Goal: Task Accomplishment & Management: Manage account settings

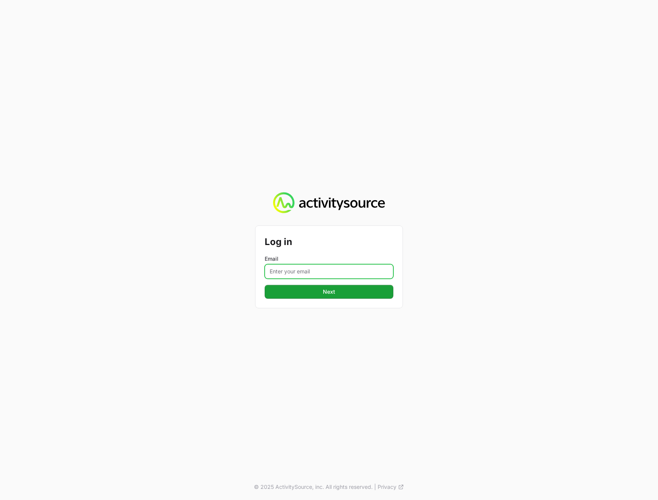
click at [279, 266] on input "Email" at bounding box center [329, 271] width 129 height 15
type input "[PERSON_NAME][EMAIL_ADDRESS][DOMAIN_NAME]"
click at [294, 328] on div "Log in Email [PERSON_NAME][EMAIL_ADDRESS][DOMAIN_NAME] Next © 2025 ActivitySour…" at bounding box center [329, 250] width 658 height 500
click at [314, 299] on div "Log in Email [PERSON_NAME][EMAIL_ADDRESS][DOMAIN_NAME] Next" at bounding box center [329, 267] width 147 height 82
click at [314, 300] on div "Log in Email [PERSON_NAME][EMAIL_ADDRESS][DOMAIN_NAME] Next" at bounding box center [329, 267] width 147 height 82
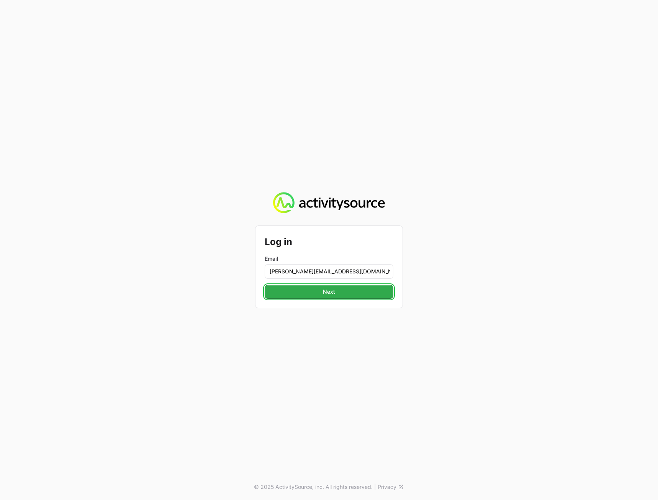
click at [312, 288] on button "Next" at bounding box center [329, 292] width 129 height 14
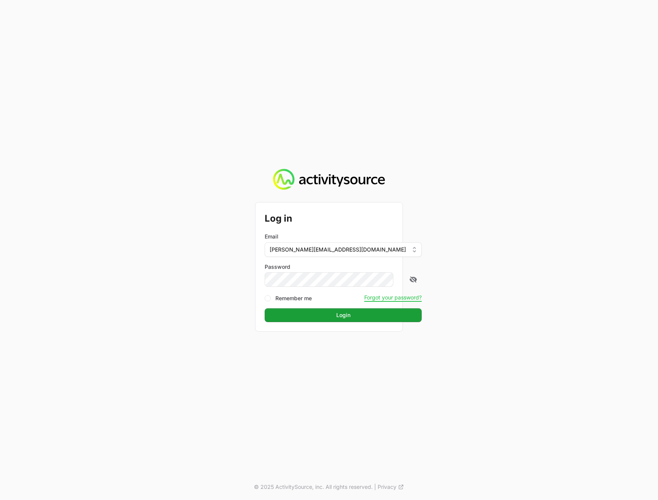
click at [557, 279] on div "Log in Email [PERSON_NAME][EMAIL_ADDRESS][DOMAIN_NAME] Password Remember me For…" at bounding box center [329, 250] width 658 height 500
click at [374, 314] on button "Login" at bounding box center [343, 315] width 157 height 14
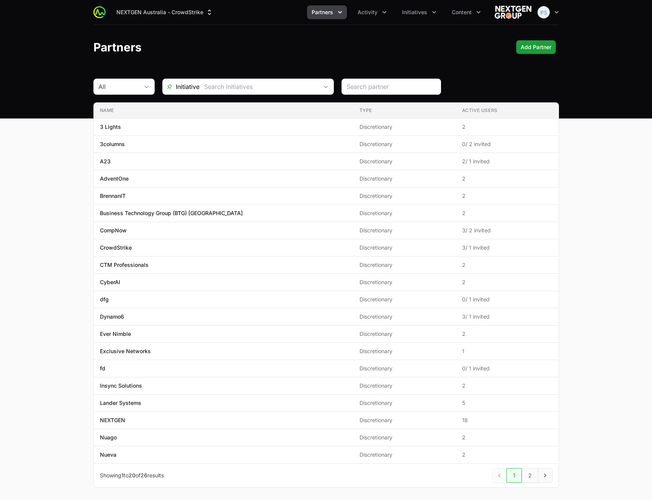
click at [263, 46] on div "Partners Add Partner" at bounding box center [326, 47] width 466 height 14
click at [369, 16] on button "Activity" at bounding box center [372, 12] width 38 height 14
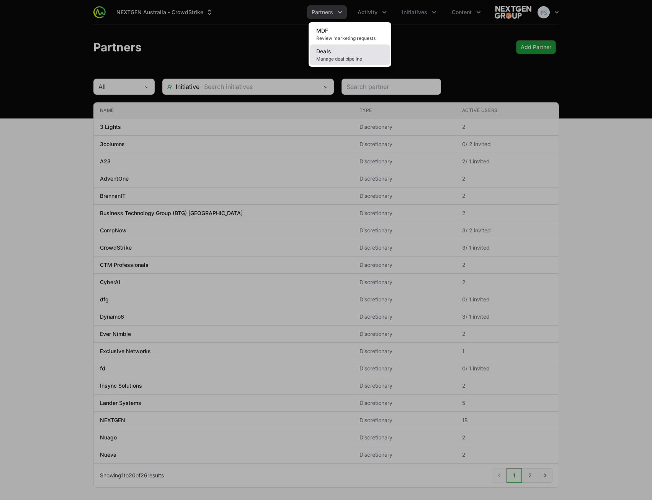
click at [344, 58] on span "Manage deal pipeline" at bounding box center [349, 59] width 67 height 6
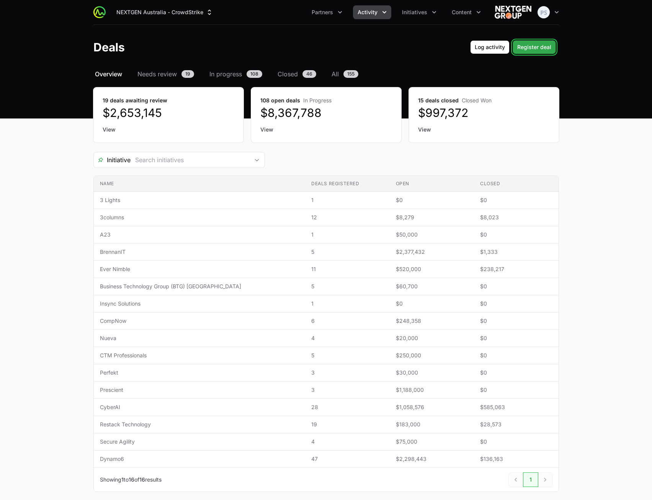
click at [539, 46] on span "Register deal" at bounding box center [535, 47] width 34 height 9
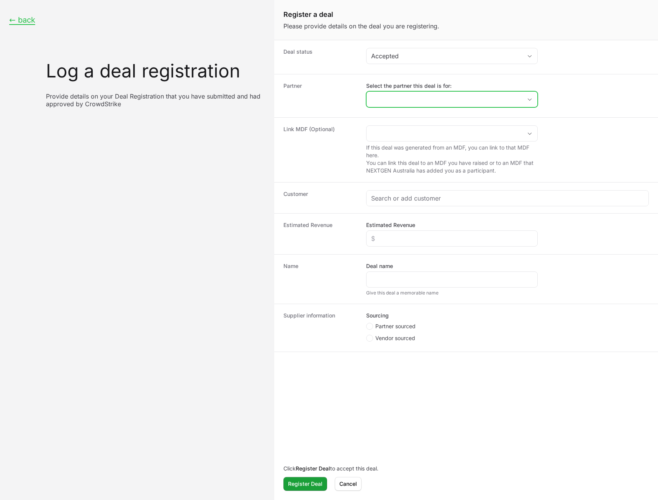
click at [433, 97] on input "Select the partner this deal is for:" at bounding box center [445, 99] width 156 height 15
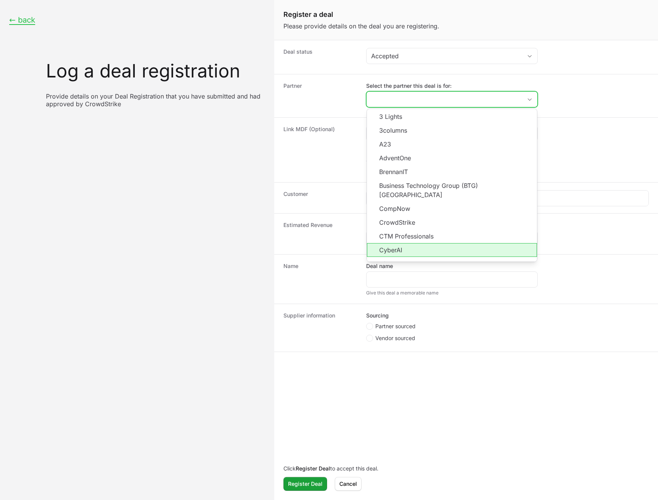
click at [408, 243] on li "CyberAI" at bounding box center [452, 250] width 170 height 14
type input "CyberAI"
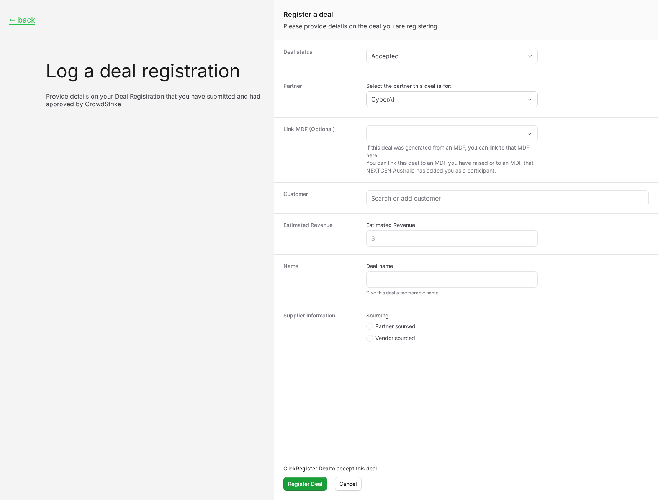
click at [411, 141] on div "If this deal was generated from an MDF, you can link to that MDF here. You can …" at bounding box center [452, 149] width 172 height 49
click at [396, 204] on div "Create activity form" at bounding box center [508, 197] width 282 height 15
click at [398, 198] on input "Create activity form" at bounding box center [507, 197] width 273 height 9
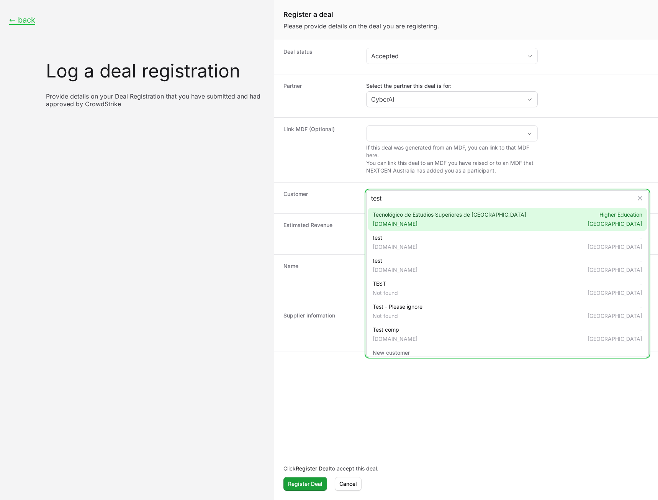
type input "test"
click at [403, 221] on span "[DOMAIN_NAME]" at bounding box center [450, 224] width 154 height 8
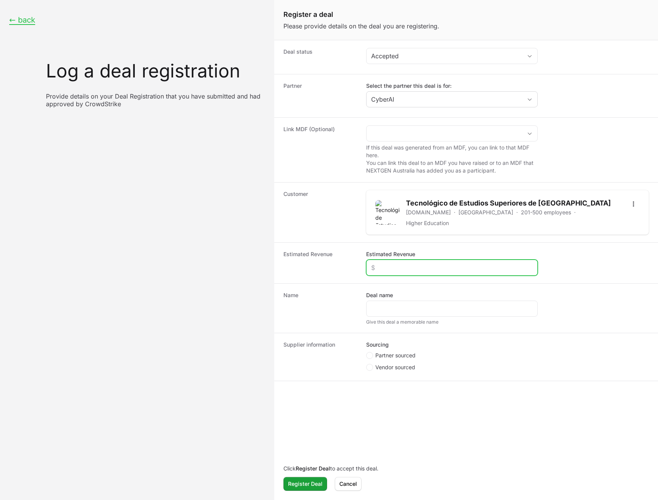
click at [402, 263] on input "Estimated Revenue" at bounding box center [452, 267] width 162 height 9
type input "$2,333"
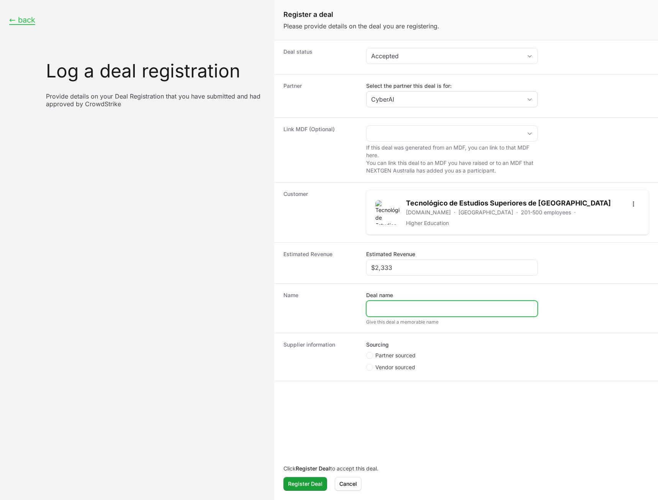
click at [399, 304] on input "Deal name" at bounding box center [452, 308] width 162 height 9
type input "test"
drag, startPoint x: 351, startPoint y: 341, endPoint x: 379, endPoint y: 351, distance: 30.7
click at [351, 342] on dt "Supplier information" at bounding box center [321, 357] width 74 height 32
click at [379, 351] on span "Partner sourced" at bounding box center [395, 355] width 40 height 8
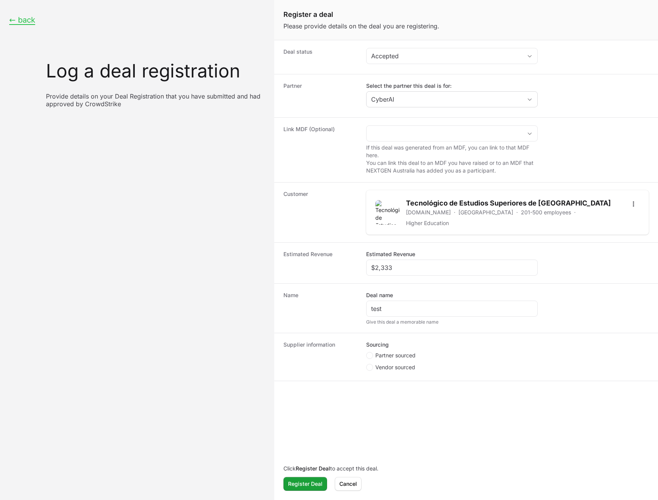
click at [367, 352] on input "Partner sourced" at bounding box center [366, 352] width 1 height 1
radio input "true"
click at [406, 393] on input "Deal registration code" at bounding box center [452, 396] width 162 height 9
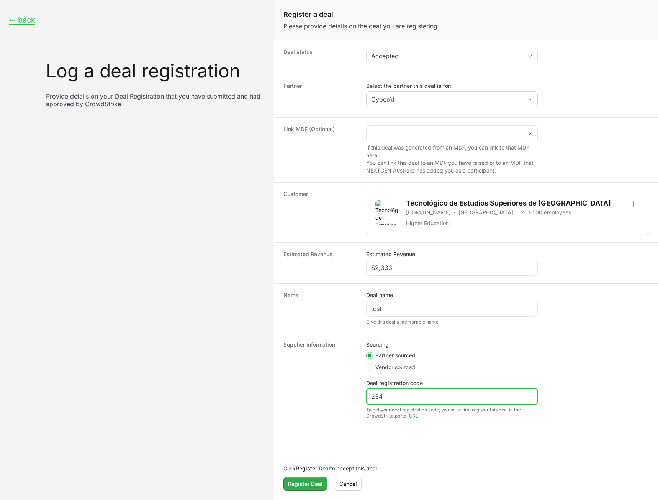
type input "234"
click at [309, 483] on span "Register Deal" at bounding box center [305, 483] width 34 height 9
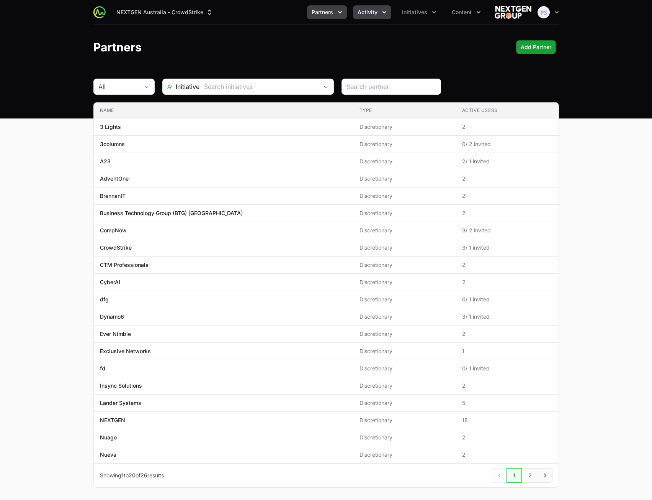
click at [377, 16] on button "Activity" at bounding box center [372, 12] width 38 height 14
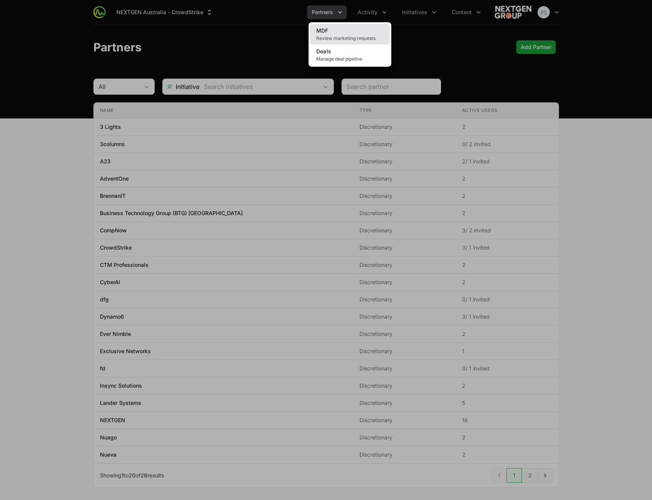
click at [341, 37] on span "Review marketing requests" at bounding box center [349, 38] width 67 height 6
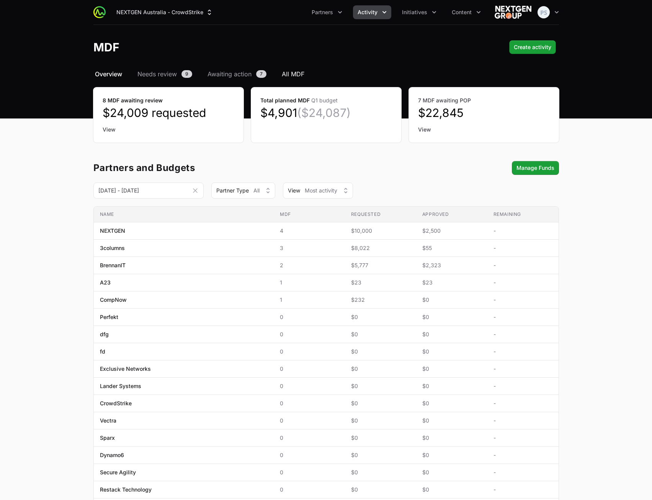
click at [283, 72] on span "All MDF" at bounding box center [293, 73] width 23 height 9
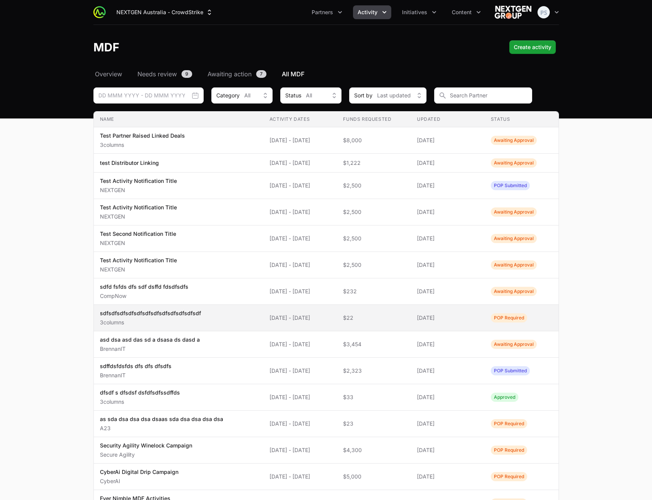
click at [215, 315] on span "sdfsdfsdfsdfsdfsdfsdfsdfsdfsdfsdfsdf 3columns" at bounding box center [178, 317] width 157 height 17
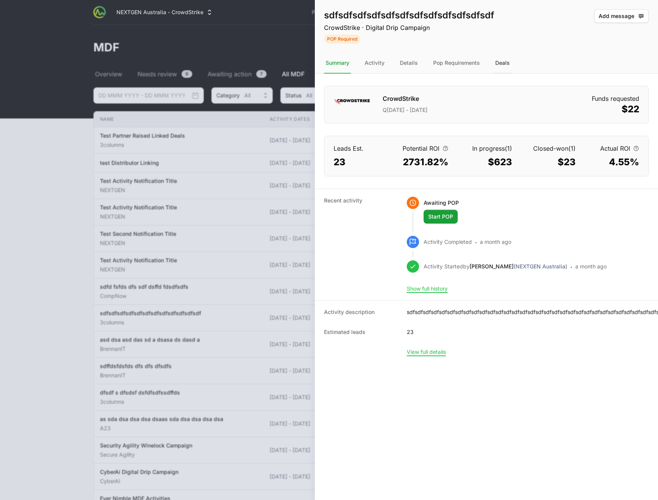
click at [503, 61] on div "Deals" at bounding box center [503, 63] width 18 height 21
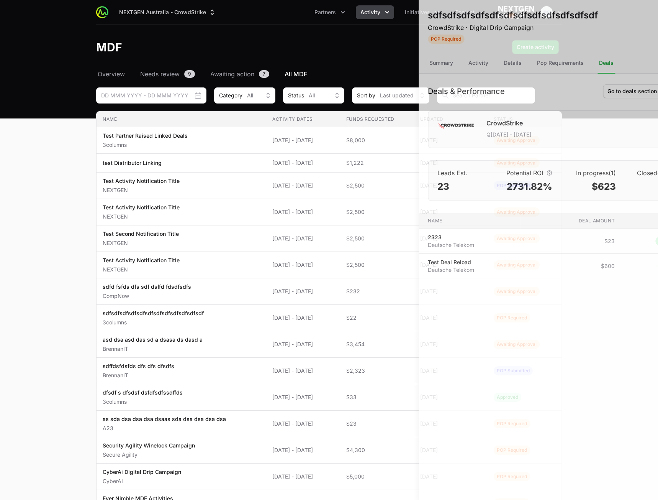
click at [223, 135] on div at bounding box center [329, 250] width 658 height 500
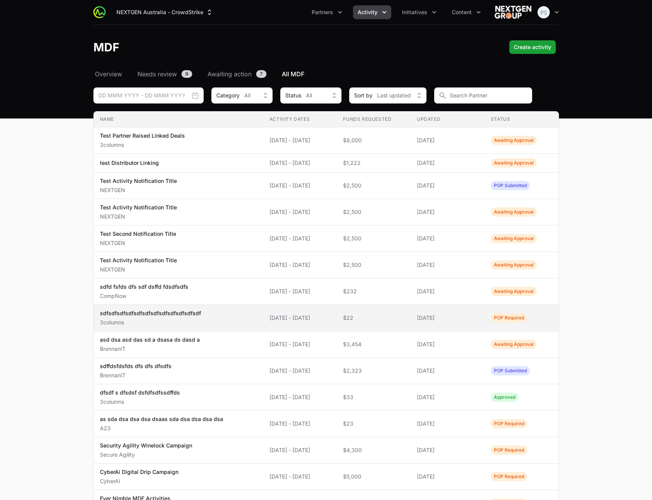
click at [214, 312] on span "sdfsdfsdfsdfsdfsdfsdfsdfsdfsdfsdfsdf 3columns" at bounding box center [178, 317] width 157 height 17
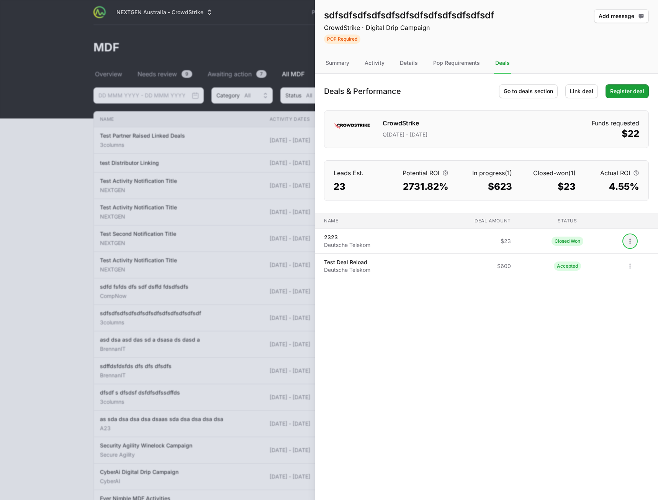
click at [629, 243] on icon "Open options" at bounding box center [630, 241] width 8 height 8
click at [603, 273] on div "Unlink deal" at bounding box center [616, 272] width 80 height 14
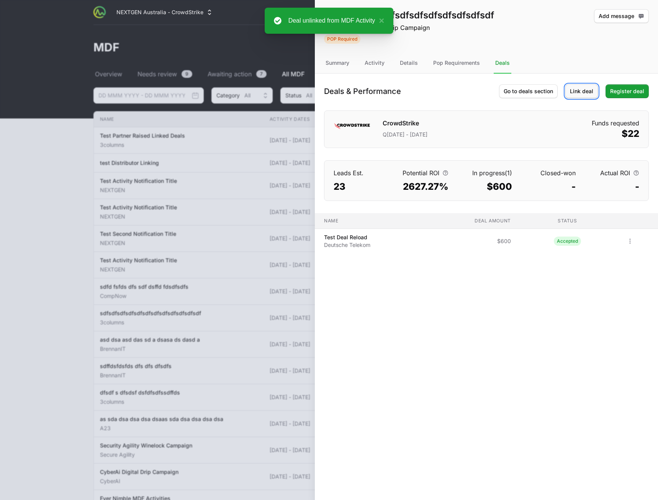
click at [580, 94] on span "Link deal" at bounding box center [581, 91] width 23 height 9
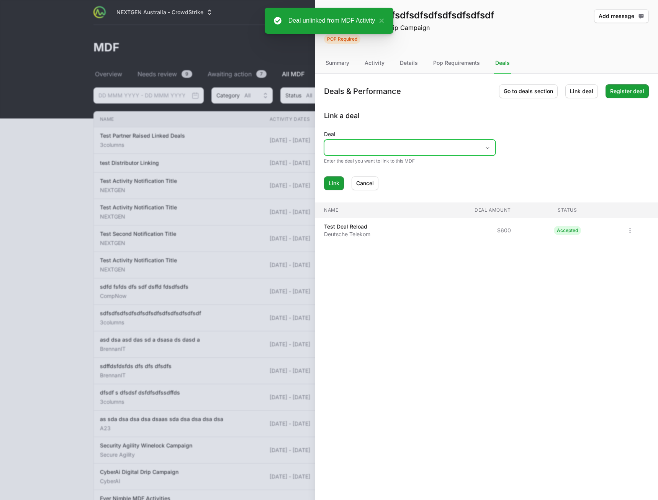
click at [409, 152] on input "Deal" at bounding box center [403, 147] width 156 height 15
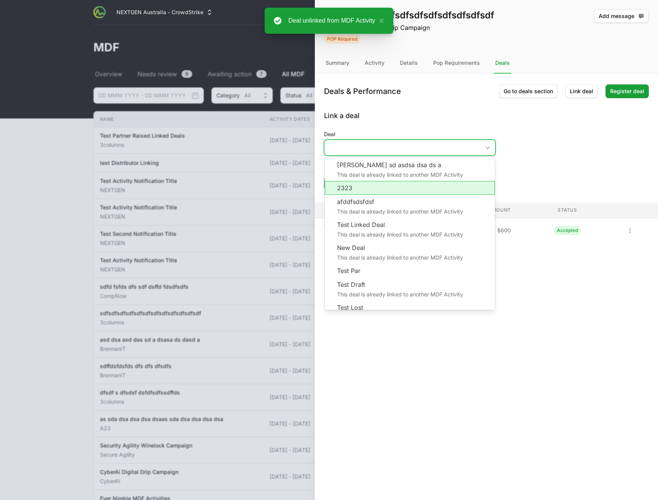
click at [393, 190] on li "2323" at bounding box center [410, 188] width 170 height 14
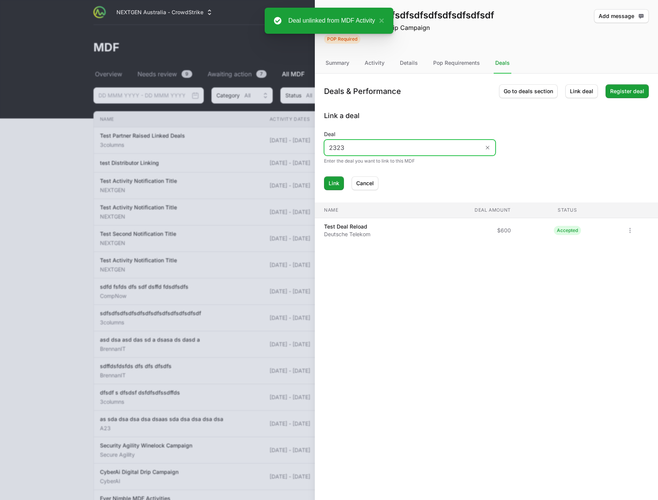
type input "2323"
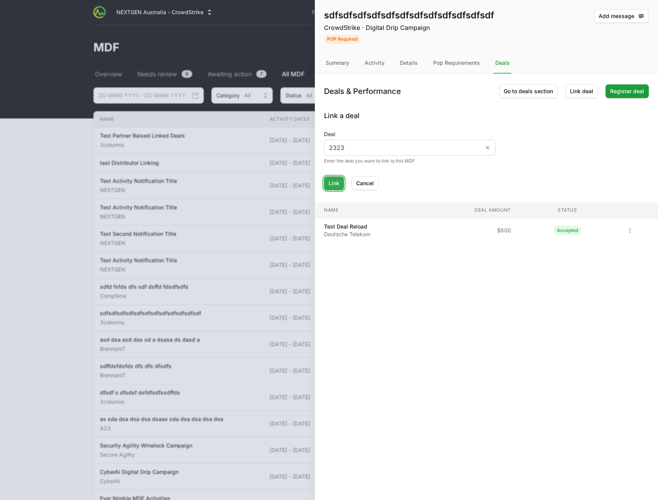
click at [326, 182] on button "Link" at bounding box center [334, 183] width 20 height 14
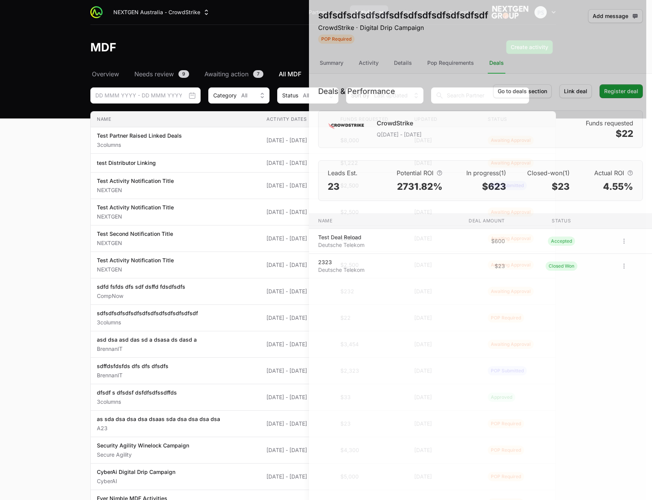
click at [215, 180] on div at bounding box center [326, 250] width 652 height 500
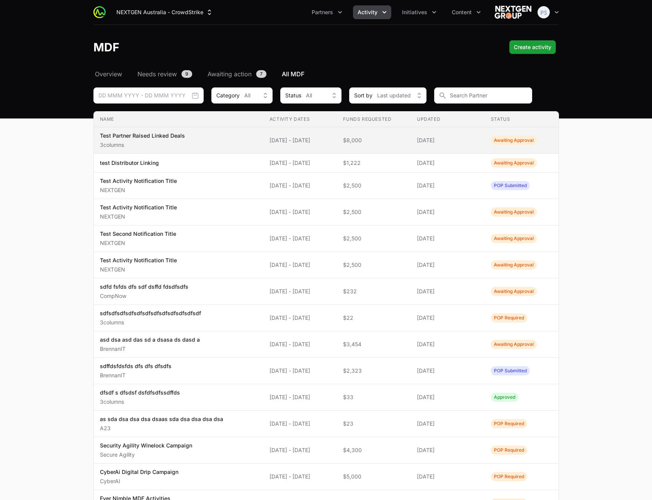
click at [221, 141] on span "Test Partner Raised Linked Deals 3columns" at bounding box center [178, 140] width 157 height 17
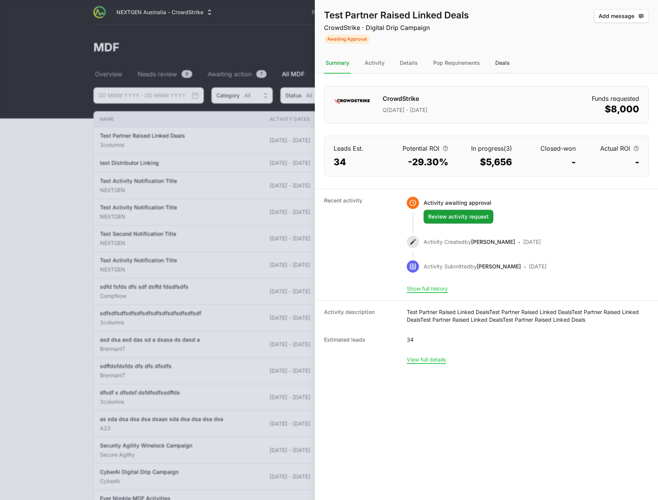
click at [510, 62] on div "Deals" at bounding box center [503, 63] width 18 height 21
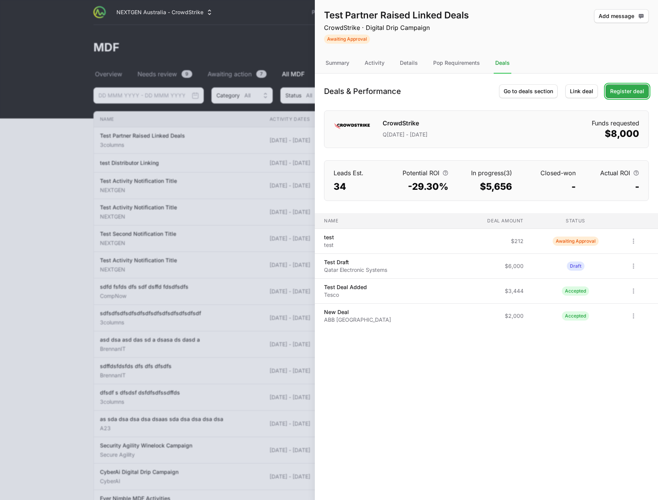
click at [634, 93] on span "Register deal" at bounding box center [627, 91] width 34 height 9
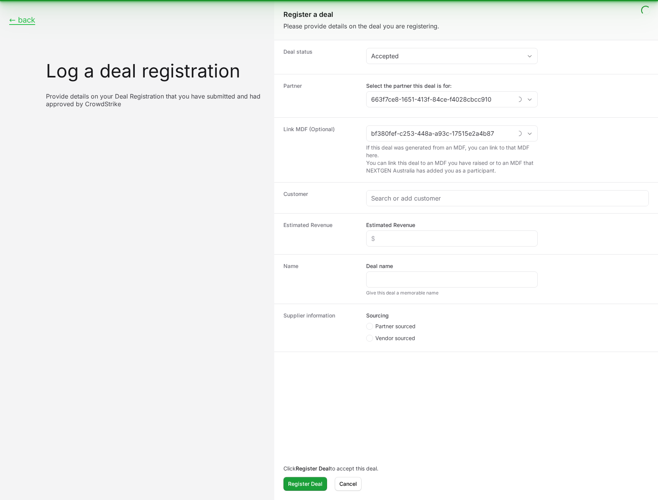
type input "Test Partner Raised Linked Deals"
type input "3columns"
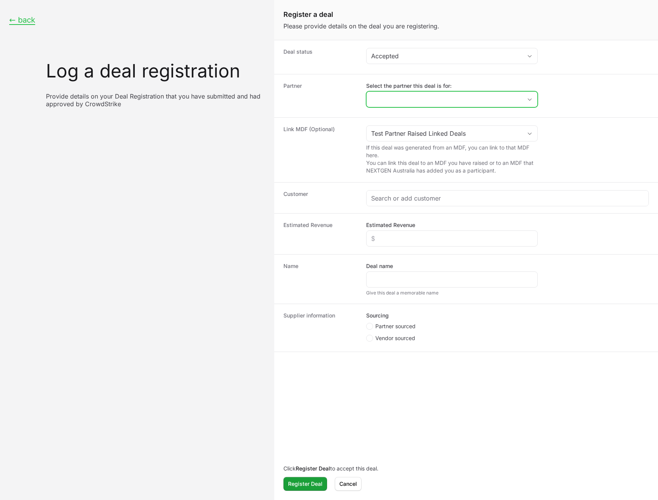
click at [447, 98] on input "Select the partner this deal is for:" at bounding box center [445, 99] width 156 height 15
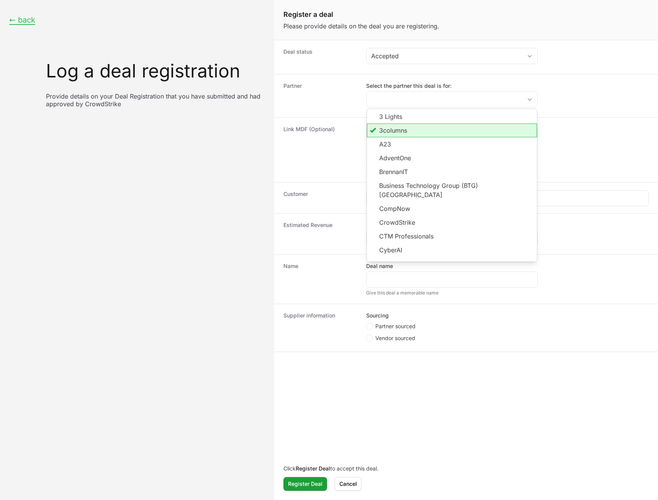
type input "3columns"
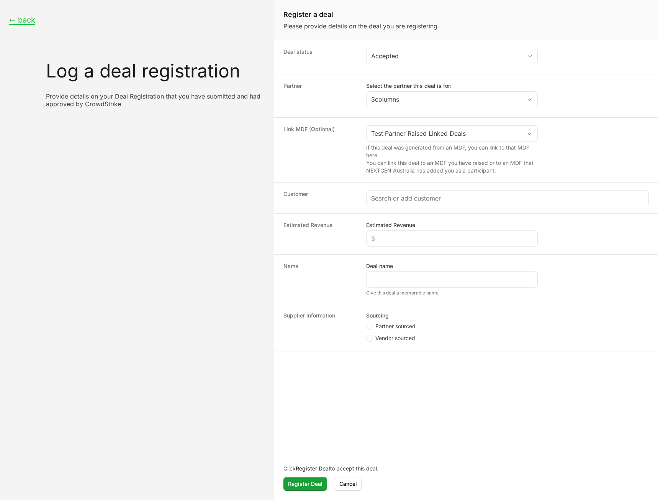
click at [592, 84] on dd "Select the partner this deal is for: 3columns" at bounding box center [507, 96] width 283 height 28
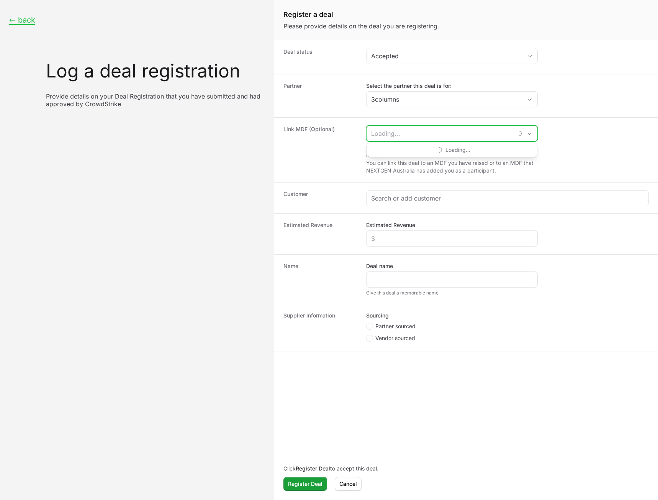
drag, startPoint x: 462, startPoint y: 134, endPoint x: 579, endPoint y: 123, distance: 117.3
click at [463, 134] on input "Create activity form" at bounding box center [440, 133] width 146 height 15
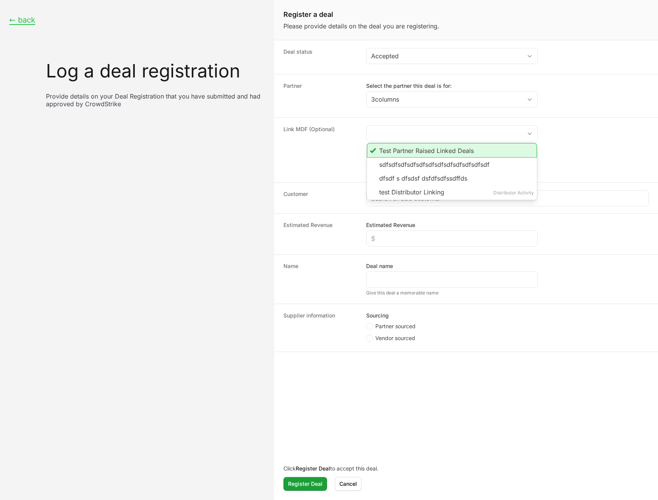
type input "Test Partner Raised Linked Deals"
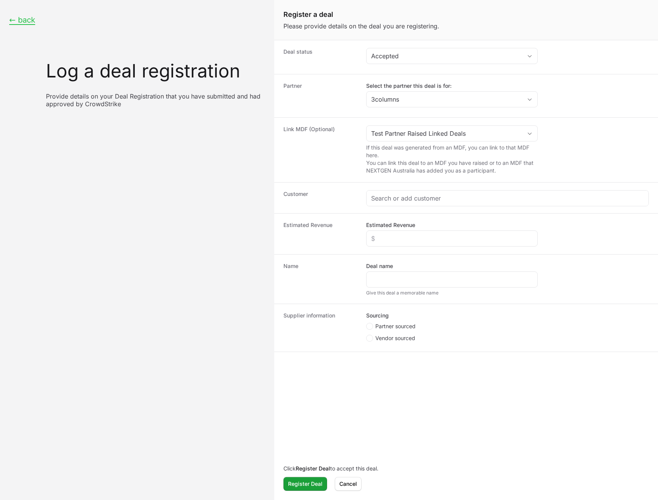
click at [617, 119] on div "Link MDF (Optional) Test Partner Raised Linked Deals If this deal was generated…" at bounding box center [466, 149] width 384 height 65
click at [410, 202] on input "Create activity form" at bounding box center [507, 197] width 273 height 9
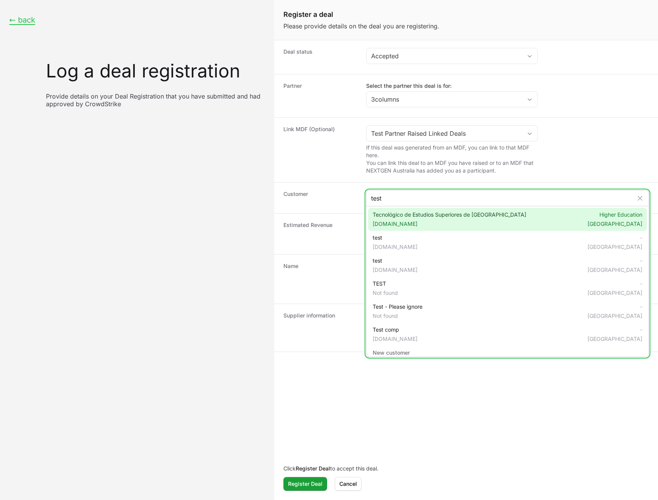
type input "test"
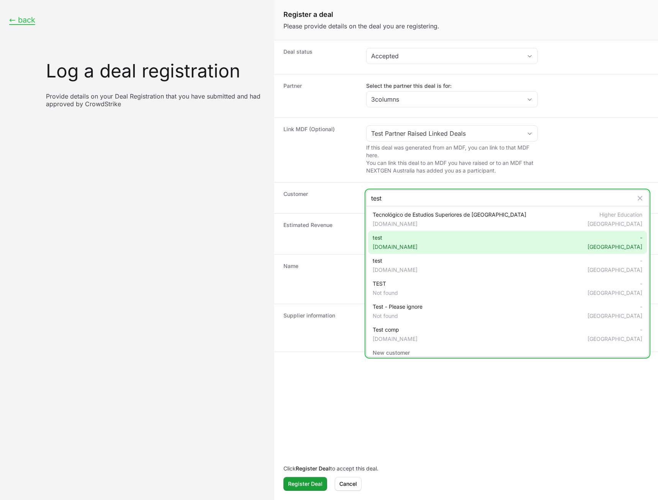
click at [409, 238] on div "test [DOMAIN_NAME] - [GEOGRAPHIC_DATA]" at bounding box center [507, 242] width 279 height 23
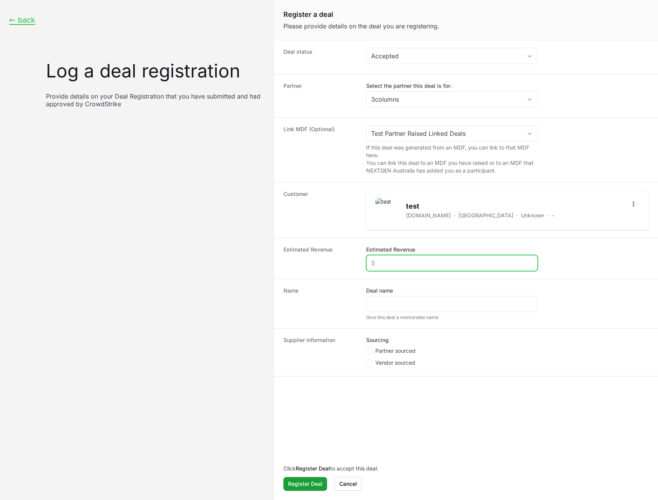
click at [406, 263] on input "Estimated Revenue" at bounding box center [452, 262] width 162 height 9
type input "$3,000"
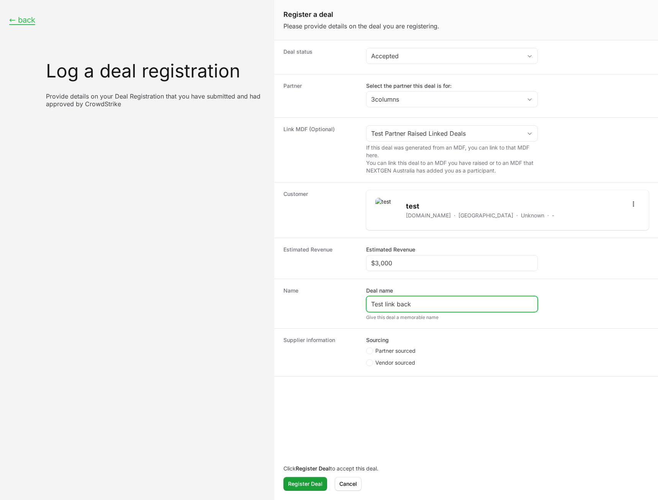
type input "Test link back"
click at [384, 345] on fieldset "Sourcing Partner sourced Vendor sourced" at bounding box center [452, 352] width 172 height 32
click at [388, 349] on span "Partner sourced" at bounding box center [395, 351] width 40 height 8
click at [367, 348] on input "Partner sourced" at bounding box center [366, 347] width 1 height 1
radio input "true"
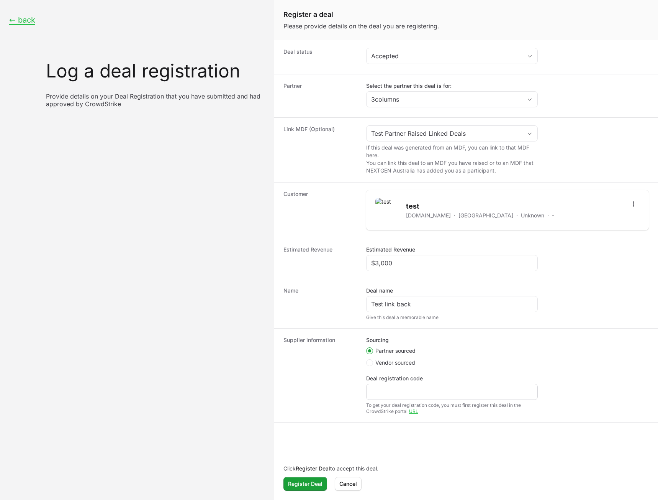
click at [400, 387] on div "Create activity form" at bounding box center [452, 392] width 172 height 16
click at [392, 392] on input "Deal registration code" at bounding box center [452, 391] width 162 height 9
type input "asd"
click at [329, 414] on dt "Supplier information" at bounding box center [321, 375] width 74 height 78
click at [303, 476] on div "Click Register Deal to accept this deal. Register Deal Cancel" at bounding box center [466, 477] width 384 height 41
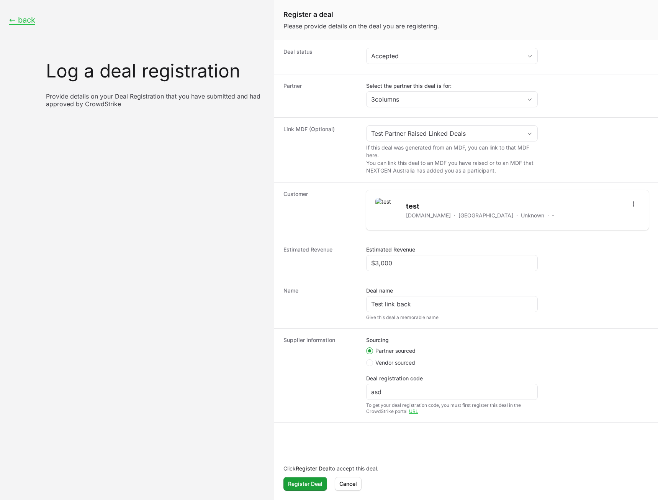
click at [313, 454] on form "Deal status Accepted Partner Select the partner this deal is for: 3columns Link…" at bounding box center [466, 269] width 384 height 458
click at [306, 480] on span "Register Deal" at bounding box center [305, 483] width 34 height 9
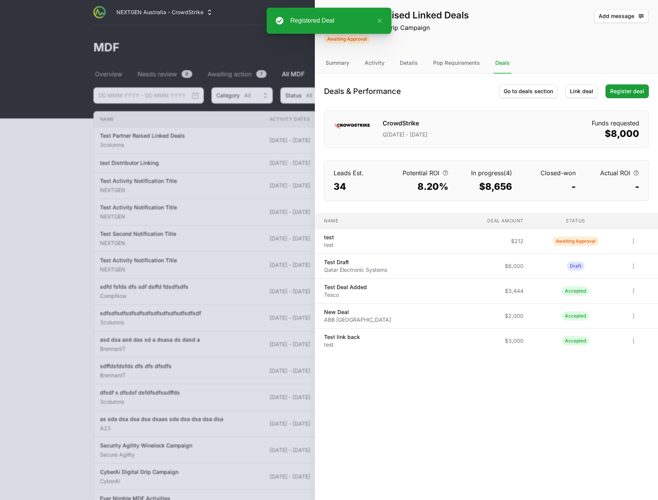
click at [409, 402] on div "Test Partner Raised Linked Deals CrowdStrike · Digital Drip Campaign Awaiting A…" at bounding box center [486, 250] width 343 height 500
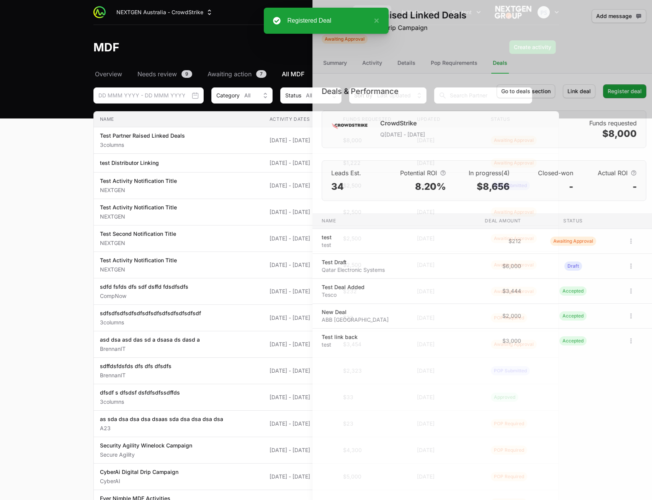
click at [48, 254] on div at bounding box center [326, 250] width 652 height 500
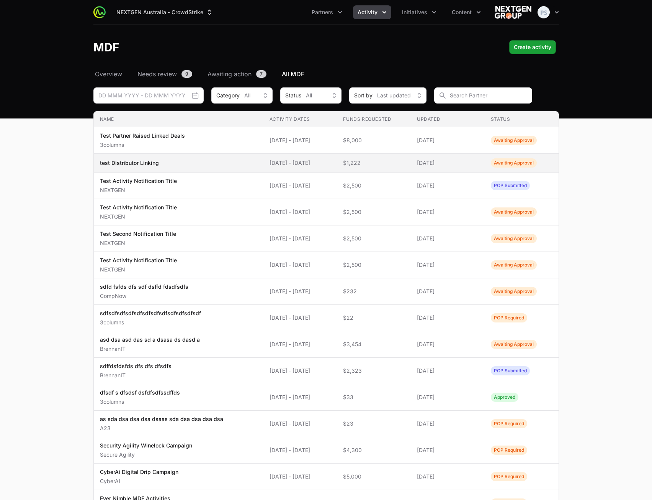
click at [264, 167] on td "Activity Dates 18 Sep 2025 - 19 Sep 2025" at bounding box center [301, 163] width 74 height 19
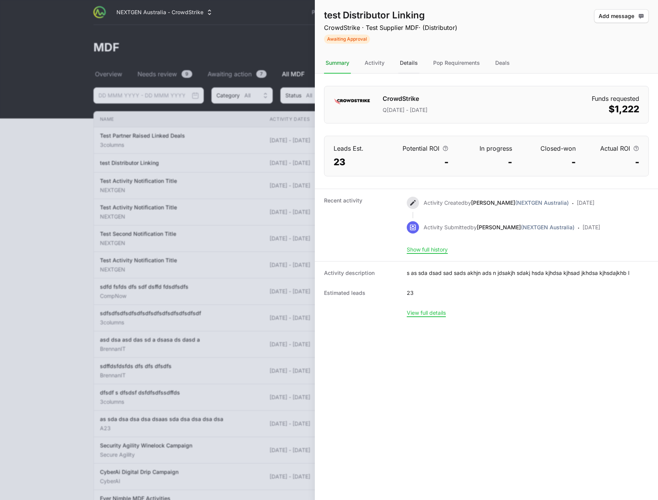
click at [410, 67] on div "Details" at bounding box center [408, 63] width 21 height 21
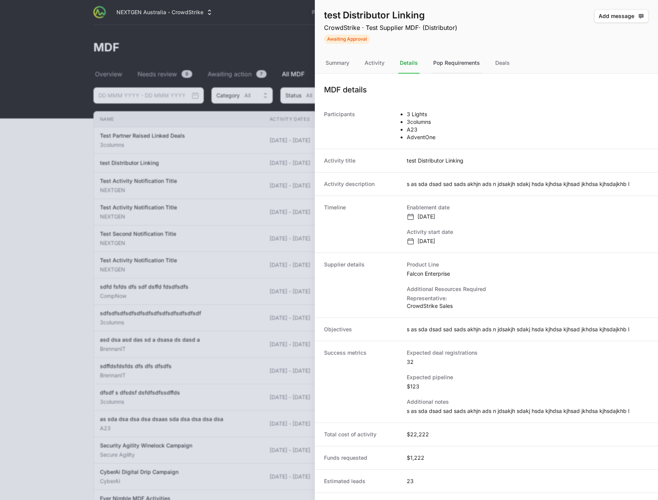
click at [444, 65] on div "Pop Requirements" at bounding box center [457, 63] width 50 height 21
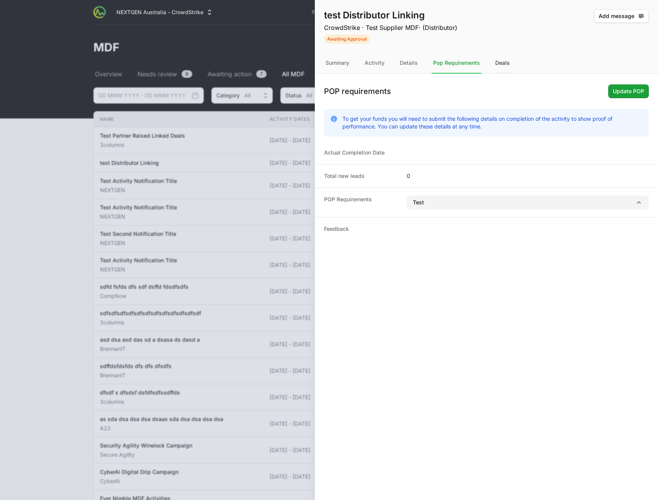
click at [504, 63] on div "Deals" at bounding box center [503, 63] width 18 height 21
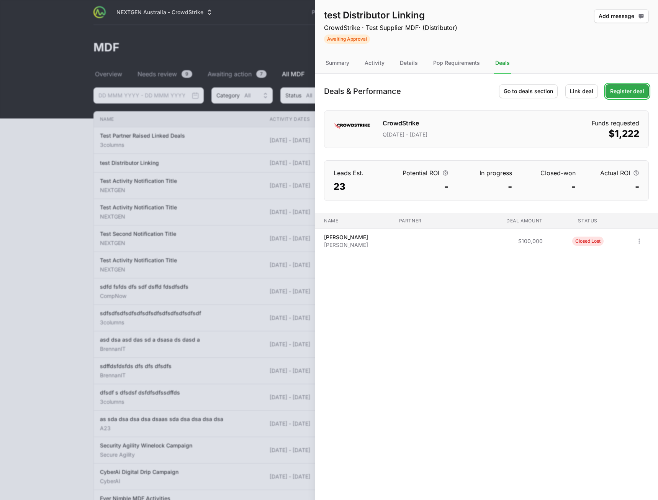
click at [627, 88] on span "Register deal" at bounding box center [627, 91] width 34 height 9
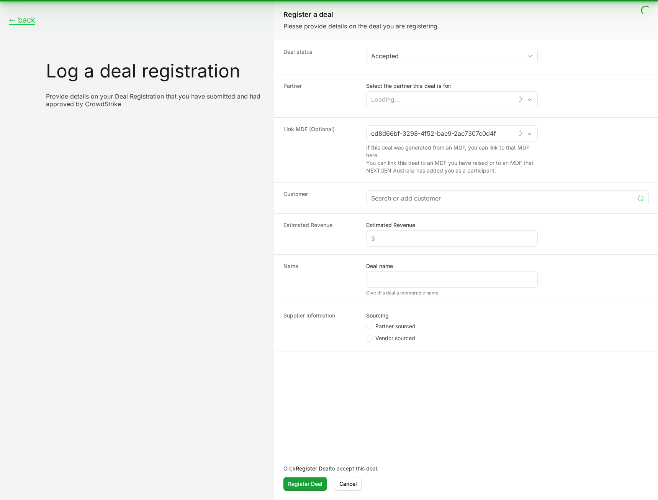
type input "test Distributor Linking"
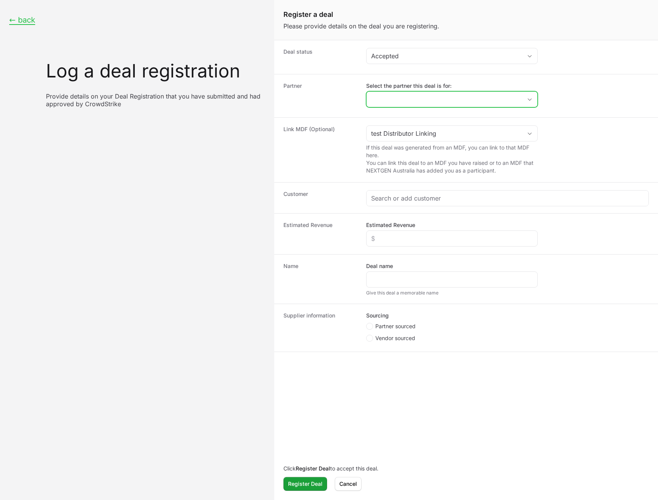
click at [530, 95] on div "Open" at bounding box center [529, 99] width 15 height 15
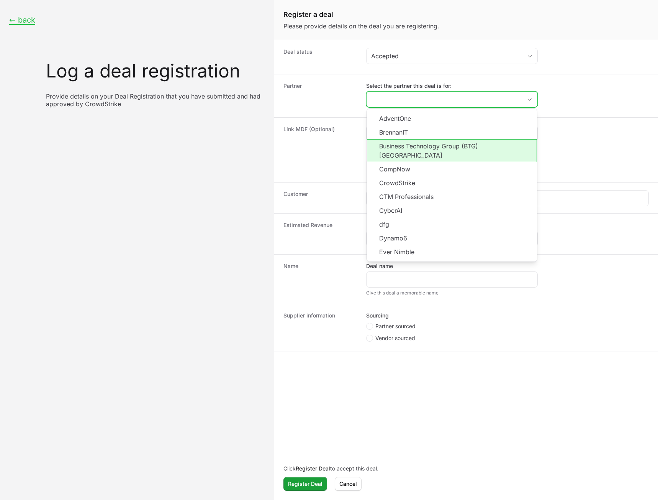
scroll to position [138, 0]
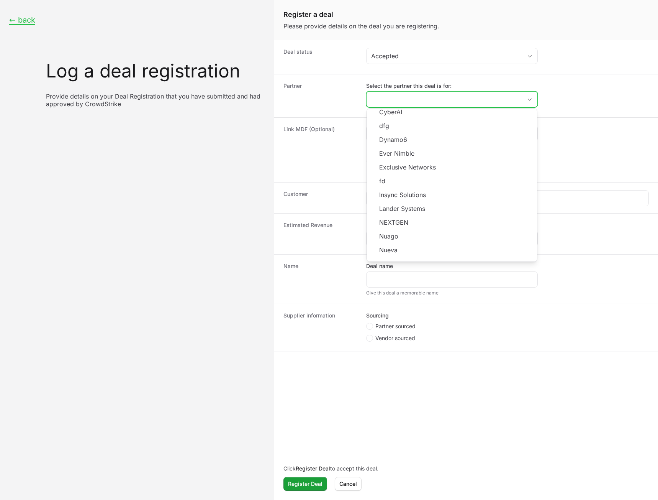
click at [457, 188] on li "Insync Solutions" at bounding box center [452, 195] width 170 height 14
type input "Insync Solutions"
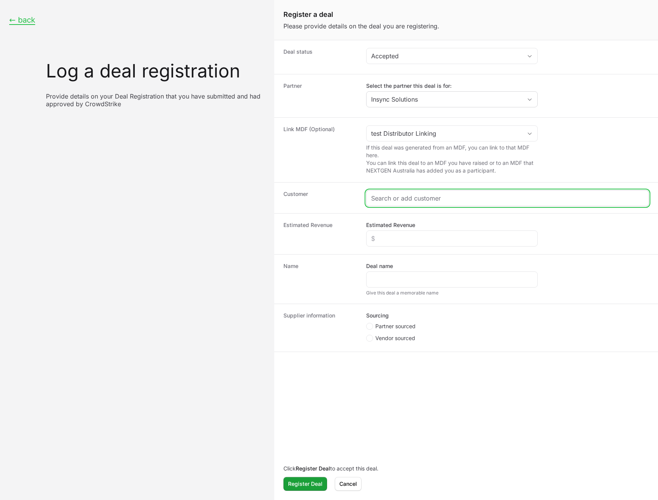
click at [428, 200] on input "Create activity form" at bounding box center [507, 197] width 273 height 9
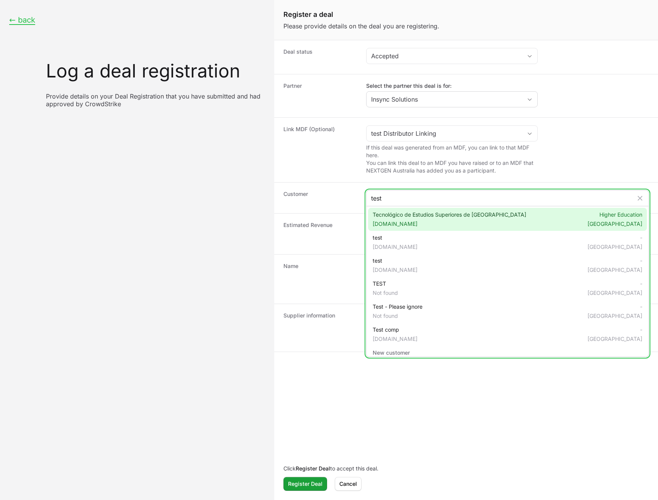
type input "test"
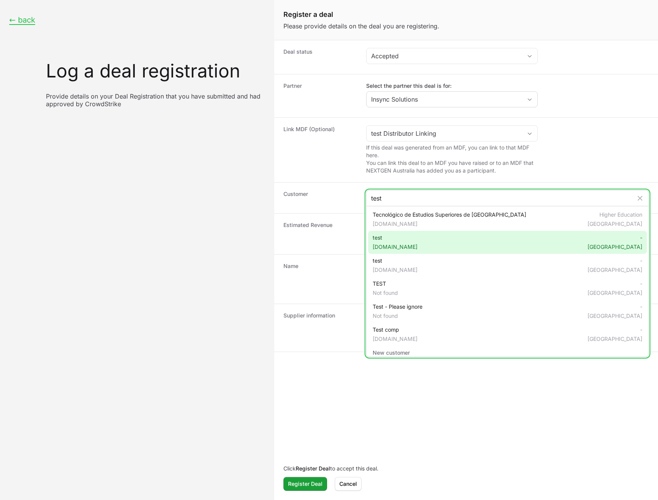
click at [413, 238] on div "test [DOMAIN_NAME] - [GEOGRAPHIC_DATA]" at bounding box center [507, 242] width 279 height 23
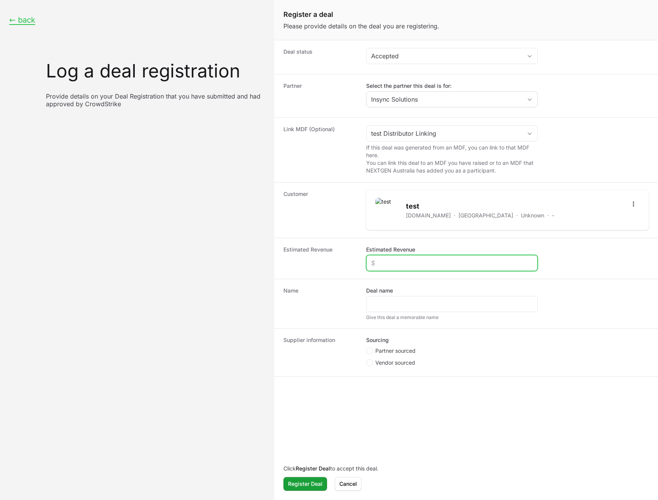
click at [414, 261] on input "Estimated Revenue" at bounding box center [452, 262] width 162 height 9
type input "$234"
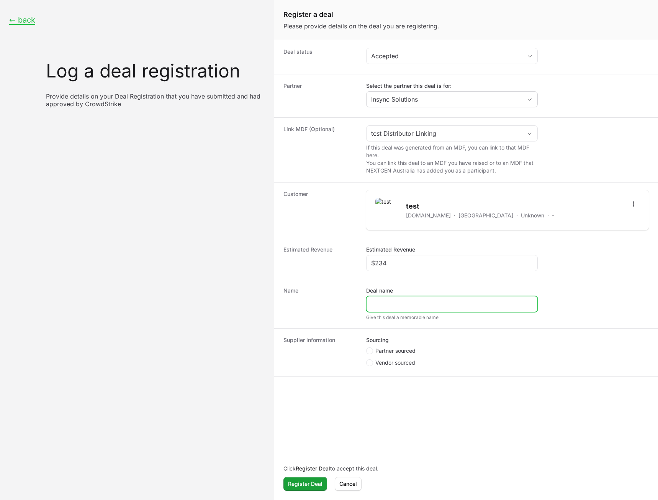
drag, startPoint x: 407, startPoint y: 305, endPoint x: 403, endPoint y: 294, distance: 12.1
click at [407, 306] on input "Deal name" at bounding box center [452, 303] width 162 height 9
type input "tssd"
click at [369, 351] on circle "Create activity form" at bounding box center [369, 350] width 3 height 3
click at [367, 348] on input "Partner sourced" at bounding box center [366, 347] width 1 height 1
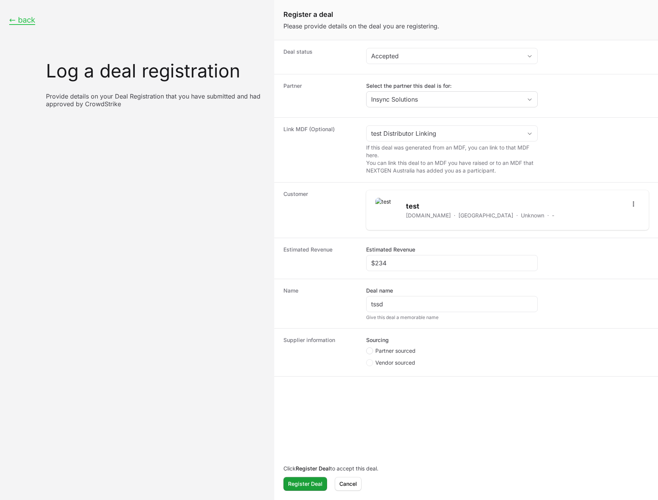
radio input "true"
click at [387, 387] on div "Create activity form" at bounding box center [452, 392] width 172 height 16
click at [383, 393] on input "Deal registration code" at bounding box center [452, 391] width 162 height 9
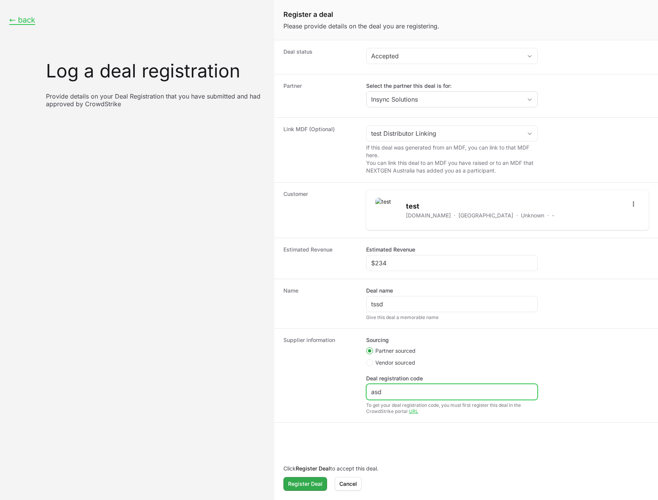
type input "asd"
click at [304, 480] on span "Register Deal" at bounding box center [305, 483] width 34 height 9
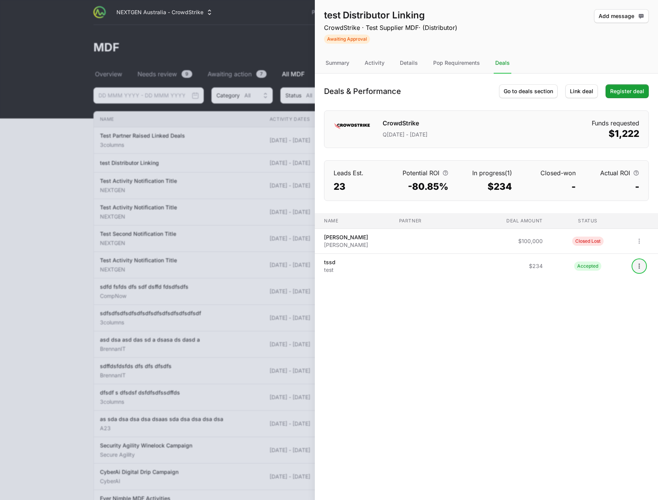
click at [638, 268] on icon "Open options" at bounding box center [640, 266] width 8 height 8
click at [616, 298] on div "Unlink deal" at bounding box center [616, 297] width 80 height 14
click at [417, 61] on div "Details" at bounding box center [408, 63] width 21 height 21
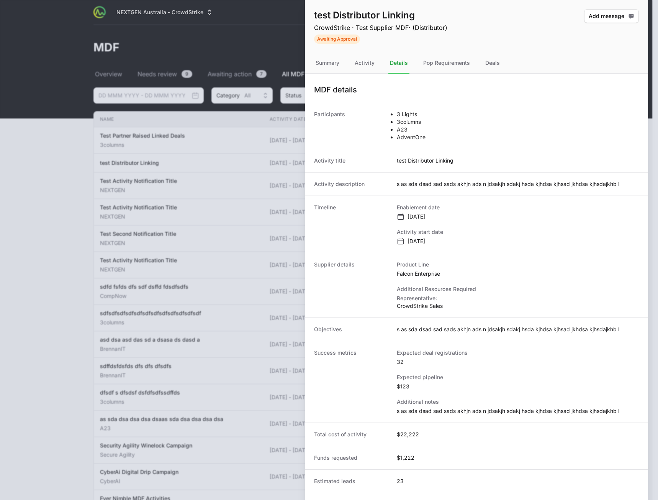
drag, startPoint x: 438, startPoint y: 138, endPoint x: 423, endPoint y: 131, distance: 15.9
click at [423, 131] on div "Participants 3 Lights 3columns A23 AdventOne" at bounding box center [476, 126] width 343 height 46
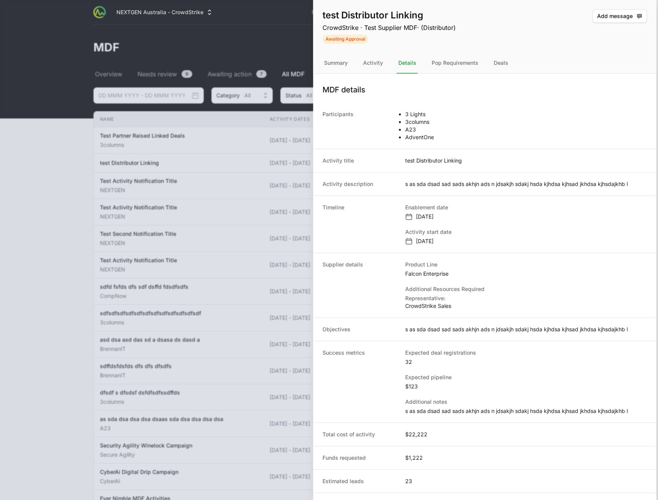
click at [421, 137] on li "AdventOne" at bounding box center [419, 137] width 29 height 8
click at [421, 137] on li "AdventOne" at bounding box center [420, 137] width 29 height 8
click at [503, 65] on div "Deals" at bounding box center [502, 63] width 18 height 21
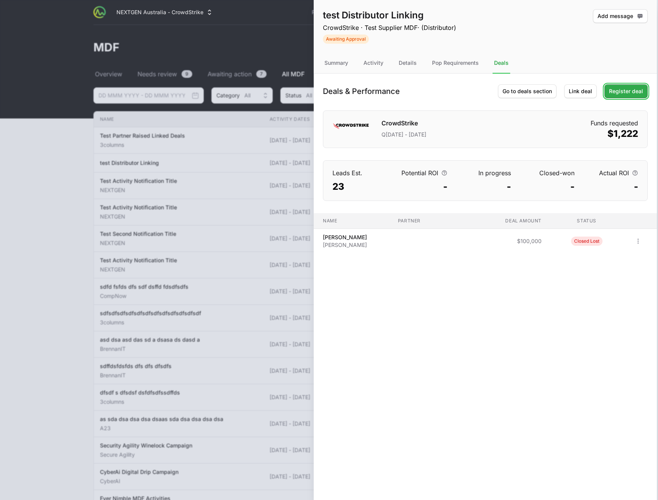
click at [638, 92] on span "Register deal" at bounding box center [626, 91] width 34 height 9
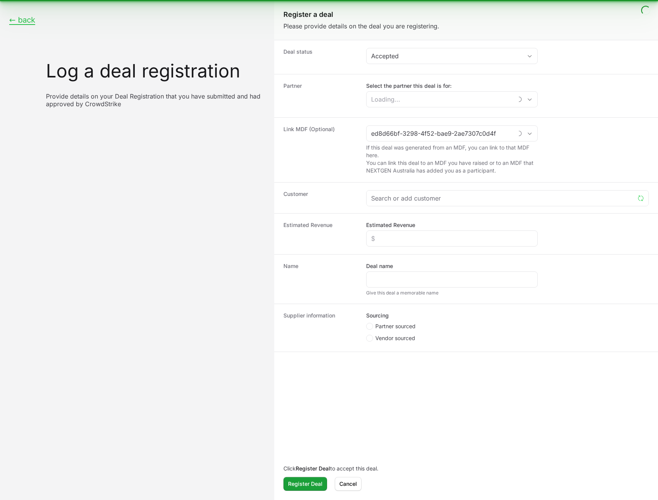
type input "test Distributor Linking"
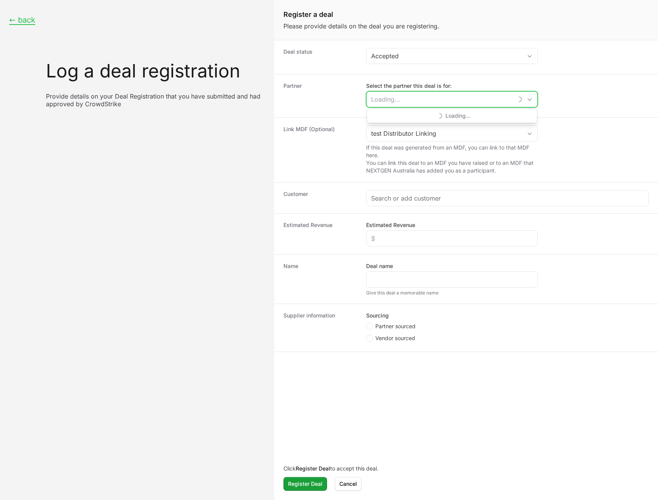
click at [459, 98] on input "Select the partner this deal is for:" at bounding box center [440, 99] width 146 height 15
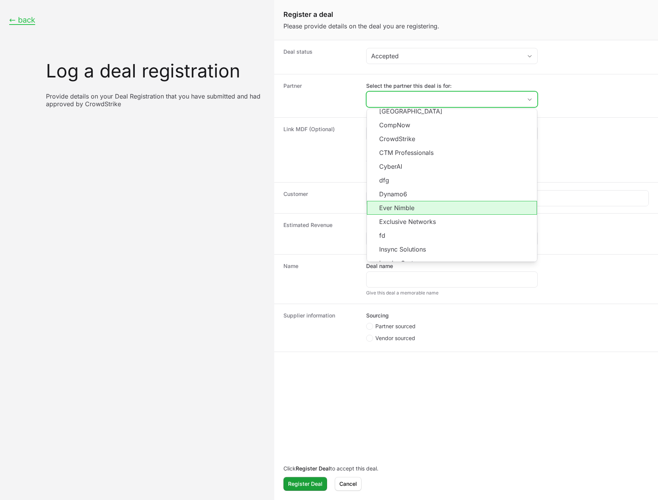
scroll to position [138, 0]
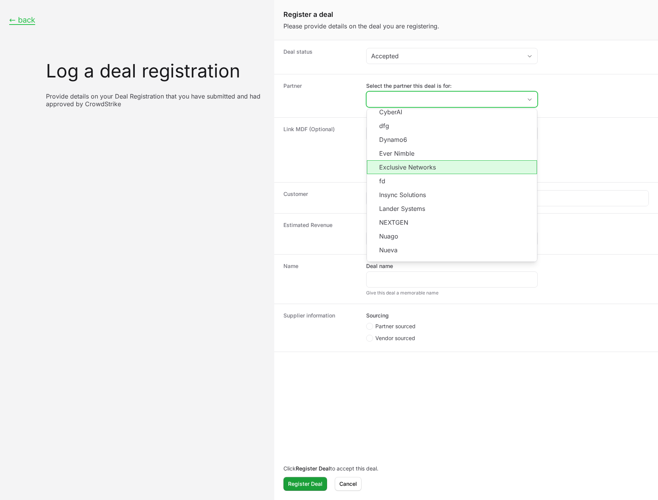
click at [428, 161] on li "Exclusive Networks" at bounding box center [452, 167] width 170 height 14
type input "Exclusive Networks"
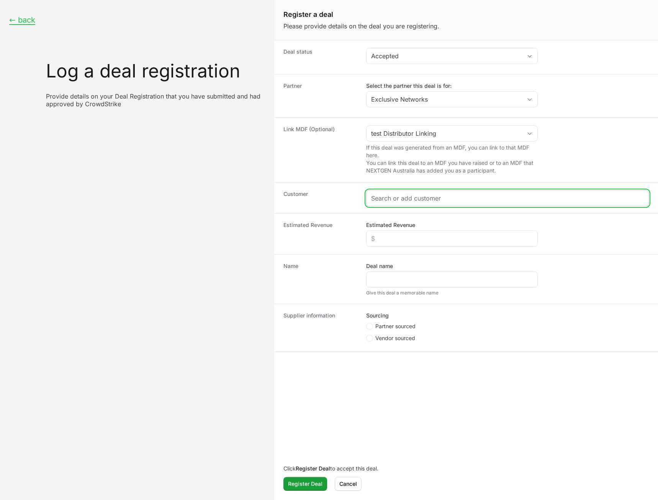
click at [415, 199] on input "Create activity form" at bounding box center [507, 197] width 273 height 9
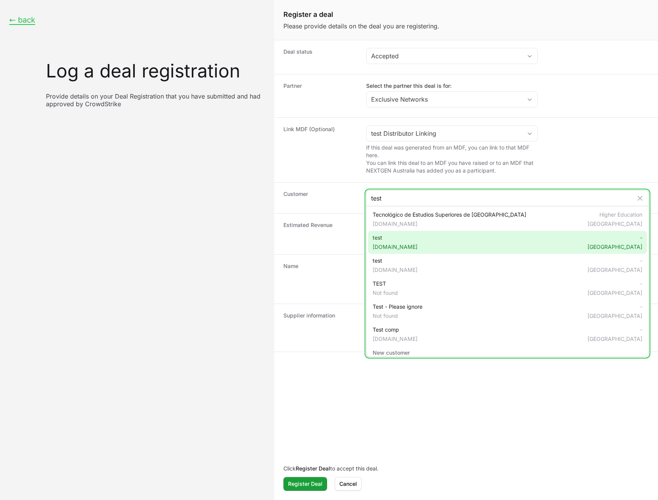
type input "test"
click at [403, 238] on div "test [DOMAIN_NAME] - [GEOGRAPHIC_DATA]" at bounding box center [507, 242] width 279 height 23
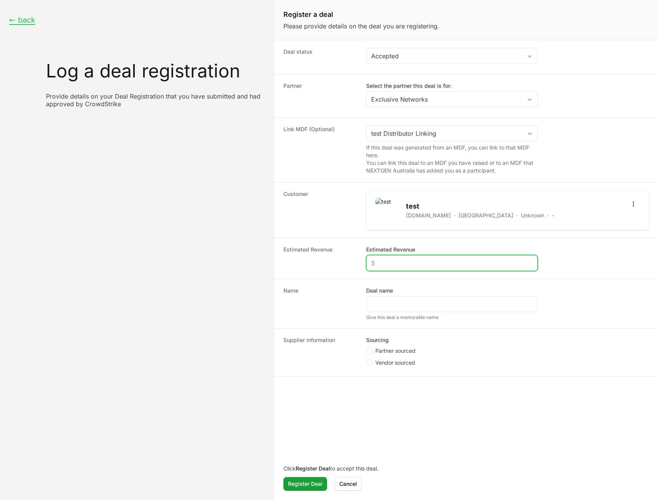
click at [405, 264] on input "Estimated Revenue" at bounding box center [452, 262] width 162 height 9
type input "$3,444"
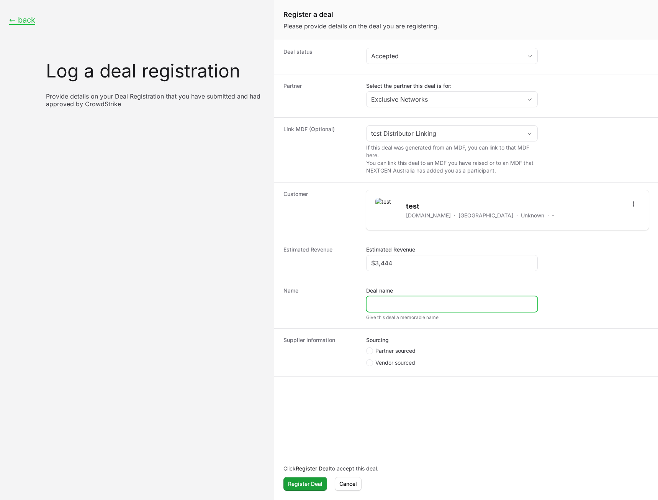
click at [394, 303] on input "Deal name" at bounding box center [452, 303] width 162 height 9
type input "Test"
click at [395, 351] on span "Partner sourced" at bounding box center [395, 351] width 40 height 8
click at [367, 348] on input "Partner sourced" at bounding box center [366, 347] width 1 height 1
radio input "true"
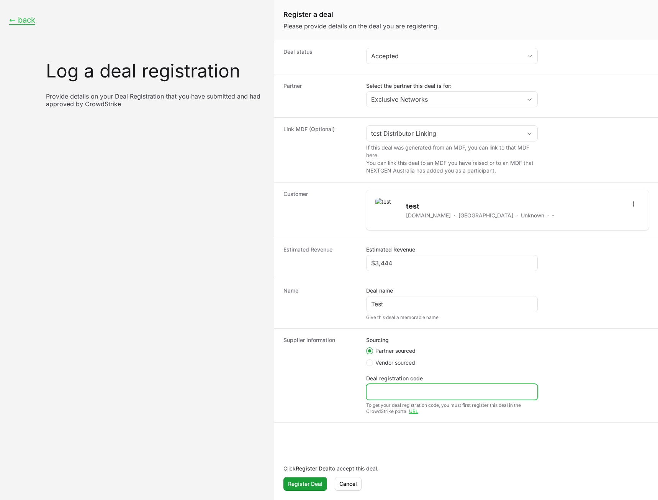
click at [393, 389] on input "Deal registration code" at bounding box center [452, 391] width 162 height 9
type input "sdf"
click at [310, 485] on span "Register Deal" at bounding box center [305, 483] width 34 height 9
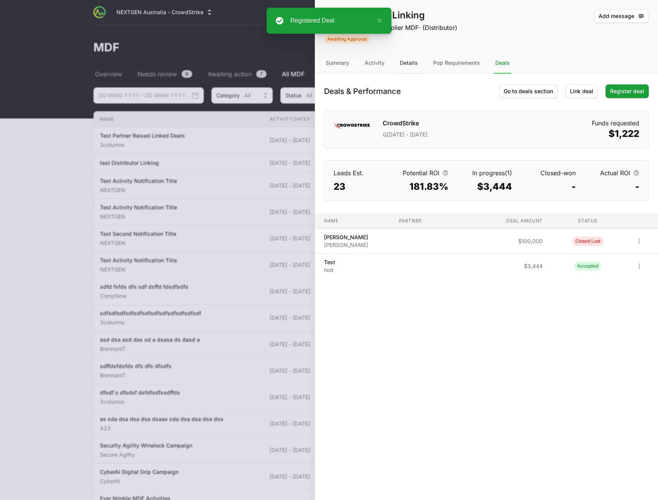
click at [405, 64] on div "Details" at bounding box center [408, 63] width 21 height 21
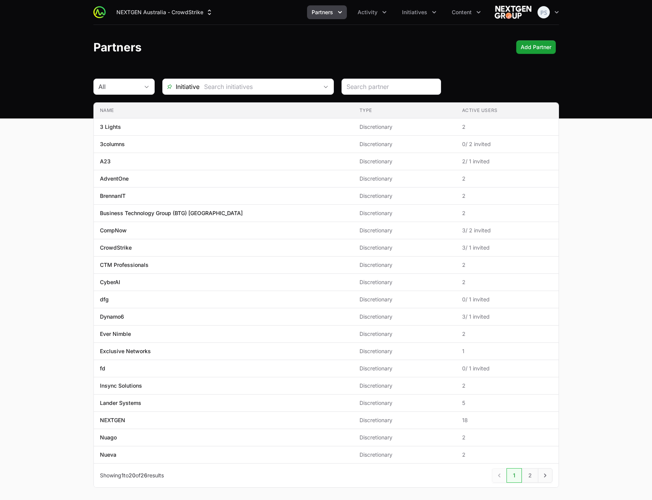
drag, startPoint x: 262, startPoint y: 49, endPoint x: 281, endPoint y: 49, distance: 18.8
click at [262, 49] on div "Partners Add Partner" at bounding box center [326, 47] width 466 height 14
click at [370, 14] on span "Activity" at bounding box center [368, 12] width 20 height 8
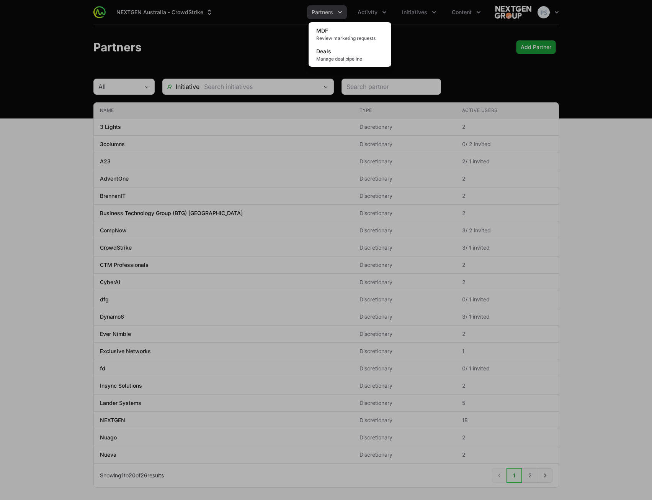
click at [587, 101] on div "Activity menu" at bounding box center [326, 250] width 652 height 500
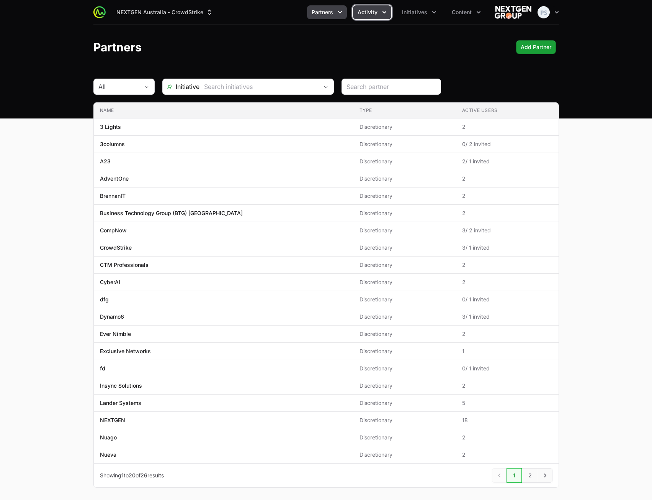
click at [370, 14] on span "Activity" at bounding box center [368, 12] width 20 height 8
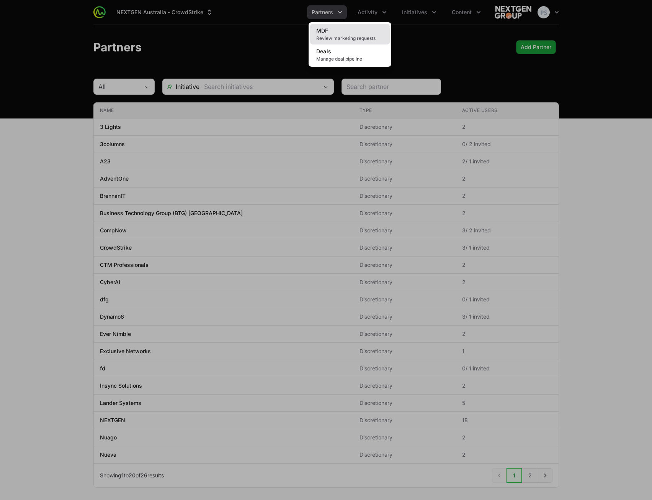
click at [352, 34] on link "MDF Review marketing requests" at bounding box center [350, 34] width 80 height 21
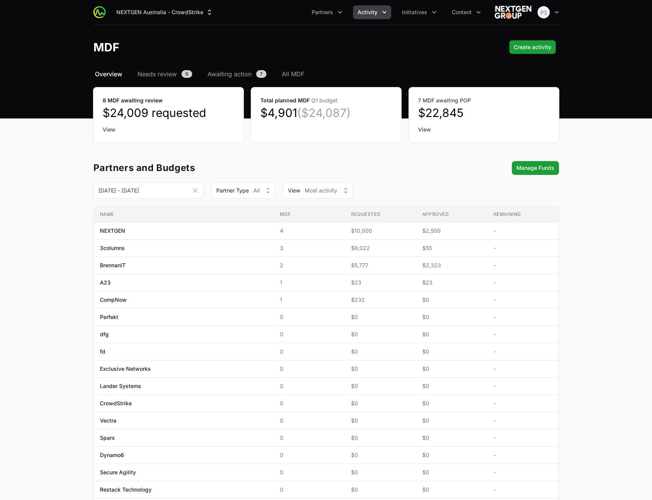
click at [633, 179] on main "Select a tab Overview Needs review Awaiting action All MDF Overview Needs revie…" at bounding box center [326, 382] width 652 height 626
click at [287, 75] on span "All MDF" at bounding box center [293, 73] width 23 height 9
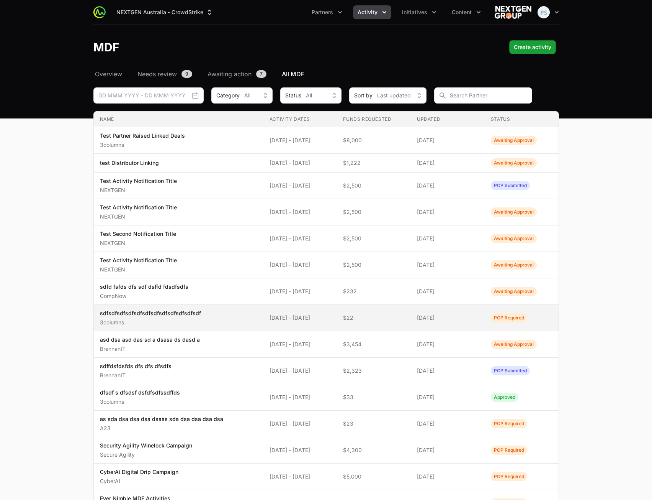
click at [193, 315] on p "sdfsdfsdfsdfsdfsdfsdfsdfsdfsdfsdfsdf" at bounding box center [150, 313] width 101 height 8
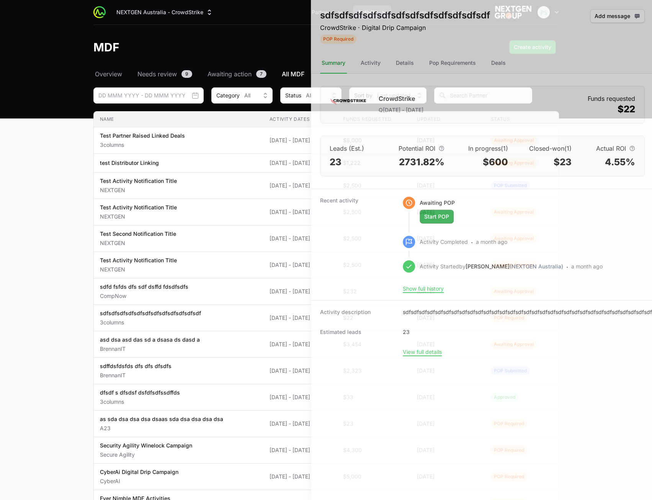
click at [69, 183] on div at bounding box center [326, 250] width 652 height 500
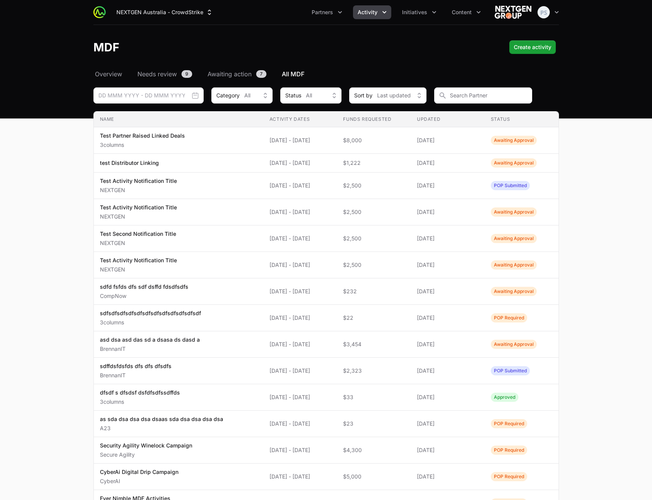
click at [64, 326] on main "Select a tab Overview Needs review Awaiting action All MDF Overview Needs revie…" at bounding box center [326, 340] width 652 height 542
click at [300, 34] on header "MDF Create activity" at bounding box center [326, 47] width 652 height 44
click at [60, 55] on header "MDF Create activity" at bounding box center [326, 47] width 652 height 44
click at [623, 76] on main "Select a tab Overview Needs review Awaiting action All MDF Overview Needs revie…" at bounding box center [326, 340] width 652 height 542
click at [620, 211] on main "Select a tab Overview Needs review Awaiting action All MDF Overview Needs revie…" at bounding box center [326, 340] width 652 height 542
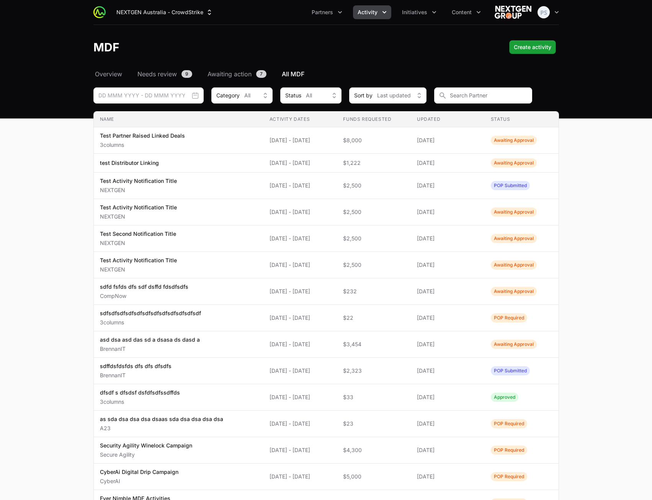
click at [621, 231] on main "Select a tab Overview Needs review Awaiting action All MDF Overview Needs revie…" at bounding box center [326, 340] width 652 height 542
click at [601, 219] on main "Select a tab Overview Needs review Awaiting action All MDF Overview Needs revie…" at bounding box center [326, 340] width 652 height 542
click at [383, 49] on div "MDF Create activity" at bounding box center [326, 47] width 466 height 14
click at [377, 45] on div "MDF Create activity" at bounding box center [326, 47] width 466 height 14
click at [632, 163] on main "Select a tab Overview Needs review Awaiting action All MDF Overview Needs revie…" at bounding box center [326, 340] width 652 height 542
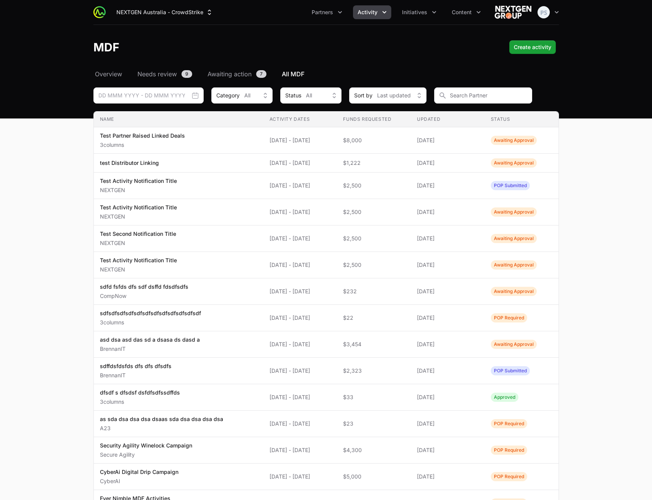
click at [621, 163] on main "Select a tab Overview Needs review Awaiting action All MDF Overview Needs revie…" at bounding box center [326, 340] width 652 height 542
click at [618, 174] on main "Select a tab Overview Needs review Awaiting action All MDF Overview Needs revie…" at bounding box center [326, 340] width 652 height 542
click at [588, 186] on main "Select a tab Overview Needs review Awaiting action All MDF Overview Needs revie…" at bounding box center [326, 340] width 652 height 542
click at [590, 188] on main "Select a tab Overview Needs review Awaiting action All MDF Overview Needs revie…" at bounding box center [326, 340] width 652 height 542
click at [592, 188] on main "Select a tab Overview Needs review Awaiting action All MDF Overview Needs revie…" at bounding box center [326, 340] width 652 height 542
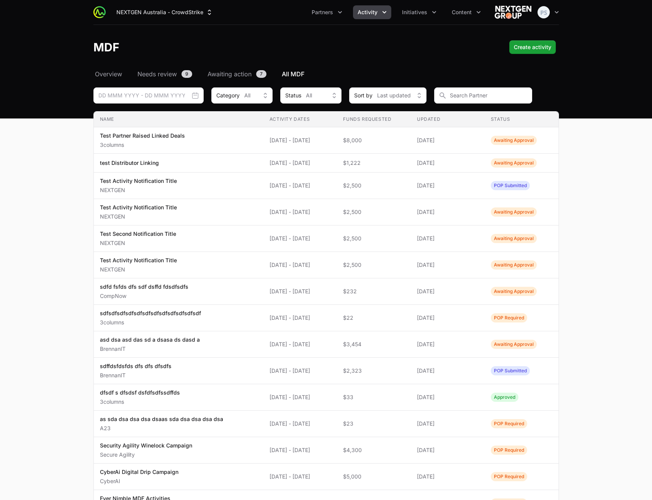
click at [597, 261] on main "Select a tab Overview Needs review Awaiting action All MDF Overview Needs revie…" at bounding box center [326, 340] width 652 height 542
click at [599, 259] on main "Select a tab Overview Needs review Awaiting action All MDF Overview Needs revie…" at bounding box center [326, 340] width 652 height 542
click at [600, 255] on main "Select a tab Overview Needs review Awaiting action All MDF Overview Needs revie…" at bounding box center [326, 340] width 652 height 542
click at [597, 232] on main "Select a tab Overview Needs review Awaiting action All MDF Overview Needs revie…" at bounding box center [326, 340] width 652 height 542
click at [601, 227] on main "Select a tab Overview Needs review Awaiting action All MDF Overview Needs revie…" at bounding box center [326, 340] width 652 height 542
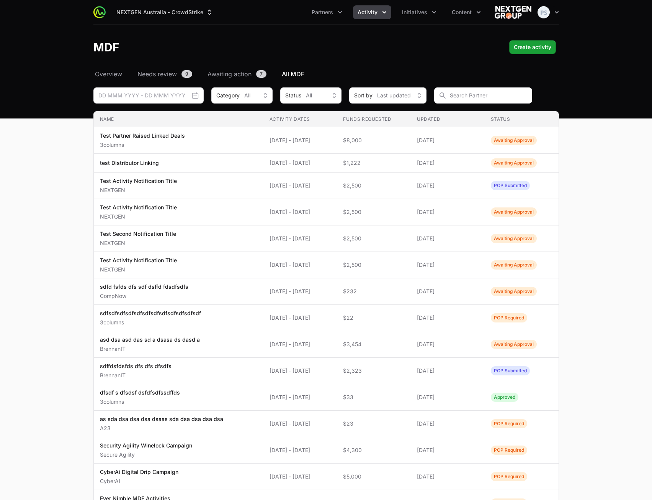
click at [602, 228] on main "Select a tab Overview Needs review Awaiting action All MDF Overview Needs revie…" at bounding box center [326, 340] width 652 height 542
click at [590, 197] on main "Select a tab Overview Needs review Awaiting action All MDF Overview Needs revie…" at bounding box center [326, 340] width 652 height 542
click at [603, 196] on main "Select a tab Overview Needs review Awaiting action All MDF Overview Needs revie…" at bounding box center [326, 340] width 652 height 542
click at [619, 209] on main "Select a tab Overview Needs review Awaiting action All MDF Overview Needs revie…" at bounding box center [326, 340] width 652 height 542
click at [611, 223] on main "Select a tab Overview Needs review Awaiting action All MDF Overview Needs revie…" at bounding box center [326, 340] width 652 height 542
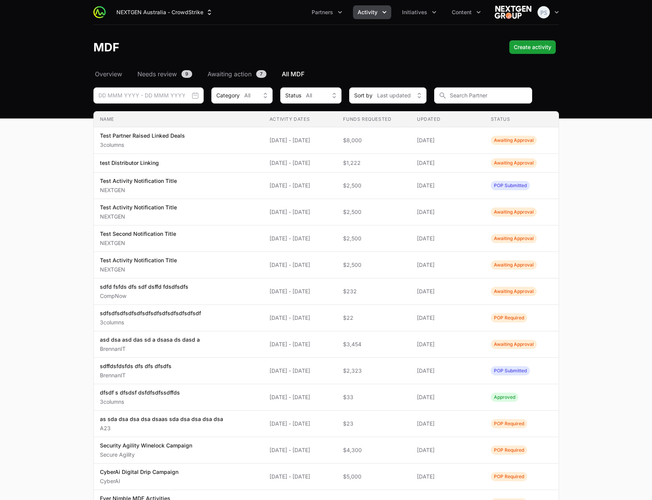
click at [595, 213] on main "Select a tab Overview Needs review Awaiting action All MDF Overview Needs revie…" at bounding box center [326, 340] width 652 height 542
click at [611, 232] on main "Select a tab Overview Needs review Awaiting action All MDF Overview Needs revie…" at bounding box center [326, 340] width 652 height 542
click at [611, 229] on main "Select a tab Overview Needs review Awaiting action All MDF Overview Needs revie…" at bounding box center [326, 340] width 652 height 542
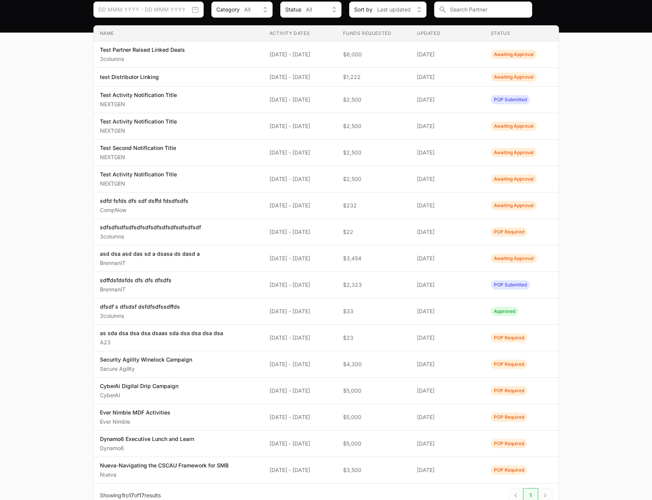
scroll to position [138, 0]
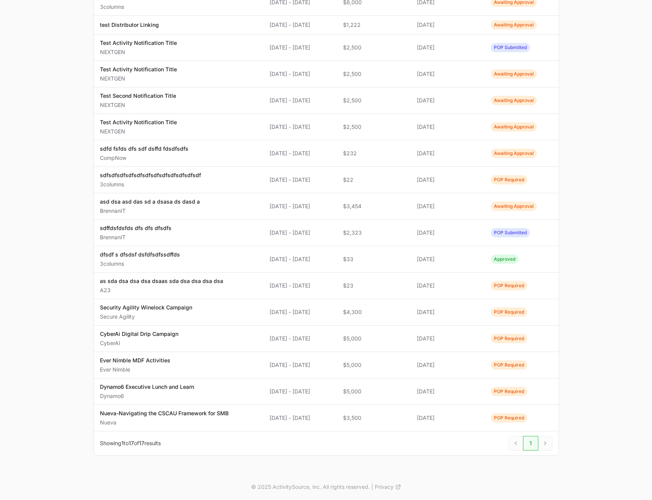
click at [611, 221] on main "Select a tab Overview Needs review Awaiting action All MDF Overview Needs revie…" at bounding box center [326, 202] width 652 height 542
click at [592, 305] on main "Select a tab Overview Needs review Awaiting action All MDF Overview Needs revie…" at bounding box center [326, 202] width 652 height 542
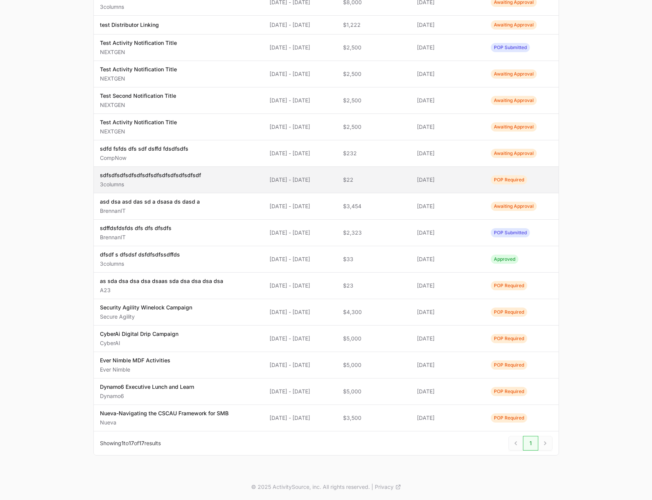
click at [221, 179] on span "sdfsdfsdfsdfsdfsdfsdfsdfsdfsdfsdfsdf 3columns" at bounding box center [178, 179] width 157 height 17
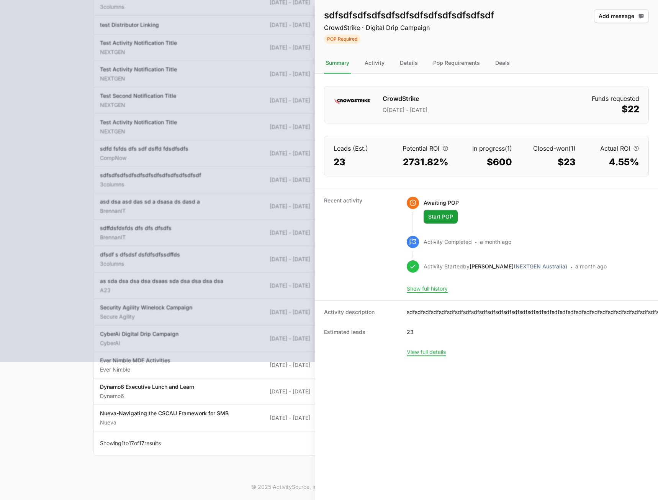
click at [556, 393] on div "sdfsdfsdfsdfsdfsdfsdfsdfsdfsdfsdfsdf CrowdStrike · Digital Drip Campaign POP Re…" at bounding box center [486, 250] width 343 height 500
click at [442, 396] on div "sdfsdfsdfsdfsdfsdfsdfsdfsdfsdfsdfsdf CrowdStrike · Digital Drip Campaign POP Re…" at bounding box center [486, 250] width 343 height 500
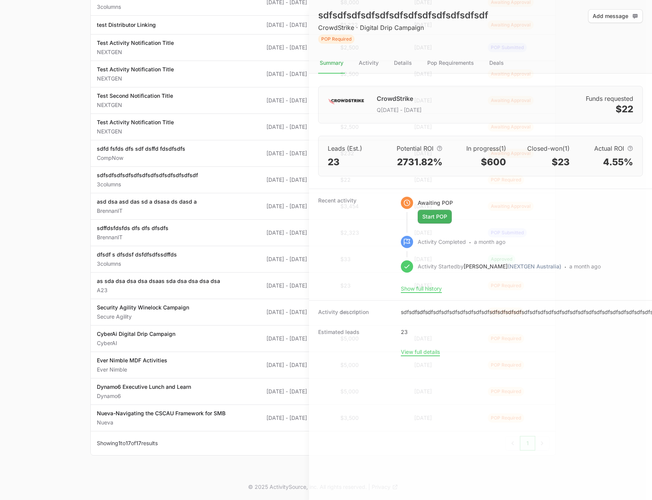
click at [168, 372] on html "NEXTGEN Australia - CrowdStrike Partners Activity Initiatives Content Open user…" at bounding box center [326, 181] width 652 height 638
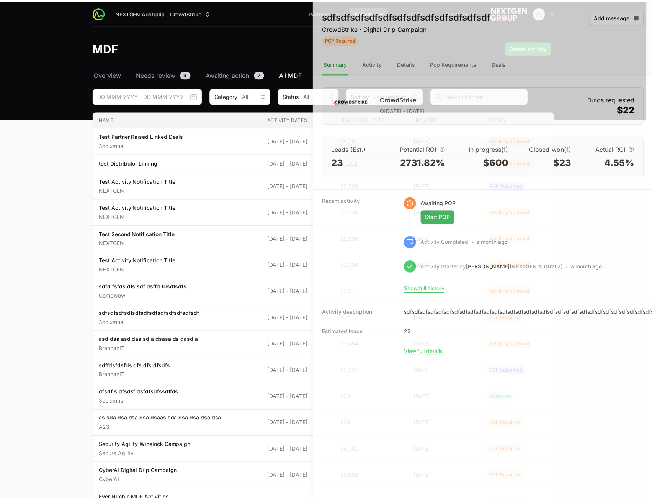
scroll to position [138, 0]
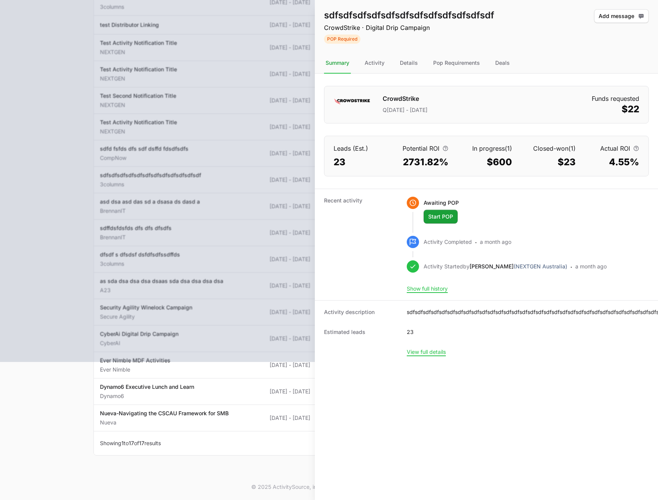
click at [489, 393] on div "sdfsdfsdfsdfsdfsdfsdfsdfsdfsdfsdfsdf CrowdStrike · Digital Drip Campaign POP Re…" at bounding box center [486, 250] width 343 height 500
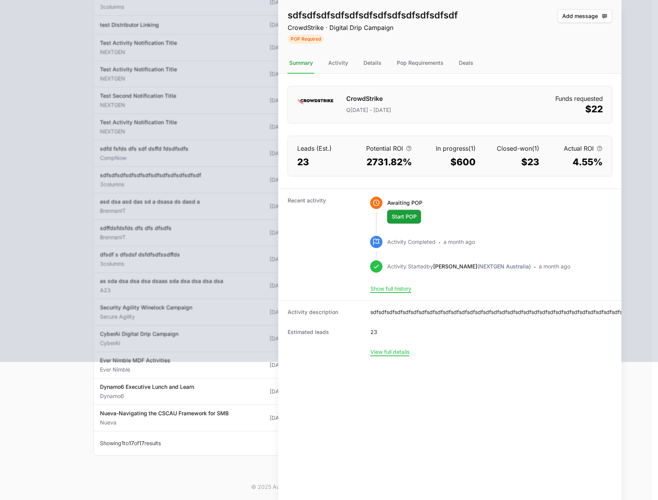
drag, startPoint x: 483, startPoint y: 383, endPoint x: 404, endPoint y: 374, distance: 79.5
click at [405, 378] on div "sdfsdfsdfsdfsdfsdfsdfsdfsdfsdfsdfsdf CrowdStrike · Digital Drip Campaign POP Re…" at bounding box center [450, 250] width 343 height 500
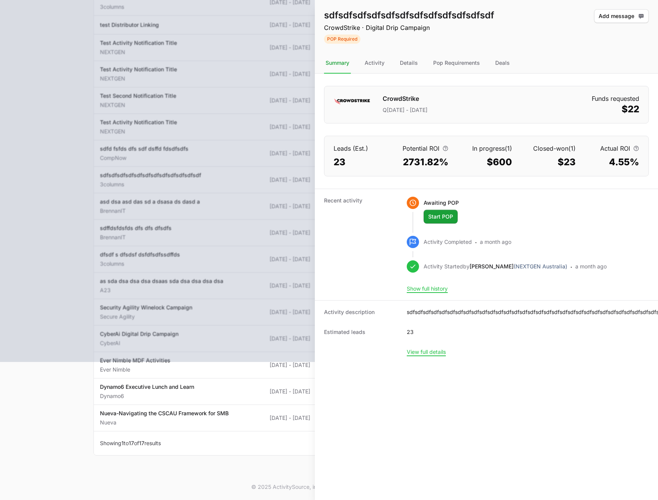
click at [490, 241] on time "a month ago" at bounding box center [495, 241] width 31 height 7
click at [445, 242] on p "Activity Completed" at bounding box center [448, 243] width 48 height 10
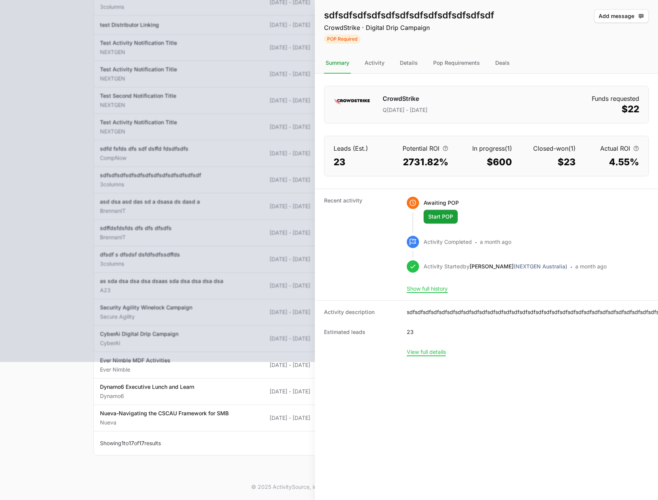
click at [448, 150] on icon "button" at bounding box center [446, 148] width 6 height 6
click at [502, 126] on div "The potential return on investment based on any currently open deals, and the d…" at bounding box center [445, 122] width 147 height 37
click at [414, 63] on div "Details" at bounding box center [408, 63] width 21 height 21
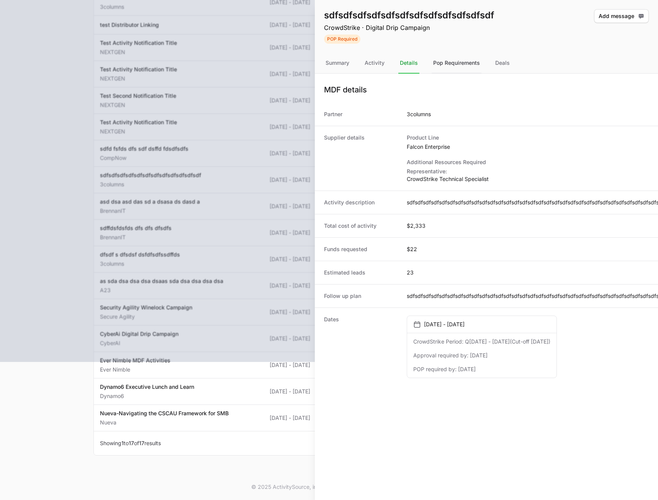
click at [467, 64] on div "Pop Requirements" at bounding box center [457, 63] width 50 height 21
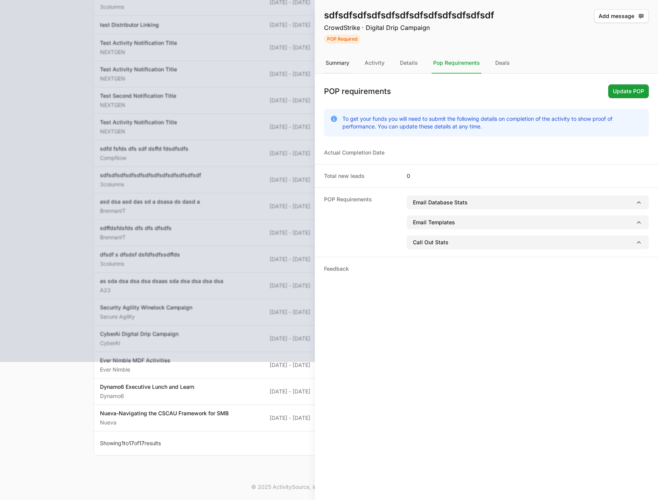
click at [343, 66] on div "Summary" at bounding box center [337, 63] width 27 height 21
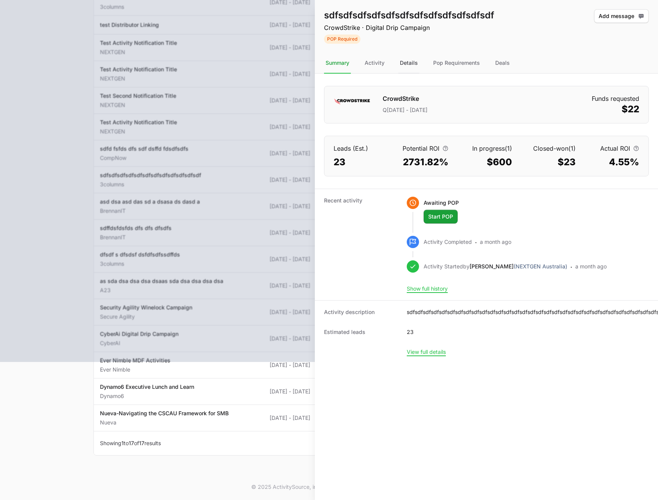
click at [409, 62] on div "Details" at bounding box center [408, 63] width 21 height 21
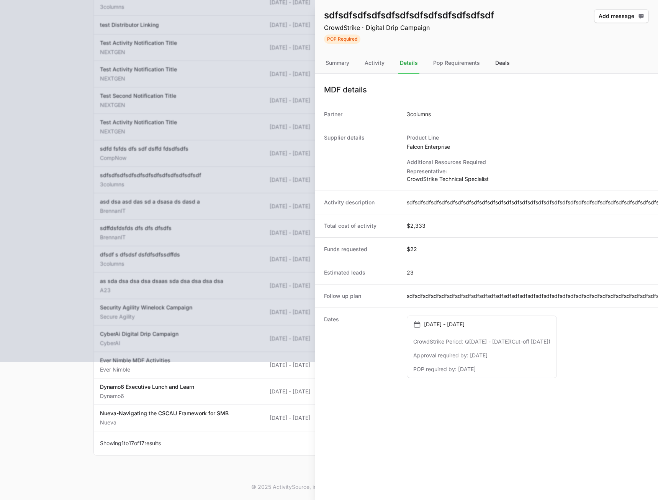
click at [505, 68] on div "Deals" at bounding box center [503, 63] width 18 height 21
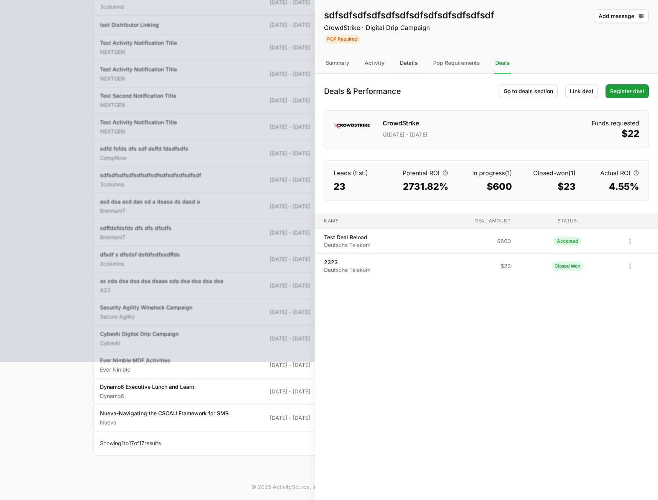
click at [414, 66] on div "Details" at bounding box center [408, 63] width 21 height 21
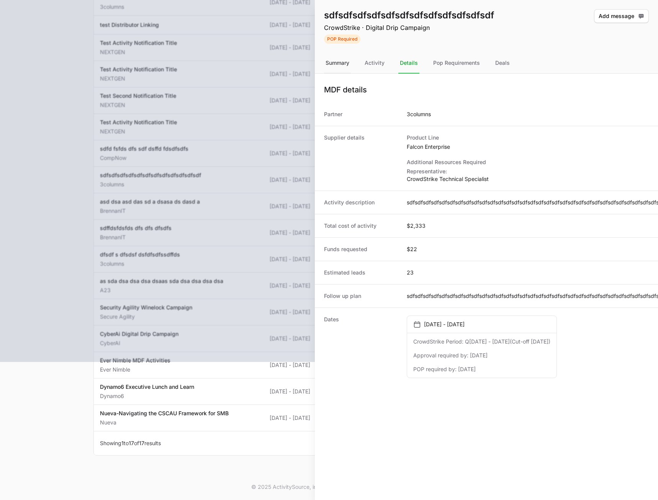
click at [342, 65] on div "Summary" at bounding box center [337, 63] width 27 height 21
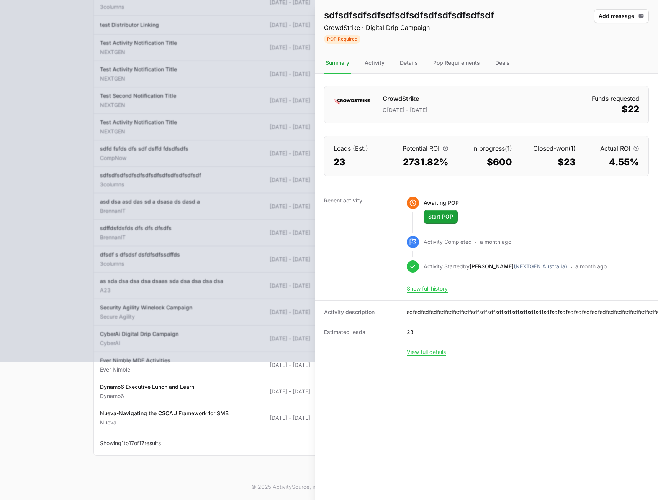
click at [530, 384] on div "sdfsdfsdfsdfsdfsdfsdfsdfsdfsdfsdfsdf CrowdStrike · Digital Drip Campaign POP Re…" at bounding box center [486, 250] width 343 height 500
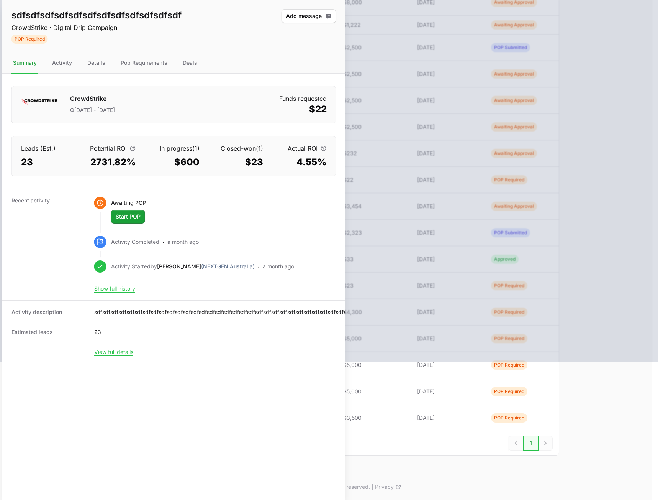
drag, startPoint x: 360, startPoint y: 378, endPoint x: -90, endPoint y: 377, distance: 450.5
click at [0, 377] on html "NEXTGEN Australia - CrowdStrike Partners Activity Initiatives Content Open user…" at bounding box center [329, 181] width 658 height 638
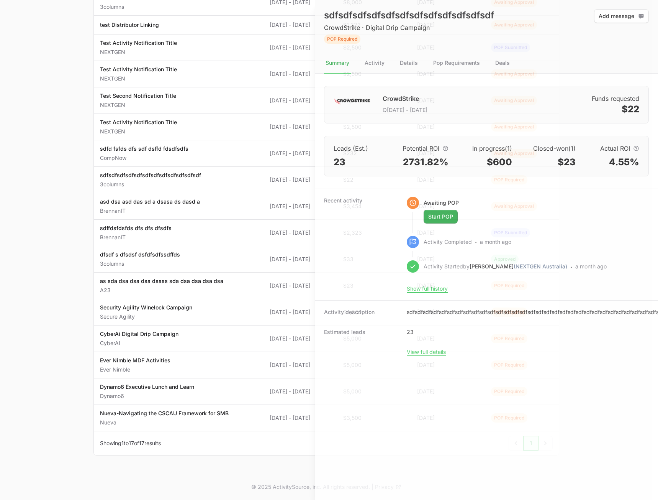
click at [63, 170] on div at bounding box center [329, 112] width 658 height 500
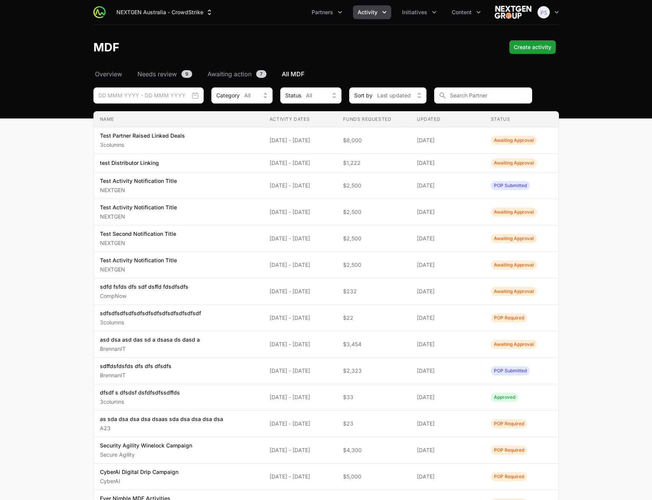
click at [252, 126] on th "Name" at bounding box center [179, 119] width 170 height 16
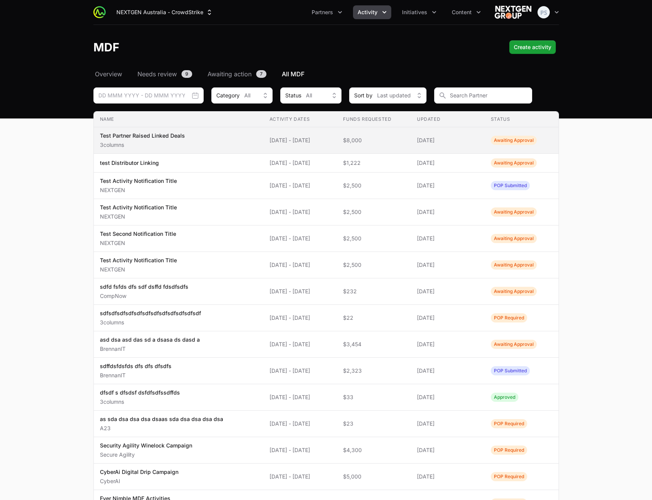
click at [233, 139] on span "Test Partner Raised Linked Deals 3columns" at bounding box center [178, 140] width 157 height 17
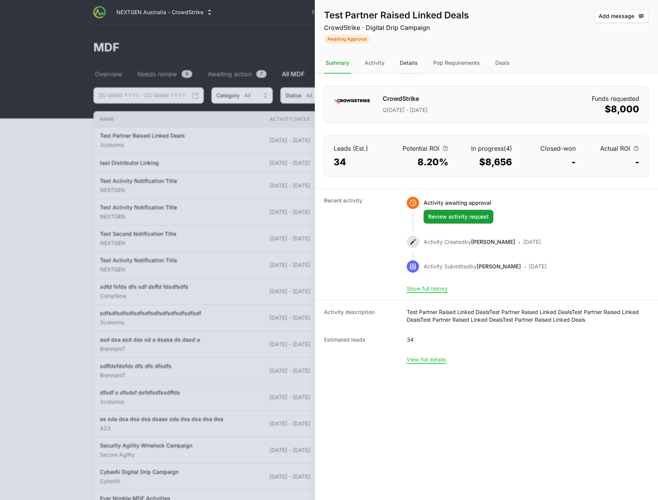
click at [411, 62] on div "Details" at bounding box center [408, 63] width 21 height 21
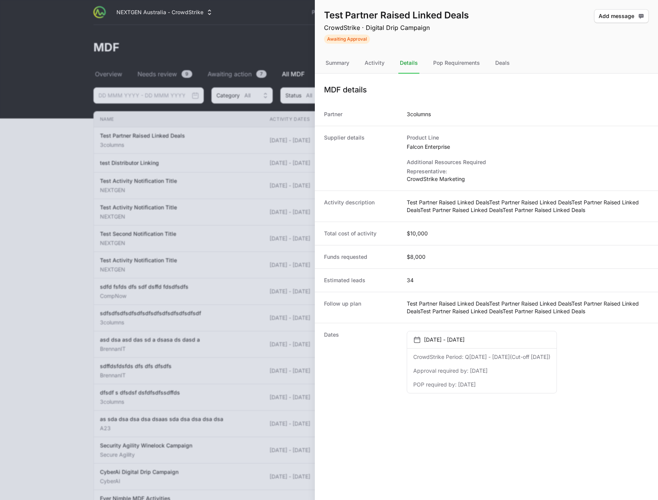
drag, startPoint x: 356, startPoint y: 63, endPoint x: 361, endPoint y: 65, distance: 5.8
click at [356, 63] on nav "Summary Activity Details Pop Requirements Deals" at bounding box center [486, 63] width 343 height 21
click at [376, 62] on div "Activity" at bounding box center [374, 63] width 23 height 21
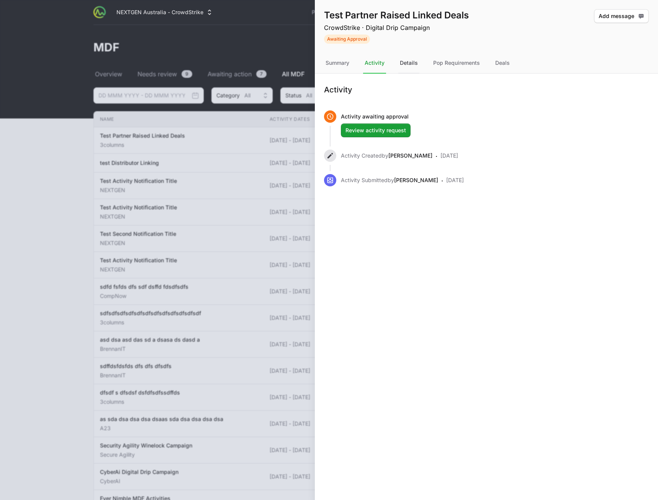
click at [416, 63] on div "Details" at bounding box center [408, 63] width 21 height 21
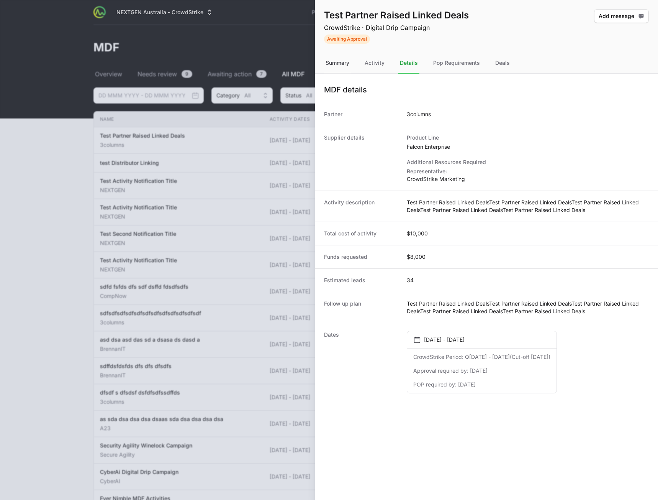
click at [336, 64] on div "Summary" at bounding box center [337, 63] width 27 height 21
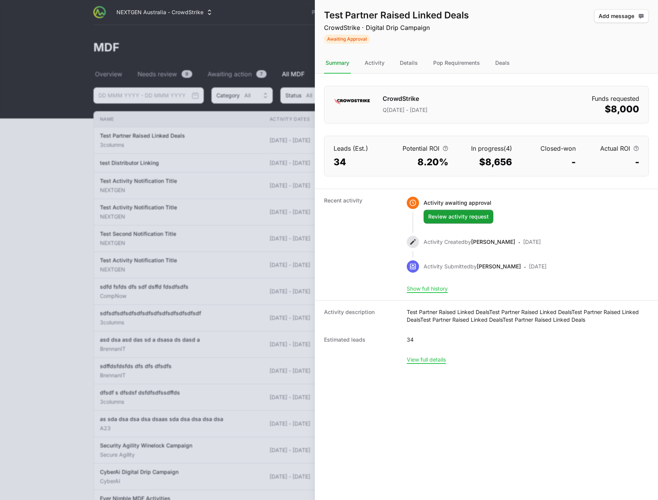
drag, startPoint x: 458, startPoint y: 60, endPoint x: 491, endPoint y: 64, distance: 33.6
click at [458, 61] on div "Pop Requirements" at bounding box center [457, 63] width 50 height 21
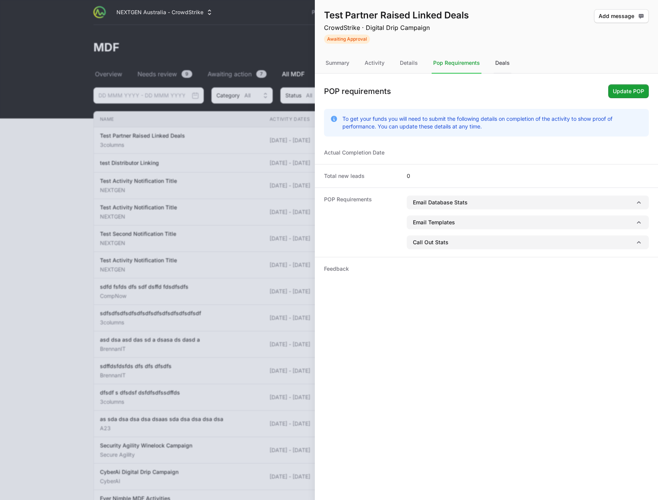
click at [510, 63] on div "Deals" at bounding box center [503, 63] width 18 height 21
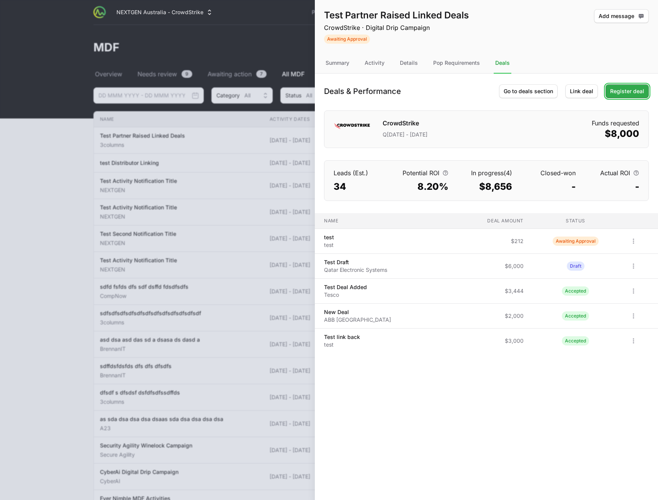
click at [621, 91] on span "Register deal" at bounding box center [627, 91] width 34 height 9
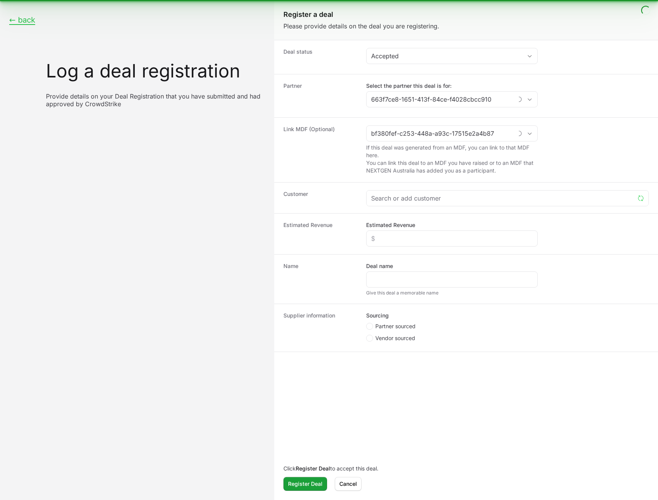
type input "3columns"
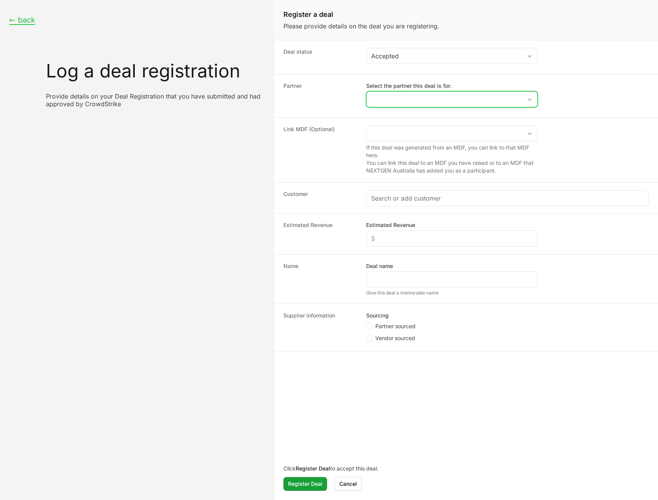
click at [428, 102] on input "Select the partner this deal is for:" at bounding box center [445, 99] width 156 height 15
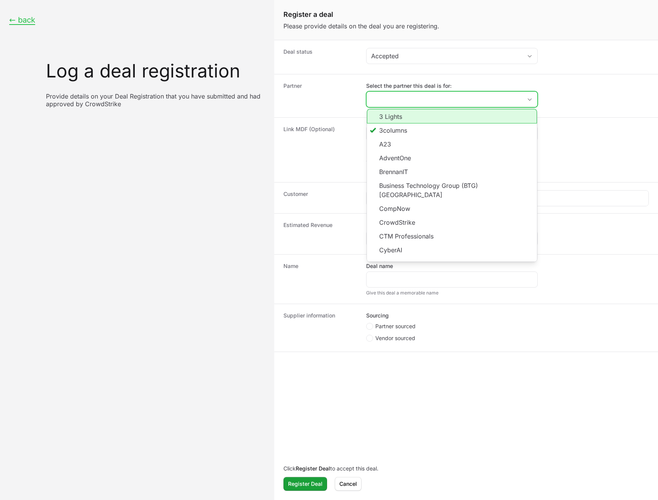
click at [417, 116] on li "3 Lights" at bounding box center [452, 116] width 170 height 15
type input "3 Lights"
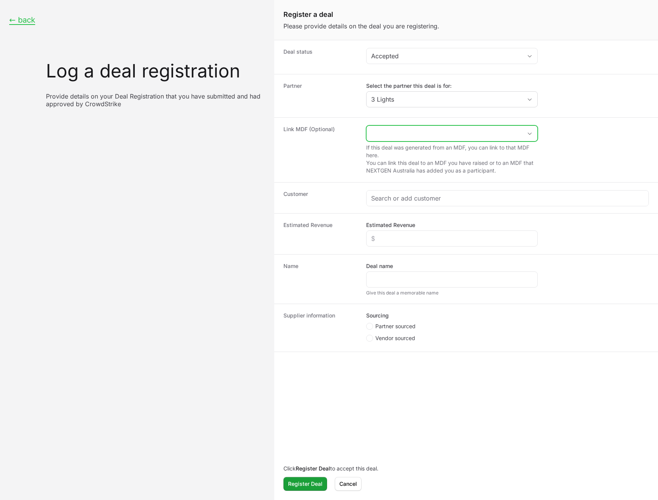
click at [418, 131] on input "Create activity form" at bounding box center [445, 133] width 156 height 15
click at [428, 111] on div "Partner Select the partner this deal is for: 3 Lights" at bounding box center [466, 95] width 384 height 43
drag, startPoint x: 425, startPoint y: 95, endPoint x: 424, endPoint y: 130, distance: 34.5
click at [424, 95] on input "Select the partner this deal is for:" at bounding box center [440, 99] width 146 height 15
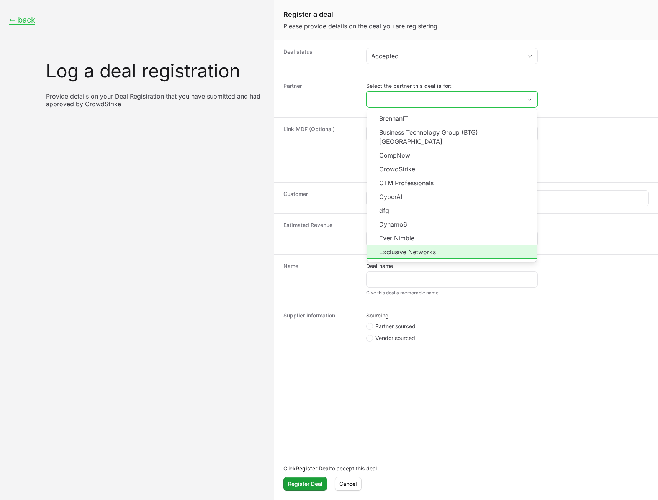
scroll to position [138, 0]
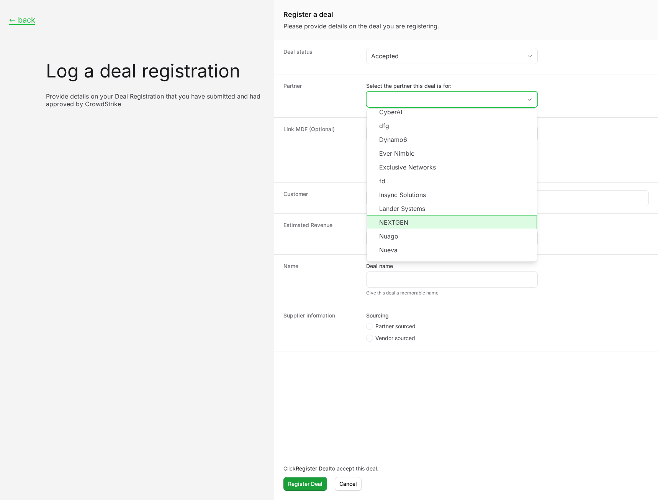
click at [432, 215] on li "NEXTGEN" at bounding box center [452, 222] width 170 height 14
type input "NEXTGEN"
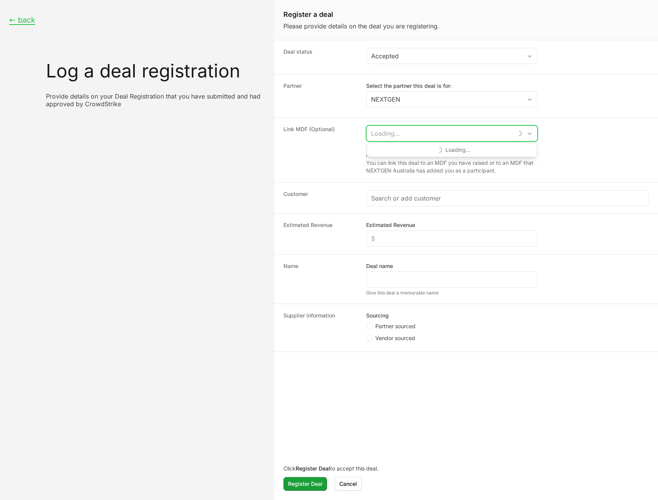
click at [430, 131] on input "Create activity form" at bounding box center [440, 133] width 146 height 15
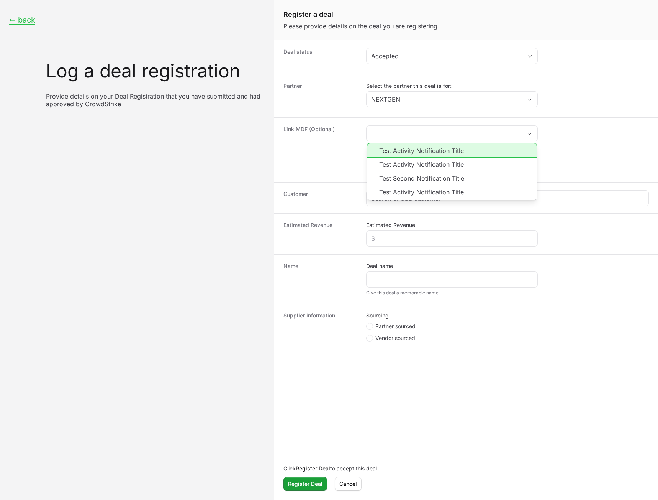
click at [422, 111] on div "Partner Select the partner this deal is for: NEXTGEN" at bounding box center [466, 95] width 384 height 43
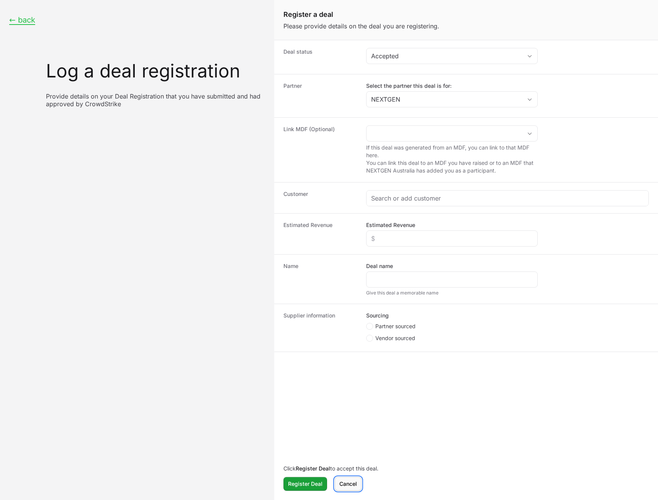
click at [356, 487] on button "Cancel" at bounding box center [348, 484] width 27 height 14
click at [345, 483] on span "Cancel" at bounding box center [348, 483] width 18 height 9
click at [21, 23] on button "← back" at bounding box center [22, 20] width 26 height 10
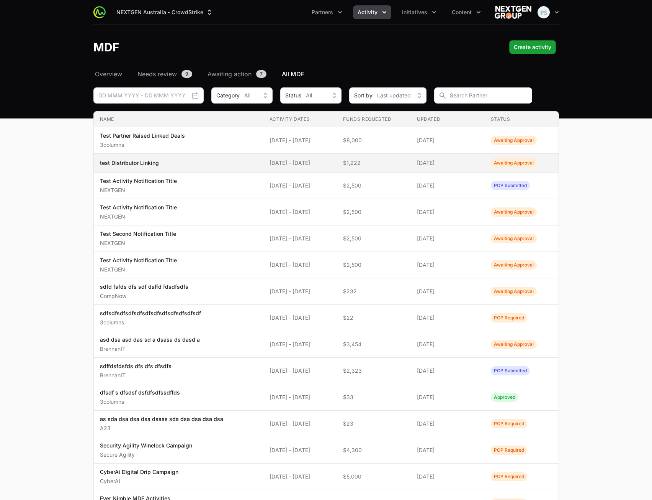
click at [214, 169] on td "Name test Distributor Linking" at bounding box center [179, 163] width 170 height 19
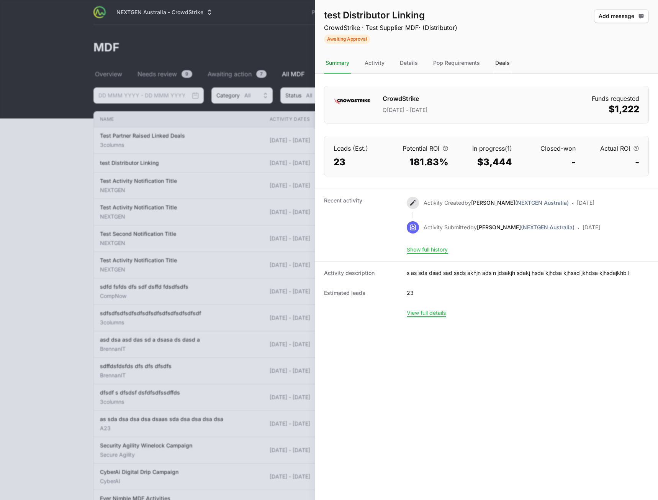
click at [505, 62] on div "Deals" at bounding box center [503, 63] width 18 height 21
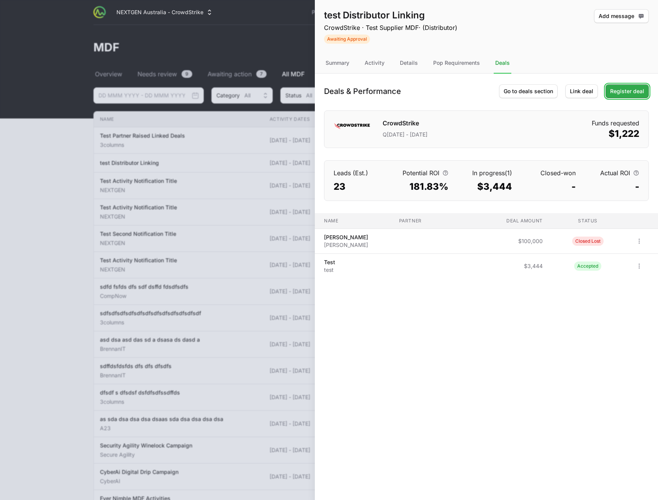
click at [628, 89] on span "Register deal" at bounding box center [627, 91] width 34 height 9
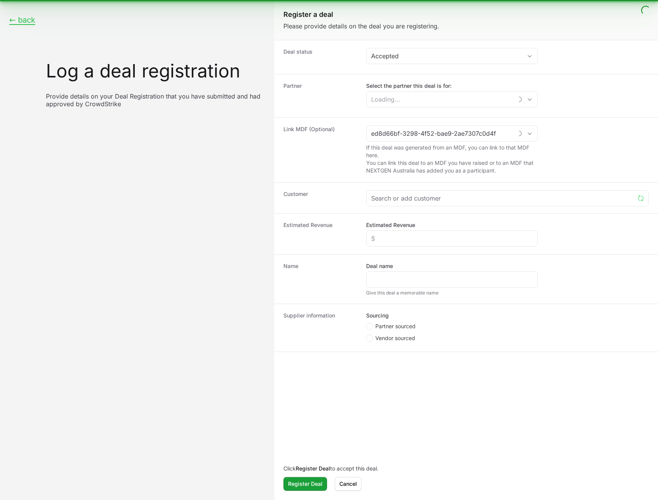
type input "test Distributor Linking"
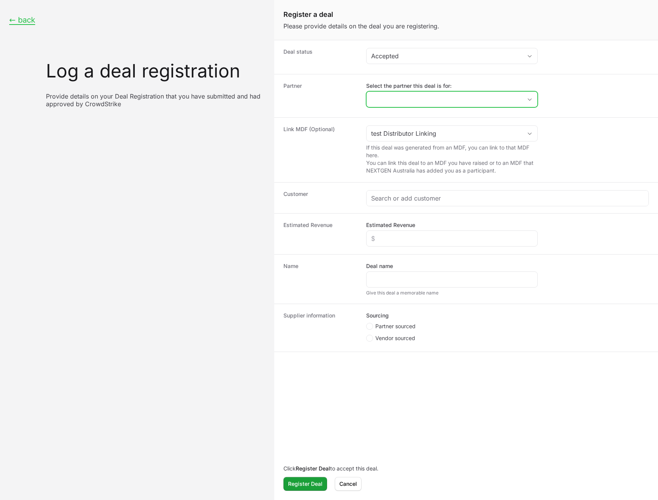
click at [448, 98] on input "Select the partner this deal is for:" at bounding box center [445, 99] width 156 height 15
drag, startPoint x: 606, startPoint y: 90, endPoint x: 601, endPoint y: 92, distance: 5.6
click at [606, 90] on dd "Select the partner this deal is for:" at bounding box center [507, 96] width 283 height 28
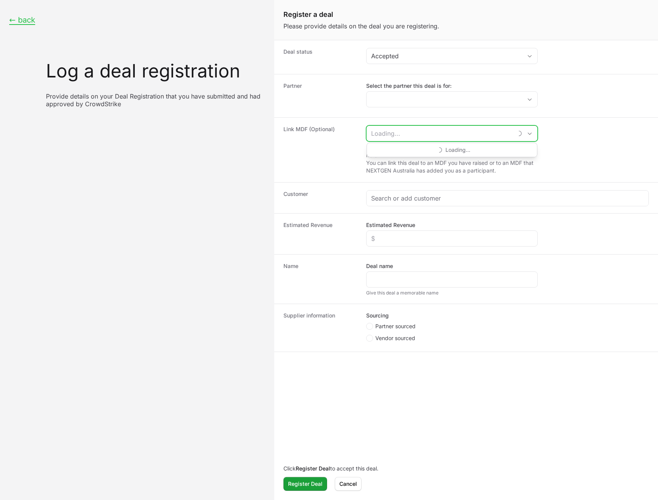
click at [505, 128] on input "Create activity form" at bounding box center [440, 133] width 146 height 15
type input "test Distributor Linking"
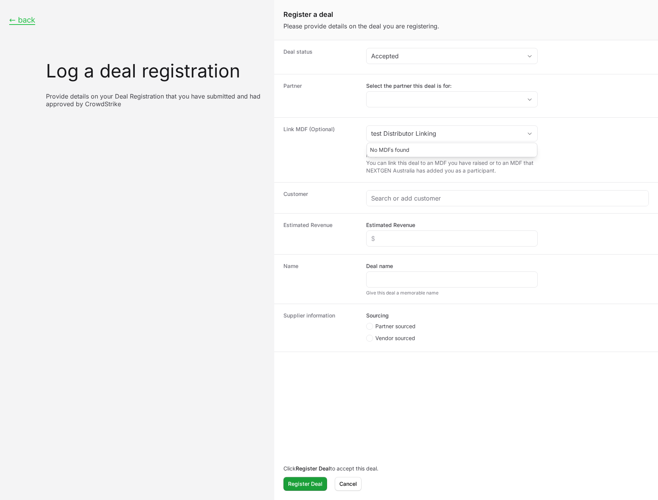
click at [576, 111] on div "Partner Select the partner this deal is for:" at bounding box center [466, 95] width 384 height 43
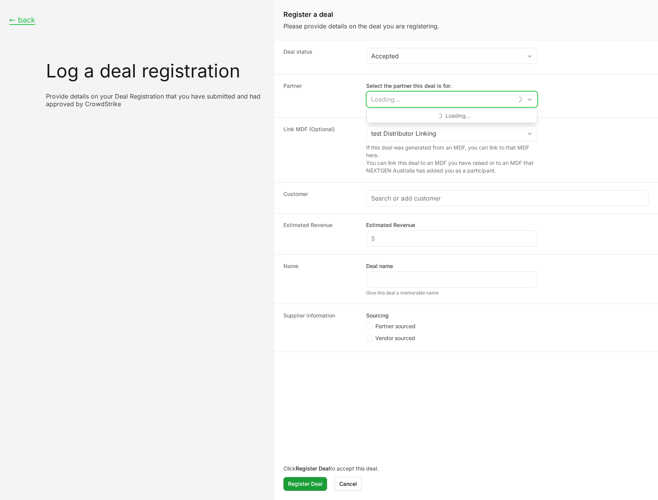
click at [512, 95] on input "Select the partner this deal is for:" at bounding box center [440, 99] width 146 height 15
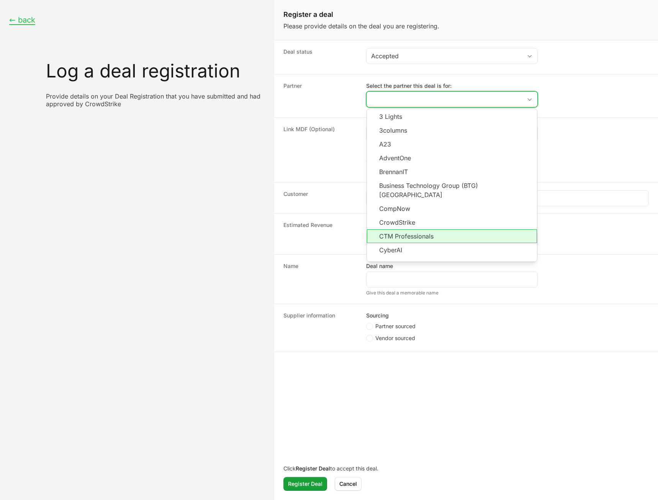
click at [452, 229] on li "CTM Professionals" at bounding box center [452, 236] width 170 height 14
type input "CTM Professionals"
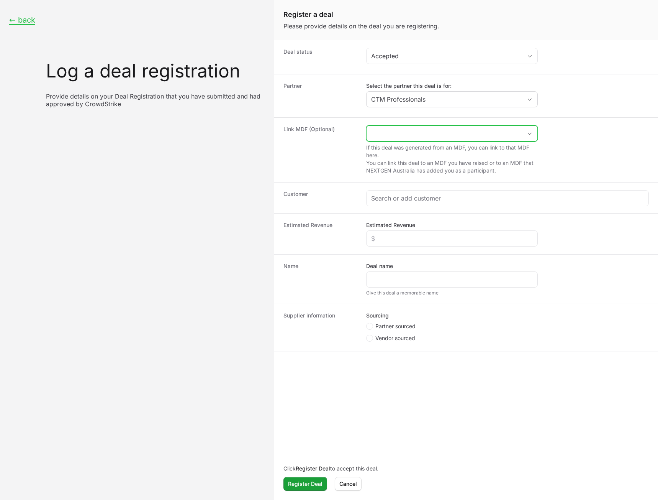
drag, startPoint x: 503, startPoint y: 130, endPoint x: 504, endPoint y: 138, distance: 7.7
click at [503, 129] on input "Create activity form" at bounding box center [445, 133] width 156 height 15
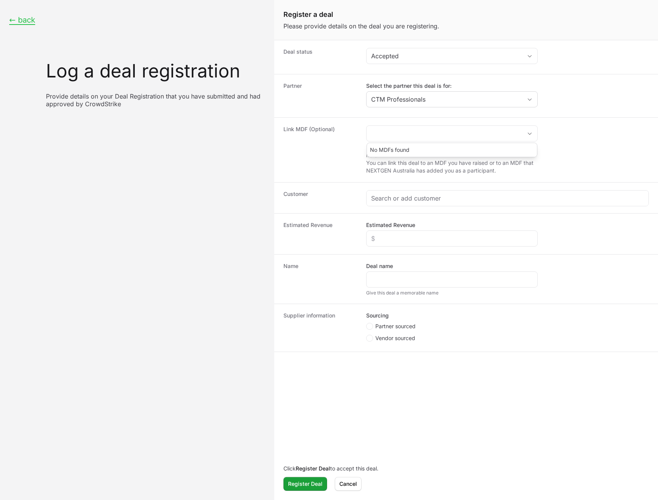
drag, startPoint x: 627, startPoint y: 95, endPoint x: 623, endPoint y: 94, distance: 3.9
click at [624, 95] on dd "Select the partner this deal is for: CTM Professionals" at bounding box center [507, 96] width 283 height 28
click at [34, 20] on button "← back" at bounding box center [22, 20] width 26 height 10
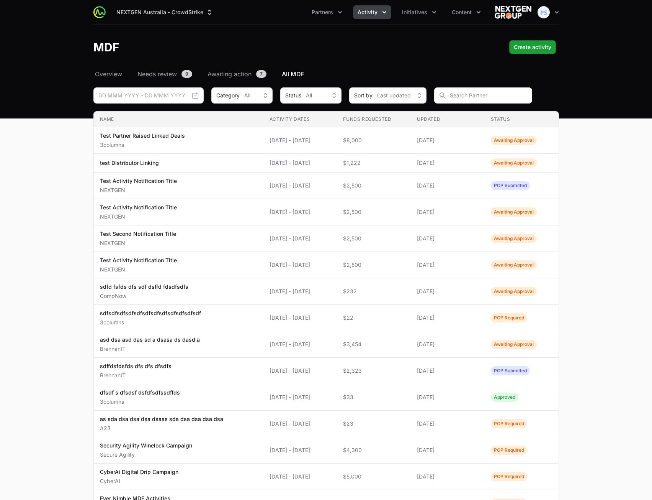
click at [610, 136] on main "Select a tab Overview Needs review Awaiting action All MDF Overview Needs revie…" at bounding box center [326, 340] width 652 height 542
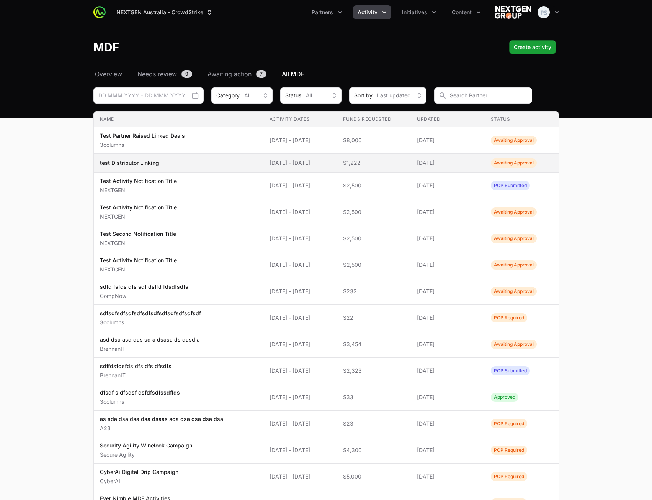
click at [185, 162] on span "test Distributor Linking" at bounding box center [178, 163] width 157 height 8
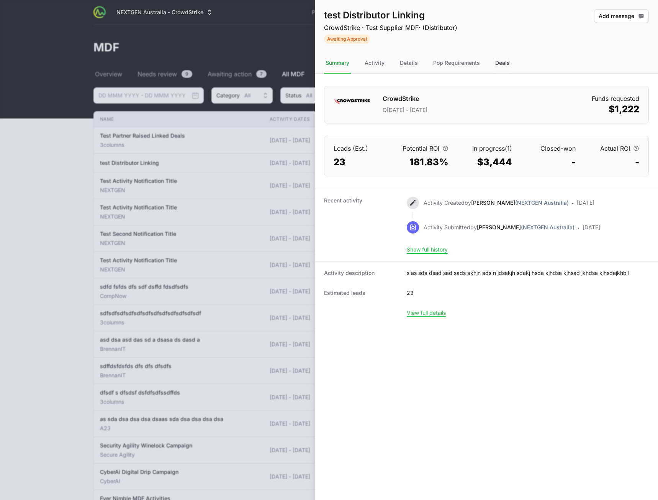
click at [498, 61] on div "Deals" at bounding box center [503, 63] width 18 height 21
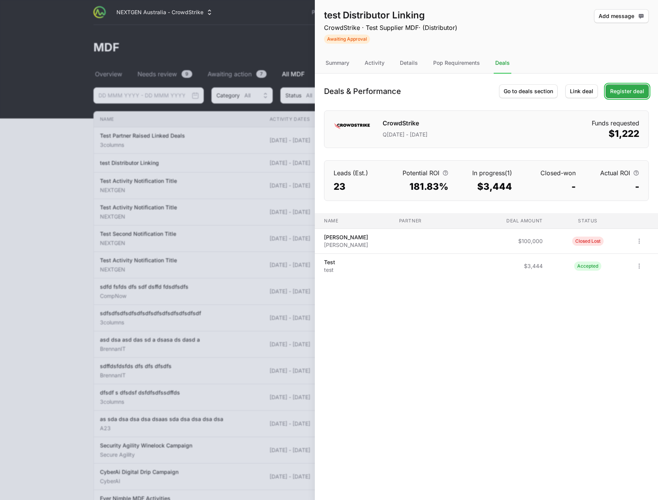
click at [636, 91] on span "Register deal" at bounding box center [627, 91] width 34 height 9
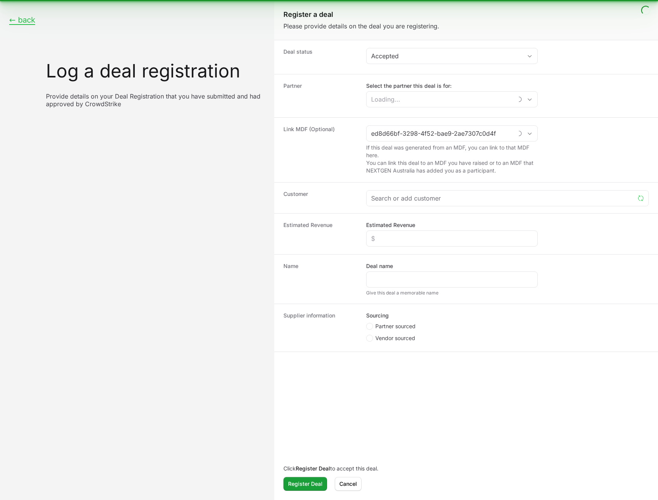
type input "test Distributor Linking"
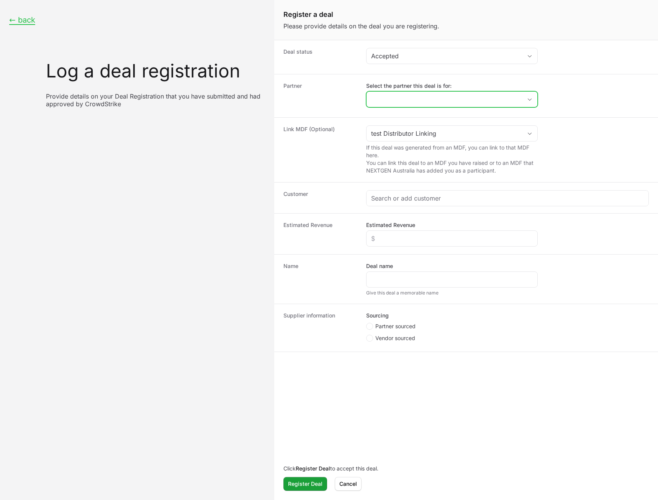
click at [484, 98] on input "Select the partner this deal is for:" at bounding box center [445, 99] width 156 height 15
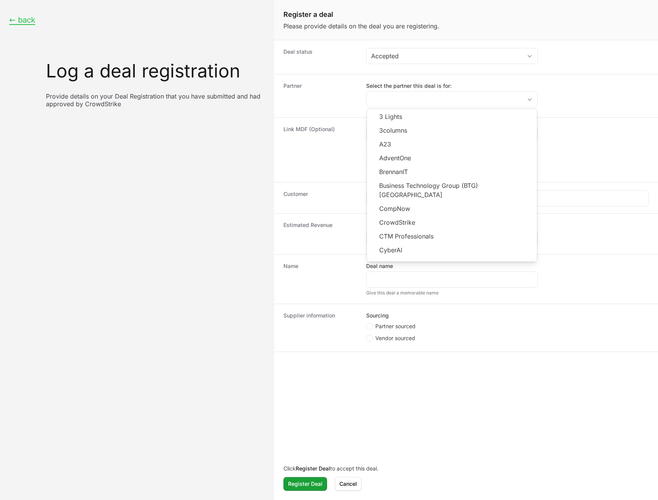
click at [575, 93] on dd "Select the partner this deal is for: 3 Lights 3columns A23 AdventOne BrennanIT …" at bounding box center [507, 96] width 283 height 28
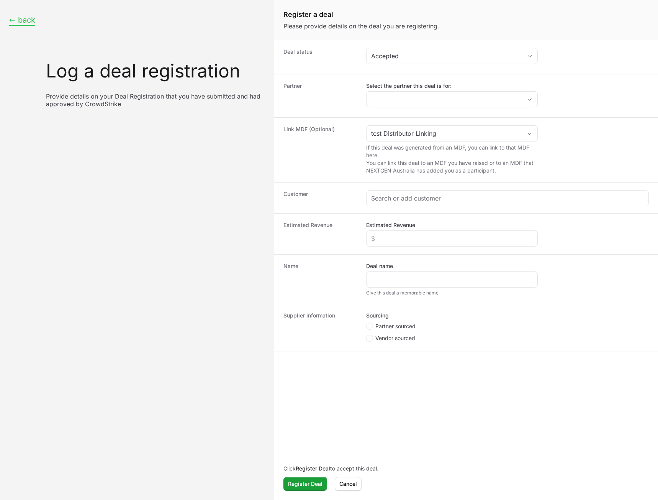
click at [20, 20] on button "← back" at bounding box center [22, 20] width 26 height 10
click at [347, 486] on span "Cancel" at bounding box center [348, 483] width 18 height 9
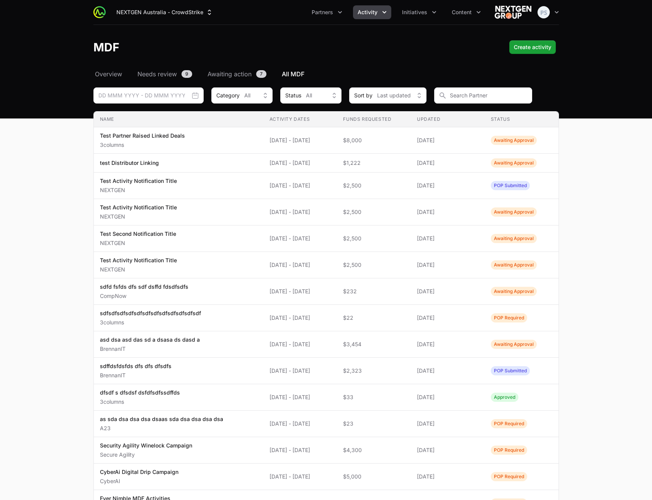
click at [639, 178] on main "Select a tab Overview Needs review Awaiting action All MDF Overview Needs revie…" at bounding box center [326, 340] width 652 height 542
click at [534, 48] on span "Create activity" at bounding box center [533, 47] width 38 height 9
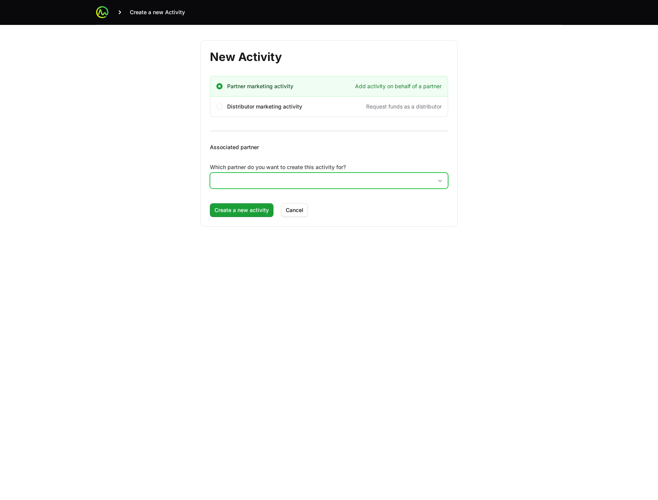
click at [316, 185] on input "Which partner do you want to create this activity for?" at bounding box center [321, 180] width 222 height 15
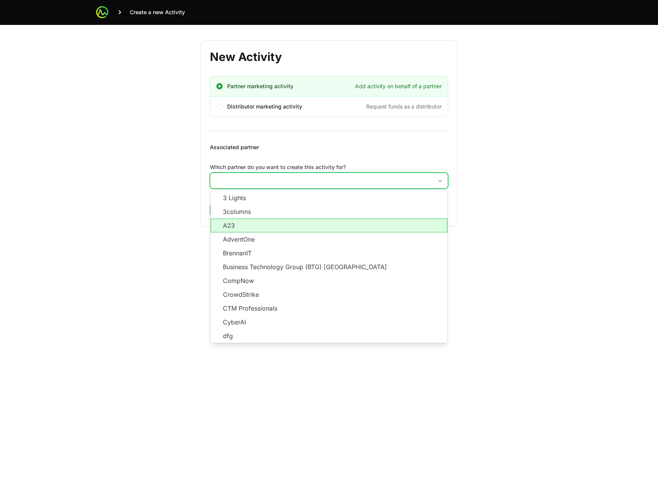
click at [300, 226] on li "A23" at bounding box center [329, 225] width 237 height 14
type input "A23"
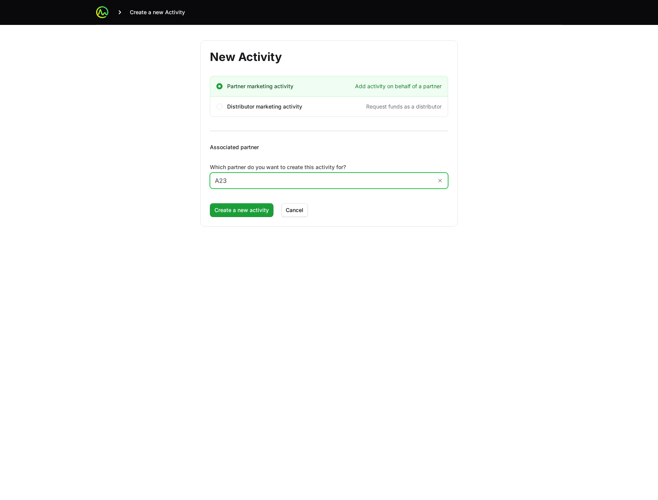
click at [306, 184] on input "A23" at bounding box center [321, 180] width 222 height 15
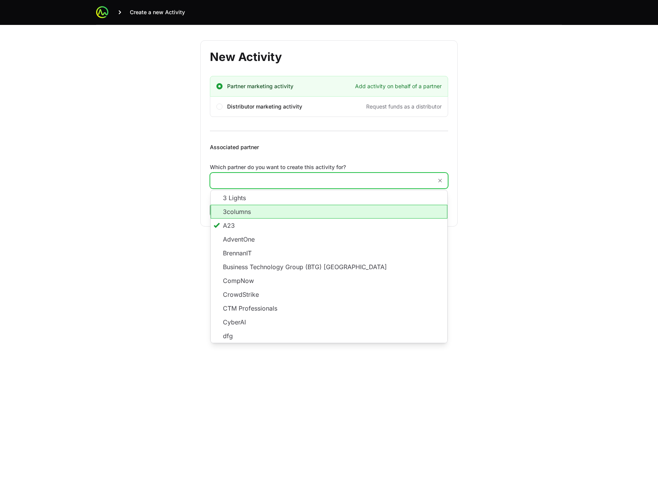
click at [285, 212] on li "3columns" at bounding box center [329, 212] width 237 height 14
type input "3columns"
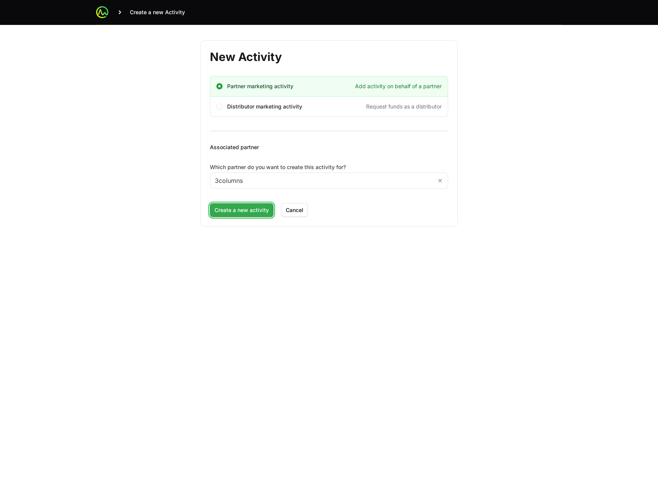
click at [244, 207] on span "Create a new activity" at bounding box center [242, 209] width 54 height 9
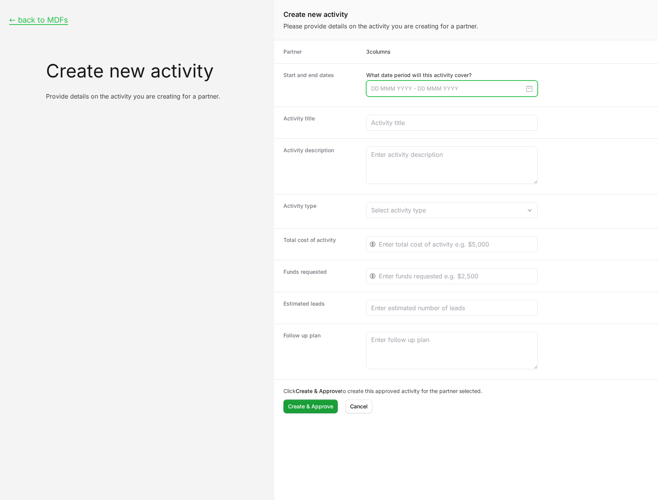
click at [437, 90] on input "Create activity form" at bounding box center [452, 88] width 172 height 16
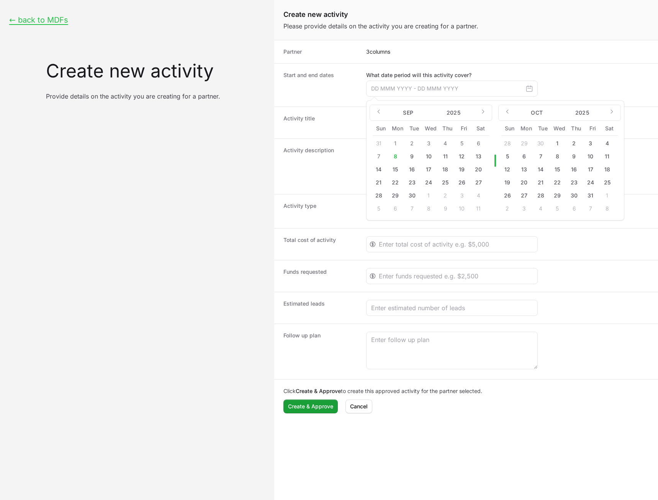
drag, startPoint x: 428, startPoint y: 170, endPoint x: 453, endPoint y: 171, distance: 24.5
click at [428, 170] on button "17" at bounding box center [429, 169] width 12 height 12
click at [460, 170] on button "19" at bounding box center [462, 169] width 12 height 12
type input "[DATE] - [DATE]"
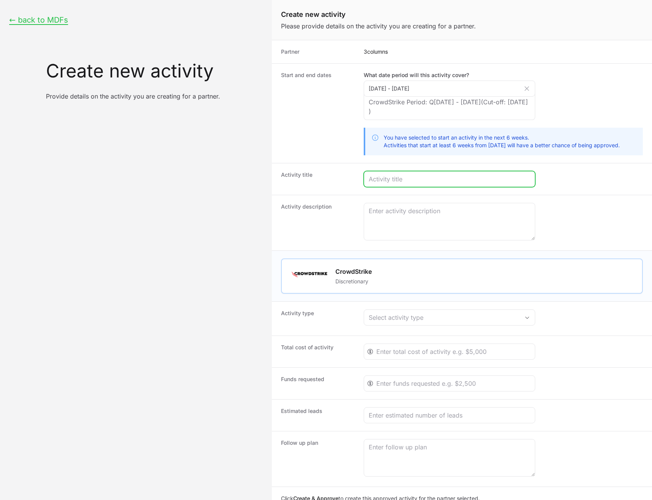
click at [407, 181] on input "Create activity form" at bounding box center [450, 178] width 162 height 9
type input "Test All Statuses"
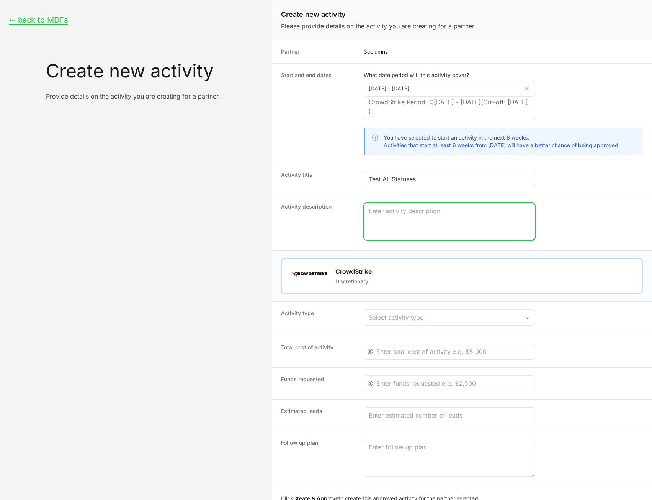
click at [437, 220] on textarea "Create activity form" at bounding box center [449, 221] width 171 height 37
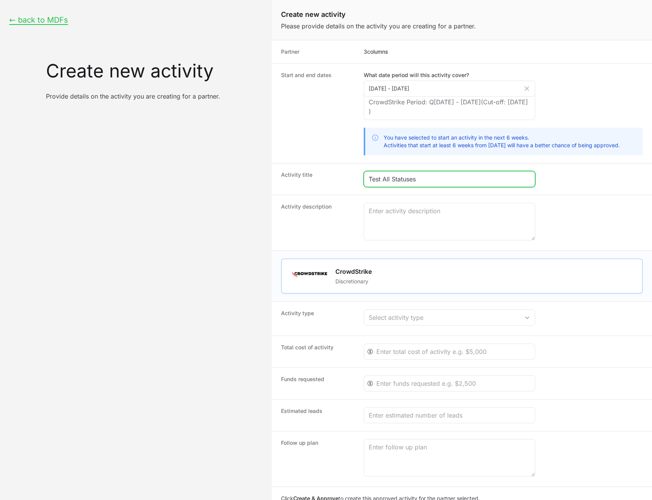
click at [454, 178] on input "Test All Statuses" at bounding box center [450, 178] width 162 height 9
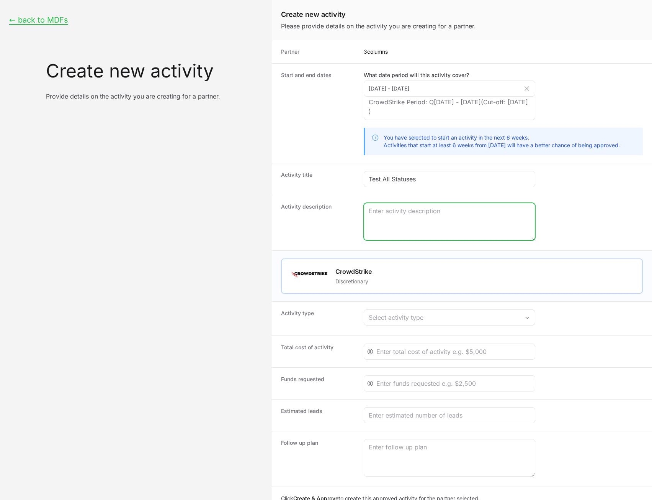
click at [429, 226] on textarea "Create activity form" at bounding box center [449, 221] width 171 height 37
paste textarea "Test All Statuses"
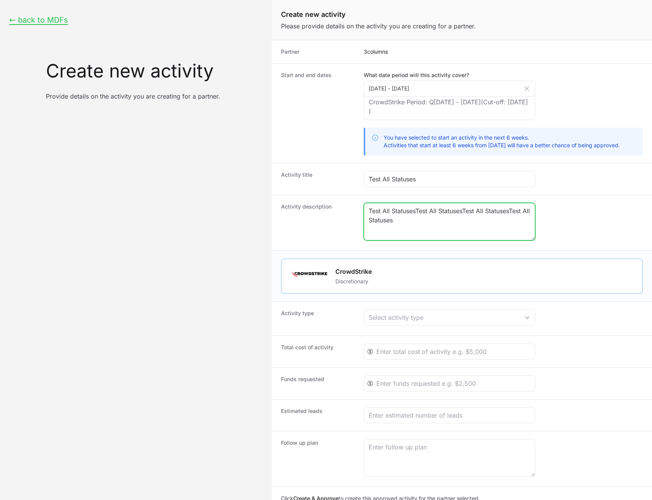
paste textarea "Test All Statuses"
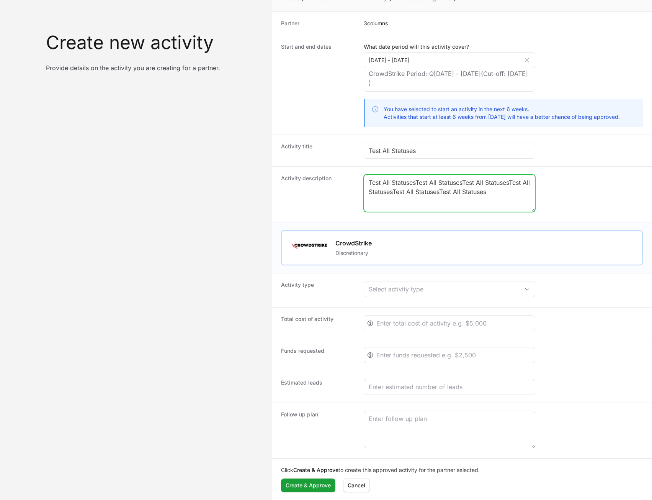
type textarea "Test All StatusesTest All StatusesTest All StatusesTest All StatusesTest All St…"
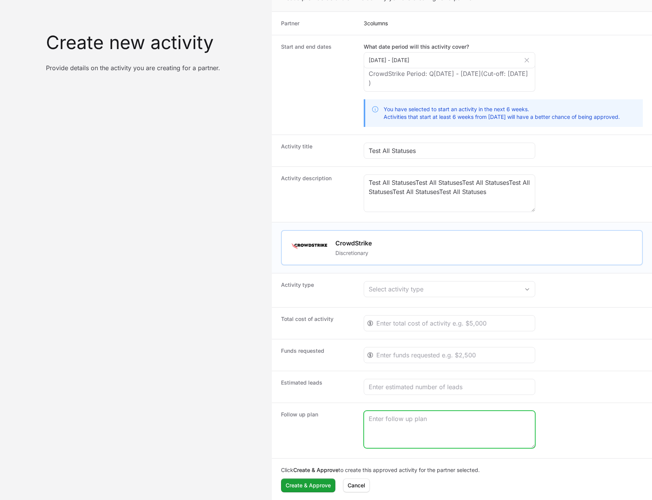
click at [391, 421] on textarea "Create activity form" at bounding box center [449, 429] width 171 height 37
paste textarea "Test All StatusesTest All StatusesTest All StatusesTest All StatusesTest All St…"
type textarea "Test All StatusesTest All StatusesTest All StatusesTest All StatusesTest All St…"
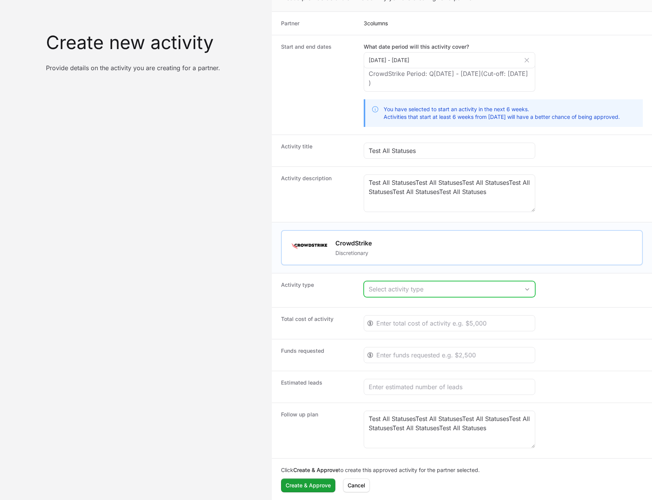
click at [426, 294] on button "Select activity type" at bounding box center [449, 288] width 171 height 15
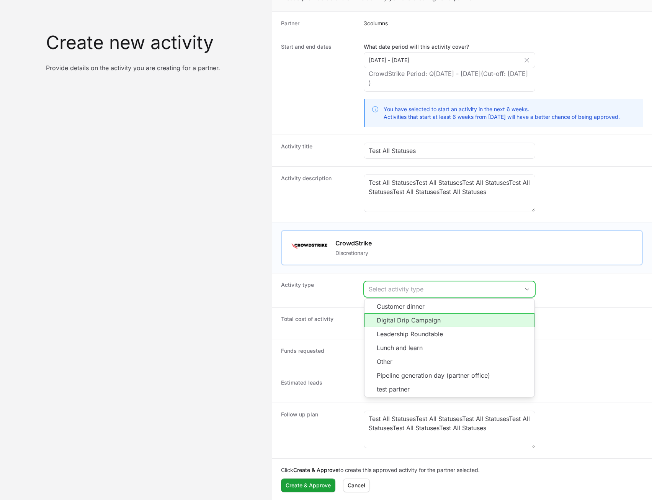
click at [414, 314] on li "Digital Drip Campaign" at bounding box center [450, 320] width 170 height 14
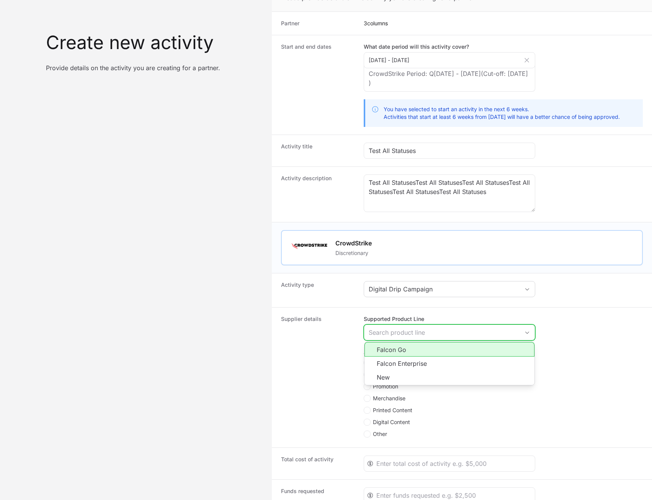
click at [413, 331] on div "Search product line" at bounding box center [444, 332] width 151 height 9
click at [406, 355] on li "Falcon Go" at bounding box center [450, 349] width 170 height 15
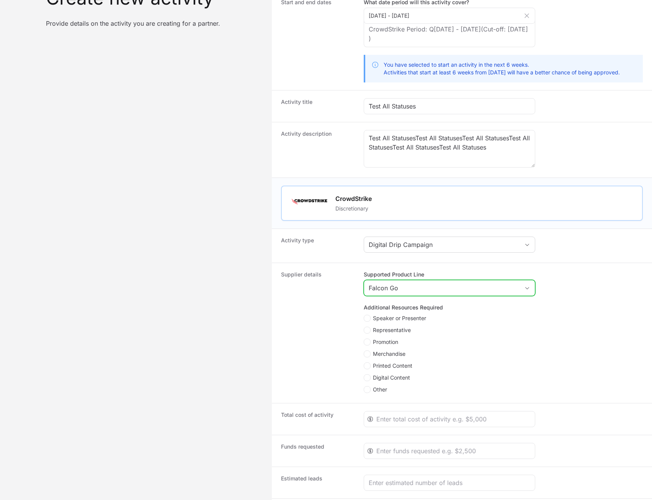
scroll to position [105, 0]
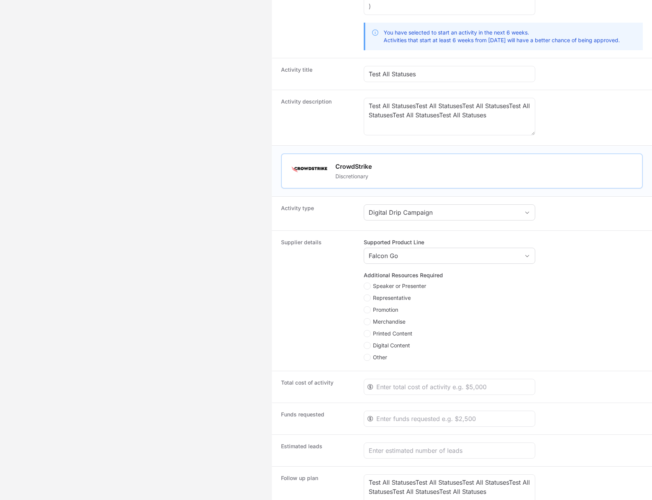
click at [394, 324] on span "Merchandise" at bounding box center [389, 322] width 33 height 8
click at [365, 319] on input "Merchandise" at bounding box center [364, 318] width 1 height 1
checkbox input "true"
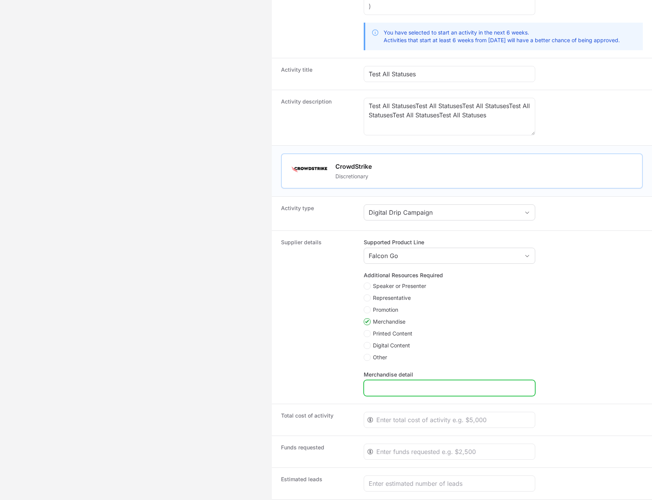
click at [392, 385] on input "Merchandise detail" at bounding box center [450, 387] width 162 height 9
type input "asd"
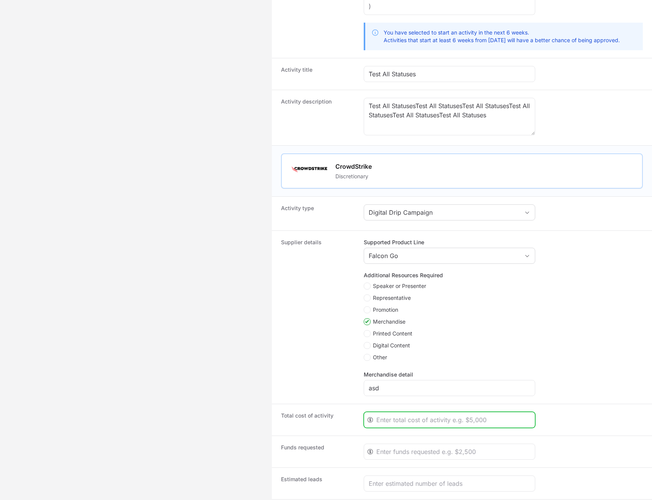
click at [388, 422] on input "Create activity form" at bounding box center [454, 419] width 154 height 9
type input "5000"
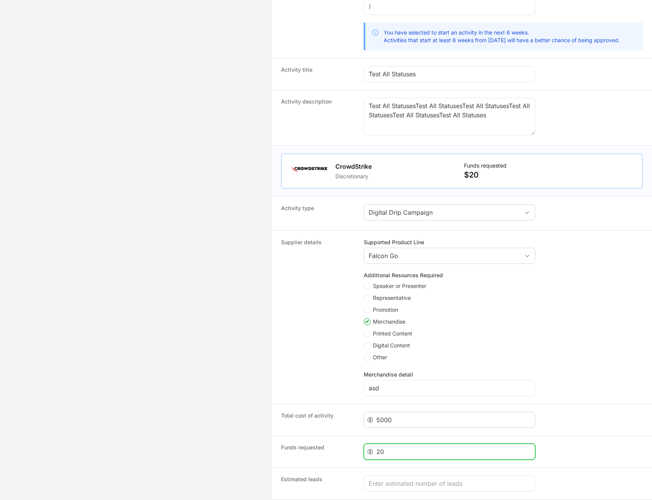
type input "2"
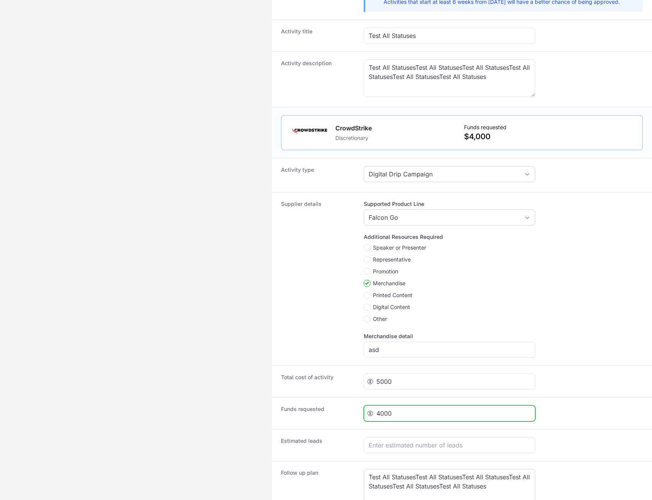
scroll to position [202, 0]
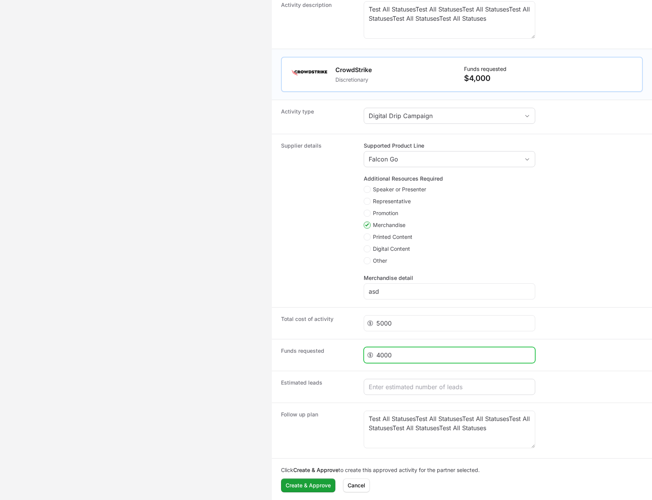
type input "4000"
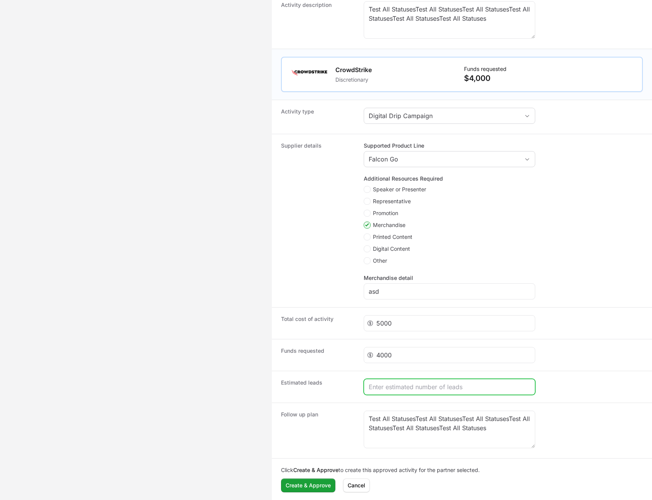
click at [410, 385] on input "Create activity form" at bounding box center [450, 386] width 162 height 9
type input "24"
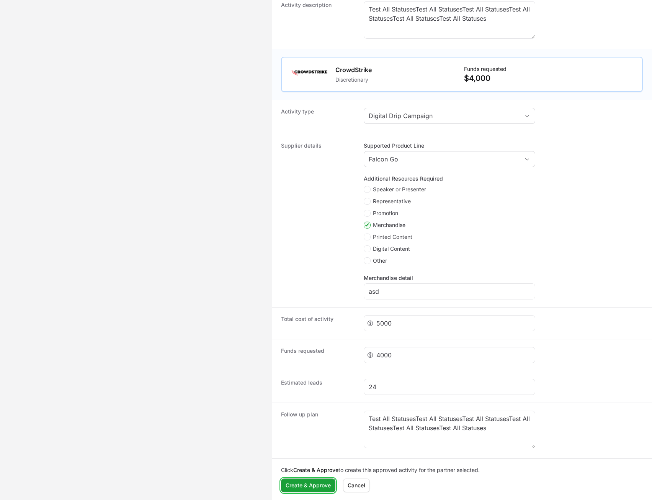
click at [320, 483] on span "Create & Approve" at bounding box center [308, 484] width 45 height 9
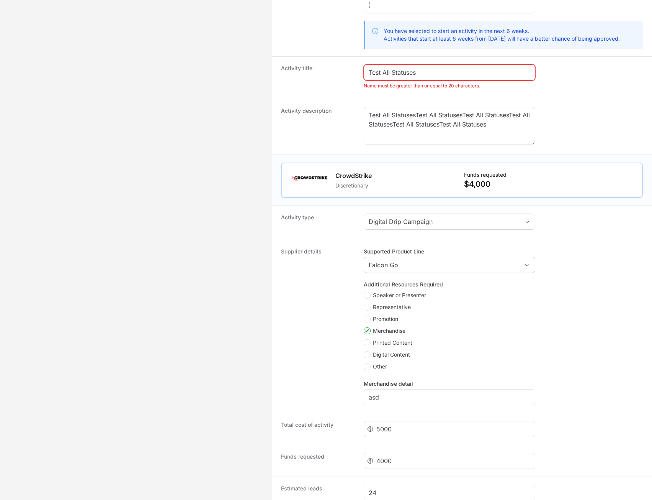
scroll to position [0, 0]
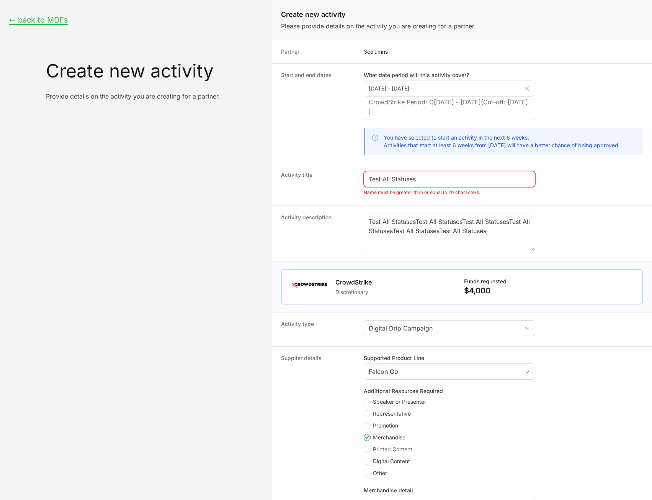
click at [465, 184] on div "Test All Statuses" at bounding box center [450, 179] width 172 height 16
click at [468, 179] on input "Test All Statuses" at bounding box center [450, 178] width 162 height 9
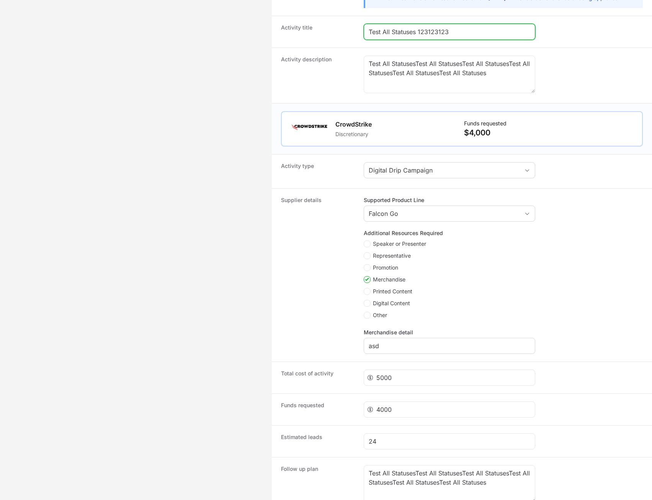
scroll to position [202, 0]
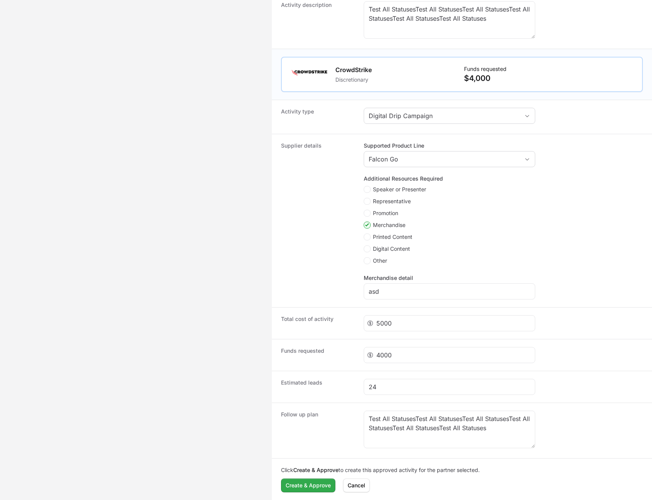
type input "Test All Statuses 123123123"
click at [317, 485] on span "Create & Approve" at bounding box center [308, 484] width 45 height 9
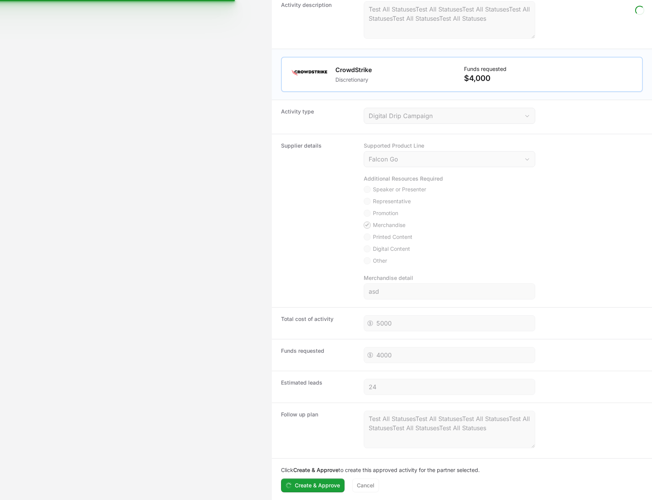
scroll to position [164, 0]
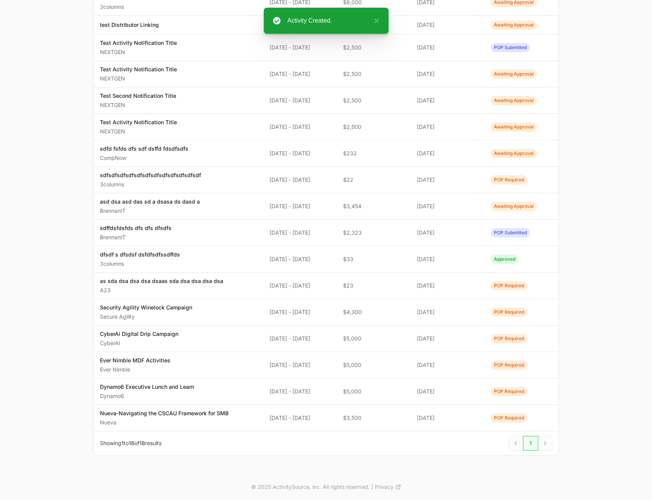
click at [634, 276] on main "Select a tab Overview Needs review Awaiting action All MDF Overview Needs revie…" at bounding box center [326, 189] width 652 height 569
click at [630, 268] on main "Select a tab Overview Needs review Awaiting action All MDF Overview Needs revie…" at bounding box center [326, 189] width 652 height 569
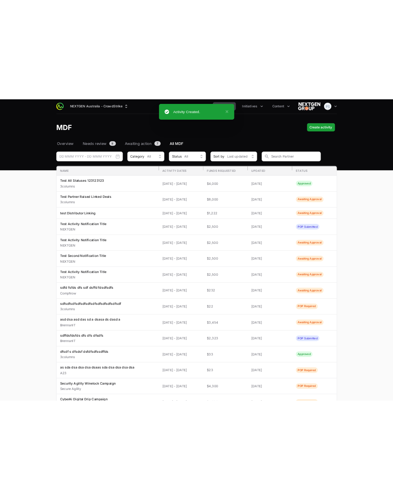
scroll to position [0, 0]
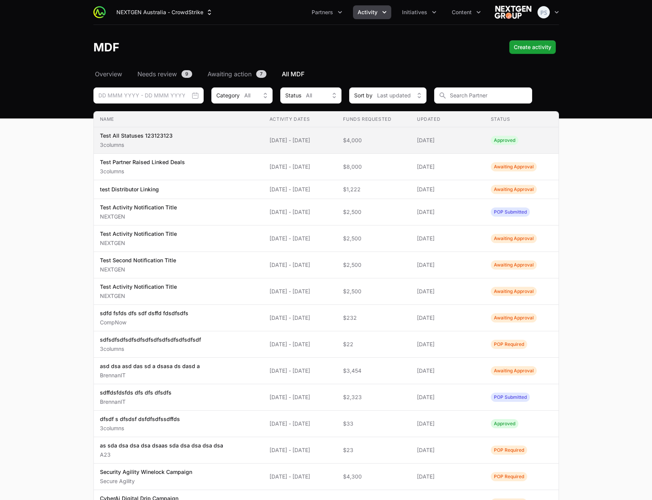
click at [191, 133] on span "Test All Statuses 123123123 3columns" at bounding box center [178, 140] width 157 height 17
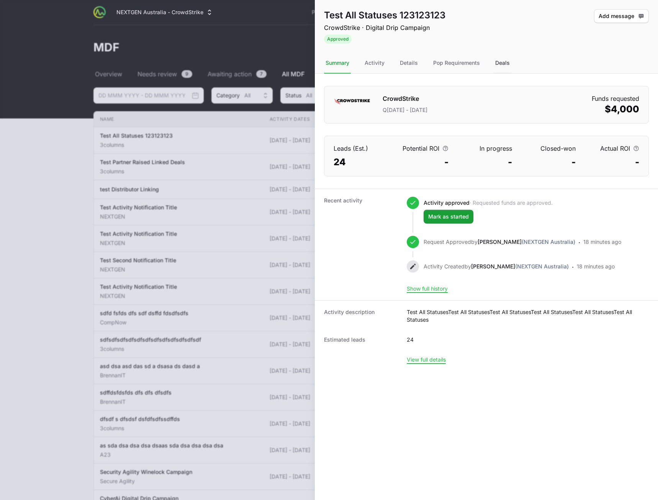
click at [503, 62] on div "Deals" at bounding box center [503, 63] width 18 height 21
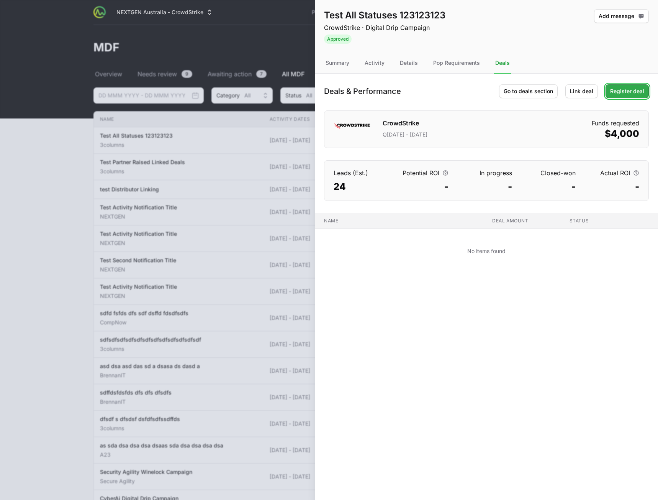
click at [637, 94] on span "Register deal" at bounding box center [627, 91] width 34 height 9
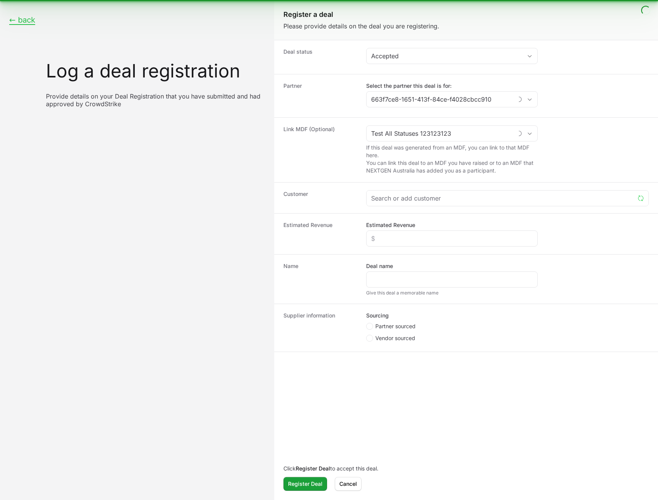
type input "3columns"
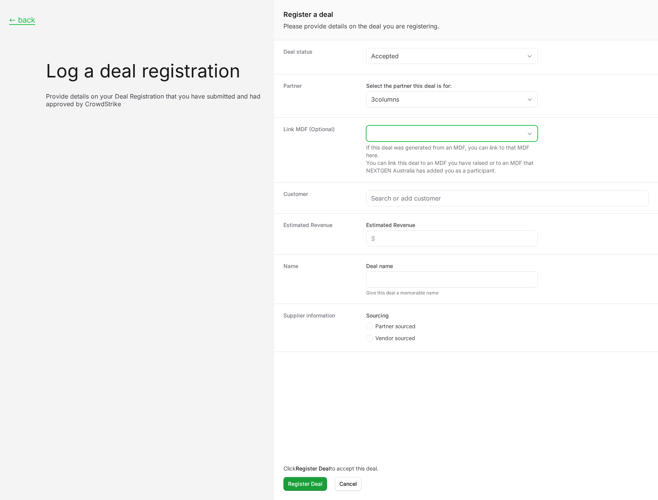
click at [424, 129] on input "Create activity form" at bounding box center [445, 133] width 156 height 15
click at [588, 122] on div "Link MDF (Optional) If this deal was generated from an MDF, you can link to tha…" at bounding box center [466, 149] width 384 height 65
click at [17, 19] on button "← back" at bounding box center [22, 20] width 26 height 10
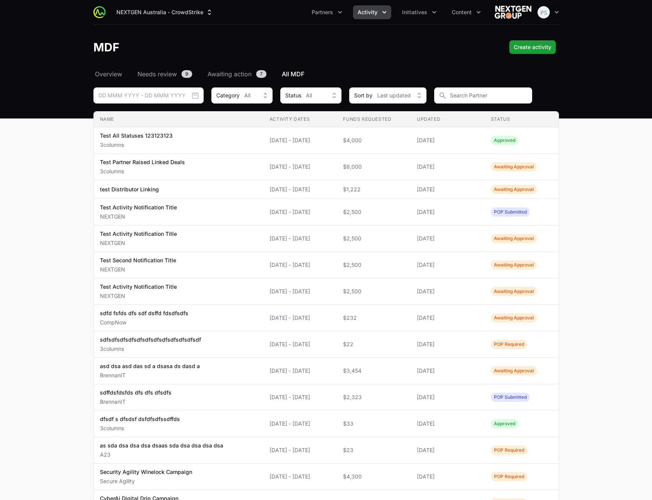
click at [600, 185] on main "Select a tab Overview Needs review Awaiting action All MDF Overview Needs revie…" at bounding box center [326, 353] width 652 height 569
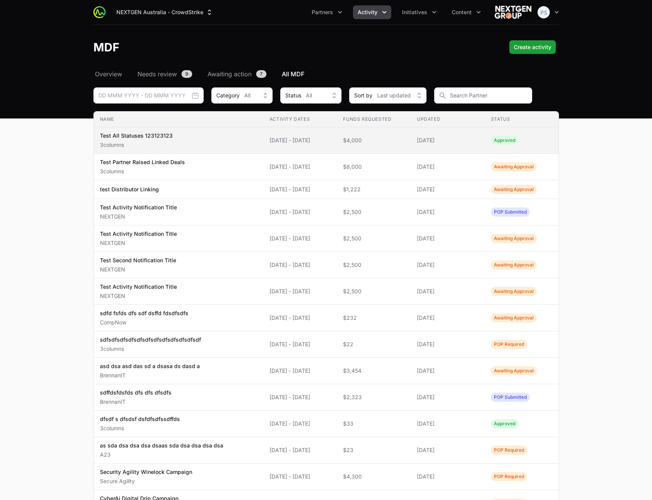
click at [277, 139] on span "[DATE] - [DATE]" at bounding box center [301, 140] width 62 height 8
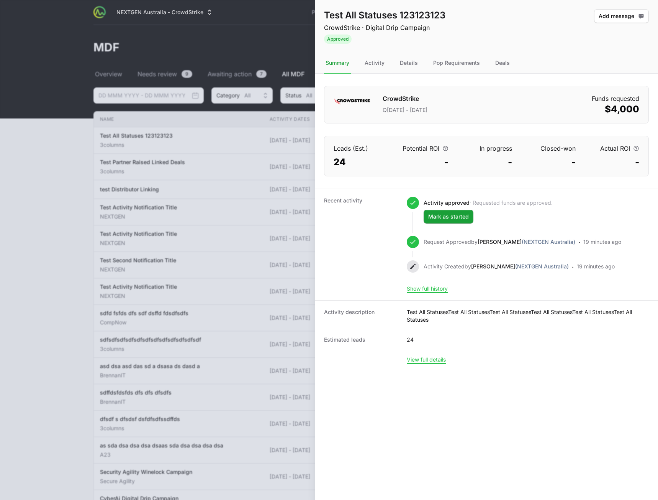
click at [491, 62] on nav "Summary Activity Details Pop Requirements Deals" at bounding box center [486, 63] width 343 height 21
click at [497, 62] on div "Deals" at bounding box center [503, 63] width 18 height 21
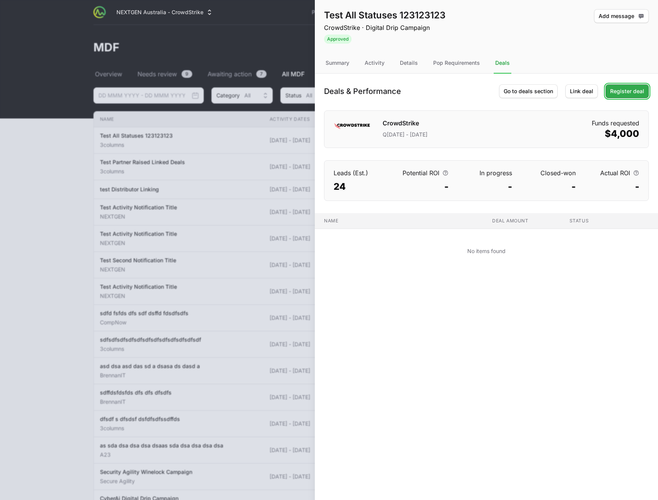
click at [625, 93] on span "Register deal" at bounding box center [627, 91] width 34 height 9
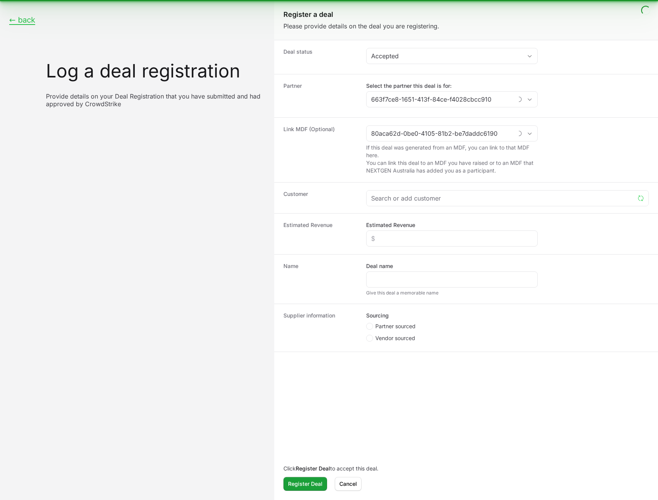
type input "3columns"
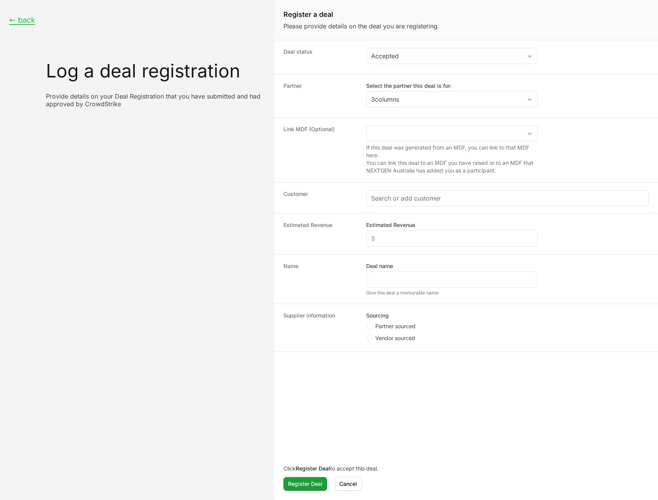
click at [565, 152] on dd "If this deal was generated from an MDF, you can link to that MDF here. You can …" at bounding box center [507, 149] width 283 height 49
click at [350, 486] on span "Cancel" at bounding box center [348, 483] width 18 height 9
click at [26, 22] on button "← back" at bounding box center [22, 20] width 26 height 10
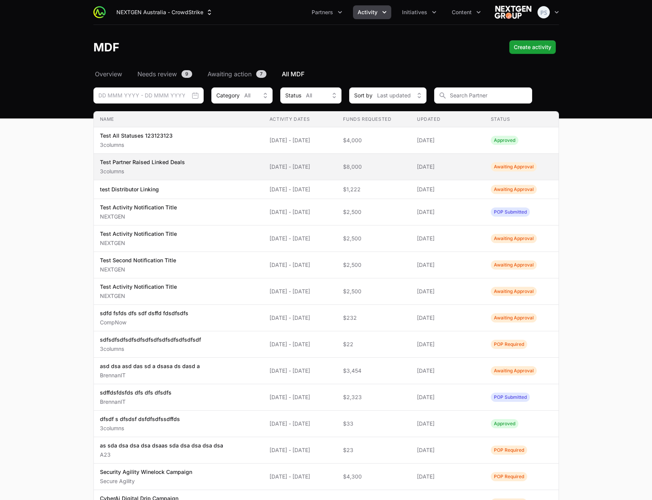
click at [239, 172] on span "Test Partner Raised Linked Deals 3columns" at bounding box center [178, 166] width 157 height 17
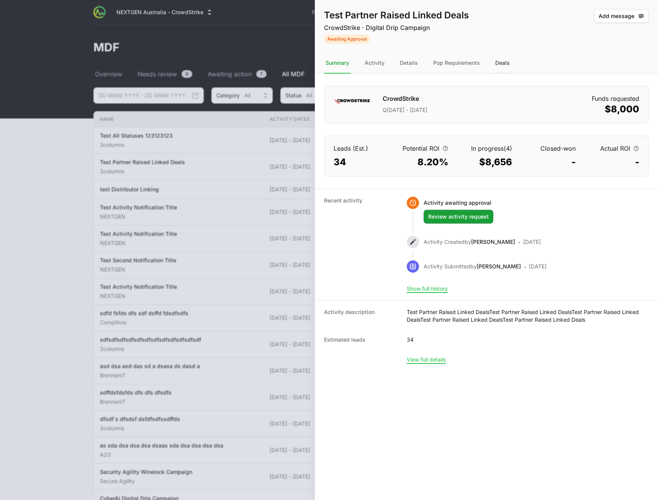
click at [505, 66] on div "Deals" at bounding box center [503, 63] width 18 height 21
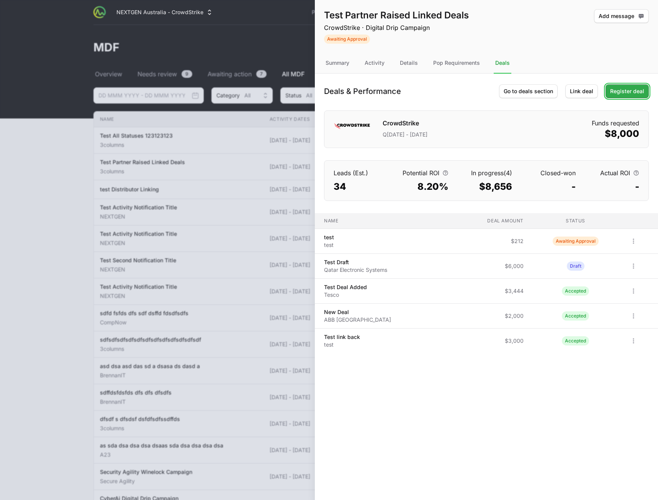
click at [636, 94] on span "Register deal" at bounding box center [627, 91] width 34 height 9
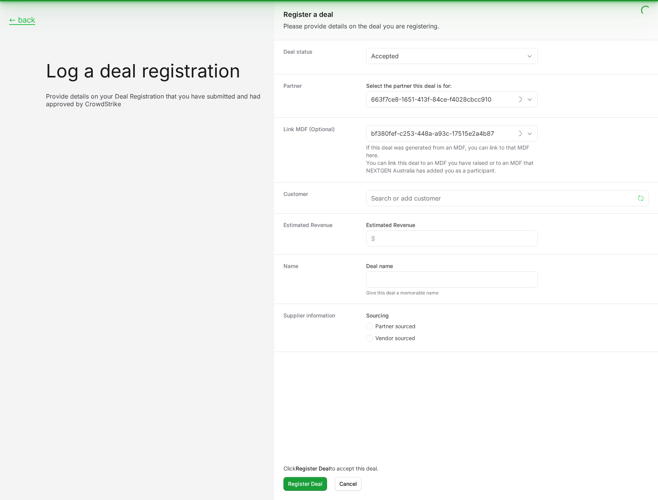
type input "3columns"
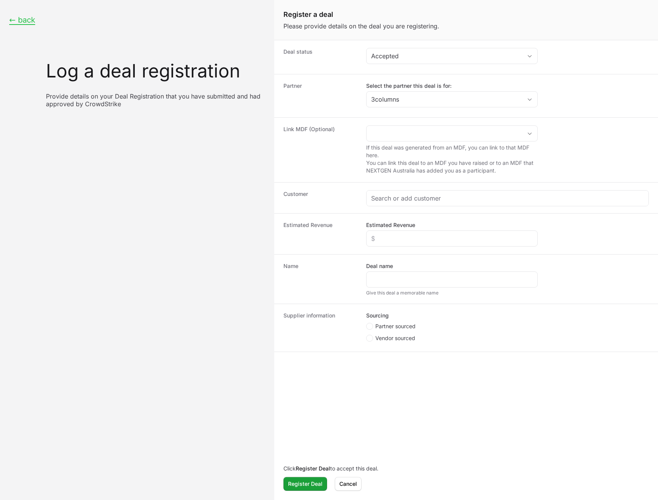
click at [95, 282] on div "← back Log a deal registration Provide details on your Deal Registration that y…" at bounding box center [137, 250] width 274 height 500
click at [349, 485] on span "Cancel" at bounding box center [348, 483] width 18 height 9
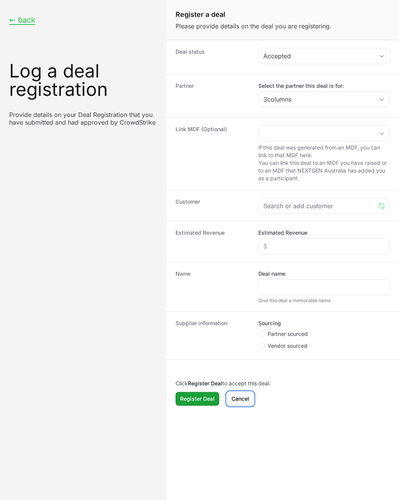
click at [243, 396] on span "Cancel" at bounding box center [240, 398] width 18 height 9
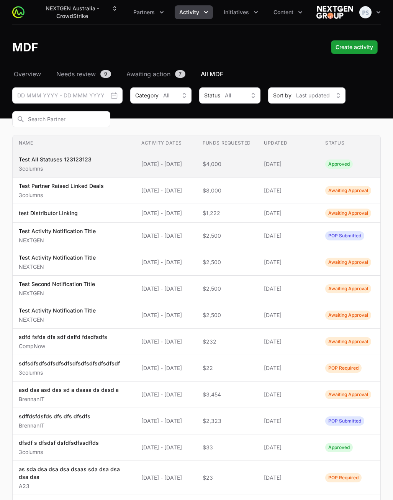
click at [208, 167] on span "$4,000" at bounding box center [227, 164] width 49 height 8
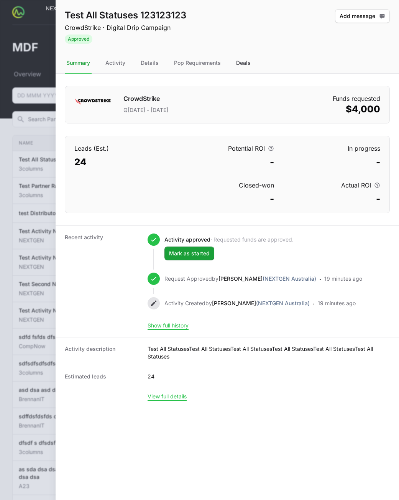
click at [241, 58] on div "Deals" at bounding box center [243, 63] width 18 height 21
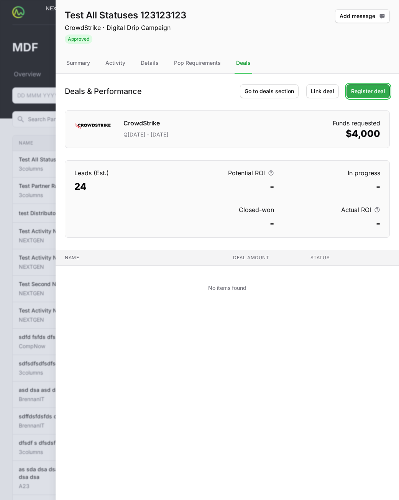
click at [379, 90] on span "Register deal" at bounding box center [368, 91] width 34 height 9
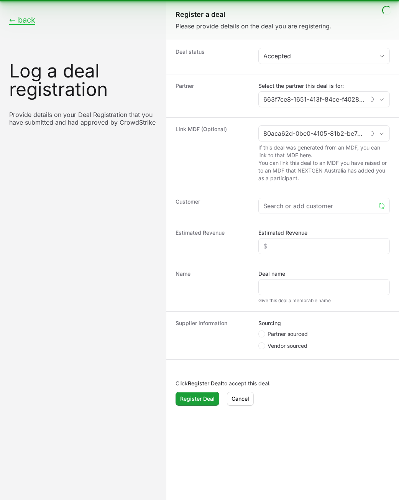
type input "3columns"
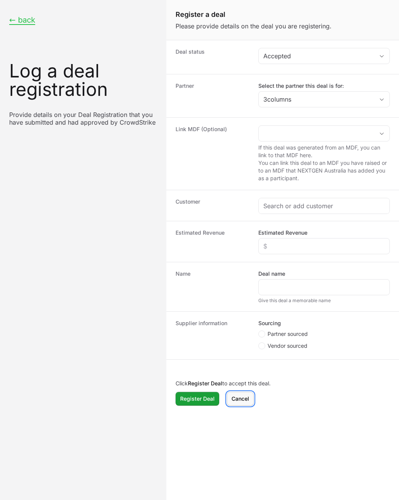
click at [239, 398] on span "Cancel" at bounding box center [240, 398] width 18 height 9
click at [236, 400] on span "Cancel" at bounding box center [240, 398] width 18 height 9
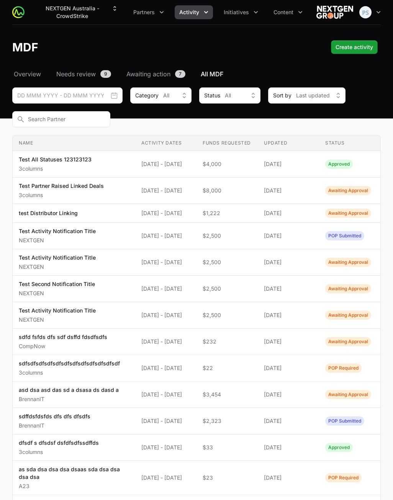
click at [356, 99] on div "This Month Sep 1 - Sep 30 This Quarter Jul 1 - Sep 30 This Supplier Year Jul 1,…" at bounding box center [196, 107] width 369 height 40
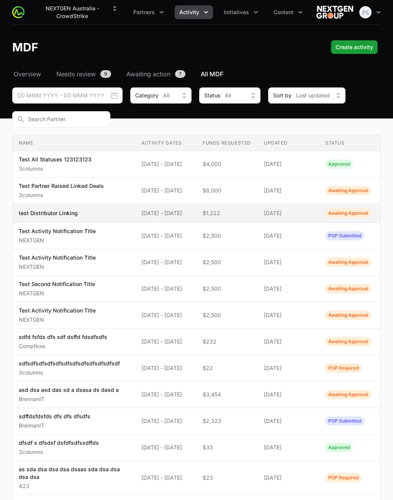
click at [186, 214] on span "[DATE] - [DATE]" at bounding box center [165, 213] width 49 height 8
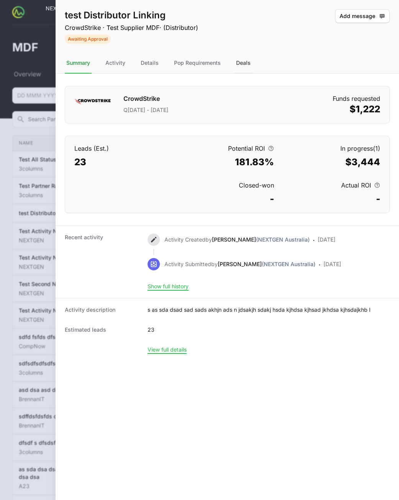
click at [241, 62] on div "Deals" at bounding box center [243, 63] width 18 height 21
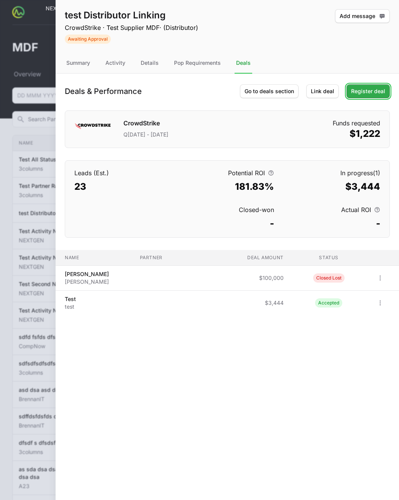
click at [354, 90] on span "Register deal" at bounding box center [368, 91] width 34 height 9
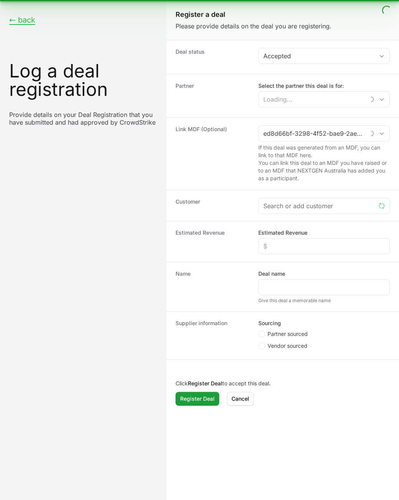
type input "test Distributor Linking"
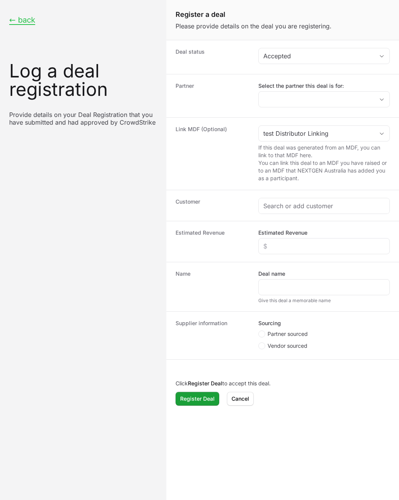
click at [33, 25] on div "← back Log a deal registration Provide details on your Deal Registration that y…" at bounding box center [83, 70] width 166 height 141
click at [22, 19] on button "← back" at bounding box center [22, 20] width 26 height 10
click at [234, 399] on span "Cancel" at bounding box center [240, 398] width 18 height 9
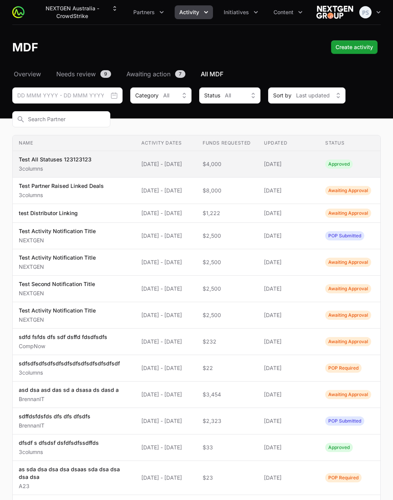
click at [101, 166] on span "Test All Statuses 123123123 3columns" at bounding box center [74, 164] width 110 height 17
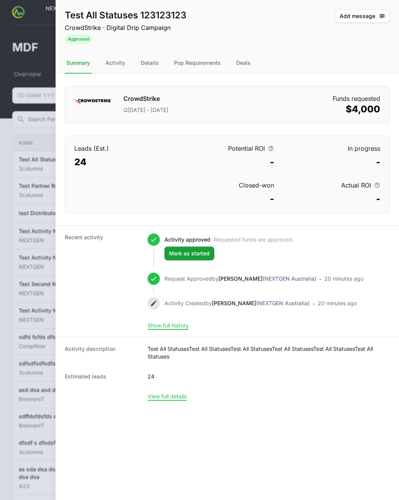
click at [252, 64] on nav "Summary Activity Details Pop Requirements Deals" at bounding box center [227, 63] width 343 height 21
click at [249, 65] on div "Deals" at bounding box center [243, 63] width 18 height 21
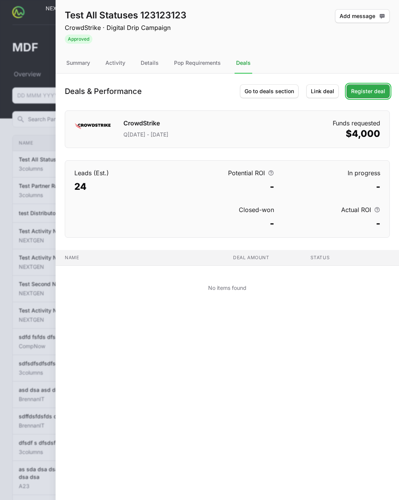
click at [372, 91] on span "Register deal" at bounding box center [368, 91] width 34 height 9
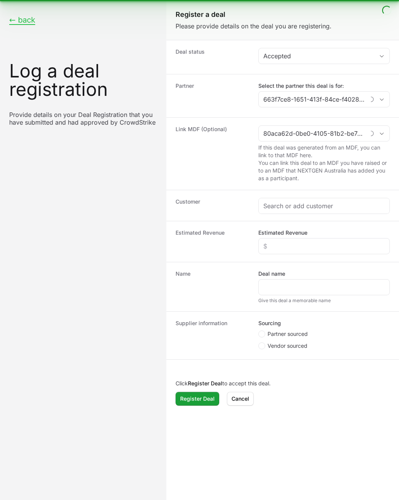
type input "3columns"
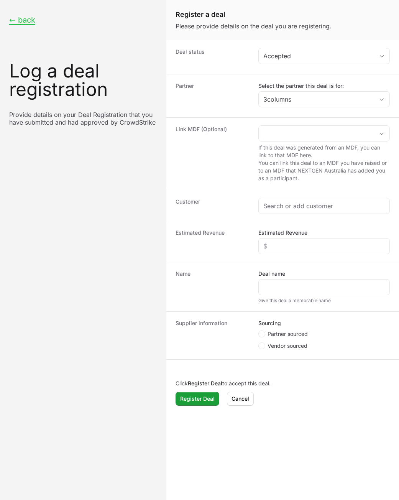
drag, startPoint x: 97, startPoint y: 393, endPoint x: 113, endPoint y: 392, distance: 16.5
click at [97, 393] on div "← back Log a deal registration Provide details on your Deal Registration that y…" at bounding box center [83, 250] width 166 height 500
click at [29, 20] on button "← back" at bounding box center [22, 20] width 26 height 10
click at [232, 402] on span "Cancel" at bounding box center [240, 398] width 18 height 9
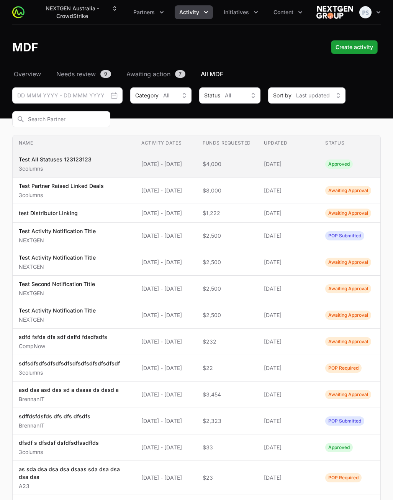
click at [157, 167] on span "[DATE] - [DATE]" at bounding box center [165, 164] width 49 height 8
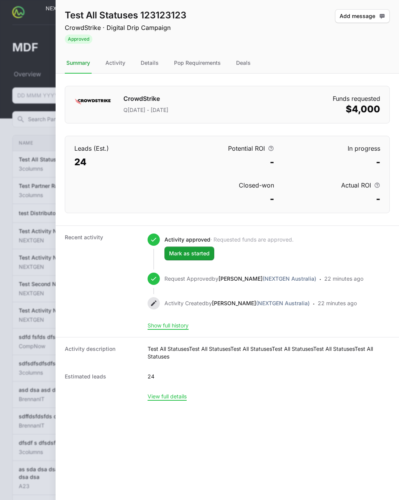
click at [255, 56] on nav "Summary Activity Details Pop Requirements Deals" at bounding box center [227, 63] width 343 height 21
click at [244, 62] on div "Deals" at bounding box center [243, 63] width 18 height 21
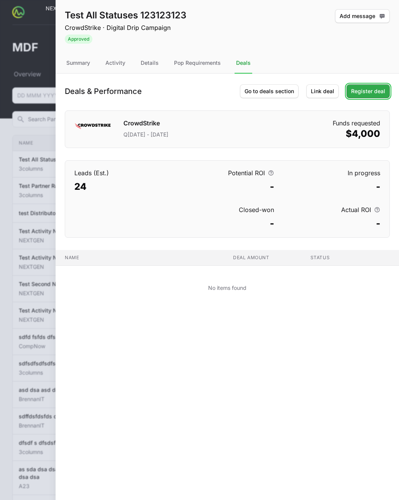
click at [365, 92] on span "Register deal" at bounding box center [368, 91] width 34 height 9
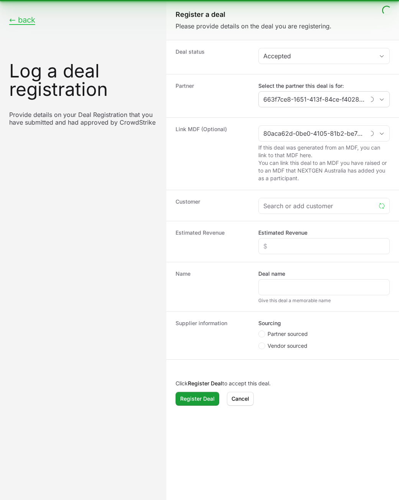
type input "3columns"
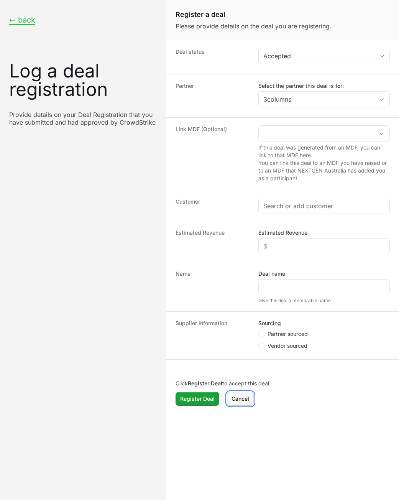
click at [237, 393] on button "Cancel" at bounding box center [240, 399] width 27 height 14
click at [235, 402] on span "Cancel" at bounding box center [240, 398] width 18 height 9
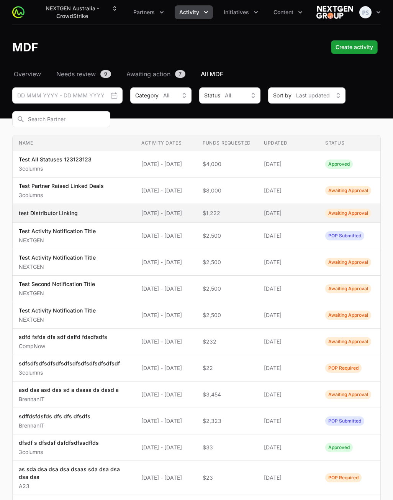
click at [114, 213] on span "test Distributor Linking" at bounding box center [74, 213] width 110 height 8
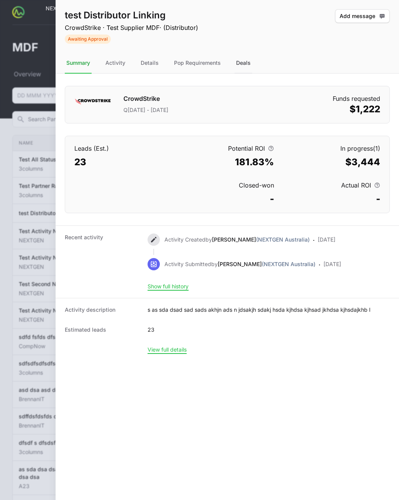
click at [234, 61] on div "Deals" at bounding box center [243, 63] width 18 height 21
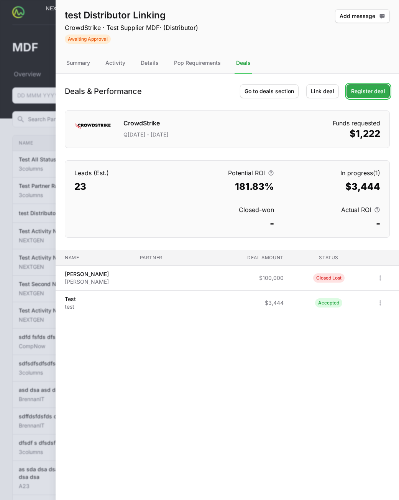
click at [379, 90] on span "Register deal" at bounding box center [368, 91] width 34 height 9
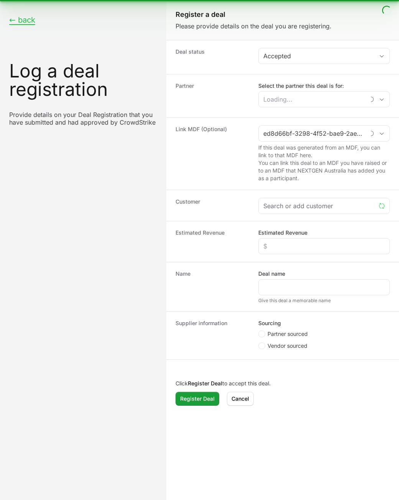
type input "test Distributor Linking"
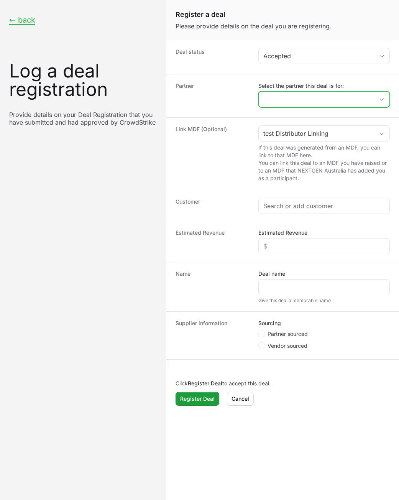
click at [307, 100] on input "Select the partner this deal is for:" at bounding box center [316, 99] width 115 height 15
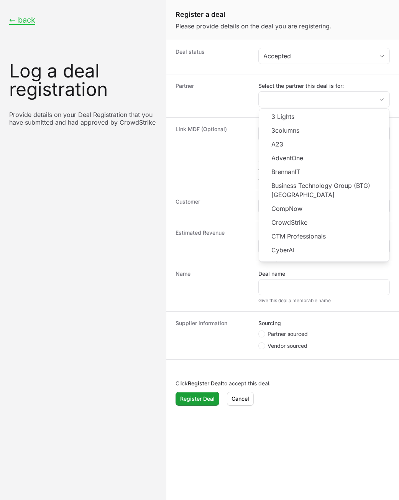
click at [211, 124] on div "Link MDF (Optional) test Distributor Linking If this deal was generated from an…" at bounding box center [282, 153] width 233 height 72
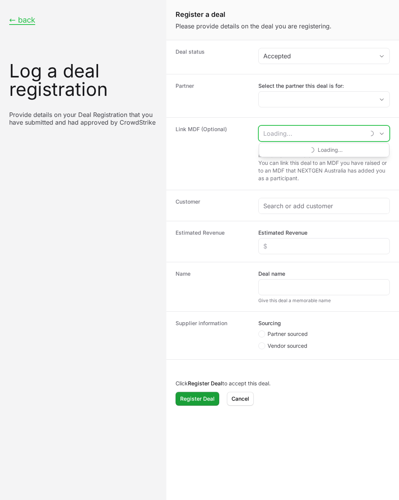
click at [307, 135] on input "Create activity form" at bounding box center [312, 133] width 106 height 15
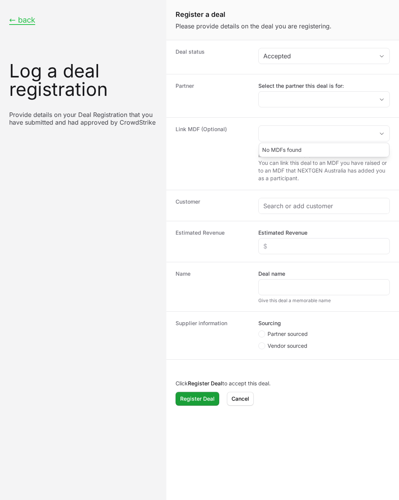
type input "test Distributor Linking"
click at [236, 151] on dt "Link MDF (Optional)" at bounding box center [212, 153] width 74 height 57
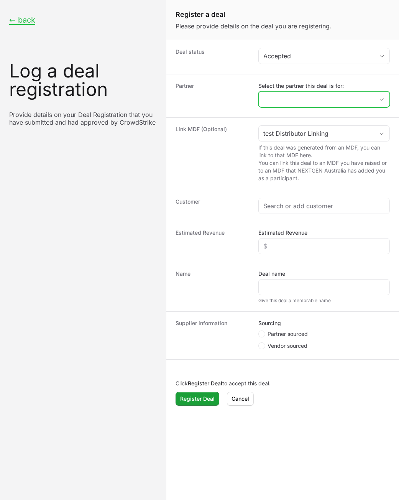
click at [285, 99] on input "Select the partner this deal is for:" at bounding box center [316, 99] width 115 height 15
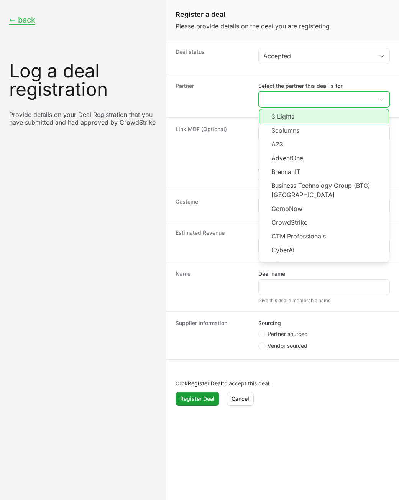
click at [290, 120] on li "3 Lights" at bounding box center [324, 116] width 130 height 15
type input "3 Lights"
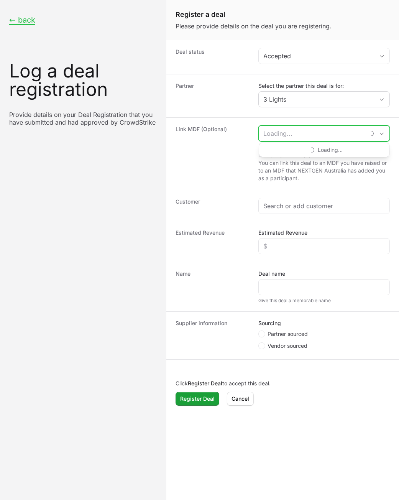
click at [316, 135] on input "Create activity form" at bounding box center [312, 133] width 106 height 15
click at [307, 152] on li "test Distributor Linking Distributor Activity" at bounding box center [324, 150] width 130 height 15
type input "test Distributor Linking"
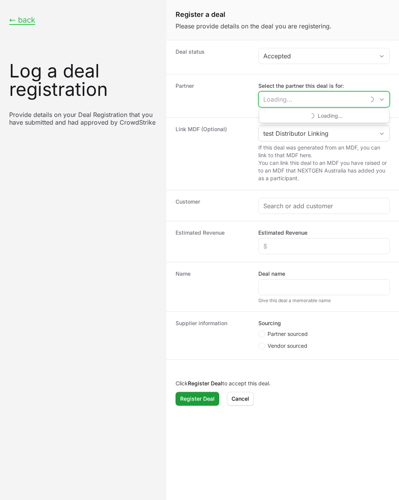
click at [313, 94] on input "Select the partner this deal is for:" at bounding box center [312, 99] width 106 height 15
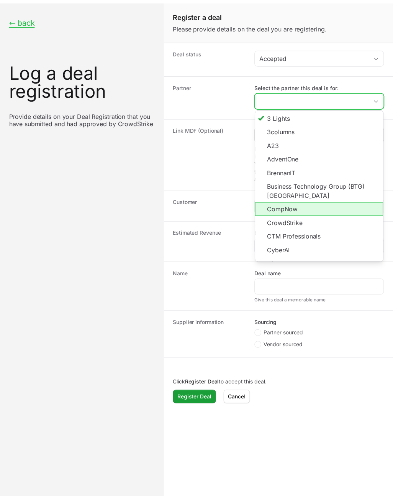
scroll to position [147, 0]
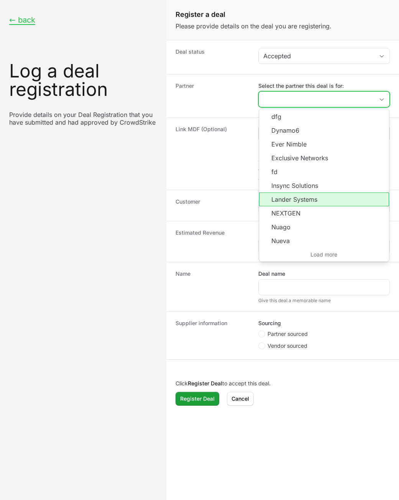
click at [301, 206] on li "NEXTGEN" at bounding box center [324, 213] width 130 height 14
type input "NEXTGEN"
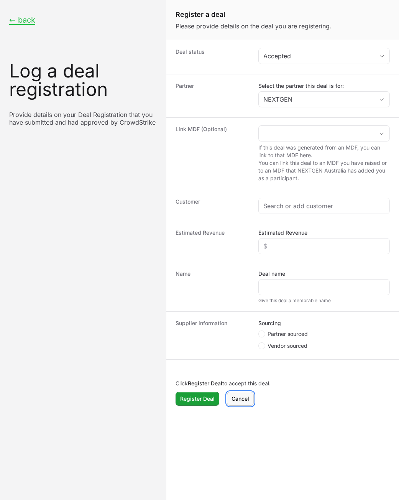
click at [241, 398] on span "Cancel" at bounding box center [240, 398] width 18 height 9
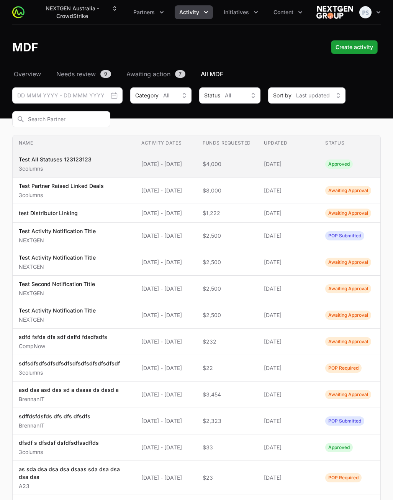
click at [154, 167] on span "[DATE] - [DATE]" at bounding box center [165, 164] width 49 height 8
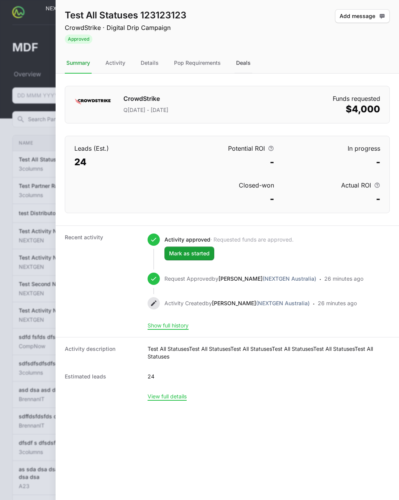
click at [244, 66] on div "Deals" at bounding box center [243, 63] width 18 height 21
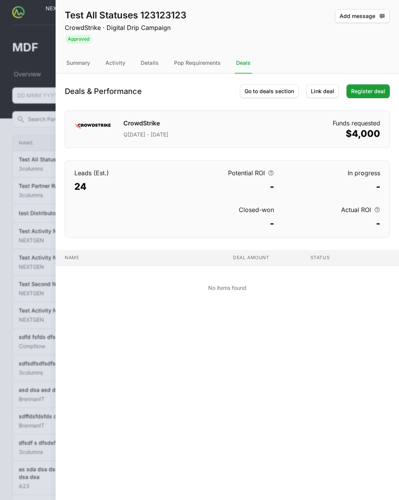
click at [272, 51] on div "Test All Statuses 123123123 CrowdStrike · Digital Drip Campaign Approved Add me…" at bounding box center [227, 26] width 343 height 53
click at [365, 92] on span "Register deal" at bounding box center [368, 91] width 34 height 9
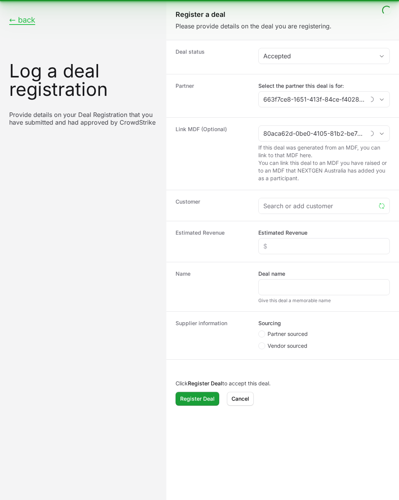
type input "3columns"
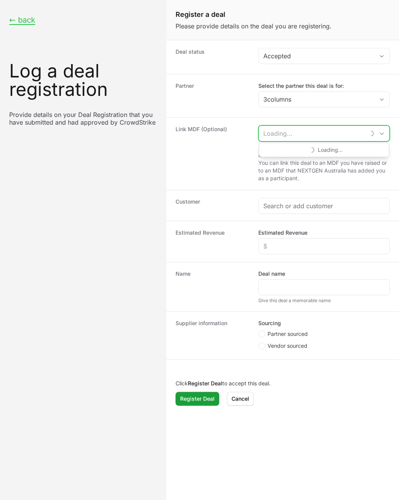
click at [302, 132] on input "Create activity form" at bounding box center [312, 133] width 106 height 15
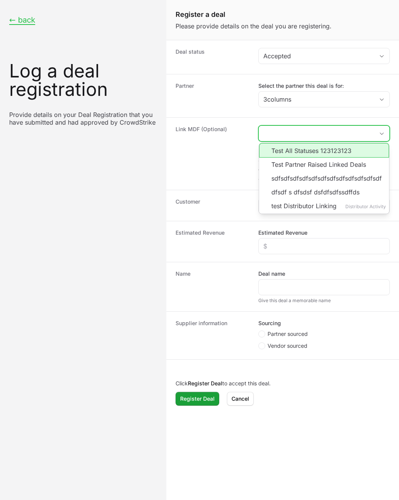
click at [300, 148] on li "Test All Statuses 123123123" at bounding box center [324, 150] width 130 height 15
type input "Test All Statuses 123123123"
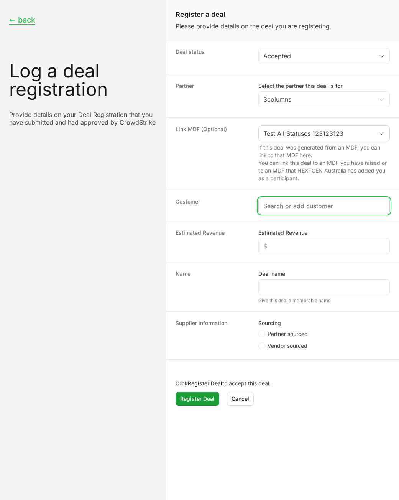
click at [303, 210] on input "Create activity form" at bounding box center [323, 205] width 121 height 9
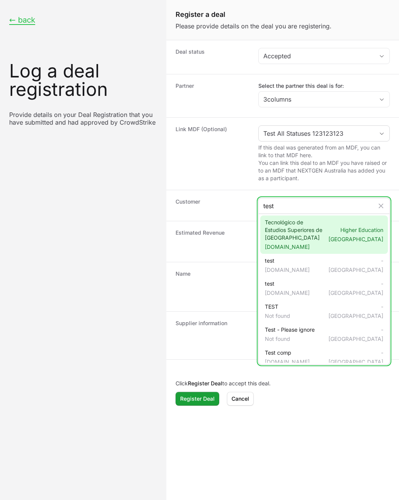
type input "test"
click at [303, 229] on span "Tecnológico de Estudios Superiores de Tianguistenco [DOMAIN_NAME]" at bounding box center [293, 234] width 57 height 32
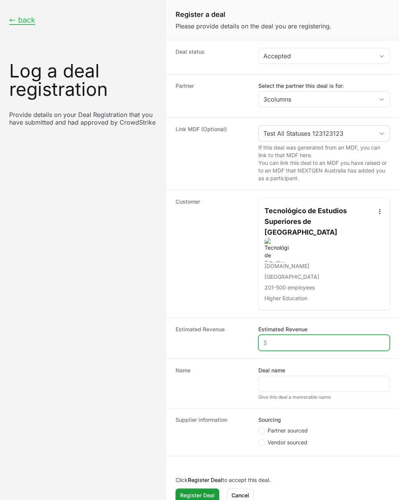
click at [292, 338] on input "Estimated Revenue" at bounding box center [323, 342] width 121 height 9
type input "$1,000"
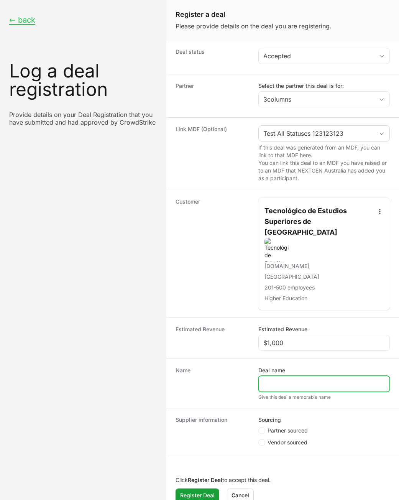
click at [318, 379] on input "Deal name" at bounding box center [323, 383] width 121 height 9
type input "Test Status"
click at [280, 426] on span "Partner sourced" at bounding box center [287, 430] width 40 height 8
click at [259, 427] on input "Partner sourced" at bounding box center [258, 427] width 1 height 1
radio input "true"
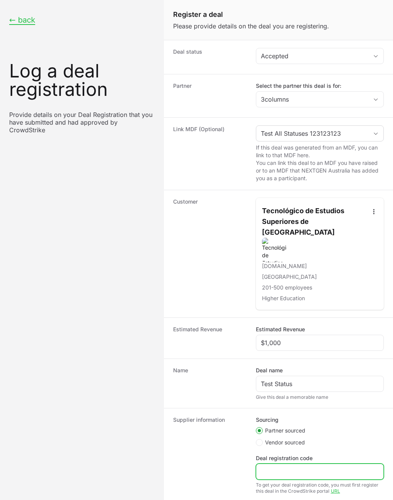
click at [283, 467] on input "Deal registration code" at bounding box center [320, 471] width 118 height 9
type input "test"
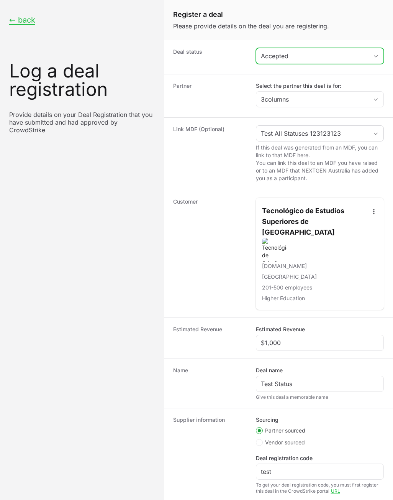
click at [311, 57] on div "Accepted" at bounding box center [315, 55] width 108 height 9
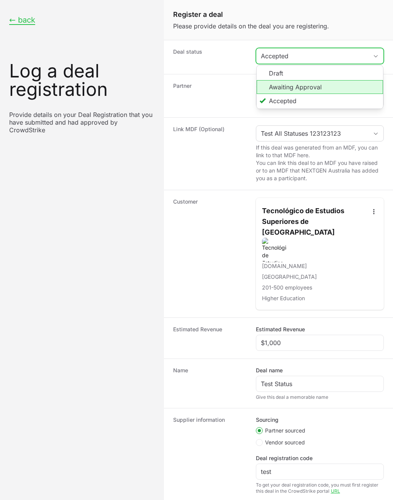
click at [296, 84] on li "Awaiting Approval" at bounding box center [320, 87] width 127 height 14
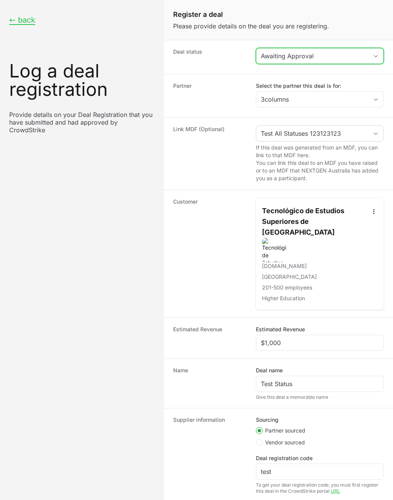
drag, startPoint x: 305, startPoint y: 59, endPoint x: 303, endPoint y: 65, distance: 6.8
click at [305, 59] on div "Awaiting Approval" at bounding box center [315, 55] width 108 height 9
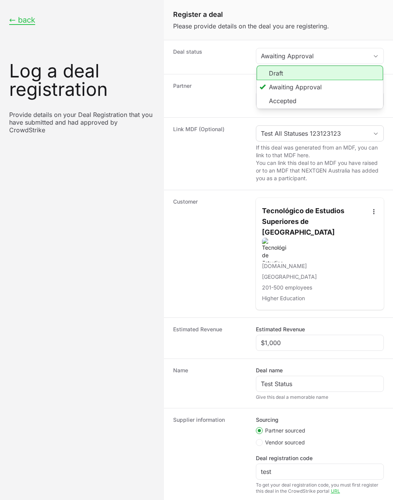
click at [300, 74] on li "Draft" at bounding box center [320, 73] width 127 height 15
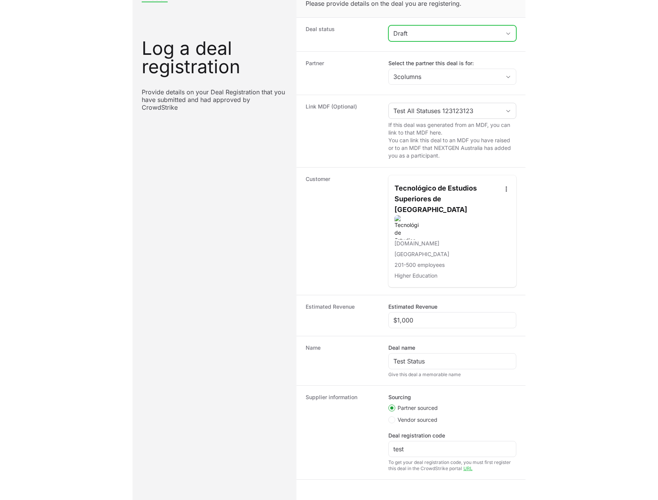
scroll to position [45, 0]
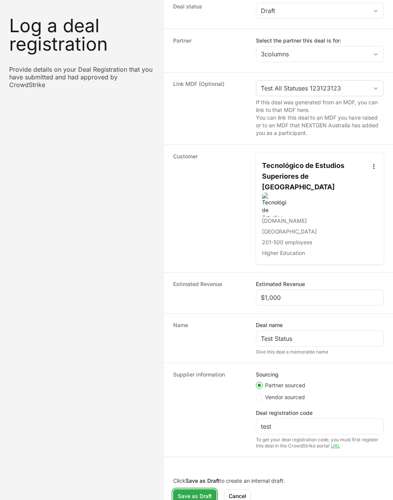
click at [191, 491] on span "Save as Draft" at bounding box center [195, 495] width 34 height 9
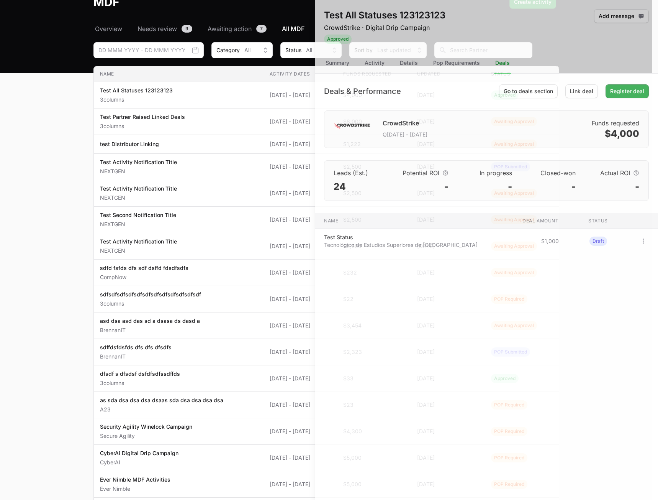
click at [95, 345] on div at bounding box center [329, 205] width 658 height 500
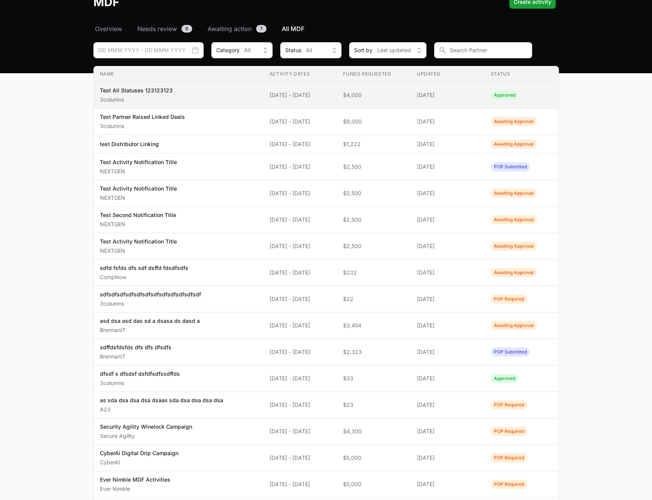
click at [338, 99] on td "Activity Dates [DATE] - [DATE]" at bounding box center [301, 95] width 74 height 26
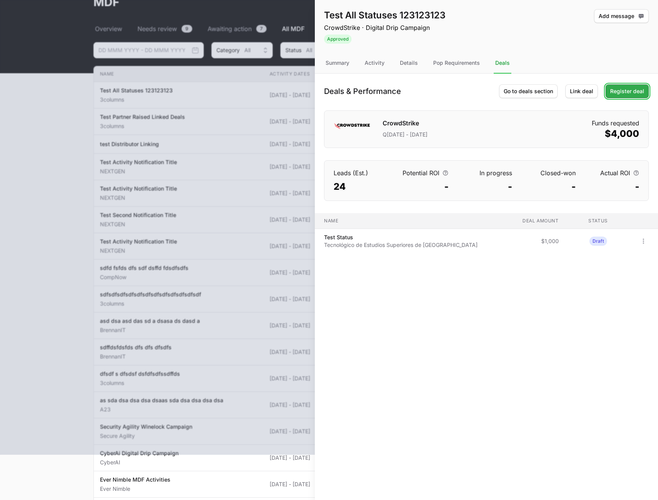
click at [393, 90] on span "Register deal" at bounding box center [627, 91] width 34 height 9
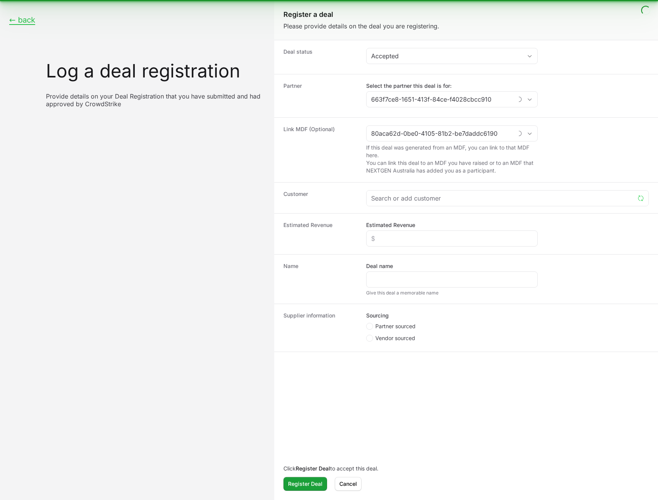
type input "3columns"
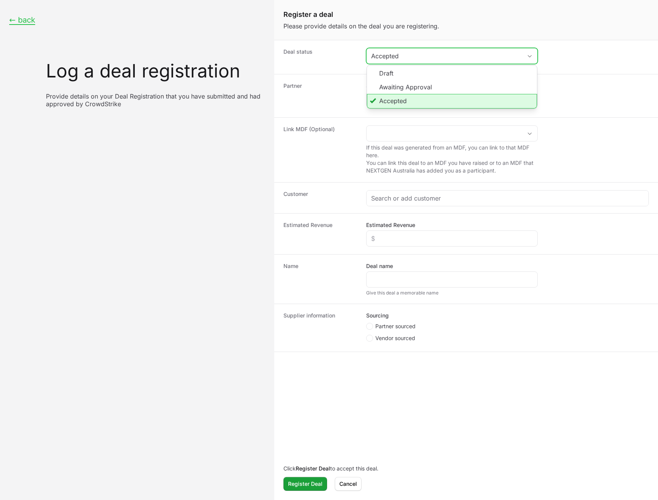
drag, startPoint x: 462, startPoint y: 55, endPoint x: 449, endPoint y: 75, distance: 23.8
click at [393, 56] on div "Accepted" at bounding box center [446, 55] width 151 height 9
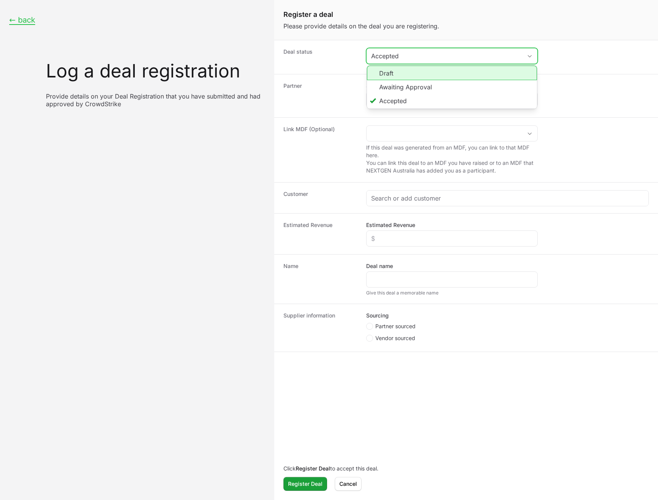
click at [393, 82] on li "Awaiting Approval" at bounding box center [452, 87] width 170 height 14
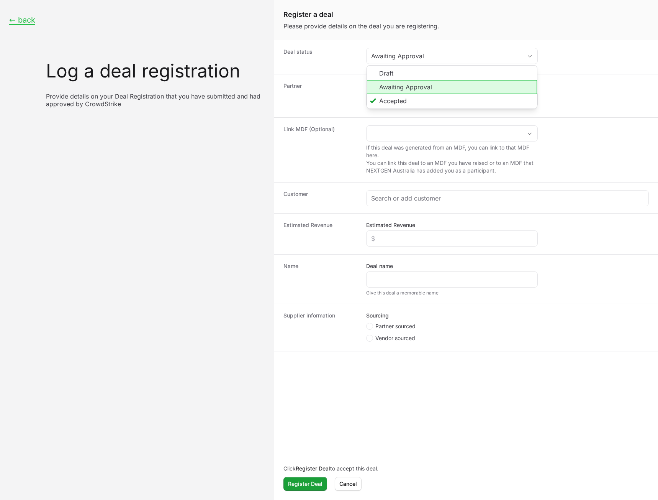
click at [393, 83] on label "Select the partner this deal is for:" at bounding box center [452, 86] width 172 height 8
click at [393, 92] on input "3columns" at bounding box center [445, 99] width 156 height 15
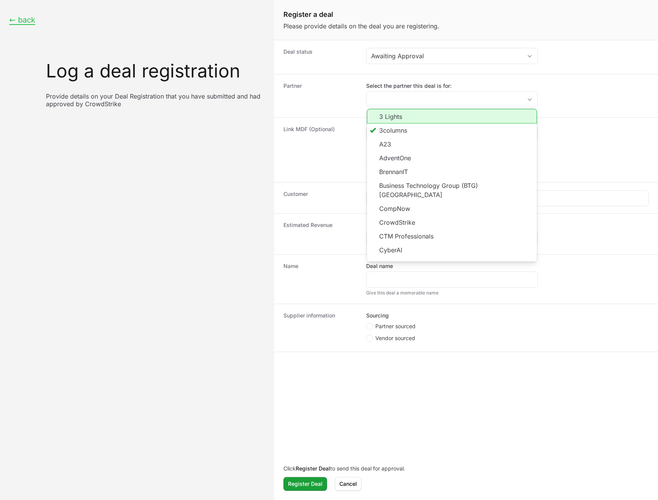
type input "3columns"
click at [393, 108] on dd "Select the partner this deal is for: 3columns 3 Lights 3columns A23 AdventOne B…" at bounding box center [507, 96] width 283 height 28
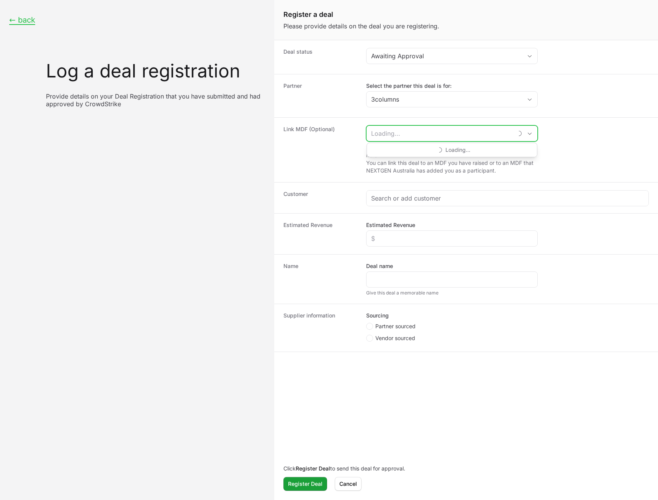
click at [393, 132] on input "Create activity form" at bounding box center [440, 133] width 146 height 15
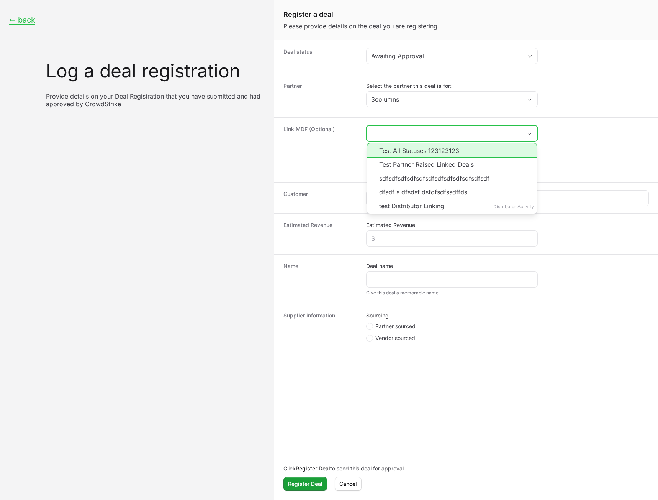
click at [393, 148] on li "Test All Statuses 123123123" at bounding box center [452, 150] width 170 height 15
type input "Test All Statuses 123123123"
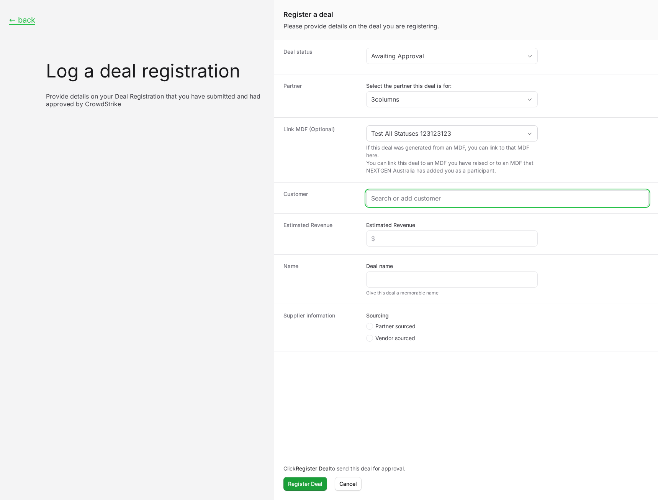
click at [393, 200] on input "Create activity form" at bounding box center [507, 197] width 273 height 9
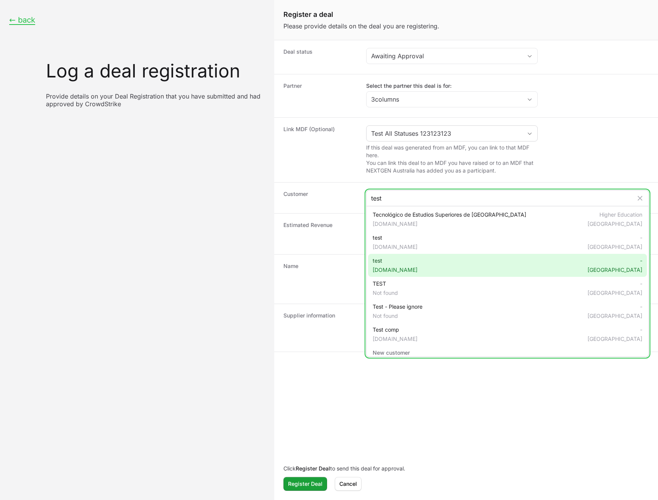
type input "test"
click at [393, 254] on div "test [DOMAIN_NAME] - [GEOGRAPHIC_DATA]" at bounding box center [507, 265] width 279 height 23
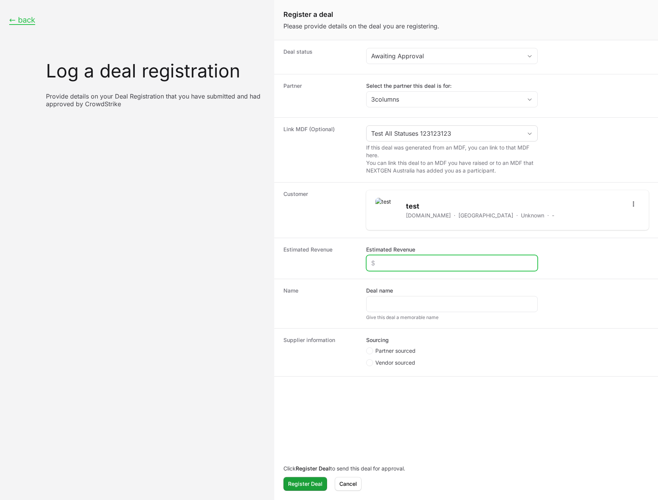
click at [389, 264] on input "Estimated Revenue" at bounding box center [452, 262] width 162 height 9
type input "$1,000"
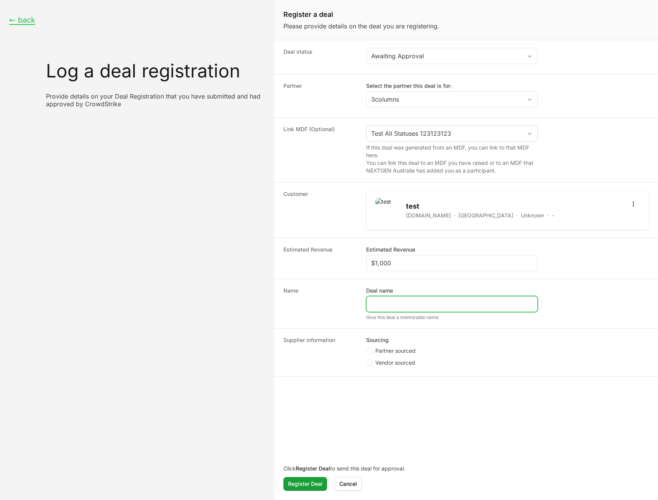
click at [393, 306] on input "Deal name" at bounding box center [452, 303] width 162 height 9
type input "Test Awaiting"
click at [393, 347] on span "Partner sourced" at bounding box center [395, 351] width 40 height 8
click at [367, 347] on input "Partner sourced" at bounding box center [366, 347] width 1 height 1
radio input "true"
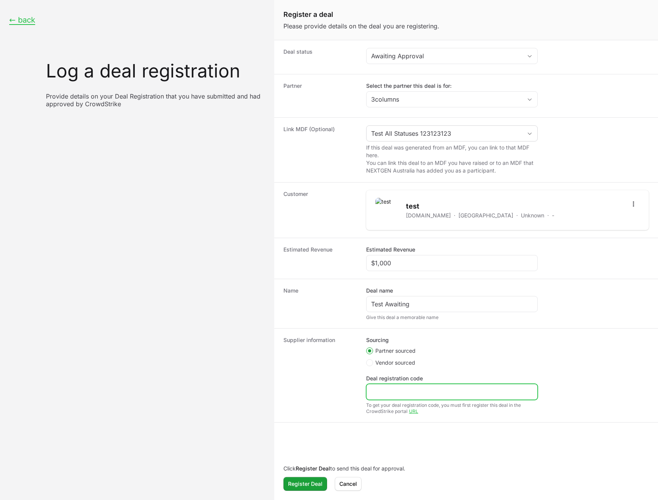
click at [393, 389] on input "Deal registration code" at bounding box center [452, 391] width 162 height 9
type input "asd"
click at [303, 483] on span "Register Deal" at bounding box center [305, 483] width 34 height 9
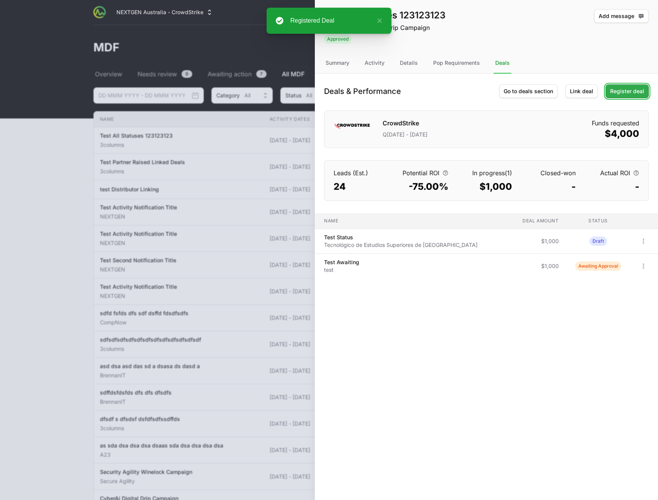
click at [393, 90] on span "Register deal" at bounding box center [627, 91] width 34 height 9
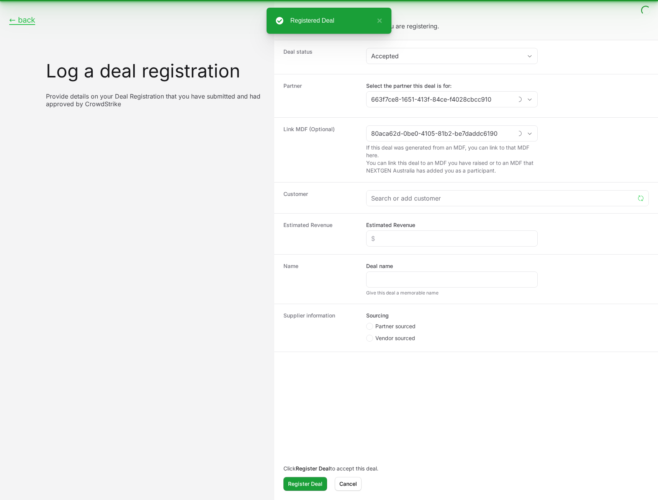
type input "3columns"
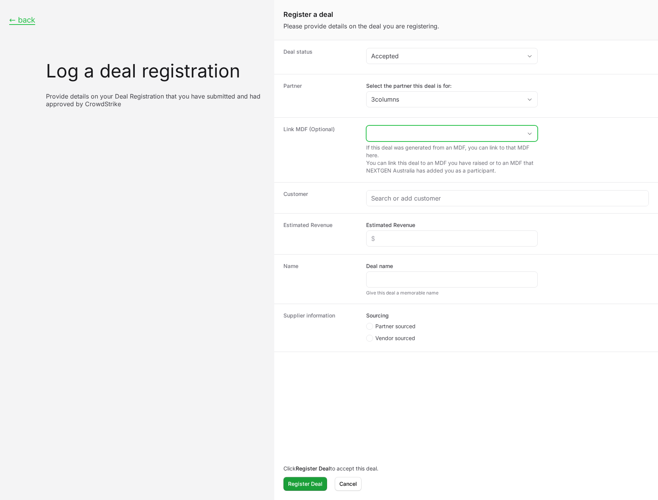
click at [393, 134] on input "Create activity form" at bounding box center [445, 133] width 156 height 15
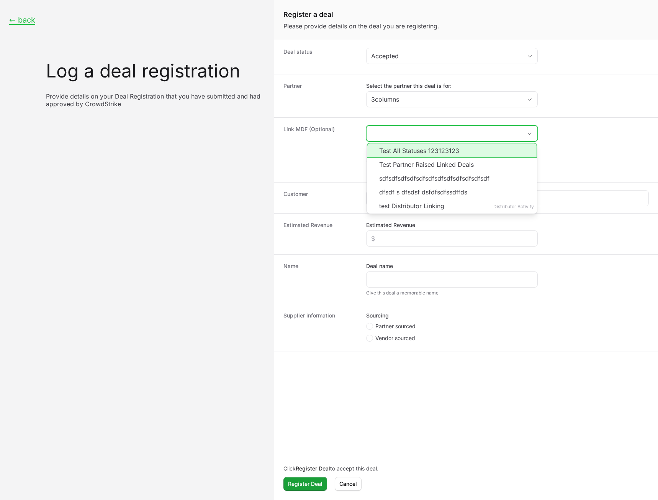
click at [393, 146] on li "Test All Statuses 123123123" at bounding box center [452, 150] width 170 height 15
type input "Test All Statuses 123123123"
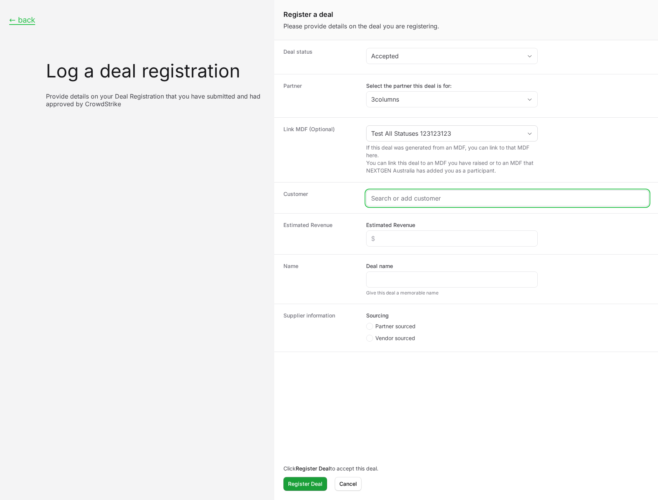
click at [393, 200] on input "Create activity form" at bounding box center [507, 197] width 273 height 9
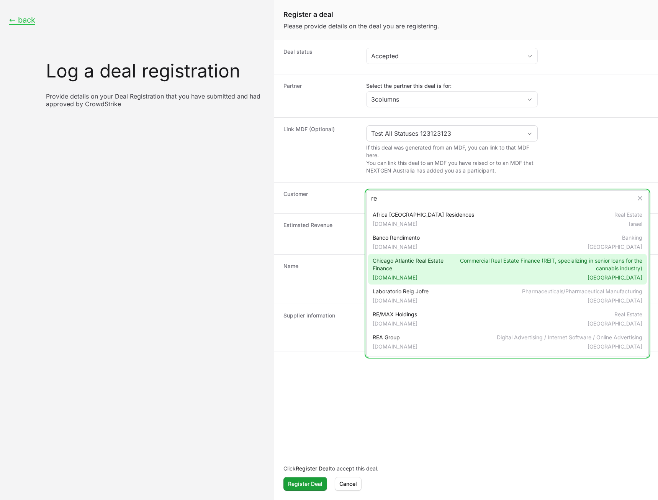
type input "re"
click at [393, 267] on span "Chicago Atlantic Real Estate Finance [DOMAIN_NAME]" at bounding box center [410, 269] width 75 height 25
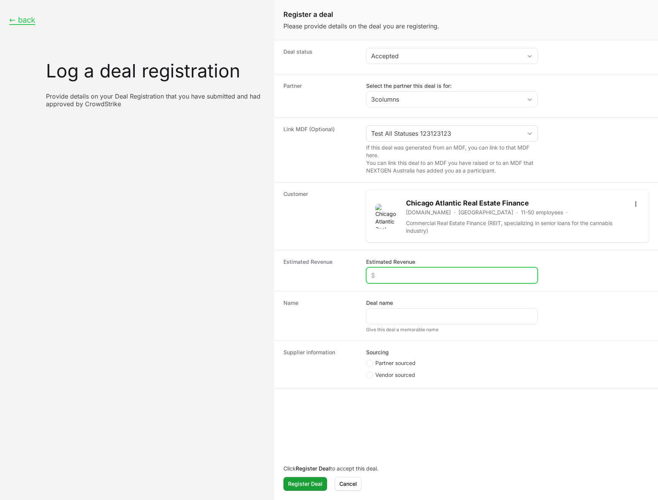
click at [393, 272] on input "Estimated Revenue" at bounding box center [452, 274] width 162 height 9
type input "$1,000"
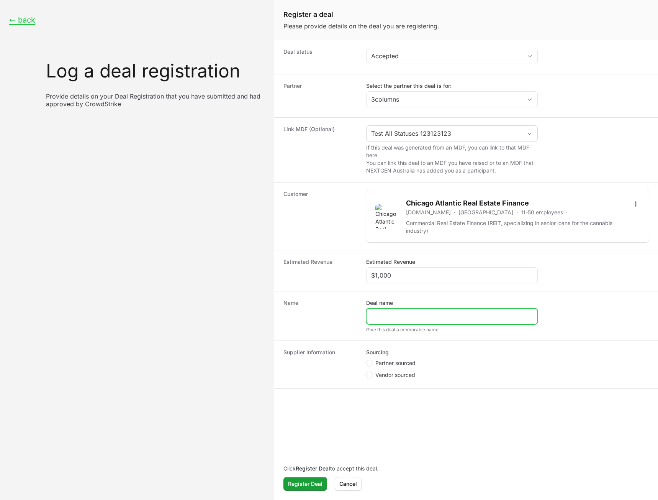
click at [393, 316] on input "Deal name" at bounding box center [452, 315] width 162 height 9
type input "test Accepted"
click at [392, 363] on span "Partner sourced" at bounding box center [395, 363] width 40 height 8
click at [367, 360] on input "Partner sourced" at bounding box center [366, 359] width 1 height 1
radio input "true"
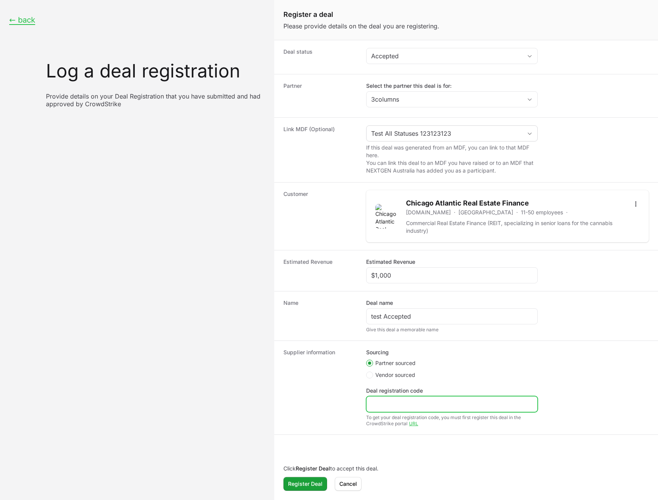
click at [393, 402] on input "Deal registration code" at bounding box center [452, 403] width 162 height 9
type input "asd"
click at [309, 485] on span "Register Deal" at bounding box center [305, 483] width 34 height 9
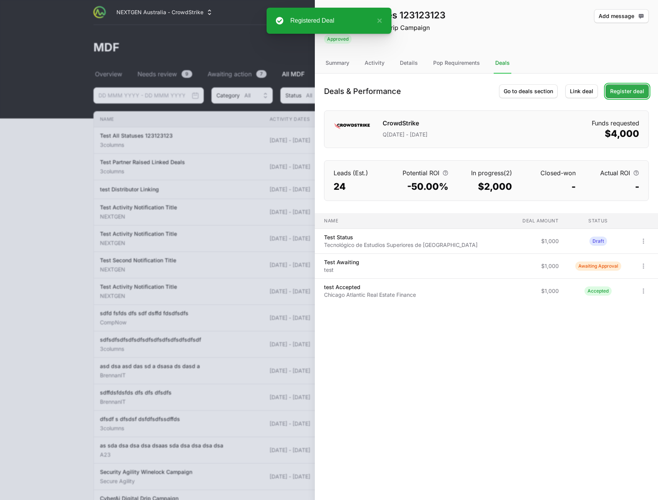
click at [393, 90] on span "Register deal" at bounding box center [627, 91] width 34 height 9
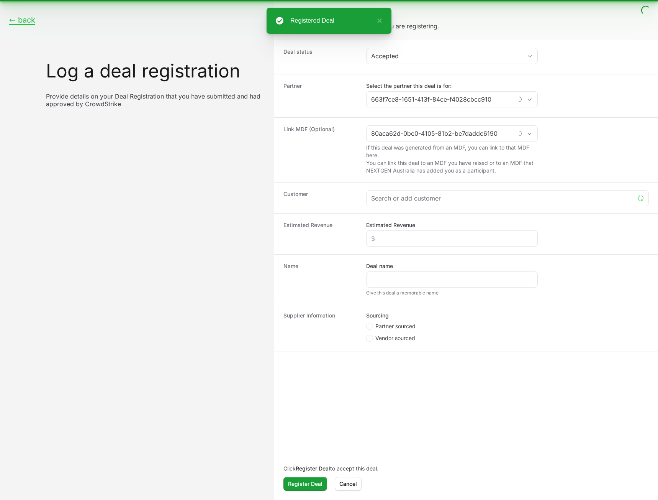
type input "3columns"
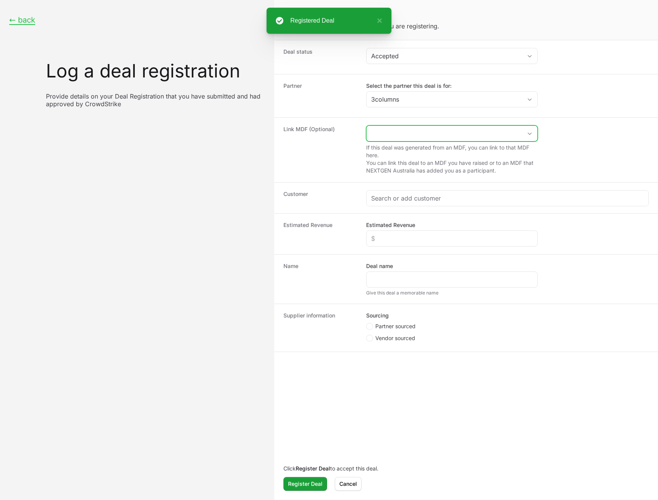
click at [393, 137] on input "Create activity form" at bounding box center [445, 133] width 156 height 15
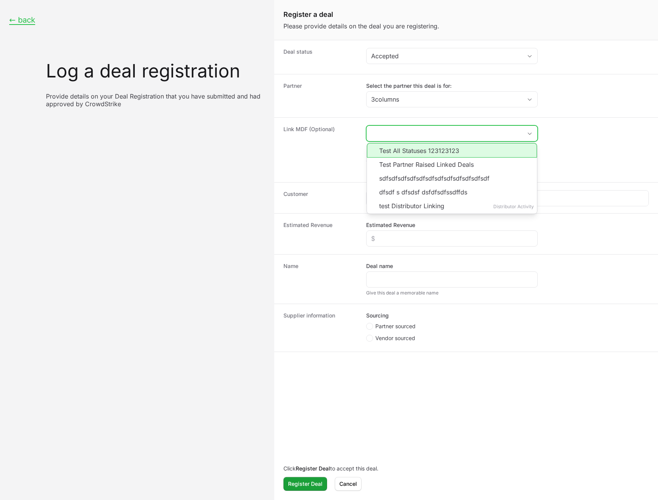
click at [393, 149] on li "Test All Statuses 123123123" at bounding box center [452, 150] width 170 height 15
type input "Test All Statuses 123123123"
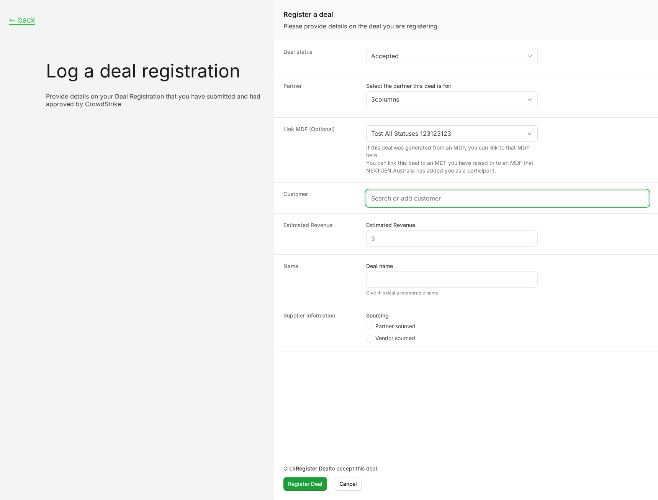
click at [393, 197] on input "Create activity form" at bounding box center [507, 197] width 273 height 9
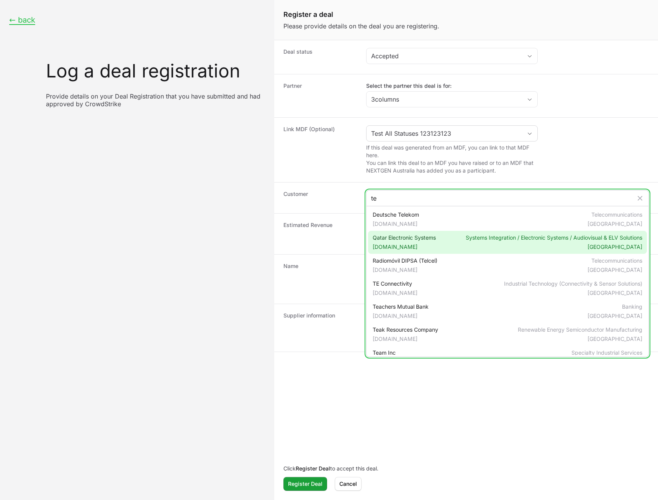
type input "te"
click at [393, 235] on span "Qatar Electronic Systems [DOMAIN_NAME]" at bounding box center [404, 242] width 63 height 17
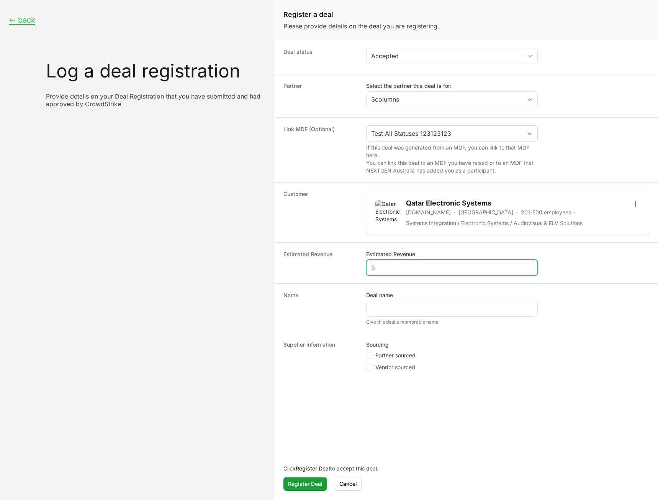
click at [393, 267] on input "Estimated Revenue" at bounding box center [452, 267] width 162 height 9
type input "$1,000"
click at [393, 303] on div "Create activity form" at bounding box center [452, 308] width 172 height 16
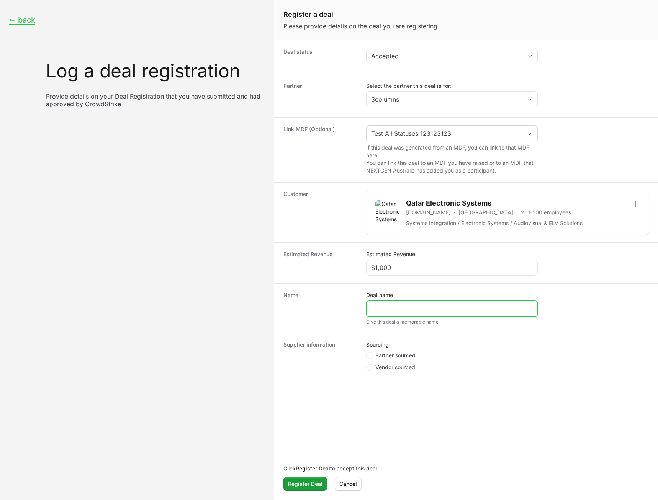
click at [393, 309] on input "Deal name" at bounding box center [452, 308] width 162 height 9
click at [393, 287] on div "Name Deal name Test Give this deal a memorable name" at bounding box center [466, 307] width 384 height 49
click at [393, 310] on input "Test" at bounding box center [452, 308] width 162 height 9
type input "Test Declined"
click at [393, 351] on fieldset "Sourcing Partner sourced Vendor sourced" at bounding box center [452, 357] width 172 height 32
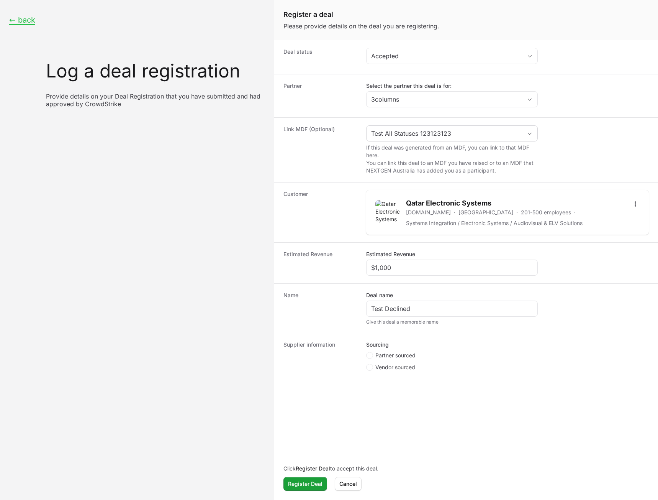
click at [393, 353] on span "Partner sourced" at bounding box center [395, 355] width 40 height 8
click at [367, 352] on input "Partner sourced" at bounding box center [366, 352] width 1 height 1
radio input "true"
click at [393, 395] on input "Deal registration code" at bounding box center [452, 396] width 162 height 9
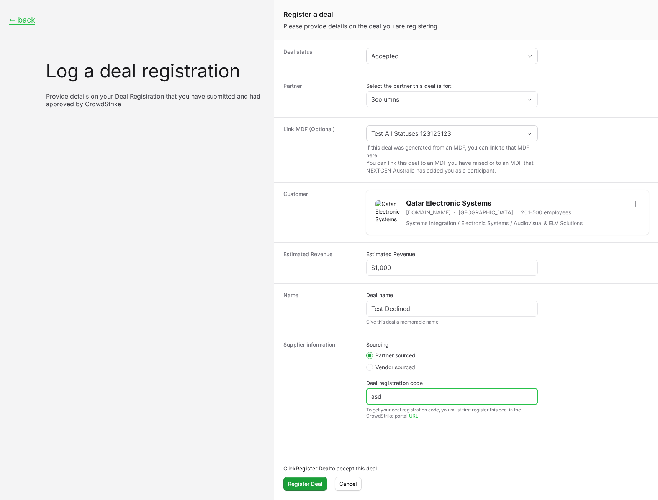
type input "asd"
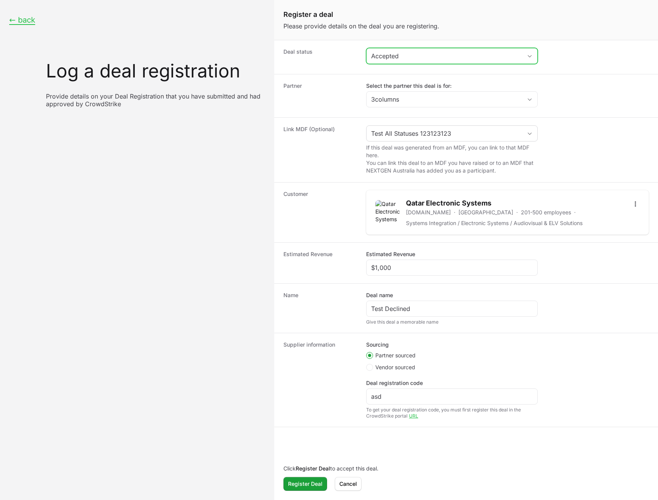
click at [393, 55] on div "Accepted" at bounding box center [446, 55] width 151 height 9
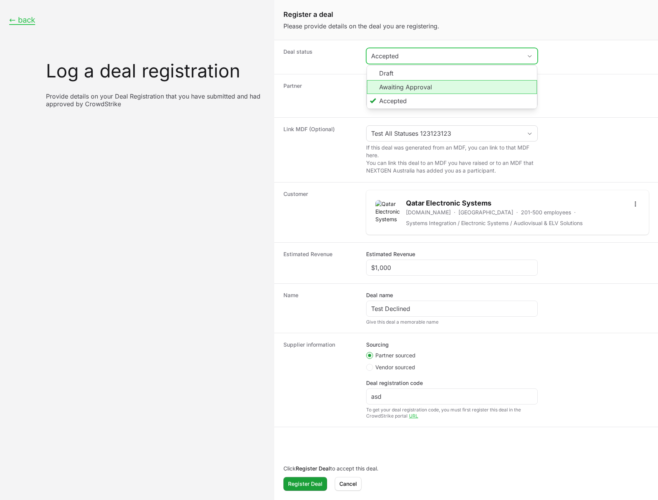
click at [393, 83] on li "Awaiting Approval" at bounding box center [452, 87] width 170 height 14
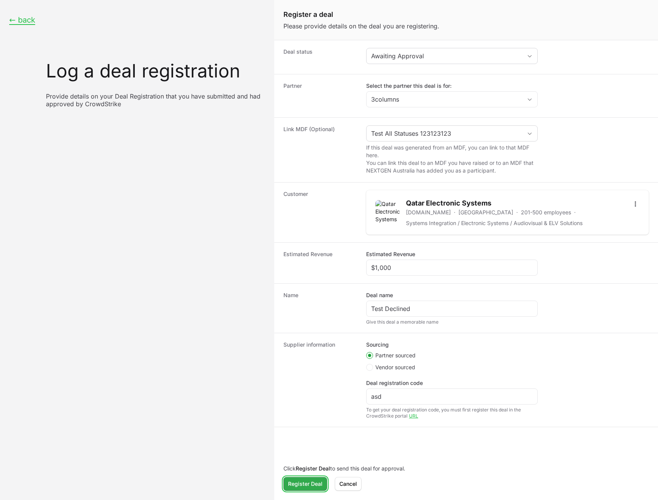
click at [303, 482] on span "Register Deal" at bounding box center [305, 483] width 34 height 9
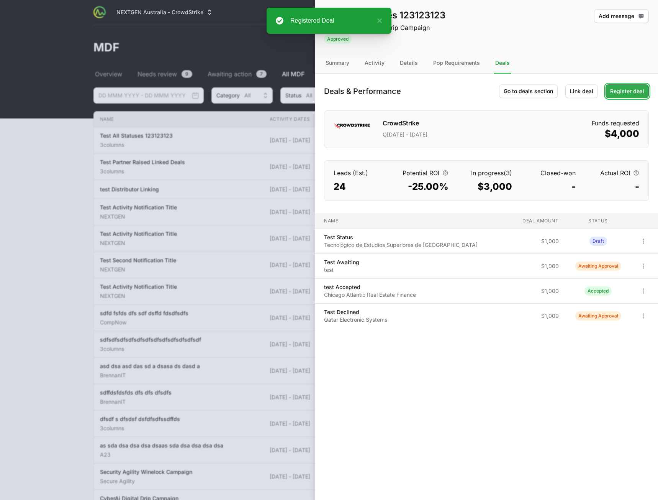
click at [393, 95] on span "Register deal" at bounding box center [627, 91] width 34 height 9
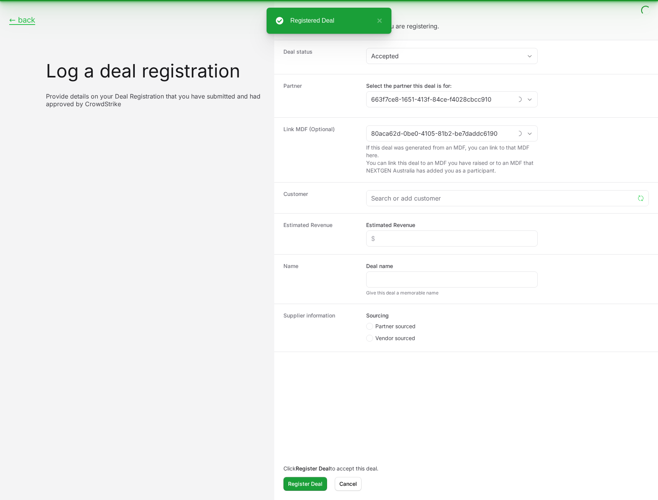
type input "3columns"
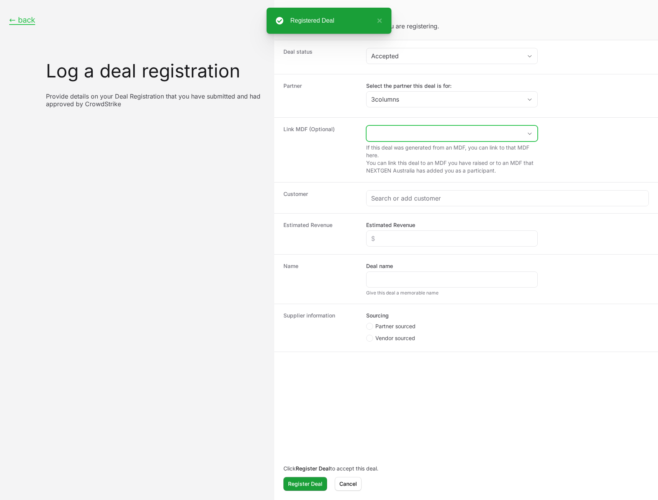
click at [393, 133] on input "Create activity form" at bounding box center [445, 133] width 156 height 15
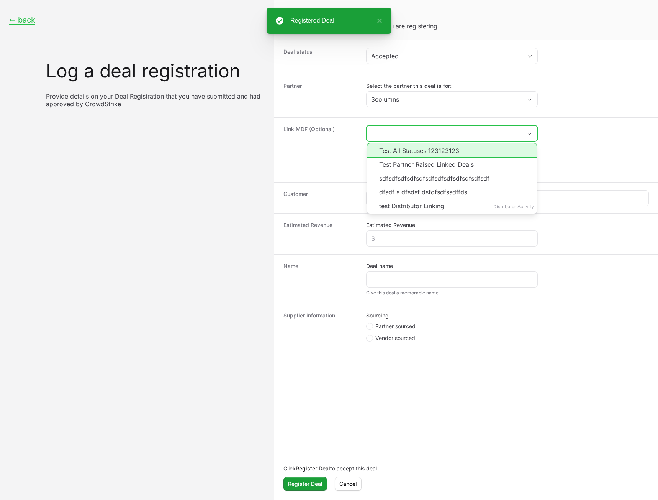
click at [393, 152] on li "Test All Statuses 123123123" at bounding box center [452, 150] width 170 height 15
type input "Test All Statuses 123123123"
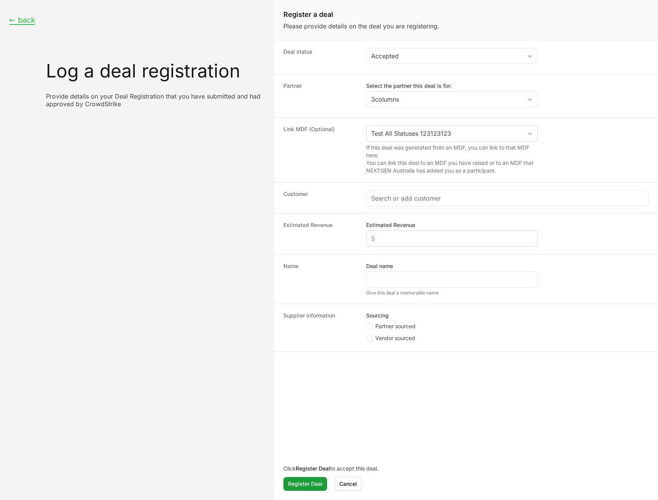
click at [392, 230] on div "Create activity form" at bounding box center [452, 238] width 172 height 16
click at [390, 205] on div "Create activity form" at bounding box center [508, 197] width 282 height 15
click at [393, 199] on input "Create activity form" at bounding box center [507, 197] width 273 height 9
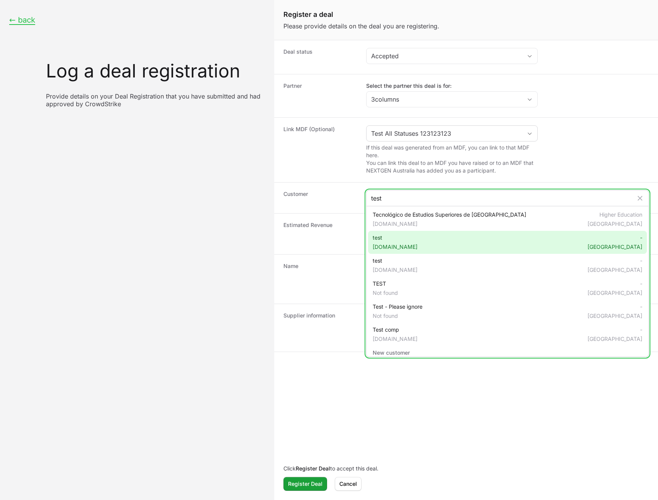
type input "test"
click at [393, 247] on div "test [DOMAIN_NAME] - [GEOGRAPHIC_DATA]" at bounding box center [507, 242] width 279 height 23
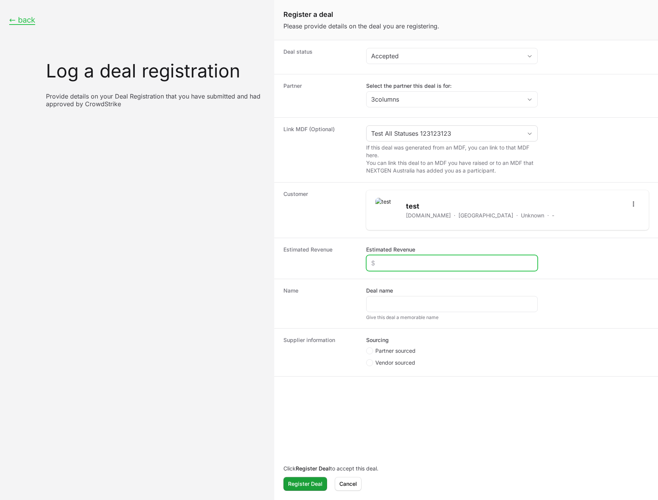
click at [393, 265] on input "Estimated Revenue" at bounding box center [452, 262] width 162 height 9
type input "$1,000"
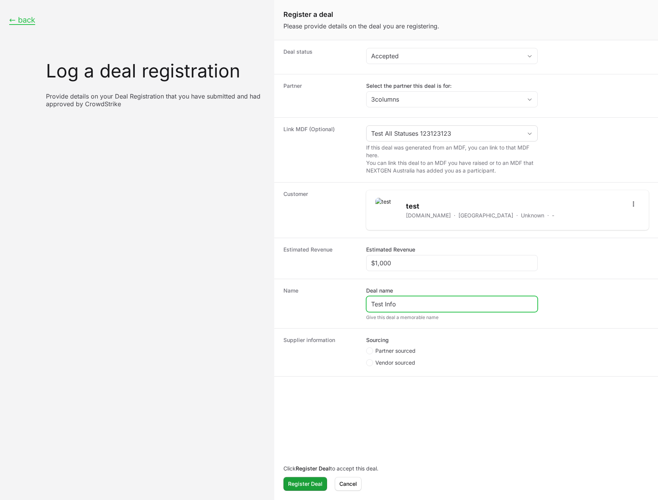
type input "Test Info"
click at [385, 352] on span "Partner sourced" at bounding box center [395, 351] width 40 height 8
click at [367, 348] on input "Partner sourced" at bounding box center [366, 347] width 1 height 1
radio input "true"
click at [393, 397] on div "Create activity form" at bounding box center [452, 392] width 172 height 16
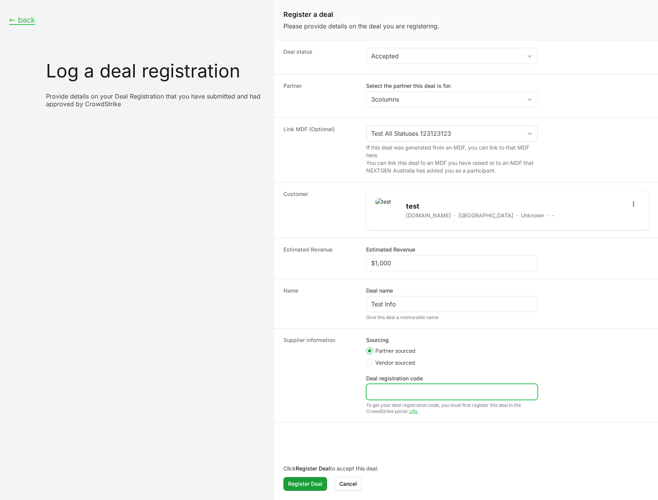
click at [393, 393] on input "Deal registration code" at bounding box center [452, 391] width 162 height 9
type input "asd"
click at [307, 478] on button "Register Deal" at bounding box center [306, 484] width 44 height 14
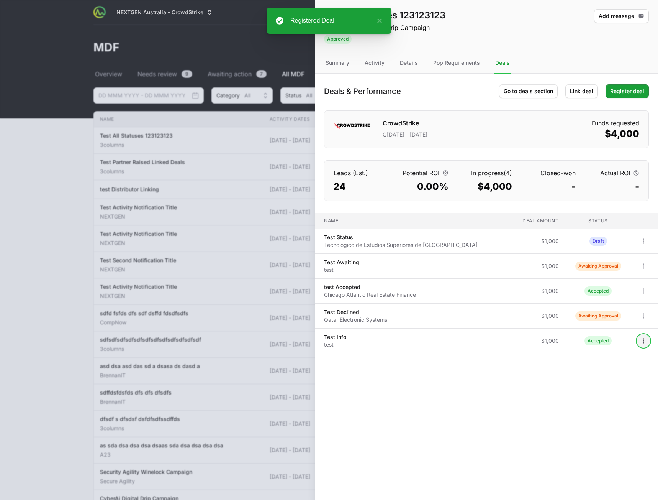
click at [393, 343] on icon "Open options" at bounding box center [644, 341] width 8 height 8
click at [393, 368] on div "Unlink deal" at bounding box center [616, 371] width 80 height 14
click at [393, 91] on span "Register deal" at bounding box center [627, 91] width 34 height 9
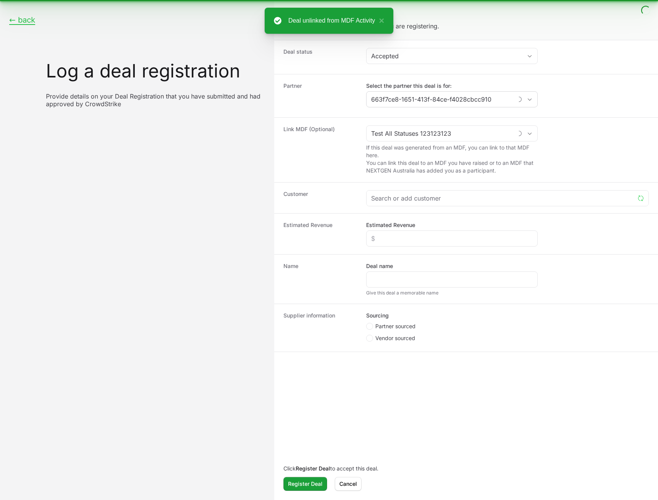
type input "3columns"
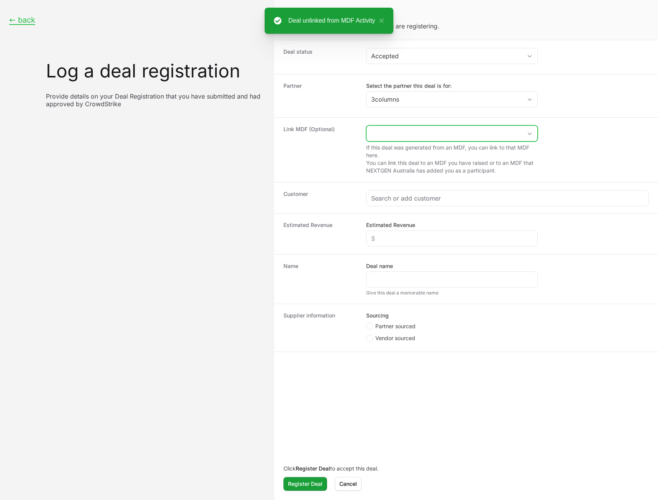
click at [393, 129] on input "Create activity form" at bounding box center [445, 133] width 156 height 15
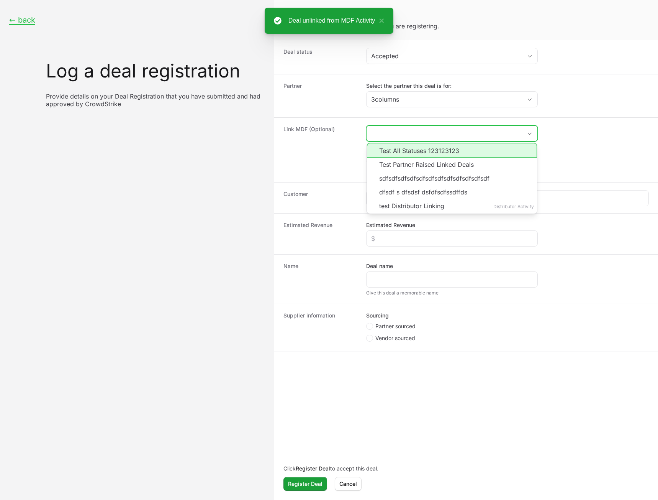
click at [393, 147] on li "Test All Statuses 123123123" at bounding box center [452, 150] width 170 height 15
type input "Test All Statuses 123123123"
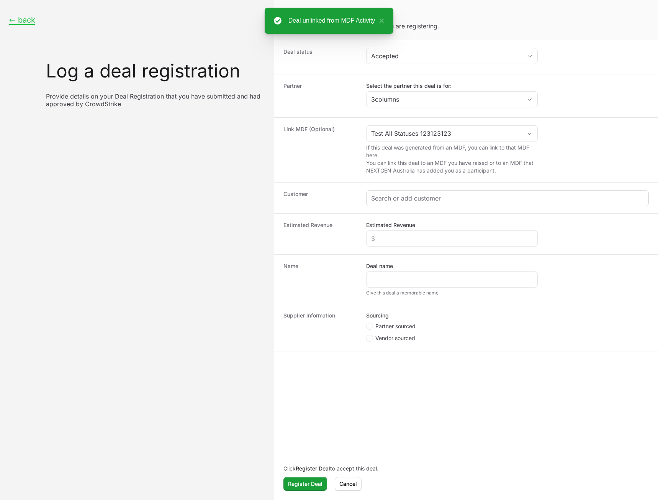
click at [393, 203] on div "Create activity form" at bounding box center [508, 197] width 282 height 15
click at [393, 201] on input "Create activity form" at bounding box center [507, 197] width 273 height 9
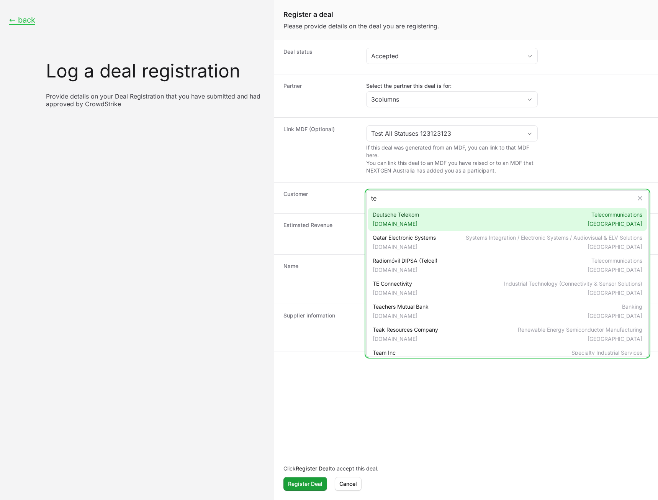
type input "te"
click at [393, 221] on span "[DOMAIN_NAME]" at bounding box center [396, 224] width 46 height 8
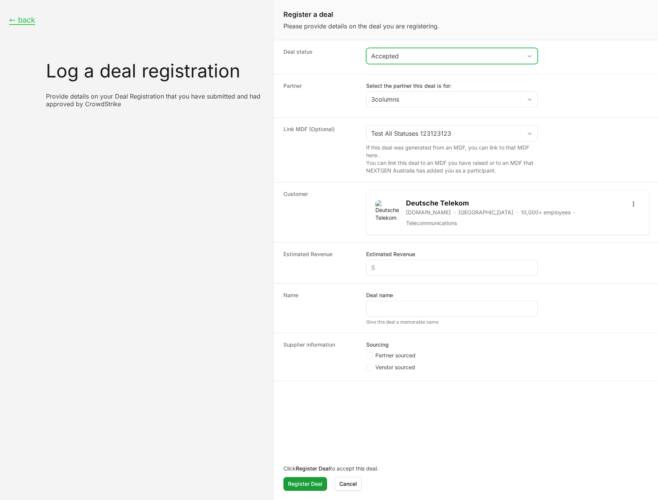
click at [393, 59] on div "Accepted" at bounding box center [446, 55] width 151 height 9
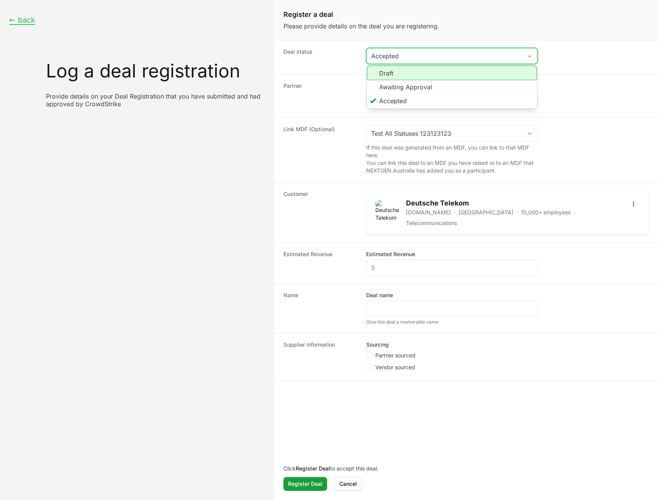
click at [393, 82] on li "Awaiting Approval" at bounding box center [452, 87] width 170 height 14
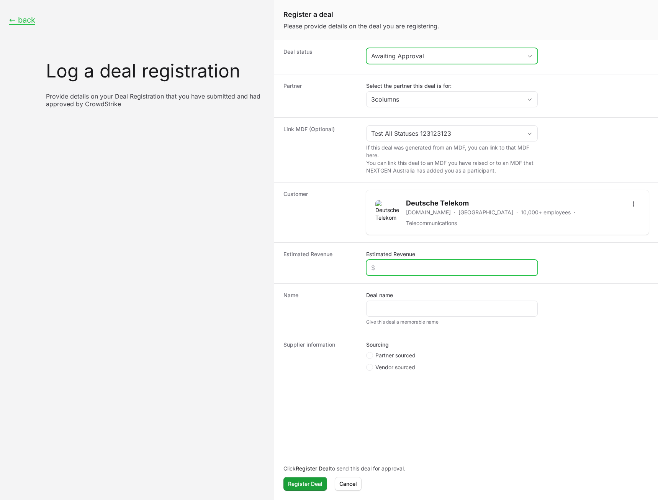
click at [393, 265] on input "Estimated Revenue" at bounding box center [452, 267] width 162 height 9
type input "$1,000"
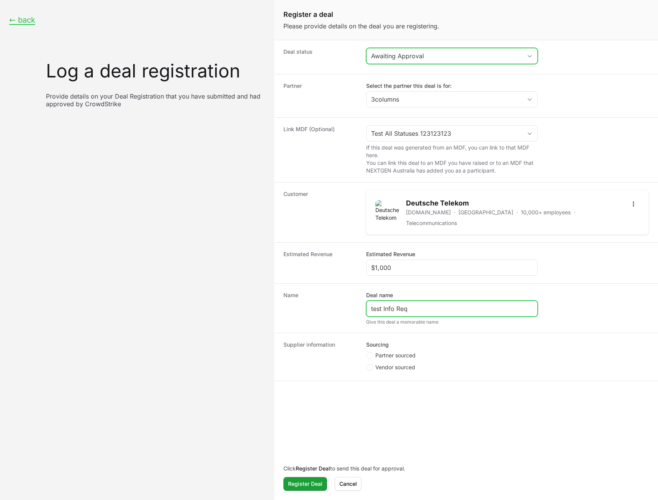
type input "test Info Req"
click at [393, 351] on span "Partner sourced" at bounding box center [395, 355] width 40 height 8
click at [367, 352] on input "Partner sourced" at bounding box center [366, 352] width 1 height 1
radio input "true"
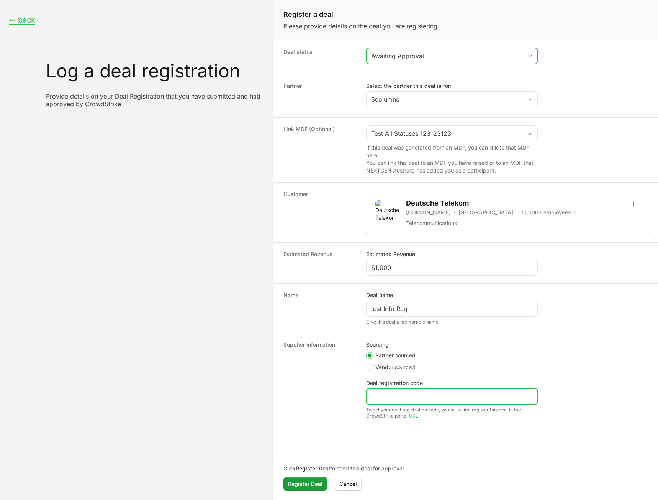
click at [393, 393] on input "Deal registration code" at bounding box center [452, 396] width 162 height 9
type input "test"
click at [302, 481] on span "Register Deal" at bounding box center [305, 483] width 34 height 9
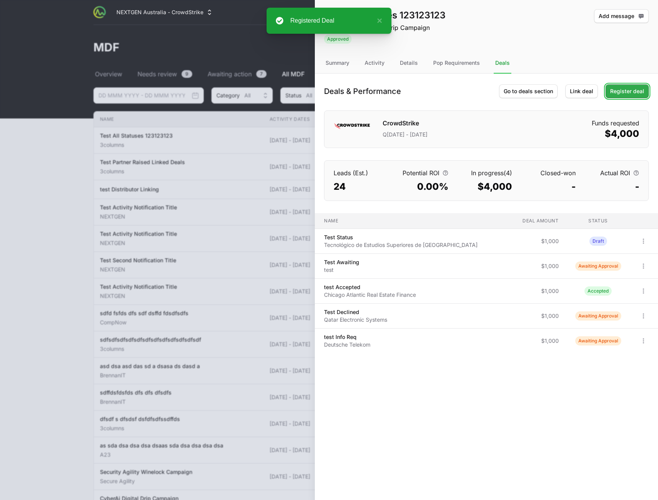
click at [393, 92] on span "Register deal" at bounding box center [627, 91] width 34 height 9
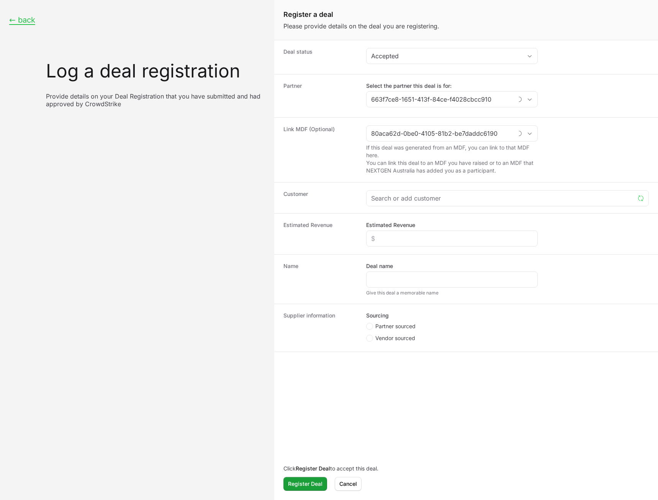
type input "3columns"
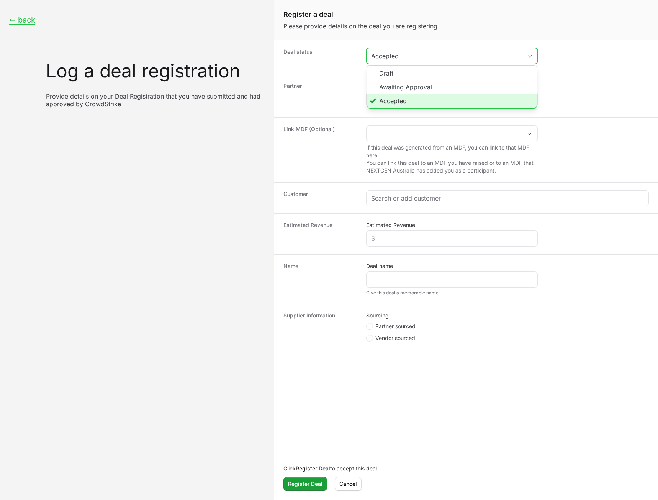
click at [393, 61] on button "Accepted" at bounding box center [452, 55] width 171 height 15
click at [393, 38] on div "Register a deal Please provide details on the deal you are registering." at bounding box center [466, 20] width 384 height 40
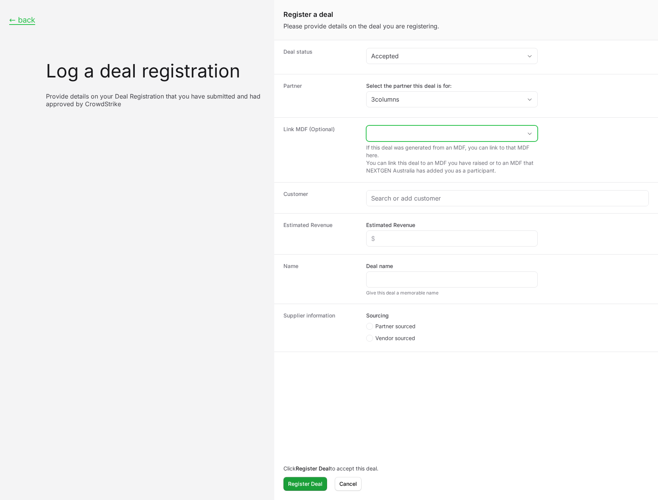
click at [393, 134] on input "Create activity form" at bounding box center [445, 133] width 156 height 15
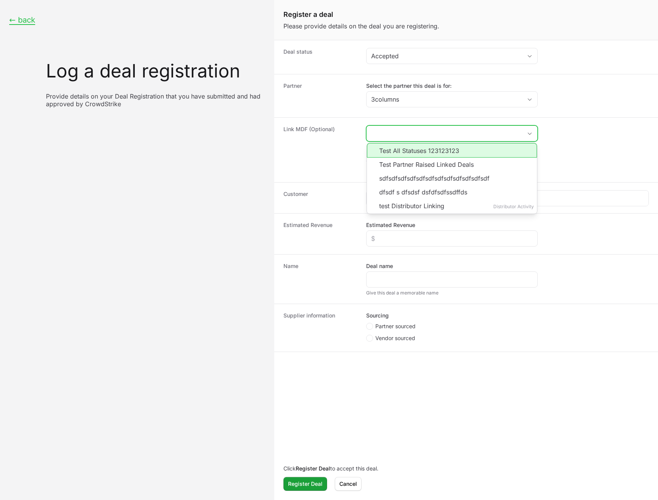
click at [393, 152] on li "Test All Statuses 123123123" at bounding box center [452, 150] width 170 height 15
type input "Test All Statuses 123123123"
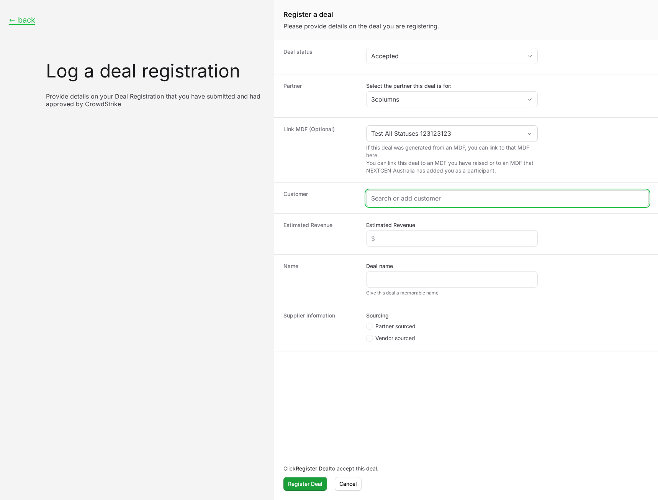
click at [393, 202] on input "Create activity form" at bounding box center [507, 197] width 273 height 9
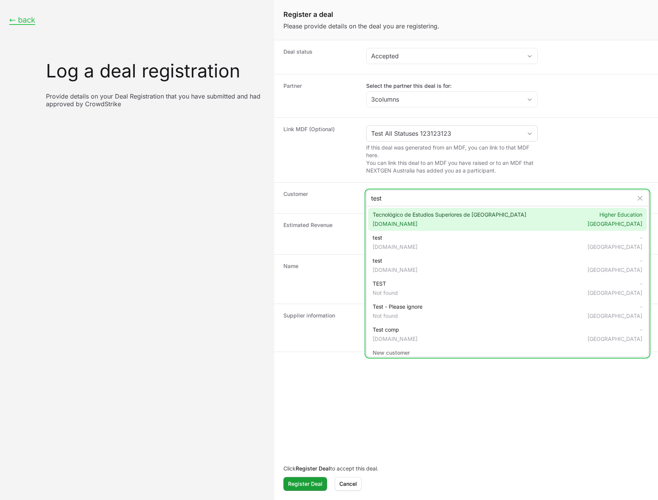
type input "test"
click at [393, 215] on span "Tecnológico de Estudios Superiores de Tianguistenco [DOMAIN_NAME]" at bounding box center [450, 219] width 154 height 17
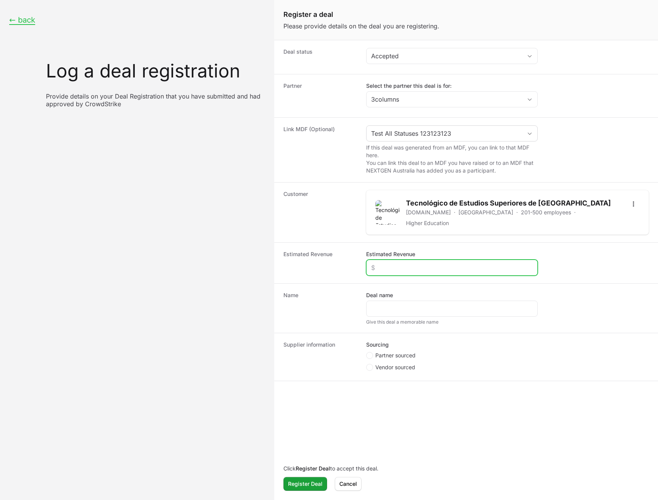
click at [393, 263] on input "Estimated Revenue" at bounding box center [452, 267] width 162 height 9
type input "$1,000"
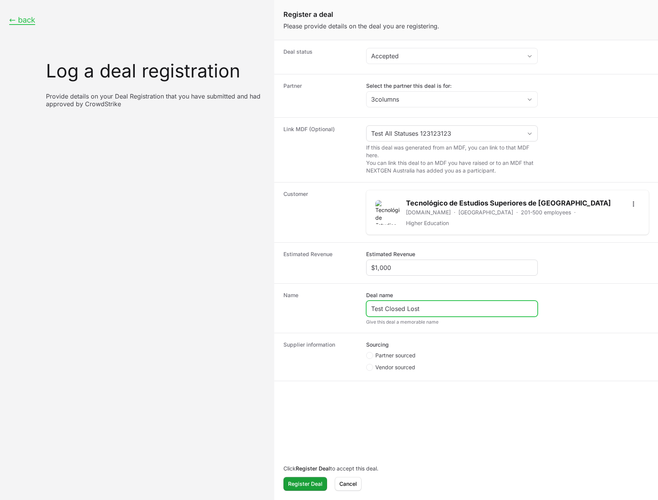
type input "Test Closed Lost"
click at [388, 353] on span "Partner sourced" at bounding box center [395, 355] width 40 height 8
click at [367, 352] on input "Partner sourced" at bounding box center [366, 352] width 1 height 1
radio input "true"
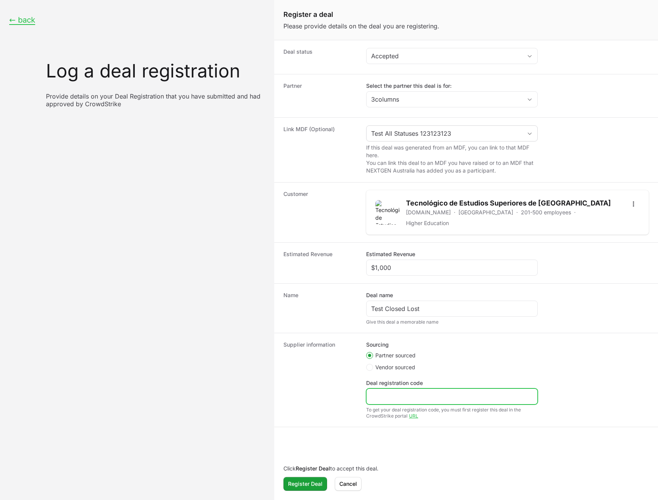
click at [390, 395] on input "Deal registration code" at bounding box center [452, 396] width 162 height 9
type input "sdf"
click at [297, 487] on span "Register Deal" at bounding box center [305, 483] width 34 height 9
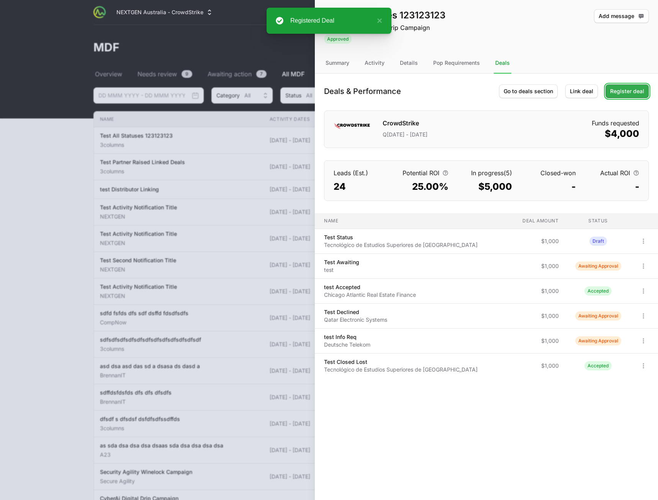
click at [393, 91] on span "Register deal" at bounding box center [627, 91] width 34 height 9
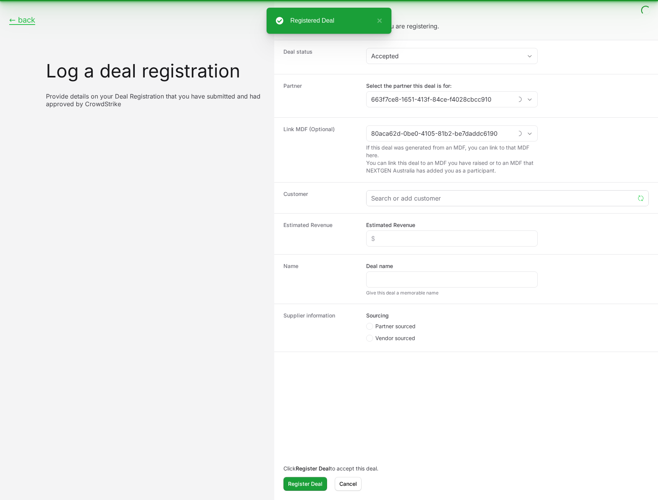
type input "3columns"
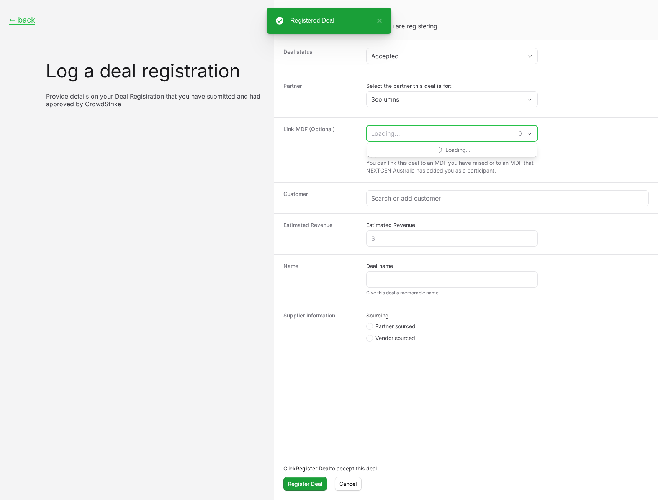
click at [393, 134] on input "Create activity form" at bounding box center [440, 133] width 146 height 15
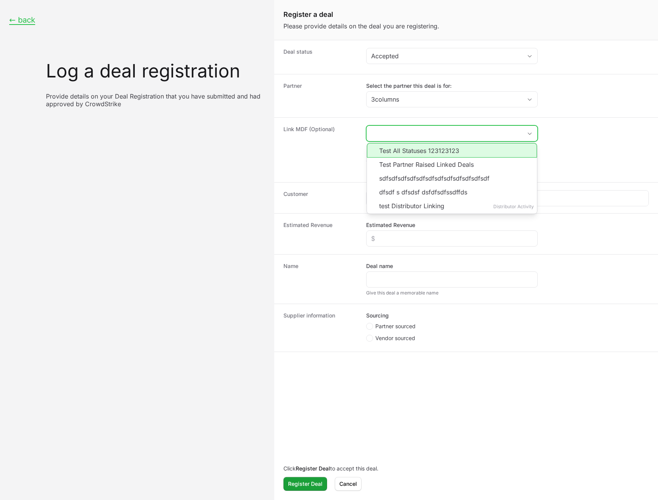
click at [393, 149] on li "Test All Statuses 123123123" at bounding box center [452, 150] width 170 height 15
type input "Test All Statuses 123123123"
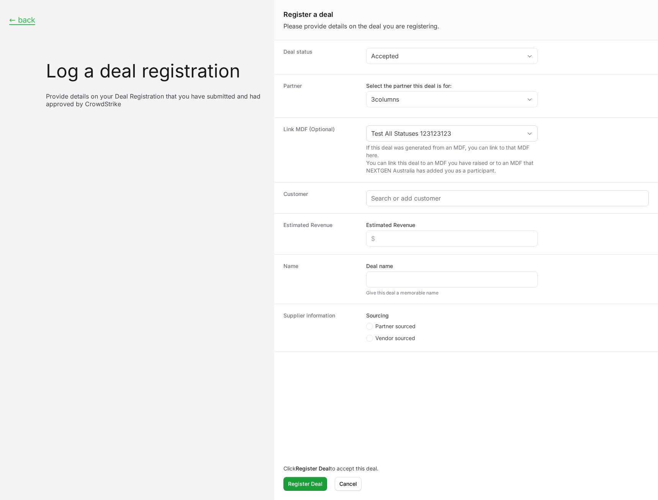
click at [387, 203] on div "Create activity form" at bounding box center [508, 197] width 282 height 15
click at [392, 200] on input "Create activity form" at bounding box center [507, 197] width 273 height 9
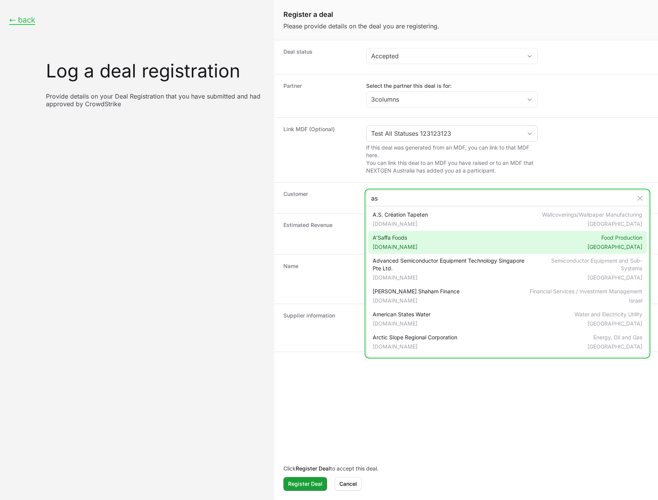
type input "as"
click at [393, 237] on span "A'Saffa Foods [DOMAIN_NAME]" at bounding box center [395, 242] width 45 height 17
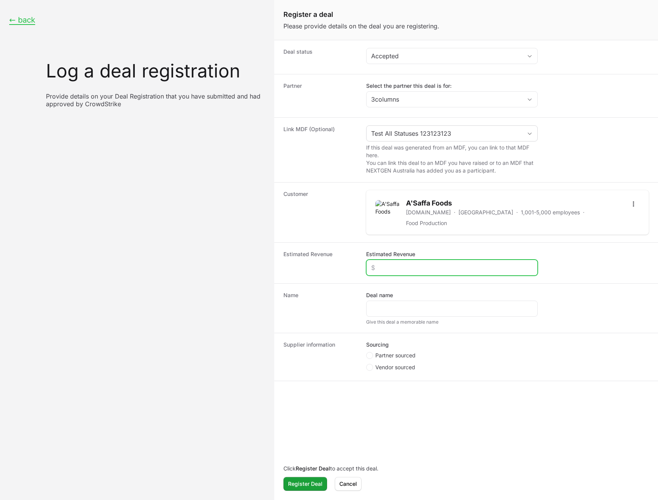
click at [393, 266] on input "Estimated Revenue" at bounding box center [452, 267] width 162 height 9
type input "$1,000"
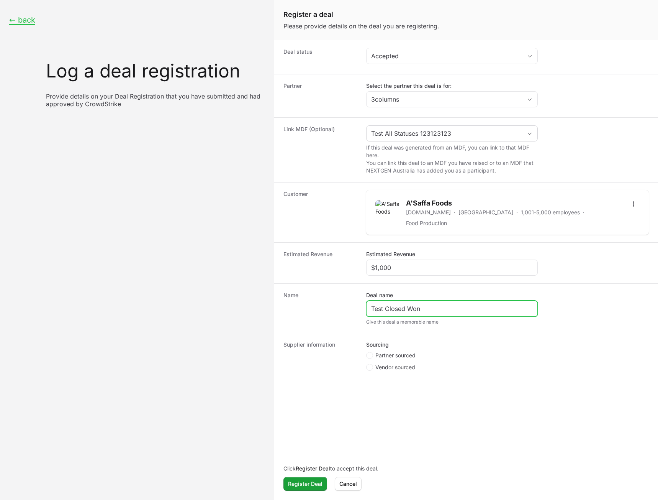
type input "Test Closed Won"
click at [393, 351] on span "Partner sourced" at bounding box center [395, 355] width 40 height 8
click at [367, 352] on input "Partner sourced" at bounding box center [366, 352] width 1 height 1
radio input "true"
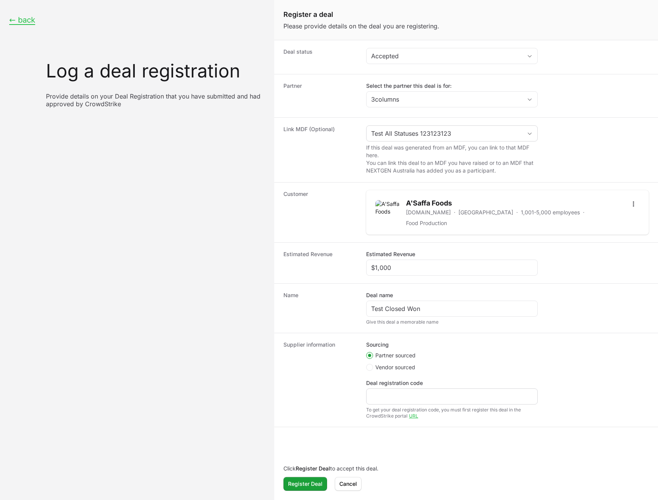
click at [393, 388] on div "Create activity form" at bounding box center [452, 396] width 172 height 16
click at [393, 392] on input "Deal registration code" at bounding box center [452, 396] width 162 height 9
type input "ad"
click at [303, 484] on span "Register Deal" at bounding box center [305, 483] width 34 height 9
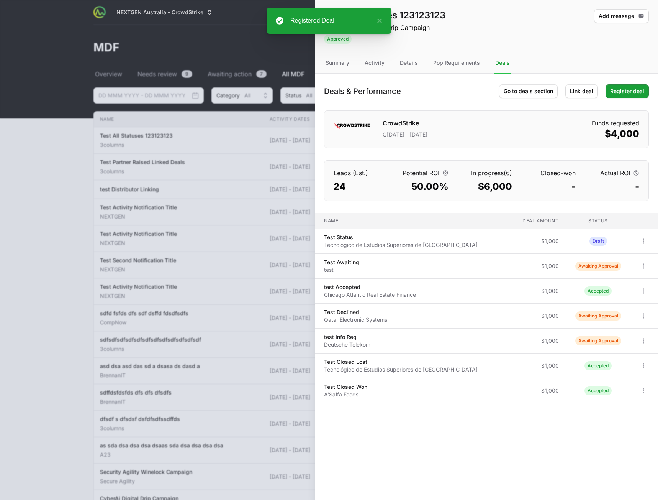
click at [393, 316] on span "Test Declined Qatar Electronic Systems" at bounding box center [406, 315] width 171 height 15
click at [393, 316] on icon "Open options" at bounding box center [644, 316] width 8 height 8
click at [393, 331] on div "View" at bounding box center [616, 333] width 80 height 14
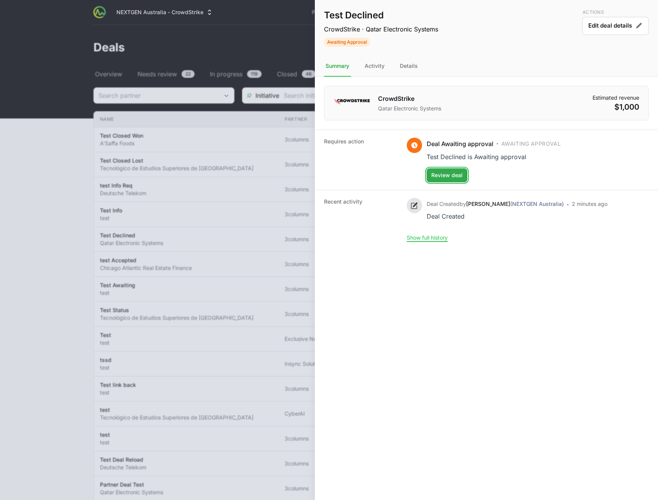
click at [393, 174] on span "Review deal" at bounding box center [446, 174] width 31 height 9
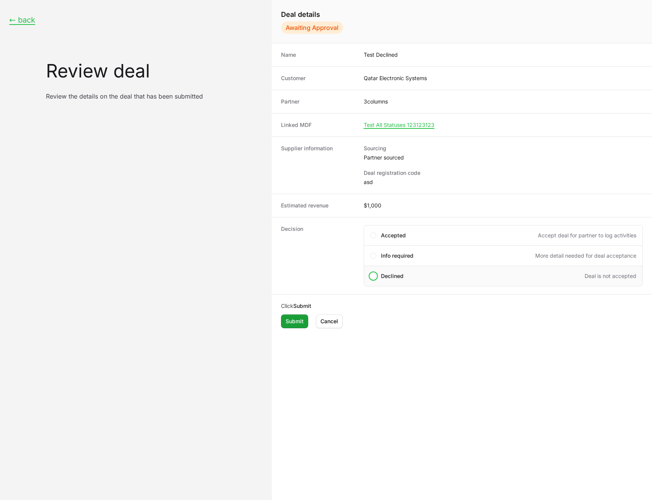
click at [390, 279] on span "Declined" at bounding box center [392, 276] width 23 height 8
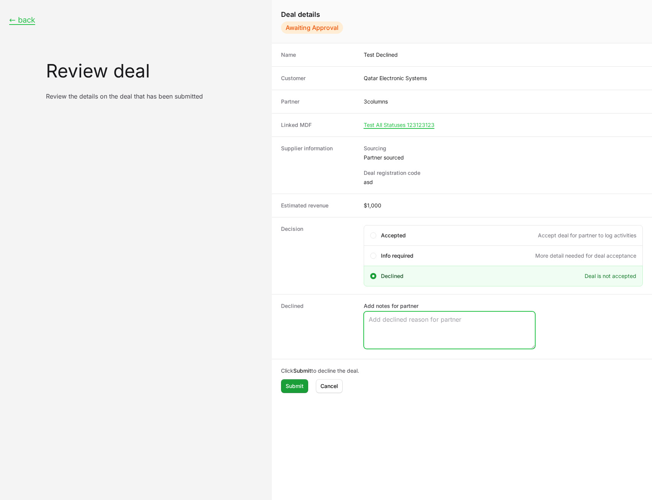
click at [393, 333] on textarea "Add notes for partner" at bounding box center [449, 329] width 171 height 37
type textarea "Not Accepted"
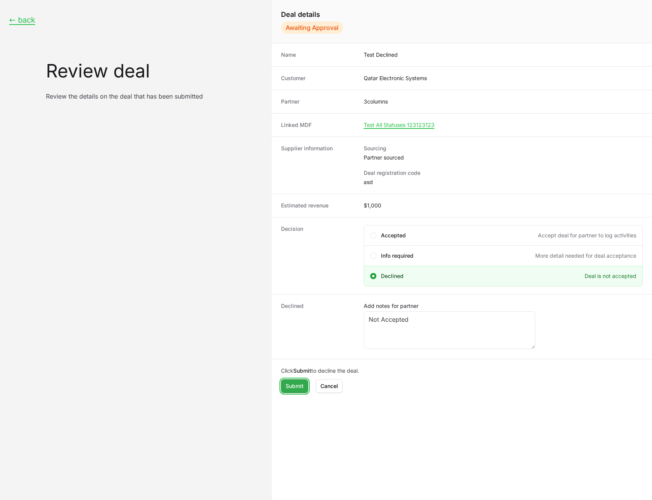
click at [292, 388] on span "Submit" at bounding box center [295, 385] width 18 height 9
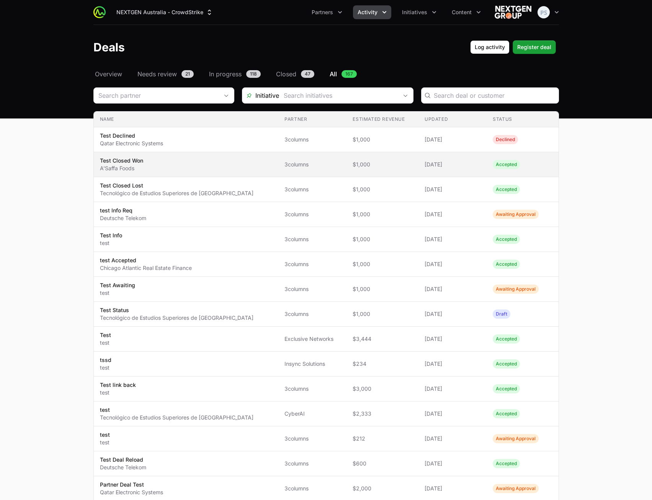
click at [183, 165] on span "Test Closed Won A'Saffa Foods" at bounding box center [186, 164] width 173 height 15
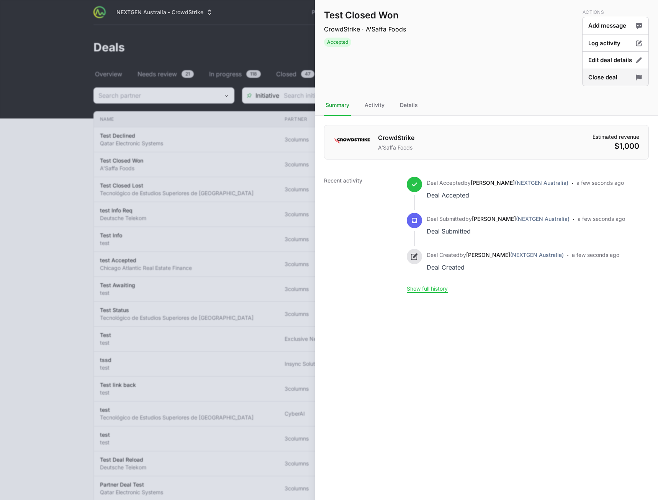
click at [393, 77] on button "Close deal" at bounding box center [615, 78] width 67 height 18
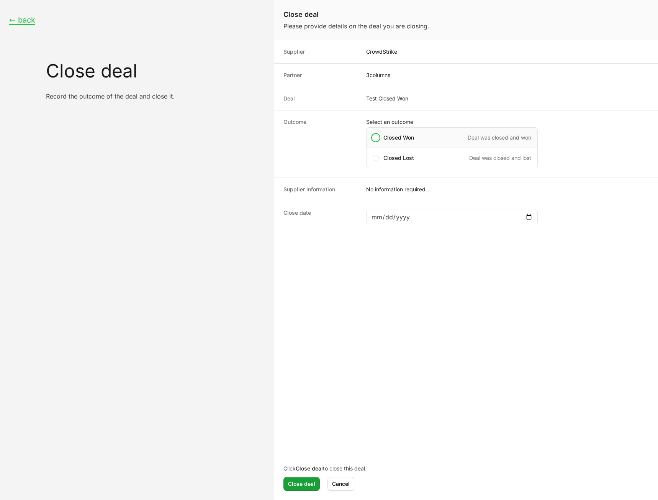
click at [393, 131] on div "Closed Won Deal was closed and won" at bounding box center [452, 137] width 172 height 21
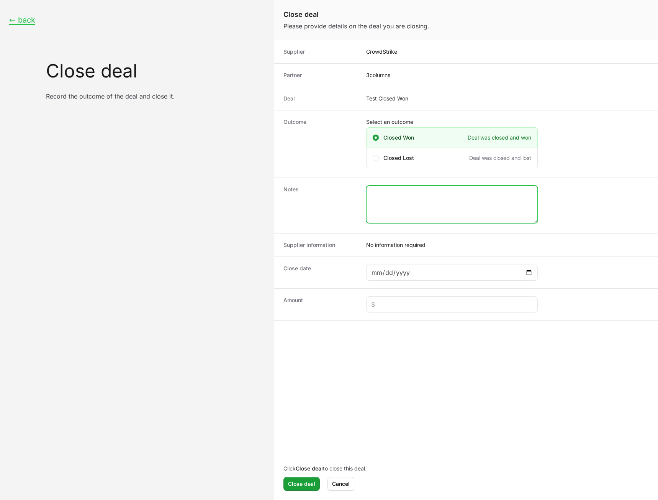
click at [393, 211] on textarea "Close deal form" at bounding box center [452, 204] width 171 height 37
type textarea "Won"
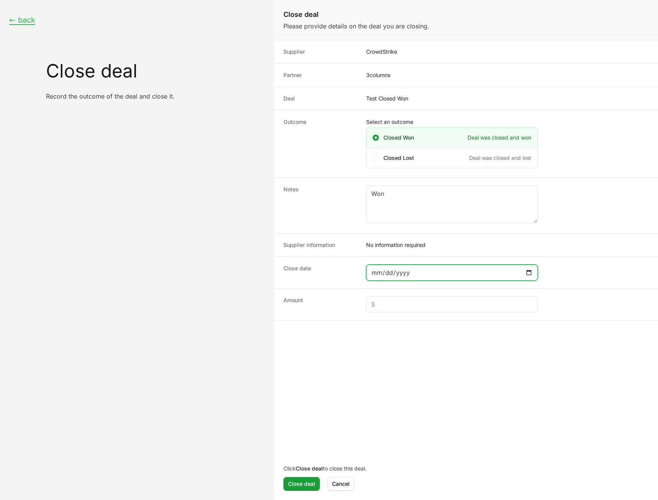
click at [393, 274] on input "Close deal form" at bounding box center [452, 272] width 162 height 9
type input "[DATE]"
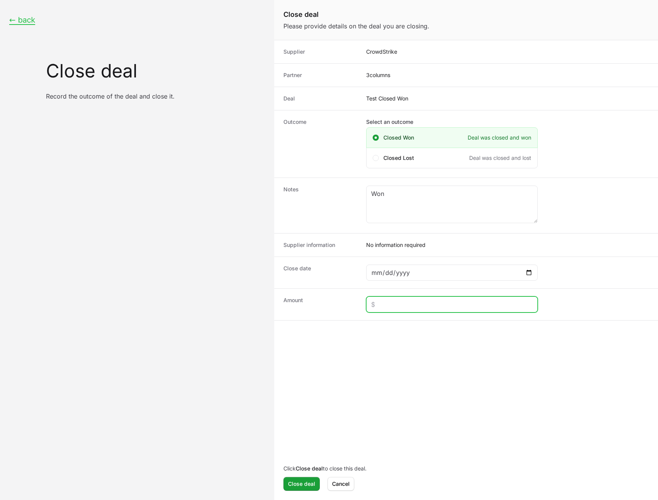
click at [393, 303] on input "Close deal form" at bounding box center [452, 304] width 162 height 9
drag, startPoint x: 406, startPoint y: 305, endPoint x: 328, endPoint y: 306, distance: 78.6
click at [328, 306] on div "Amount $1,000" at bounding box center [466, 304] width 384 height 32
type input "$1,500"
click at [294, 482] on span "Close deal" at bounding box center [301, 483] width 27 height 9
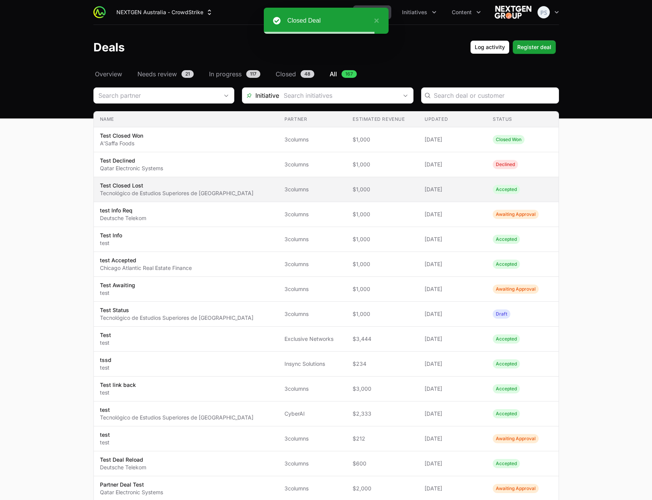
click at [225, 192] on p "Tecnológico de Estudios Superiores de [GEOGRAPHIC_DATA]" at bounding box center [177, 193] width 154 height 8
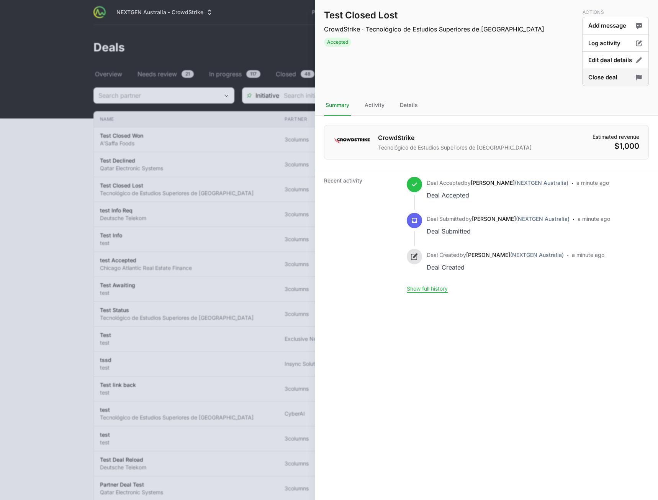
click at [393, 81] on button "Close deal" at bounding box center [615, 78] width 67 height 18
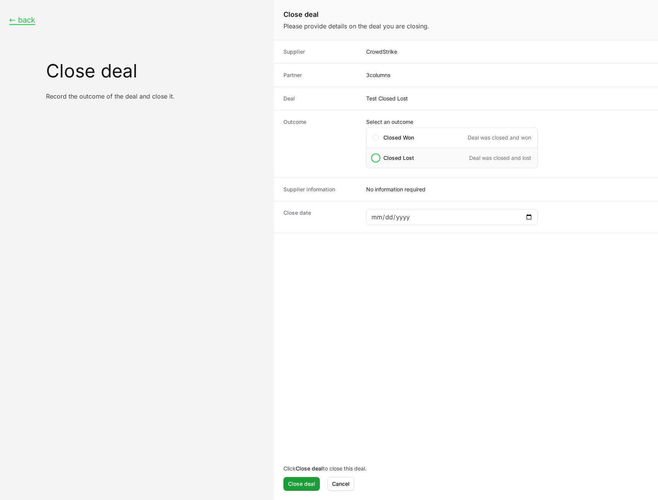
click at [393, 153] on div "Closed Lost Deal was closed and lost" at bounding box center [452, 158] width 172 height 21
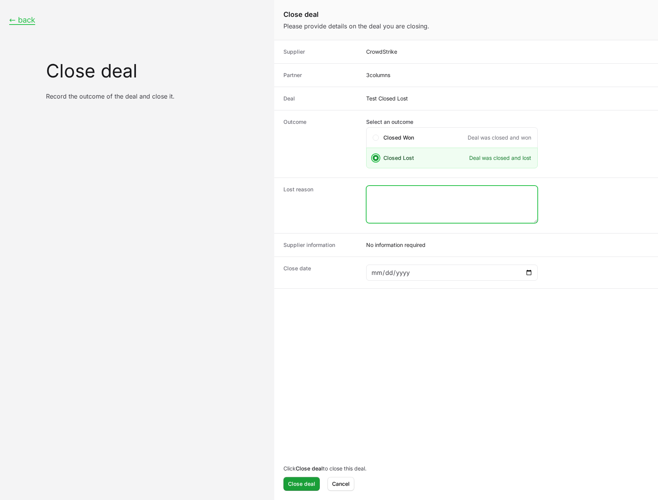
click at [393, 203] on textarea "Close deal form" at bounding box center [452, 204] width 171 height 37
type textarea "Closed Lost"
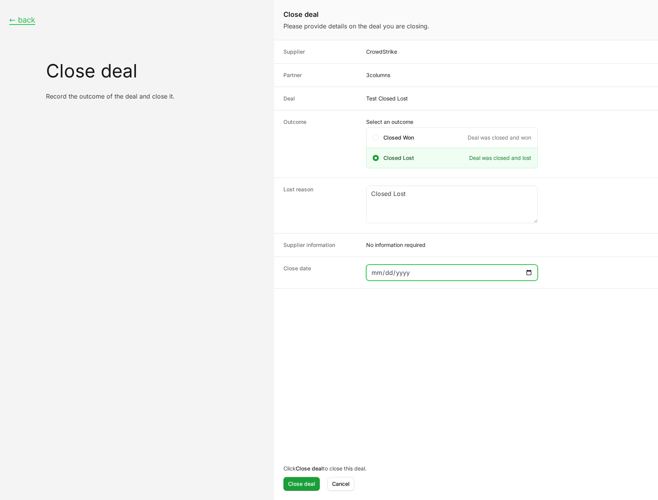
click at [393, 274] on input "Close deal form" at bounding box center [452, 272] width 162 height 9
type input "[DATE]"
click at [293, 483] on span "Close deal" at bounding box center [301, 483] width 27 height 9
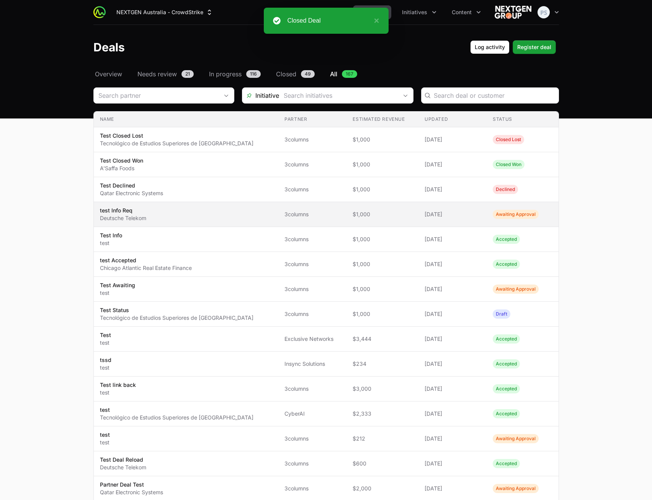
click at [335, 214] on td "Partner 3columns" at bounding box center [313, 214] width 68 height 25
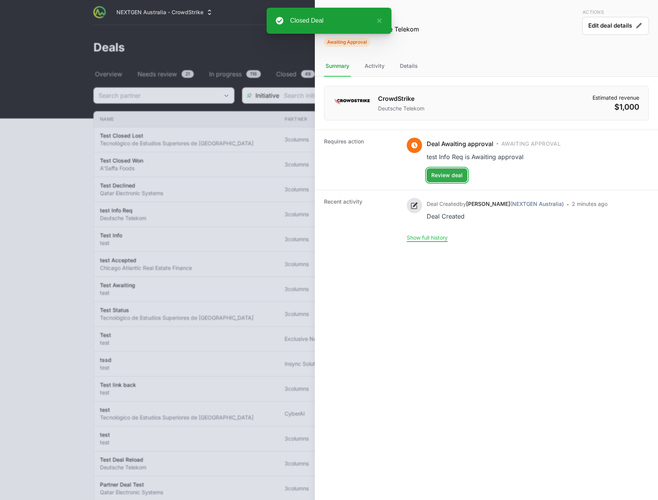
click at [393, 174] on span "Review deal" at bounding box center [446, 174] width 31 height 9
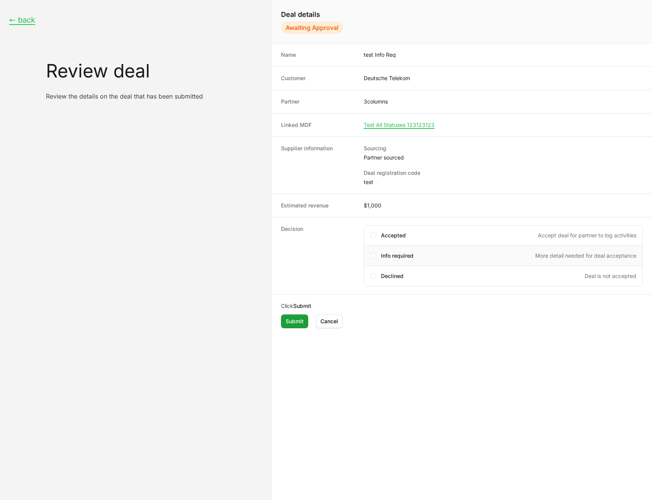
click at [393, 257] on span "Info required" at bounding box center [397, 256] width 33 height 8
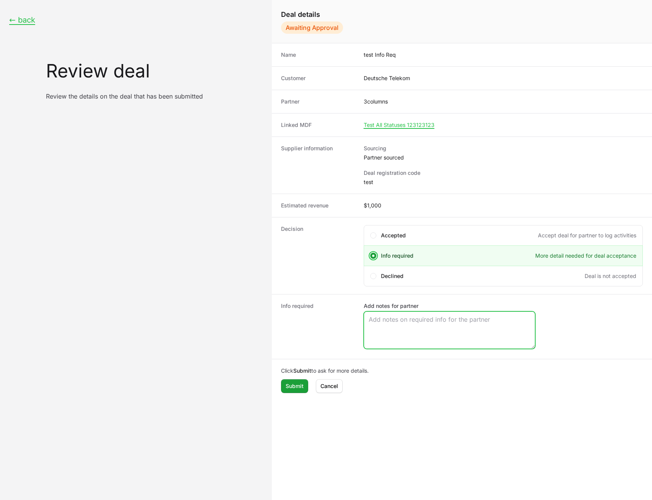
click at [393, 323] on textarea "Add notes for partner" at bounding box center [449, 329] width 171 height 37
type textarea "Info Req"
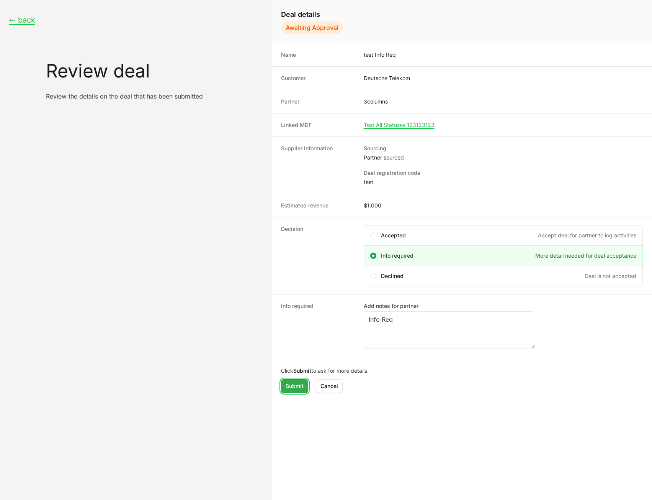
click at [288, 387] on span "Submit" at bounding box center [295, 385] width 18 height 9
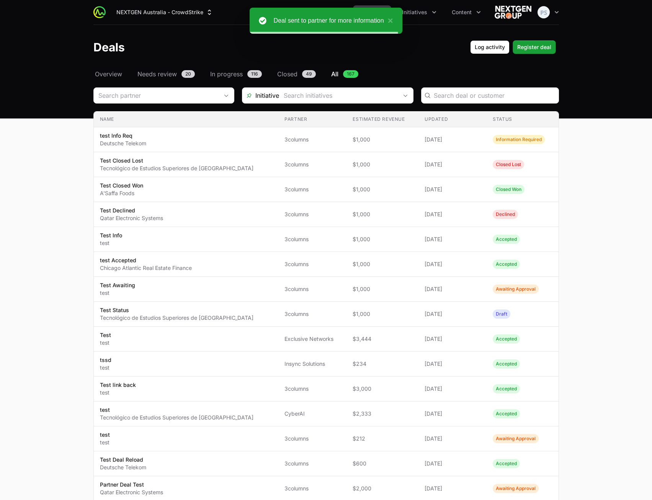
click at [393, 151] on main "Select a tab Overview Needs review In progress Closed All Overview Needs review…" at bounding box center [326, 430] width 652 height 723
click at [392, 21] on button "×" at bounding box center [388, 20] width 9 height 9
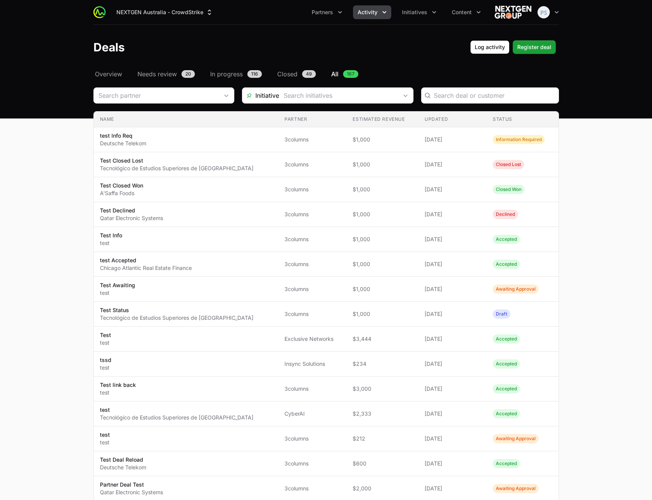
click at [371, 18] on button "Activity" at bounding box center [372, 12] width 38 height 14
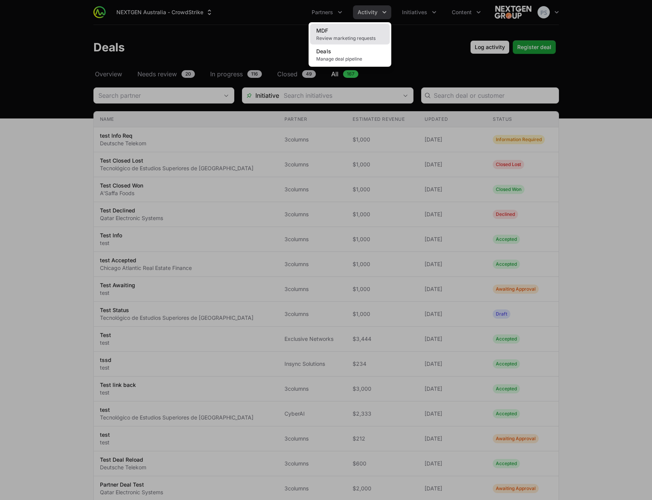
click at [367, 34] on link "MDF Review marketing requests" at bounding box center [350, 34] width 80 height 21
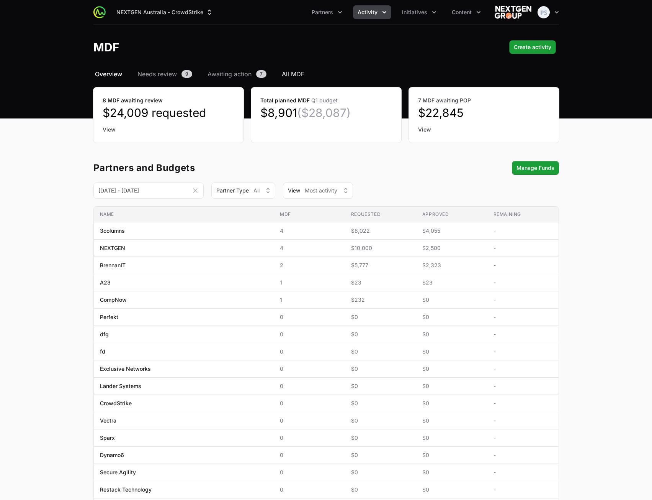
click at [302, 77] on span "All MDF" at bounding box center [293, 73] width 23 height 9
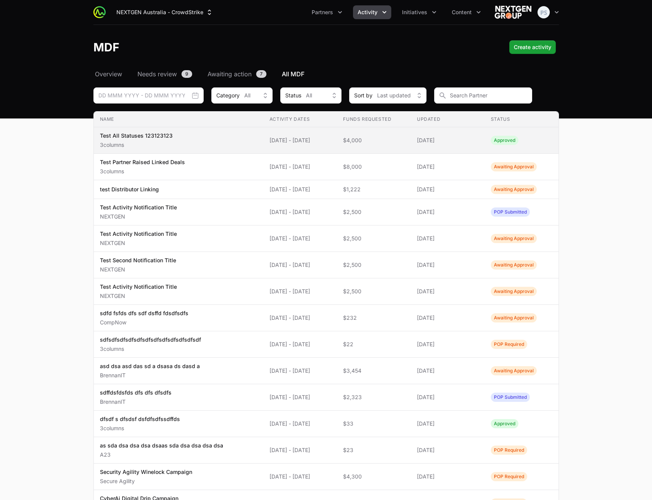
click at [251, 141] on td "Name Test All Statuses 123123123 3columns" at bounding box center [179, 140] width 170 height 26
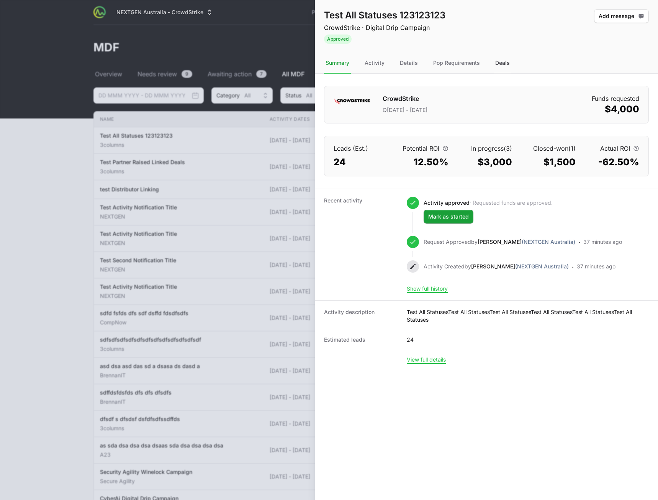
click at [393, 62] on div "Deals" at bounding box center [503, 63] width 18 height 21
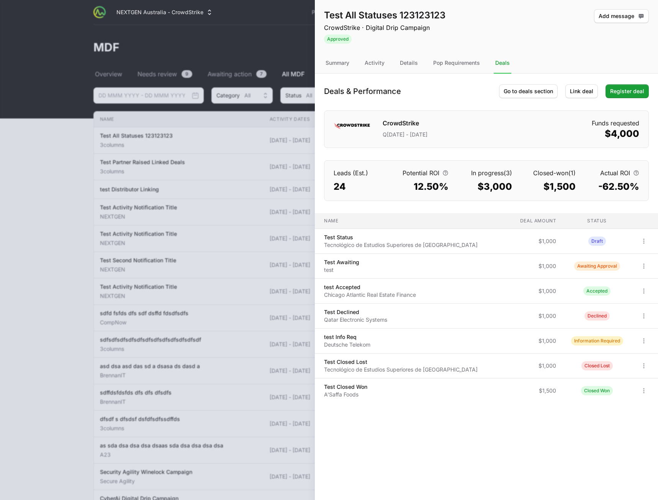
click at [393, 138] on div "CrowdStrike Q[DATE] - [DATE] Funds requested $4,000" at bounding box center [486, 129] width 325 height 38
click at [343, 65] on div "Summary" at bounding box center [337, 63] width 27 height 21
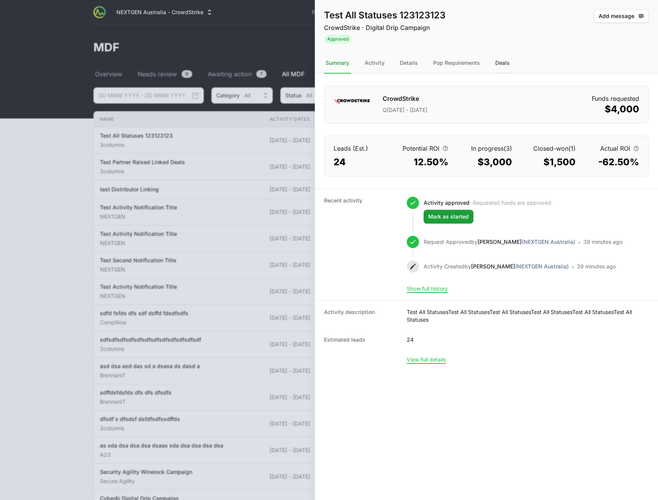
click at [393, 63] on div "Deals" at bounding box center [503, 63] width 18 height 21
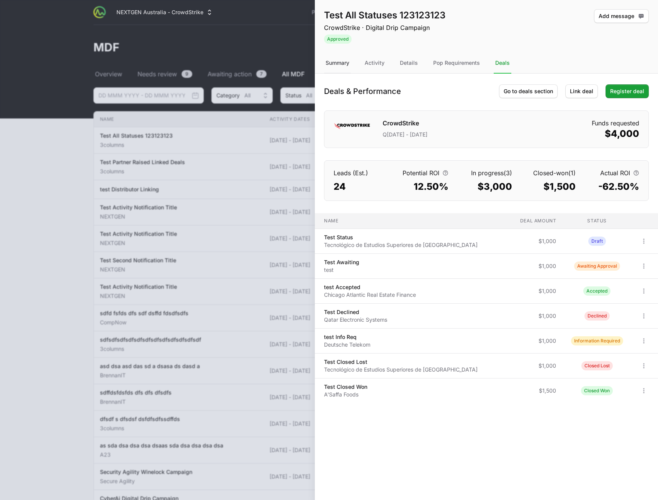
click at [334, 66] on div "Summary" at bounding box center [337, 63] width 27 height 21
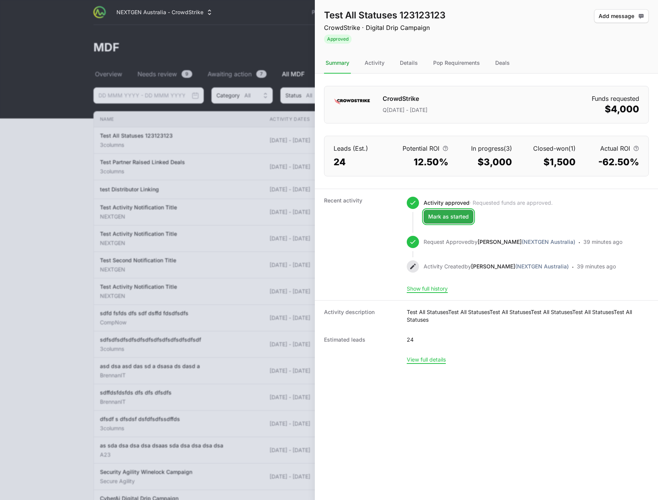
click at [393, 215] on span "Mark as started" at bounding box center [448, 216] width 41 height 9
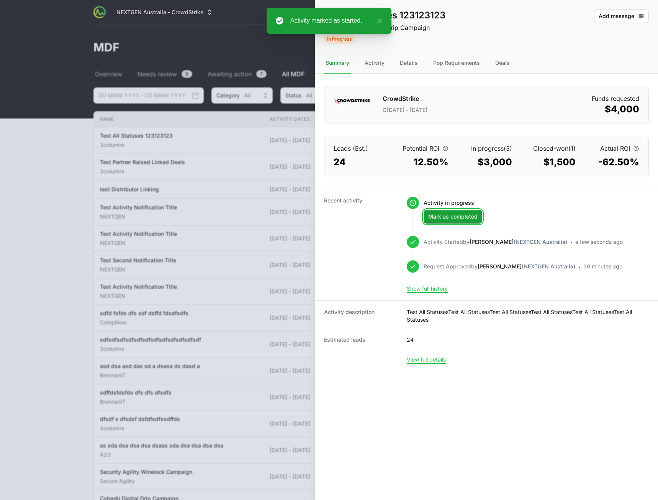
click at [393, 223] on button "Mark as completed" at bounding box center [453, 217] width 59 height 14
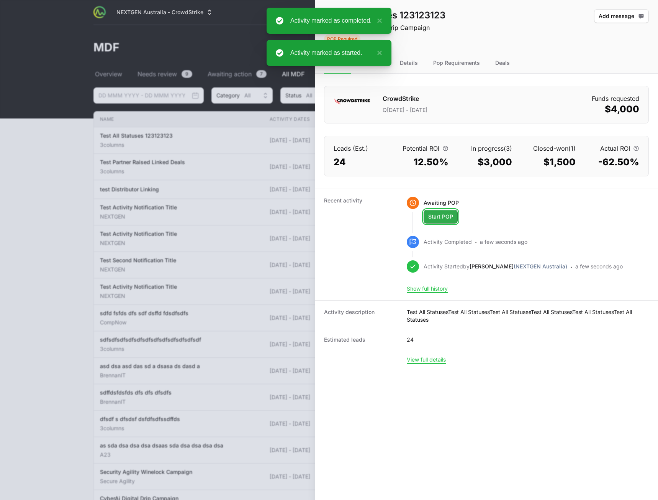
click at [393, 216] on span "Start POP" at bounding box center [440, 216] width 25 height 9
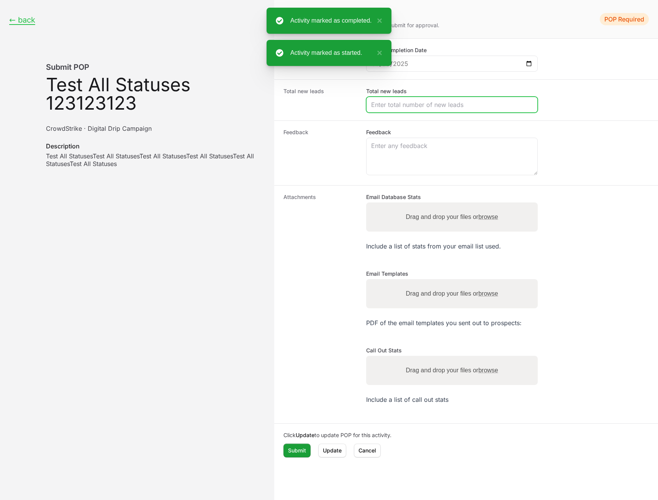
drag, startPoint x: 470, startPoint y: 104, endPoint x: 464, endPoint y: 107, distance: 6.3
click at [393, 105] on input "Total new leads" at bounding box center [452, 104] width 162 height 9
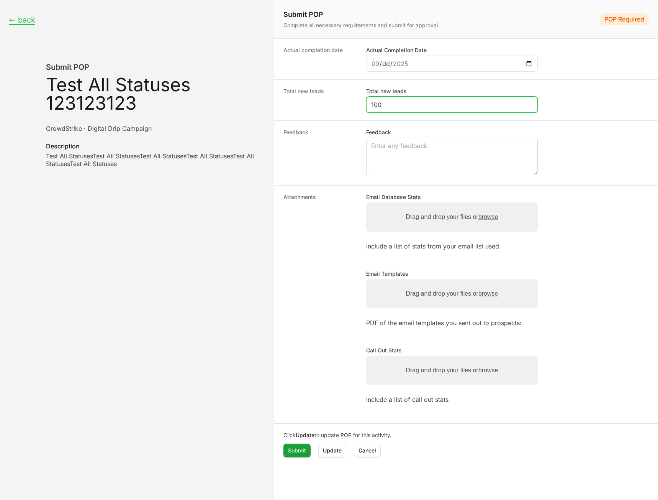
type input "100"
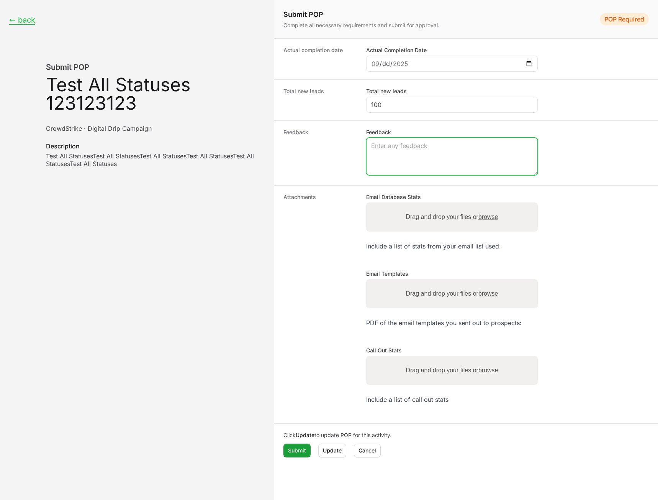
drag, startPoint x: 420, startPoint y: 152, endPoint x: 418, endPoint y: 157, distance: 5.1
click at [393, 156] on textarea "Feedback" at bounding box center [452, 156] width 171 height 37
type textarea "tst"
click at [393, 205] on div "Drag and drop your files or browse" at bounding box center [452, 216] width 172 height 29
click at [366, 202] on input "Drag and drop your files or browse" at bounding box center [452, 203] width 172 height 2
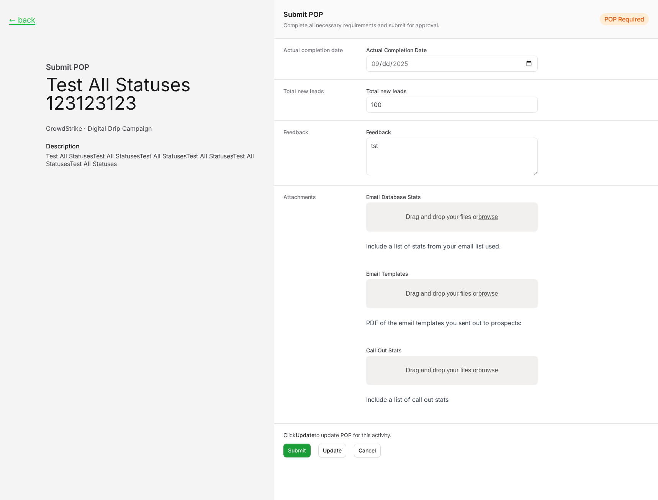
click at [393, 219] on label "Drag and drop your files or browse" at bounding box center [452, 216] width 98 height 15
click at [393, 205] on input "Drag and drop your files or browse" at bounding box center [452, 203] width 172 height 2
type input "C:\fakepath\Thinking_Face_Emoji-Emoji-Island.png"
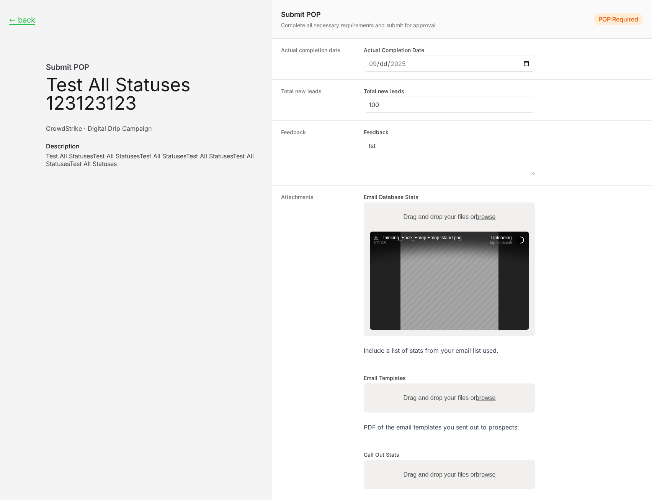
click at [393, 399] on label "Drag and drop your files or browse" at bounding box center [449, 397] width 98 height 15
click at [393, 385] on input "Drag and drop your files or browse" at bounding box center [450, 384] width 172 height 2
type input "C:\fakepath\Thinking_Face_Emoji-Emoji-Island.png"
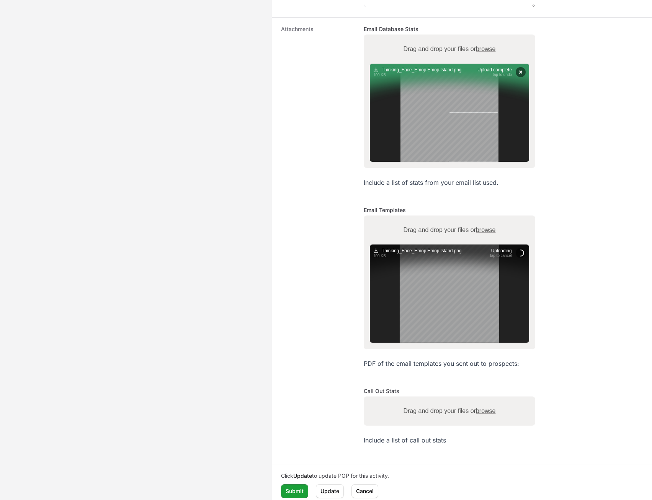
scroll to position [174, 0]
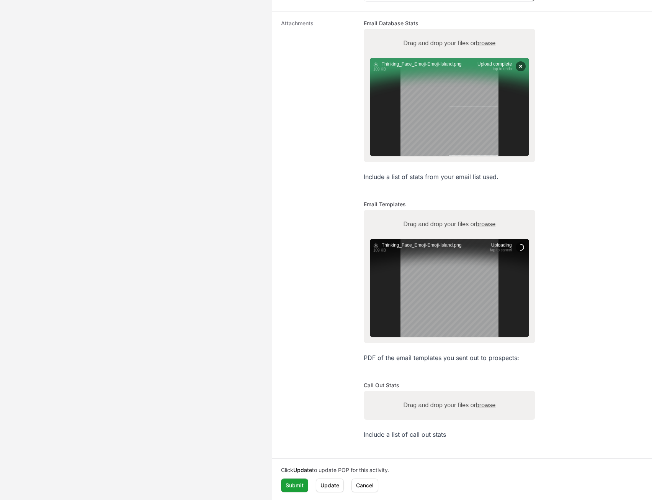
click at [393, 399] on label "Drag and drop your files or browse" at bounding box center [449, 404] width 98 height 15
click at [393, 393] on input "Drag and drop your files or browse" at bounding box center [450, 391] width 172 height 2
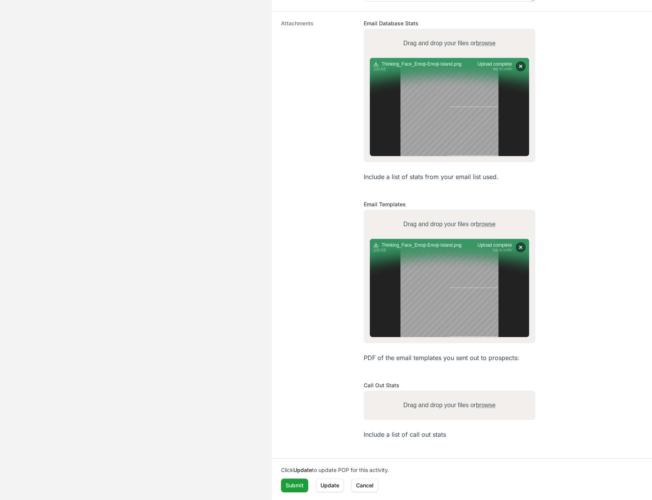
type input "C:\fakepath\Thinking_Face_Emoji-Emoji-Island.png"
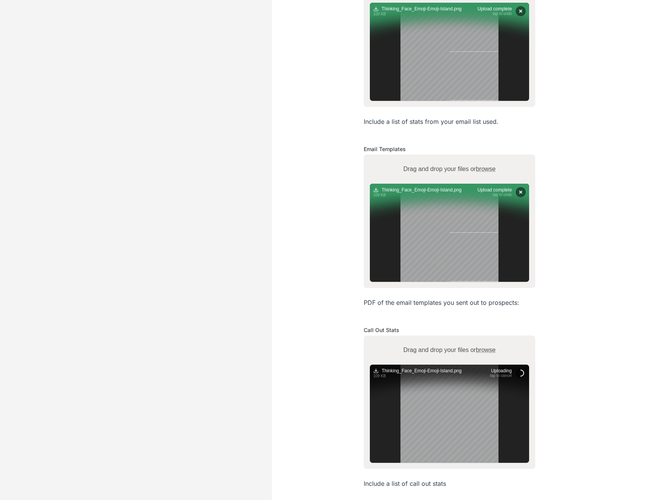
scroll to position [278, 0]
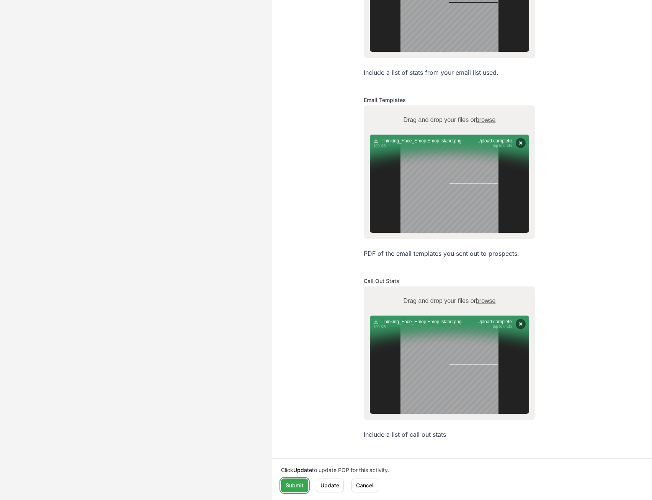
click at [300, 484] on span "Submit" at bounding box center [295, 484] width 18 height 9
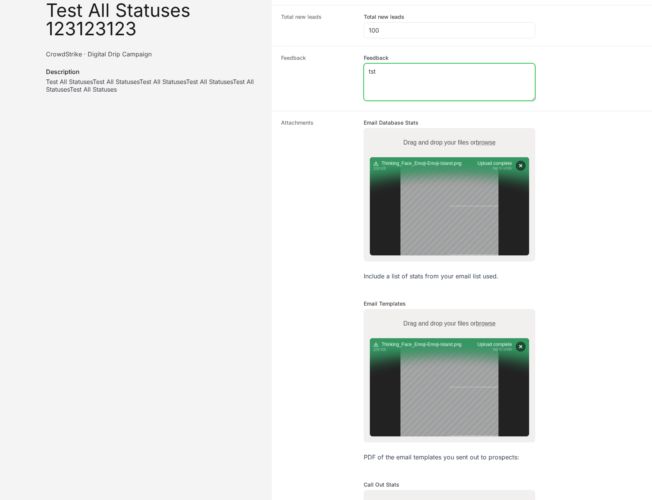
scroll to position [23, 0]
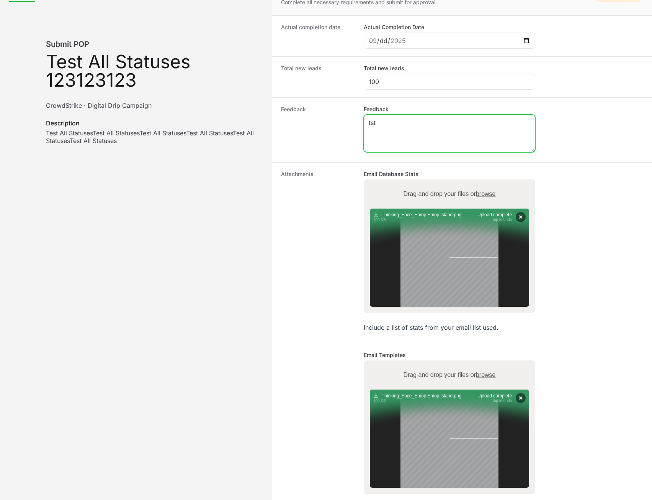
click at [385, 133] on textarea "tst" at bounding box center [449, 133] width 171 height 37
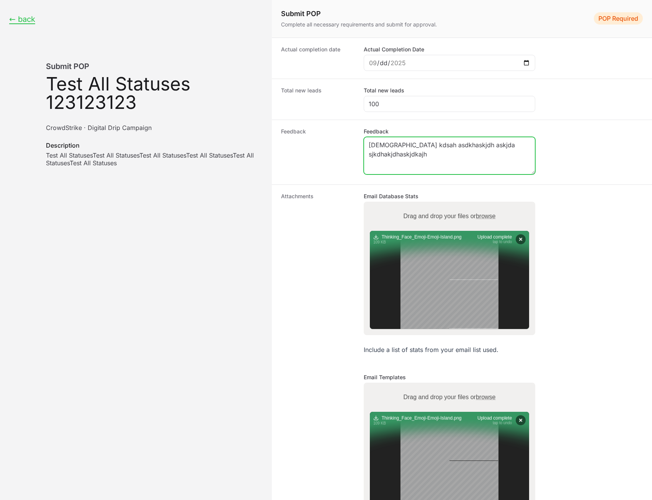
scroll to position [0, 0]
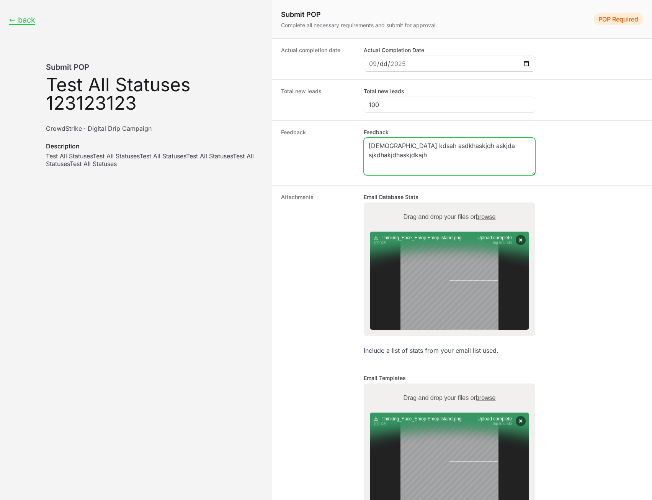
type textarea "[DEMOGRAPHIC_DATA] kdsah asdkhaskjdh askjda sjkdhakjdhaskjdkajh"
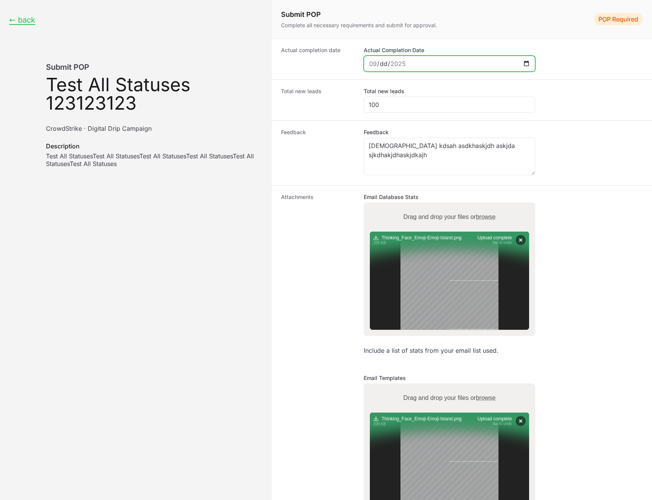
click at [393, 64] on input "Actual Completion Date" at bounding box center [450, 63] width 162 height 9
type input "[DATE]"
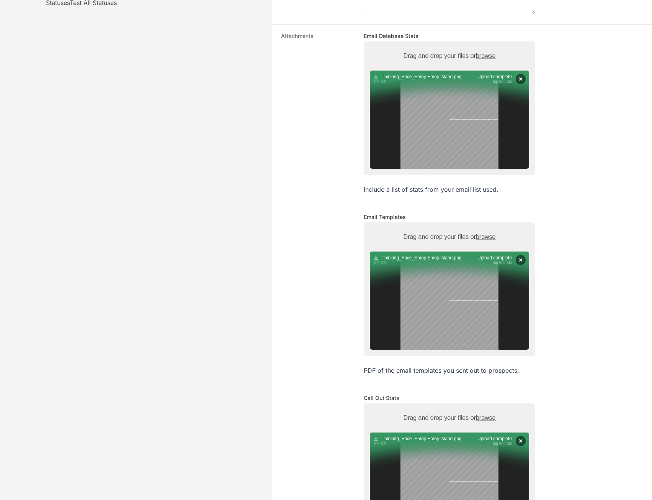
scroll to position [278, 0]
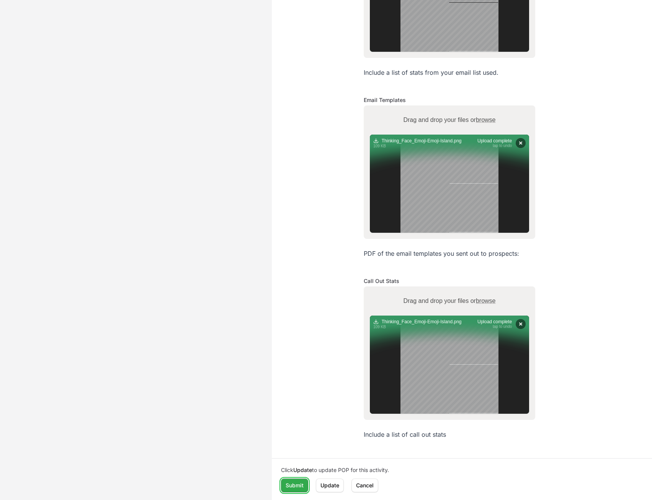
click at [289, 480] on span "Submit" at bounding box center [295, 484] width 18 height 9
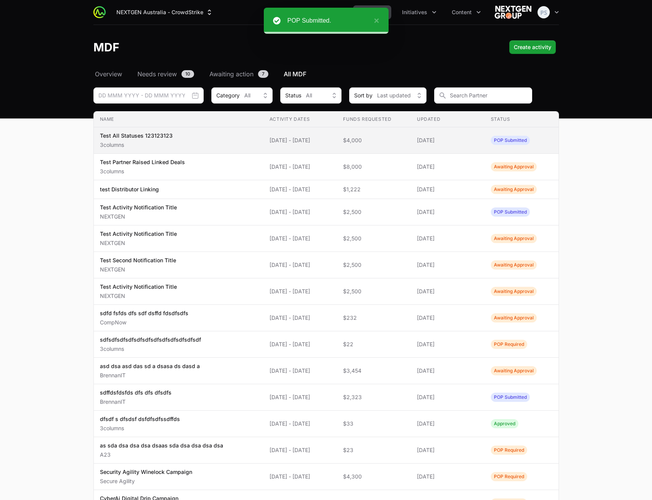
click at [293, 133] on td "Activity Dates [DATE] - [DATE]" at bounding box center [301, 140] width 74 height 26
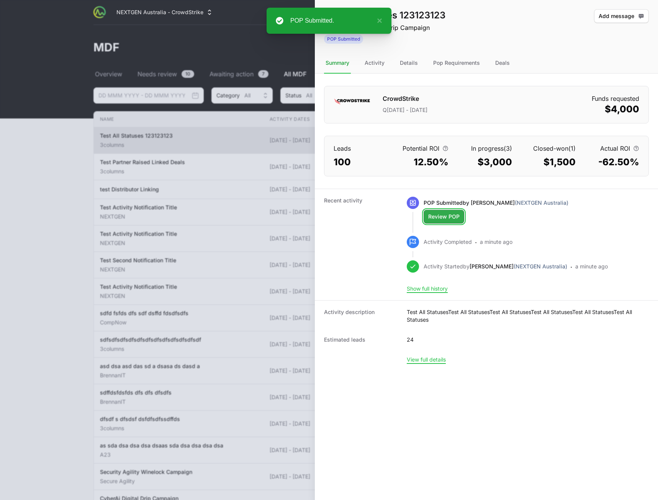
click at [393, 219] on span "Review POP" at bounding box center [443, 216] width 31 height 9
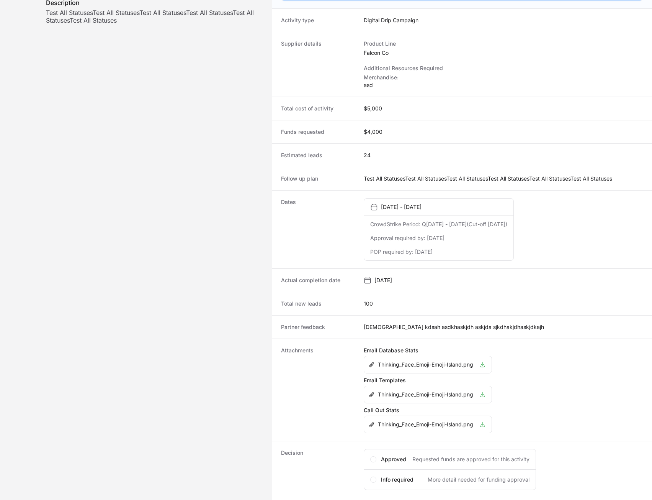
scroll to position [183, 0]
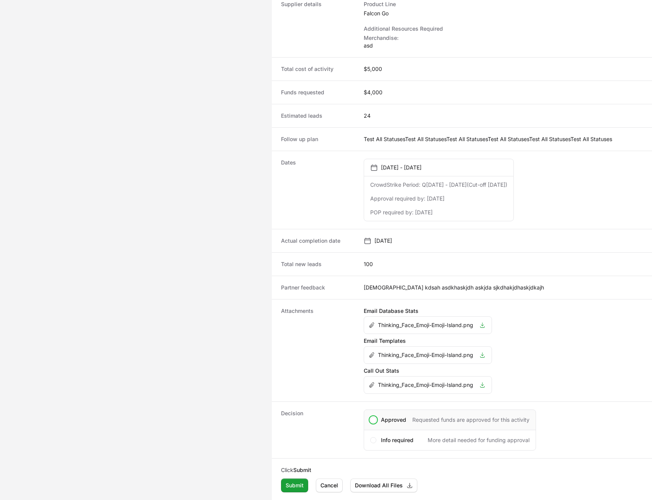
click at [393, 423] on div "Approved Requested funds are approved for this activity" at bounding box center [455, 420] width 149 height 8
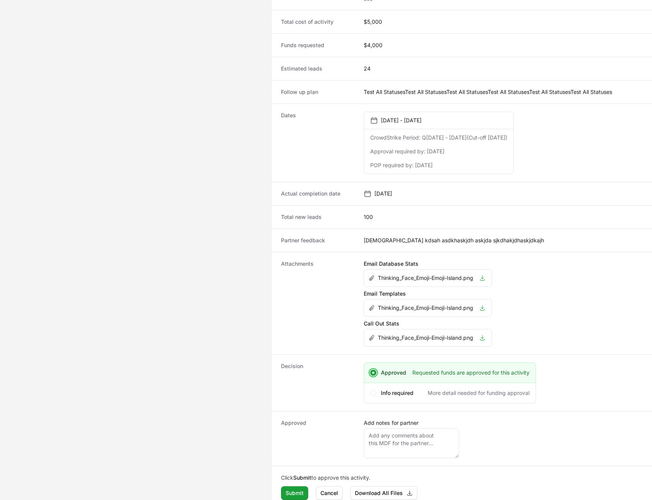
scroll to position [238, 0]
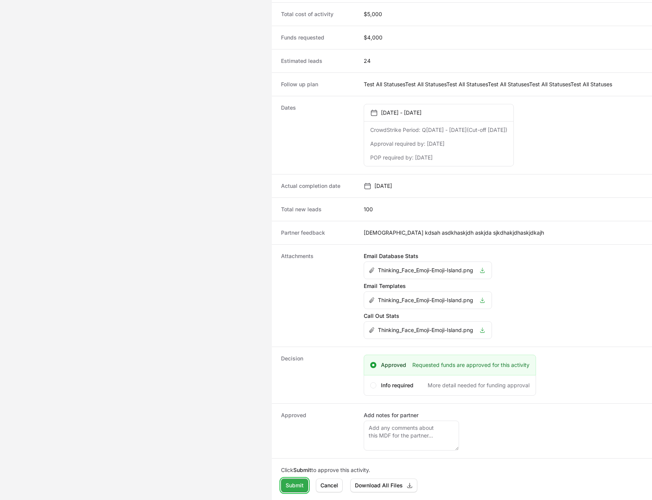
click at [292, 483] on span "Submit" at bounding box center [295, 484] width 18 height 9
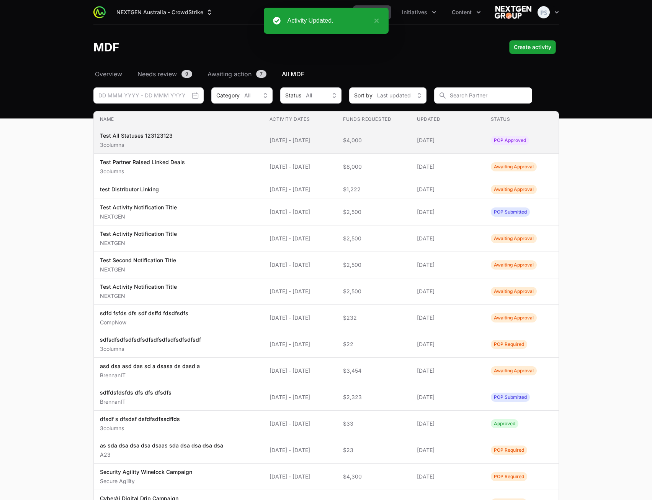
click at [275, 142] on span "[DATE] - [DATE]" at bounding box center [301, 140] width 62 height 8
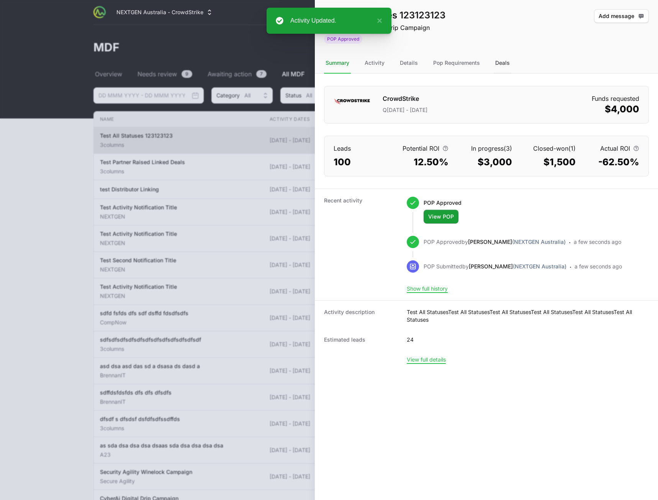
click at [393, 60] on div "Deals" at bounding box center [503, 63] width 18 height 21
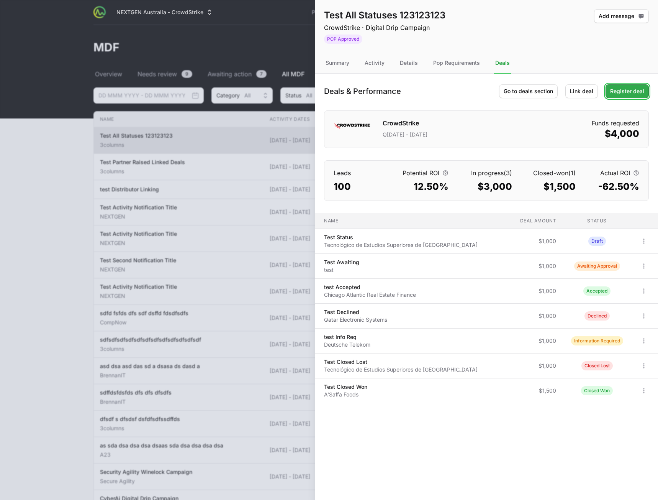
click at [393, 93] on span "Register deal" at bounding box center [627, 91] width 34 height 9
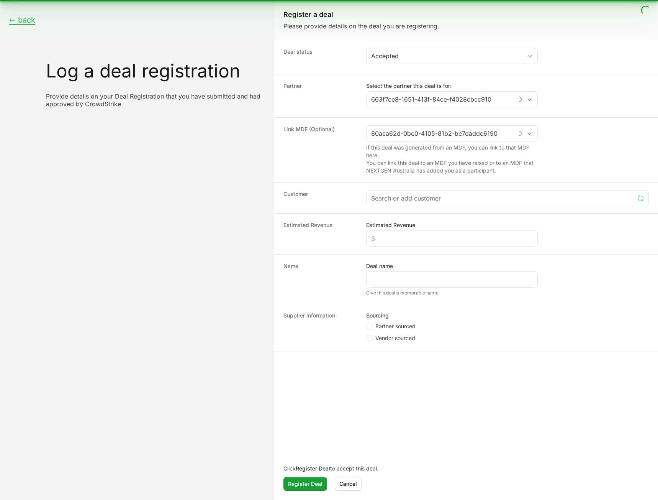
type input "3columns"
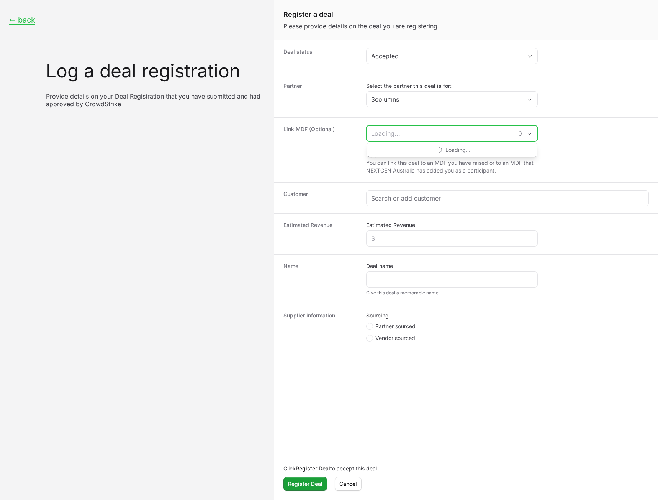
click at [393, 132] on input "Create activity form" at bounding box center [440, 133] width 146 height 15
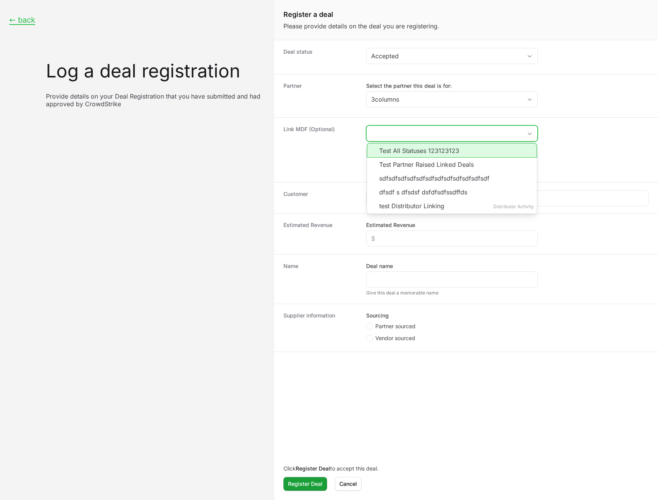
click at [393, 148] on li "Test All Statuses 123123123" at bounding box center [452, 150] width 170 height 15
type input "Test All Statuses 123123123"
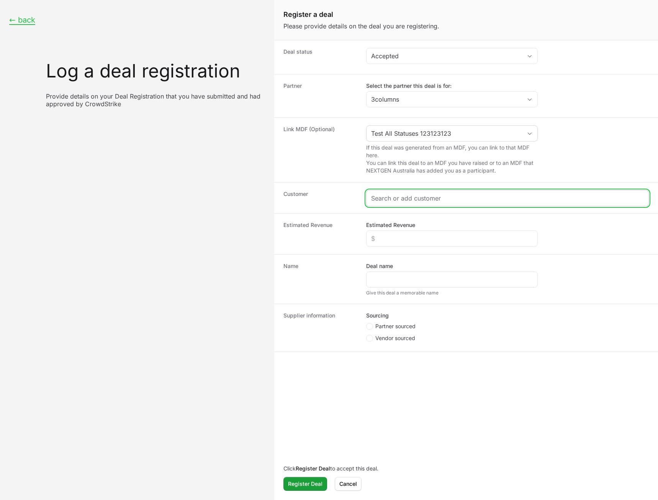
click at [393, 193] on input "Create activity form" at bounding box center [507, 197] width 273 height 9
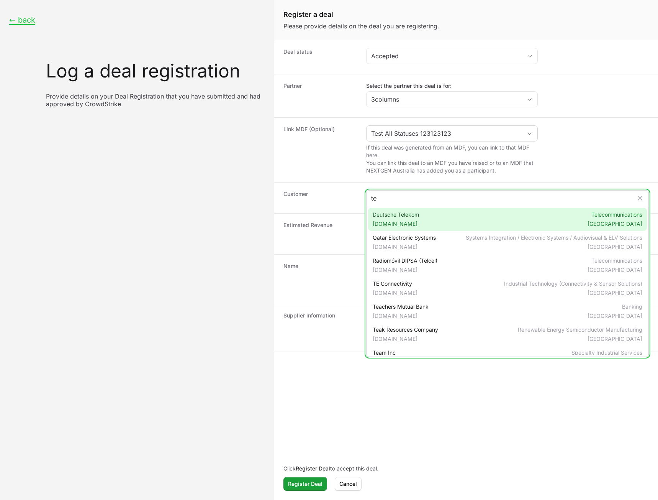
type input "te"
click at [393, 214] on span "Deutsche Telekom [DOMAIN_NAME]" at bounding box center [396, 219] width 46 height 17
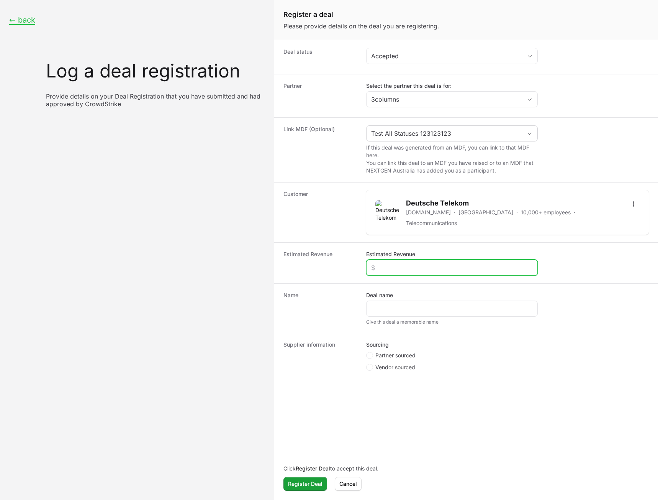
click at [393, 267] on div "Create activity form" at bounding box center [452, 267] width 172 height 16
type input "$1,000"
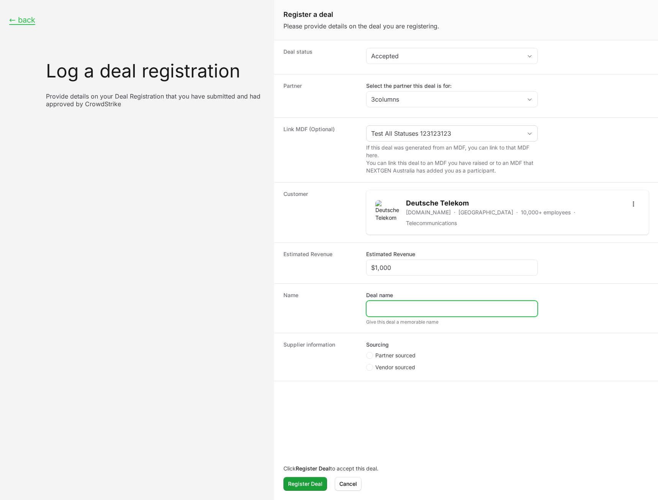
click at [393, 304] on input "Deal name" at bounding box center [452, 308] width 162 height 9
type input "test Closed Won Again"
click at [393, 353] on li "Partner sourced" at bounding box center [452, 356] width 172 height 10
click at [393, 351] on span "Partner sourced" at bounding box center [395, 355] width 40 height 8
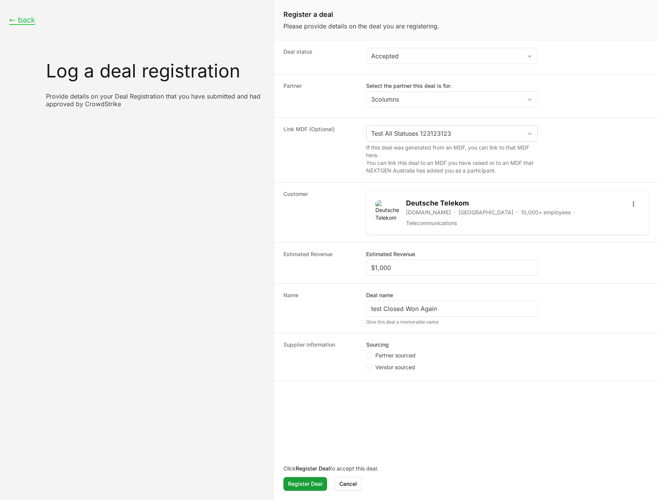
click at [367, 352] on input "Partner sourced" at bounding box center [366, 352] width 1 height 1
radio input "true"
click at [393, 392] on input "Deal registration code" at bounding box center [452, 396] width 162 height 9
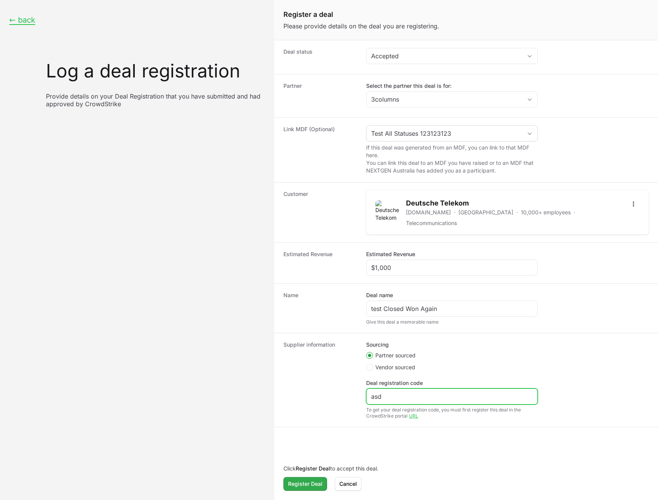
type input "asd"
click at [292, 479] on span "Register Deal" at bounding box center [305, 483] width 34 height 9
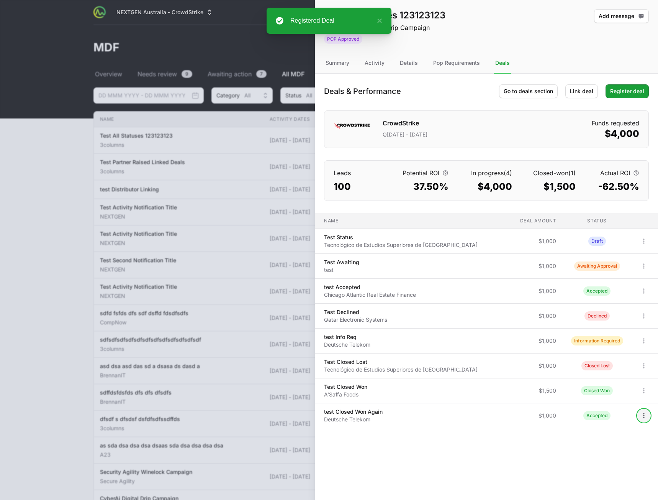
click at [393, 415] on icon "Open options" at bounding box center [644, 415] width 8 height 8
click at [393, 431] on div "View" at bounding box center [616, 432] width 80 height 14
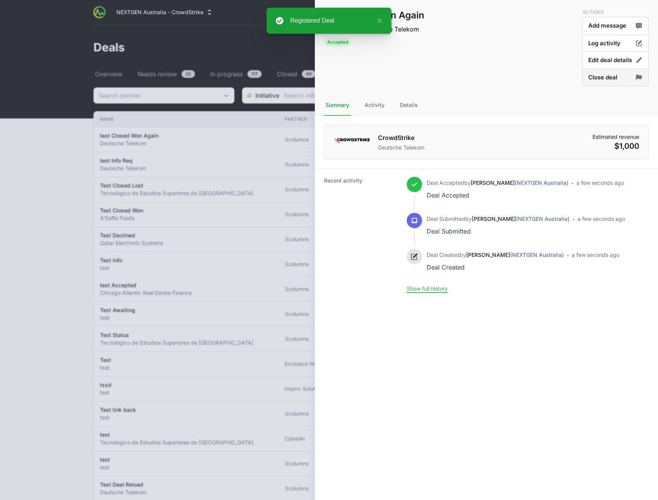
click at [393, 82] on button "Close deal" at bounding box center [615, 78] width 67 height 18
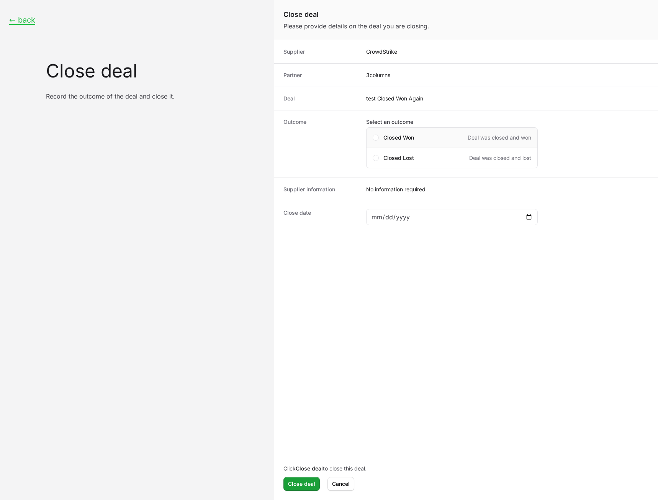
click at [393, 134] on div "Closed Won Deal was closed and won" at bounding box center [458, 138] width 148 height 8
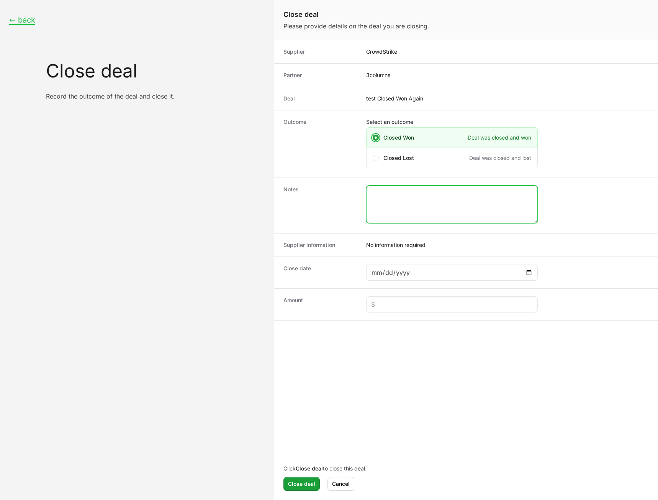
click at [393, 208] on textarea "Close deal form" at bounding box center [452, 204] width 171 height 37
type textarea "jk adsjk lsdajhk l"
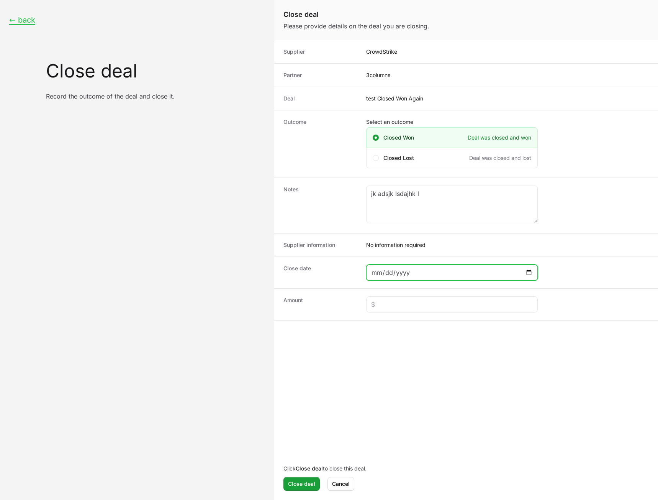
click at [393, 271] on input "Close deal form" at bounding box center [452, 272] width 162 height 9
type input "[DATE]"
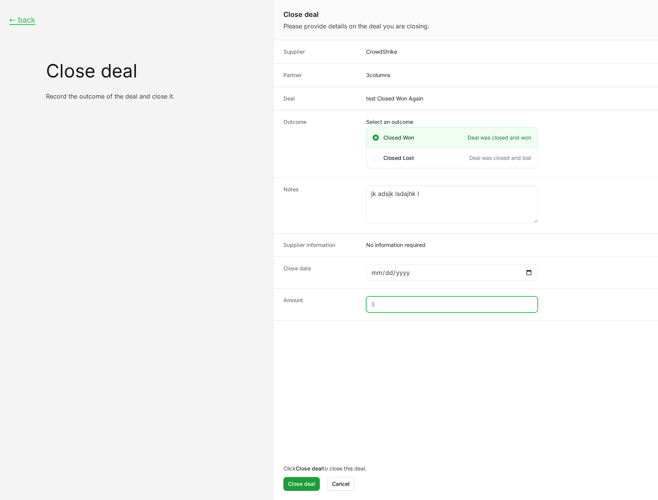
click at [393, 306] on input "Close deal form" at bounding box center [452, 304] width 162 height 9
type input "$3"
type input "$2,000"
click at [291, 485] on span "Close deal" at bounding box center [301, 483] width 27 height 9
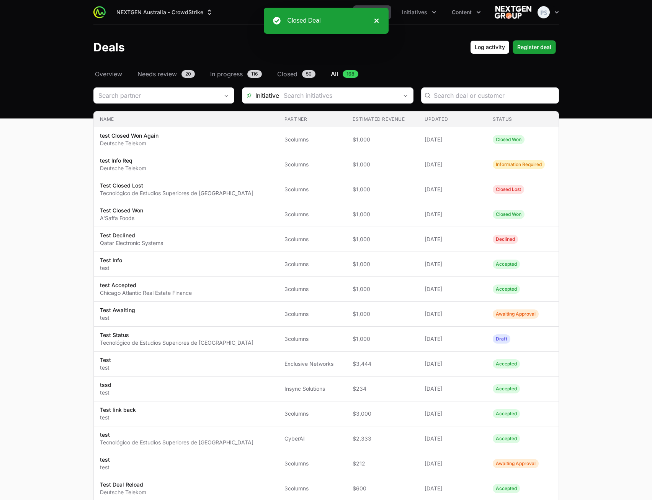
click at [375, 21] on button "×" at bounding box center [374, 20] width 9 height 9
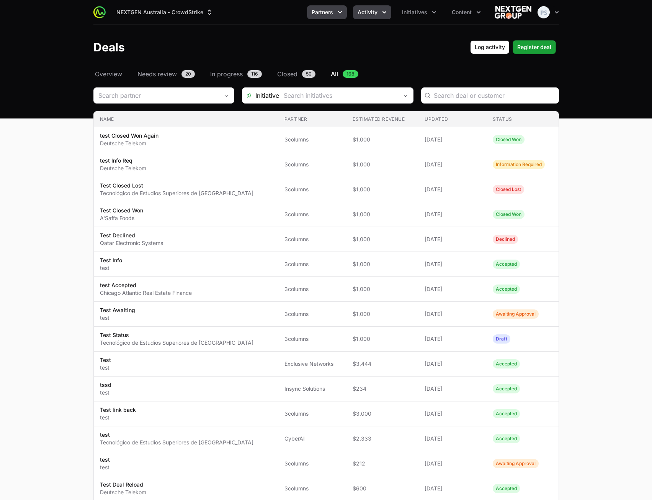
click at [323, 17] on button "Partners" at bounding box center [327, 12] width 40 height 14
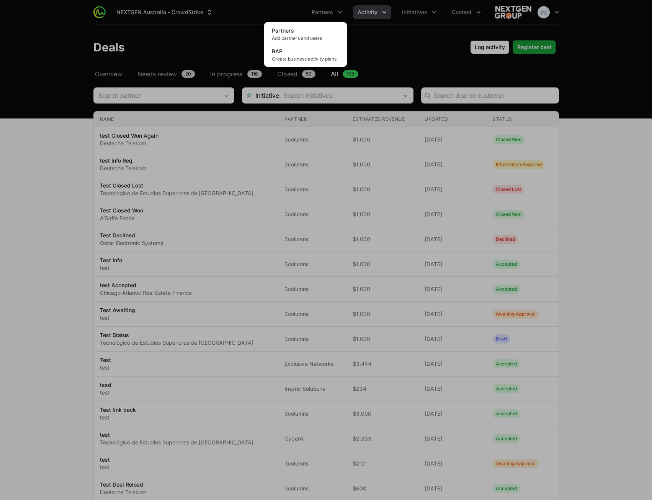
click at [367, 37] on div "Partners menu" at bounding box center [326, 250] width 652 height 500
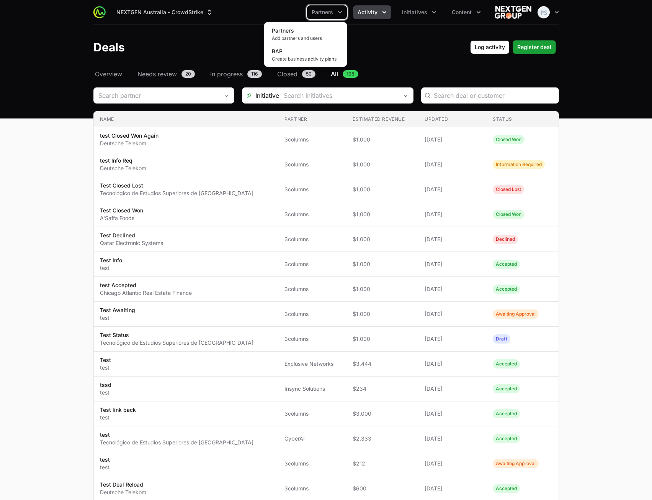
click at [372, 10] on span "Activity" at bounding box center [368, 12] width 20 height 8
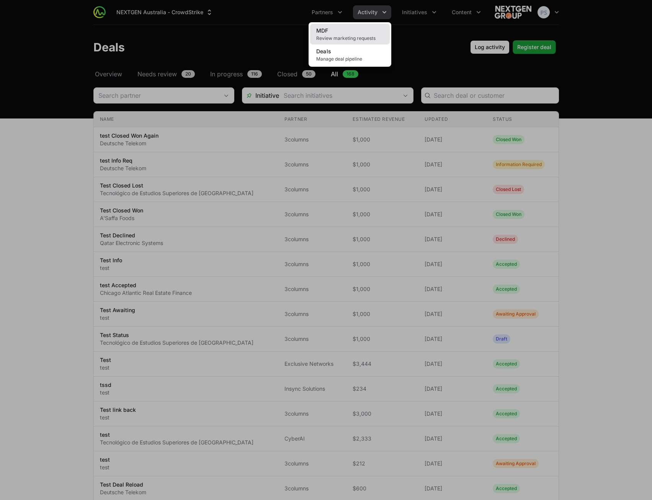
click at [362, 36] on span "Review marketing requests" at bounding box center [349, 38] width 67 height 6
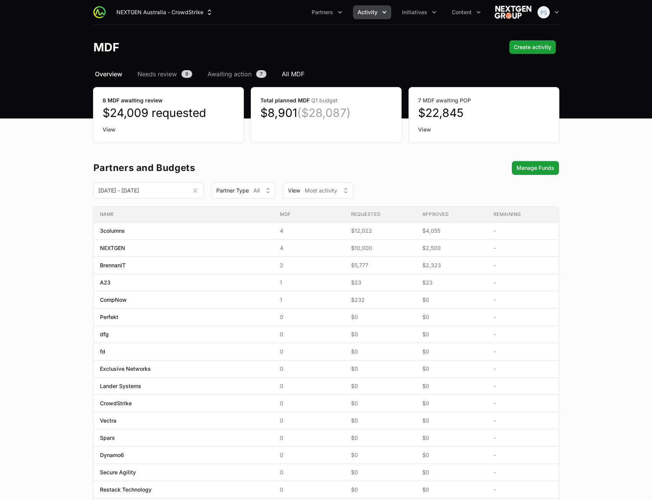
click at [291, 77] on span "All MDF" at bounding box center [293, 73] width 23 height 9
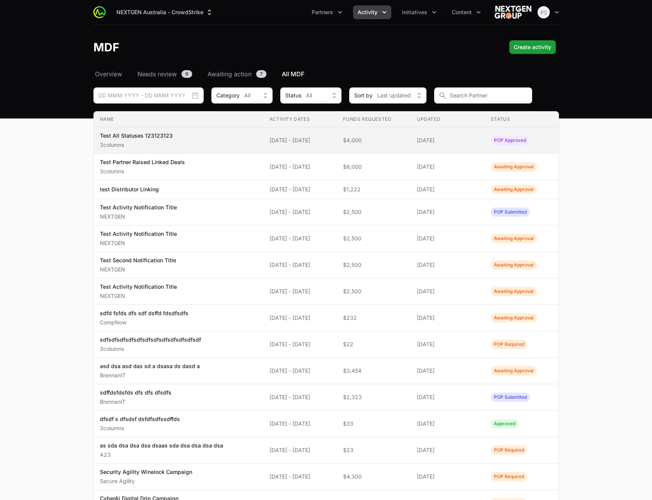
click at [179, 140] on span "Test All Statuses 123123123 3columns" at bounding box center [178, 140] width 157 height 17
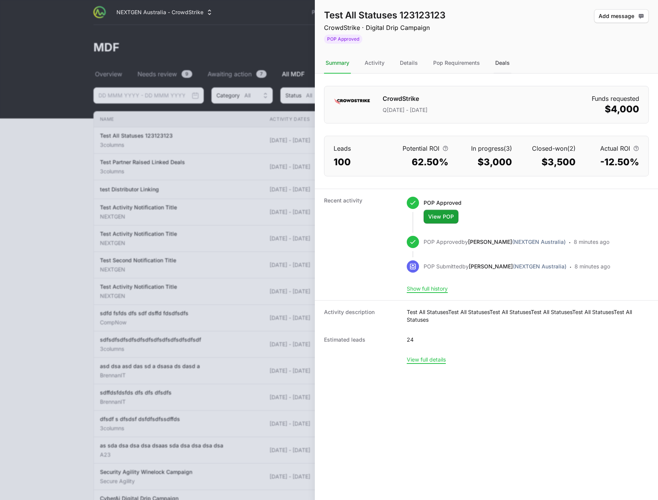
click at [393, 68] on div "Deals" at bounding box center [503, 63] width 18 height 21
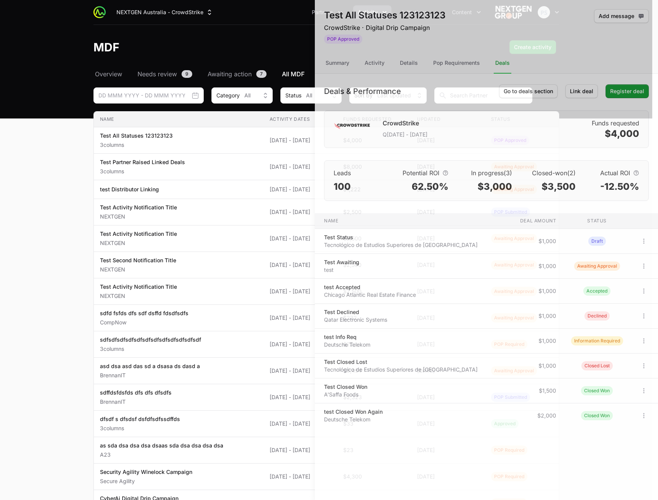
click at [77, 215] on div at bounding box center [329, 250] width 658 height 500
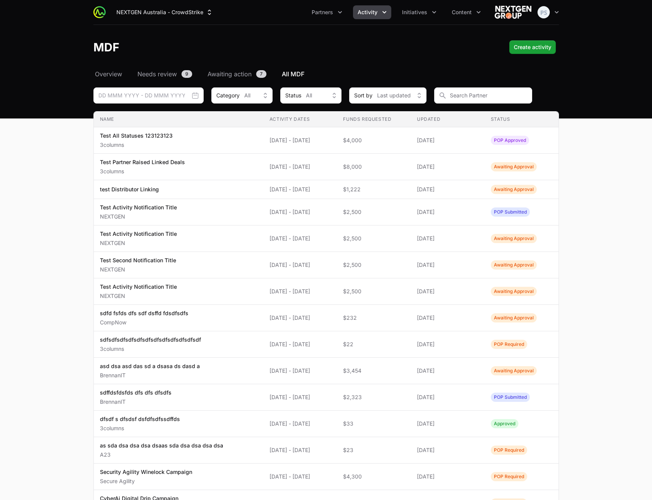
click at [393, 152] on main "Select a tab Overview Needs review Awaiting action All MDF Overview Needs revie…" at bounding box center [326, 353] width 652 height 569
